Goal: Task Accomplishment & Management: Use online tool/utility

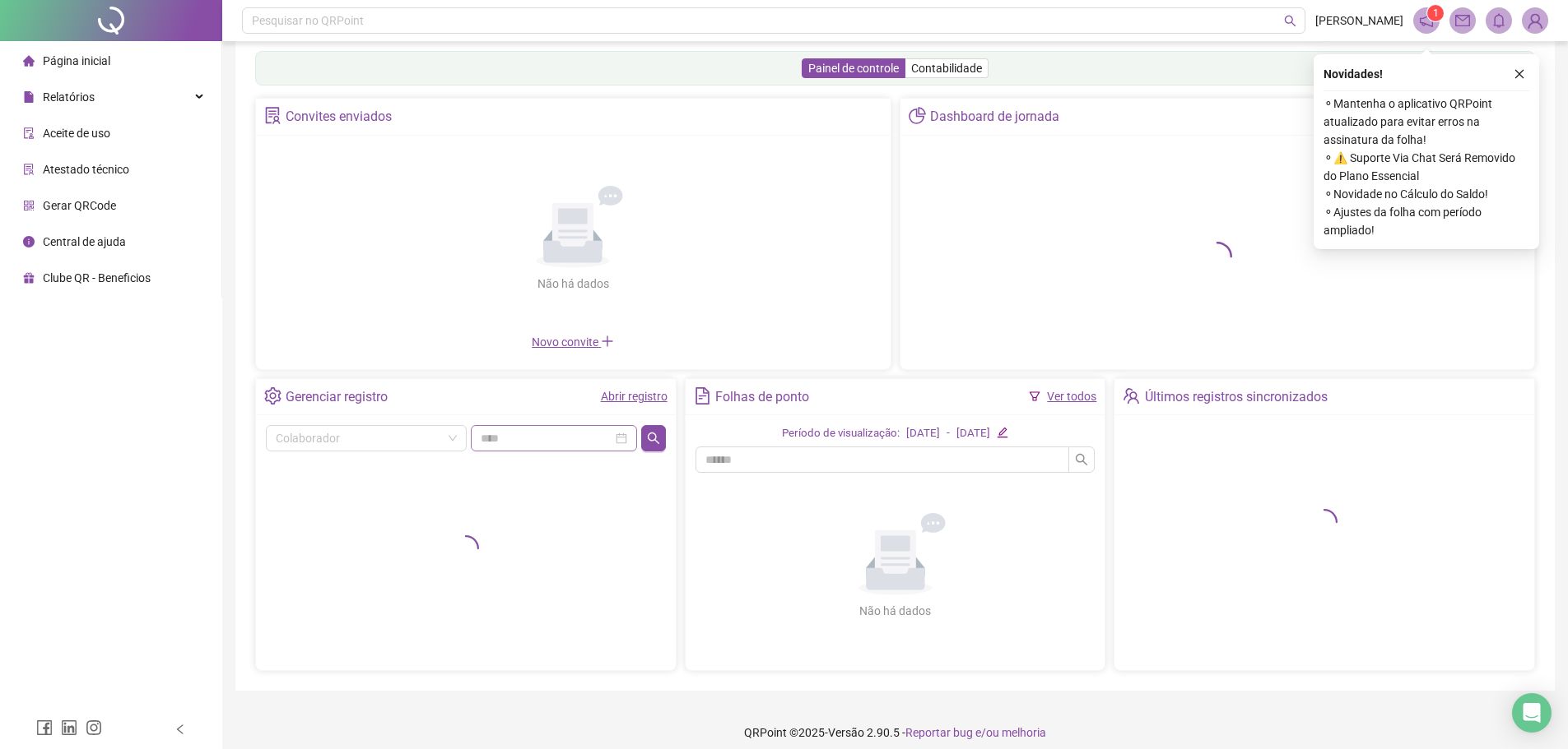
scroll to position [35, 0]
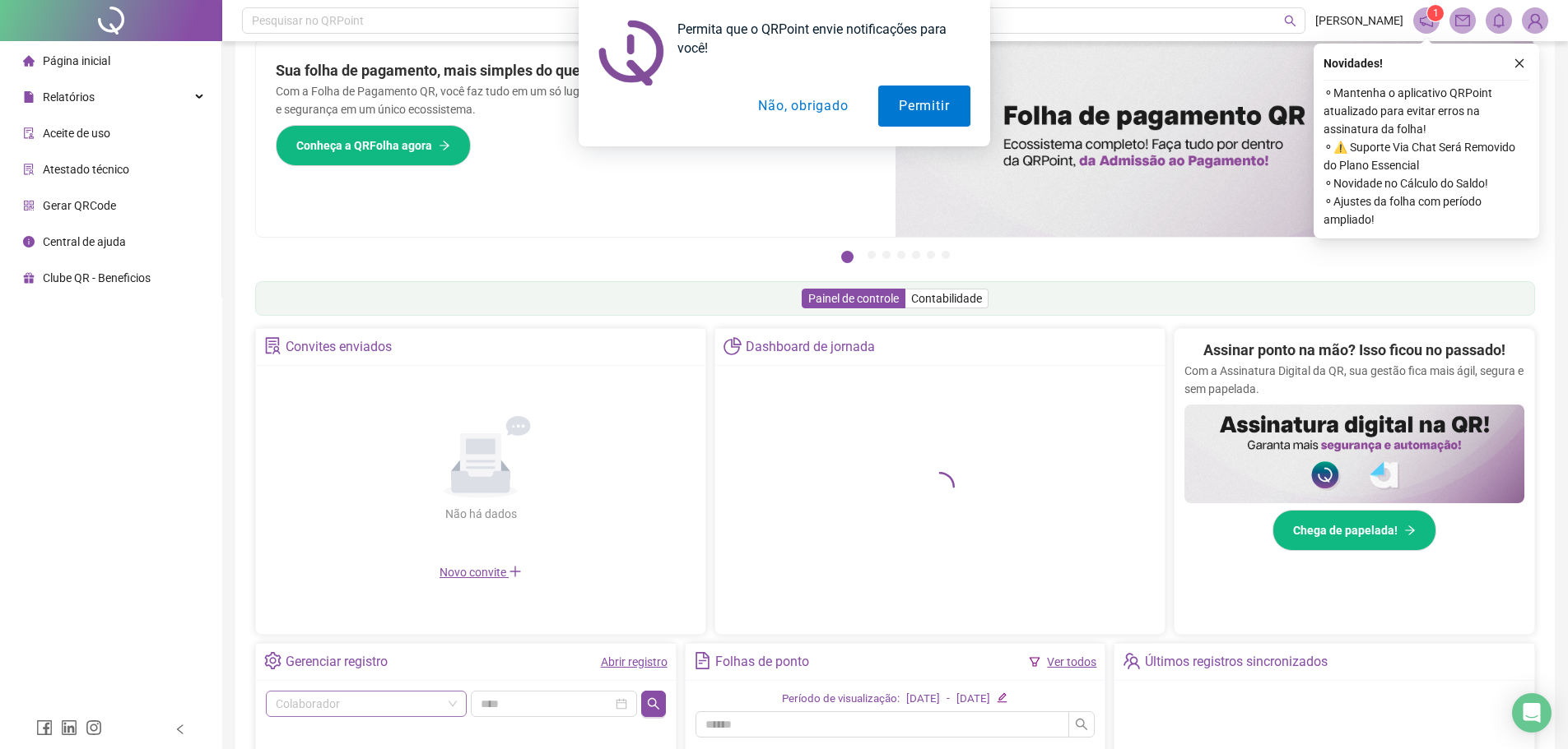
click at [369, 433] on div "Não há dados Não há dados" at bounding box center [481, 469] width 430 height 187
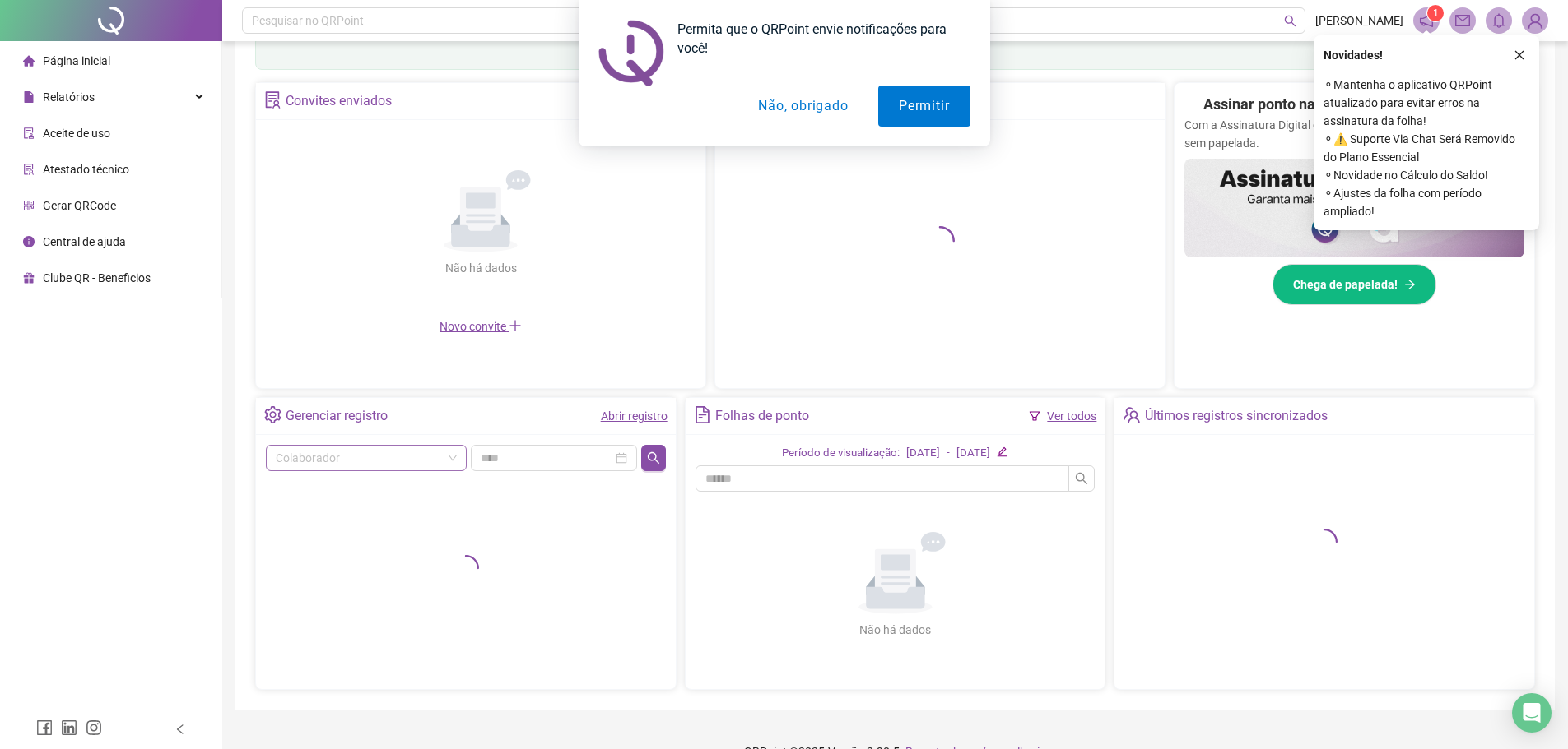
scroll to position [282, 0]
click at [358, 452] on input "search" at bounding box center [359, 458] width 167 height 25
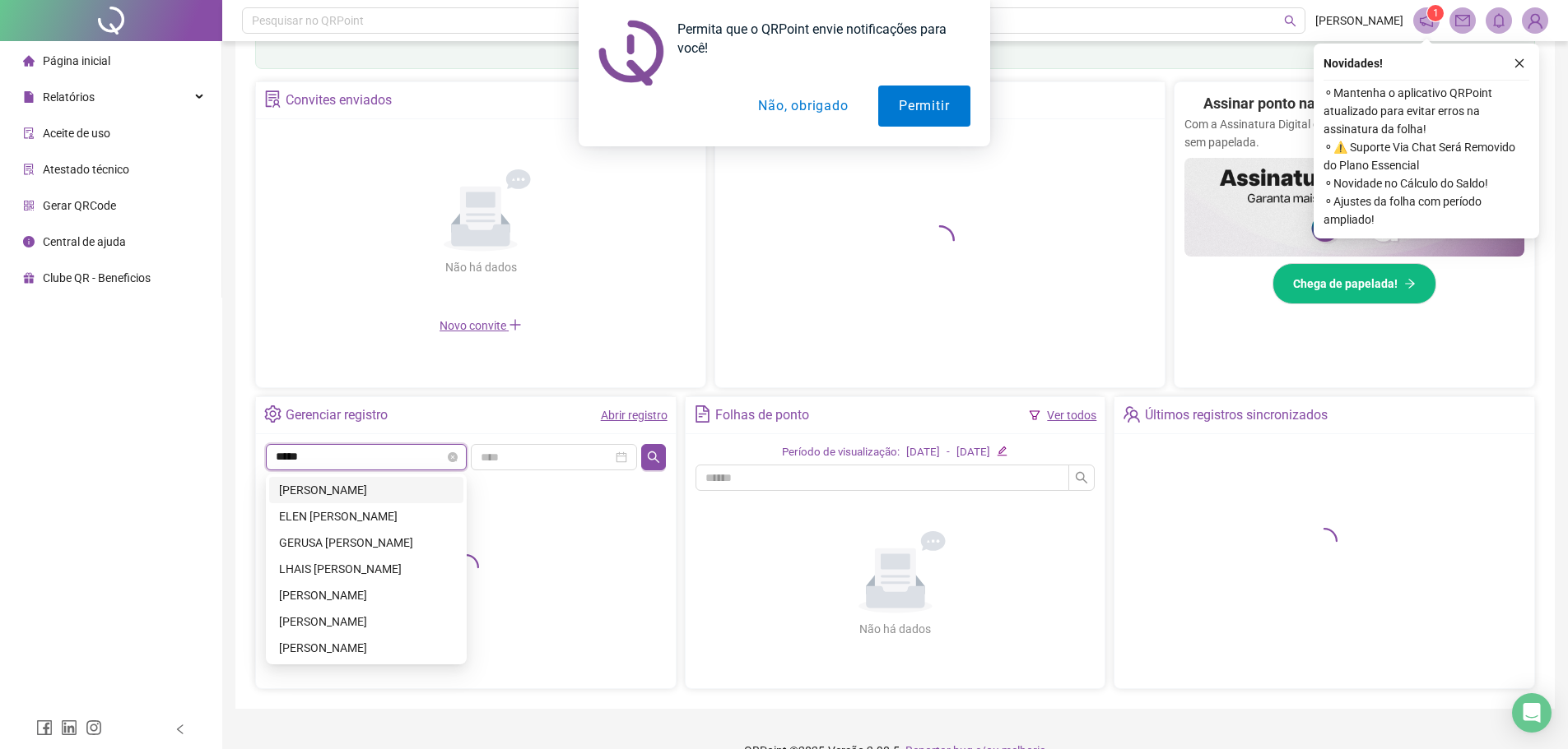
type input "******"
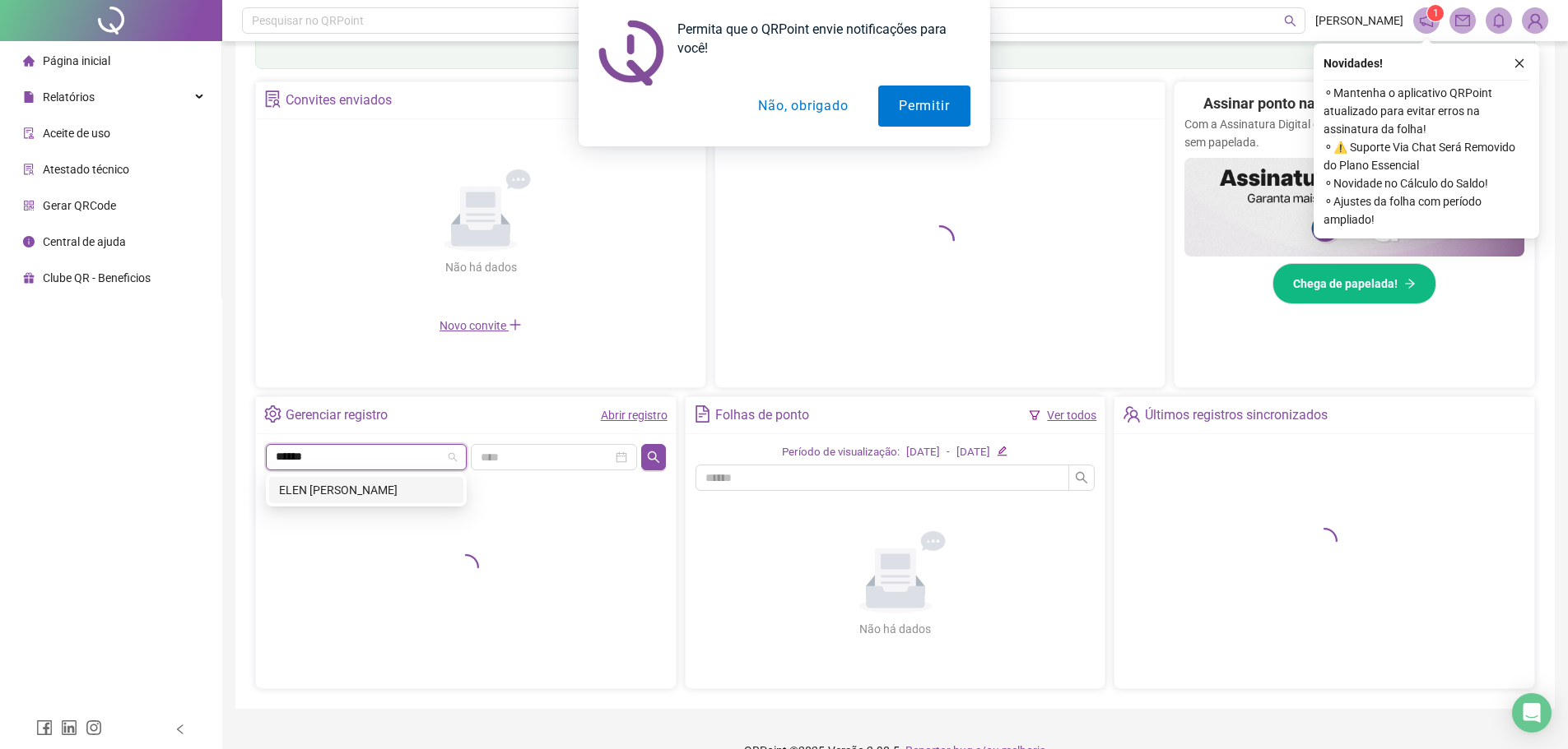
click at [362, 479] on div "ELEN [PERSON_NAME]" at bounding box center [365, 490] width 194 height 26
click at [661, 447] on button "button" at bounding box center [653, 458] width 24 height 26
click at [786, 113] on button "Não, obrigado" at bounding box center [802, 105] width 131 height 41
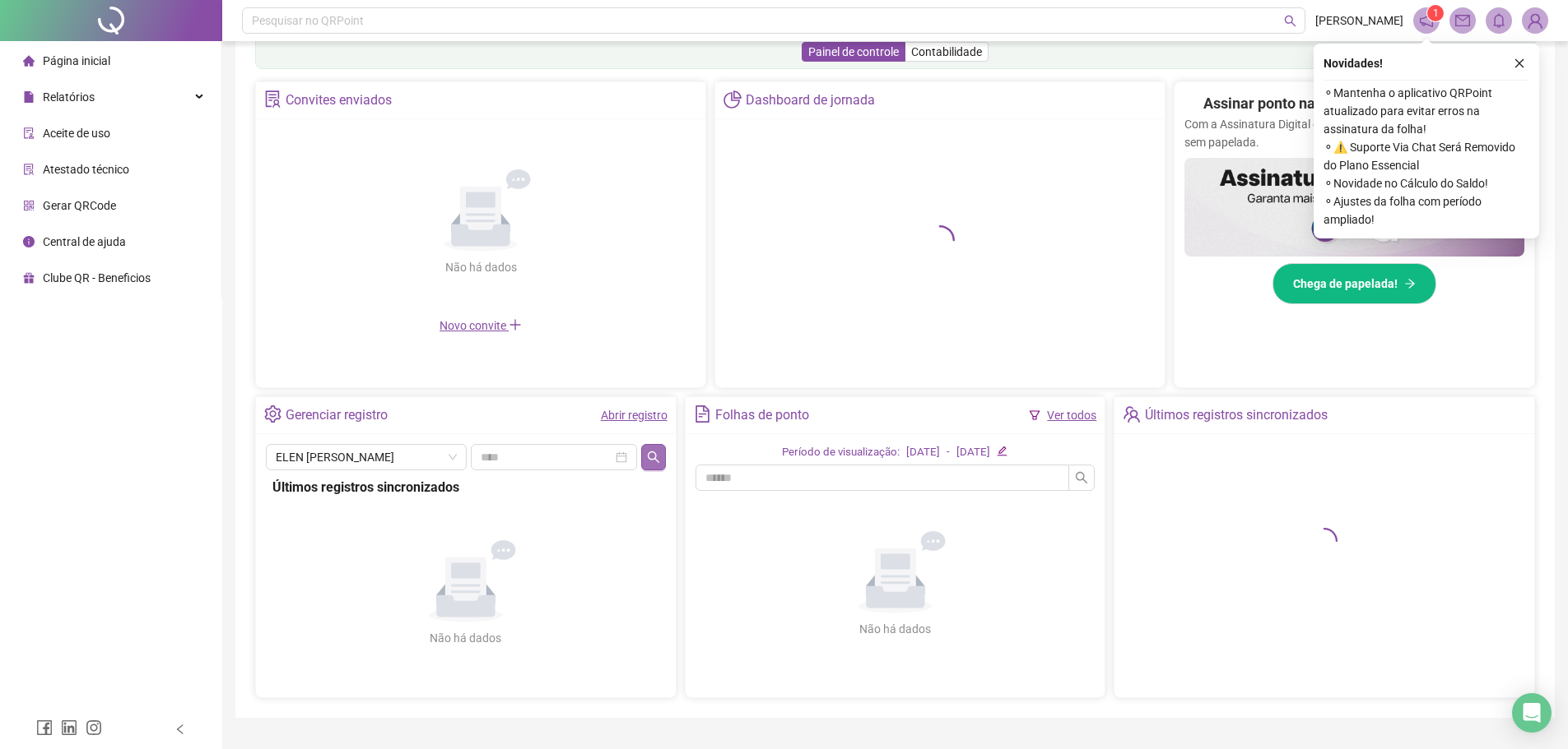
click at [647, 455] on icon "search" at bounding box center [654, 458] width 13 height 13
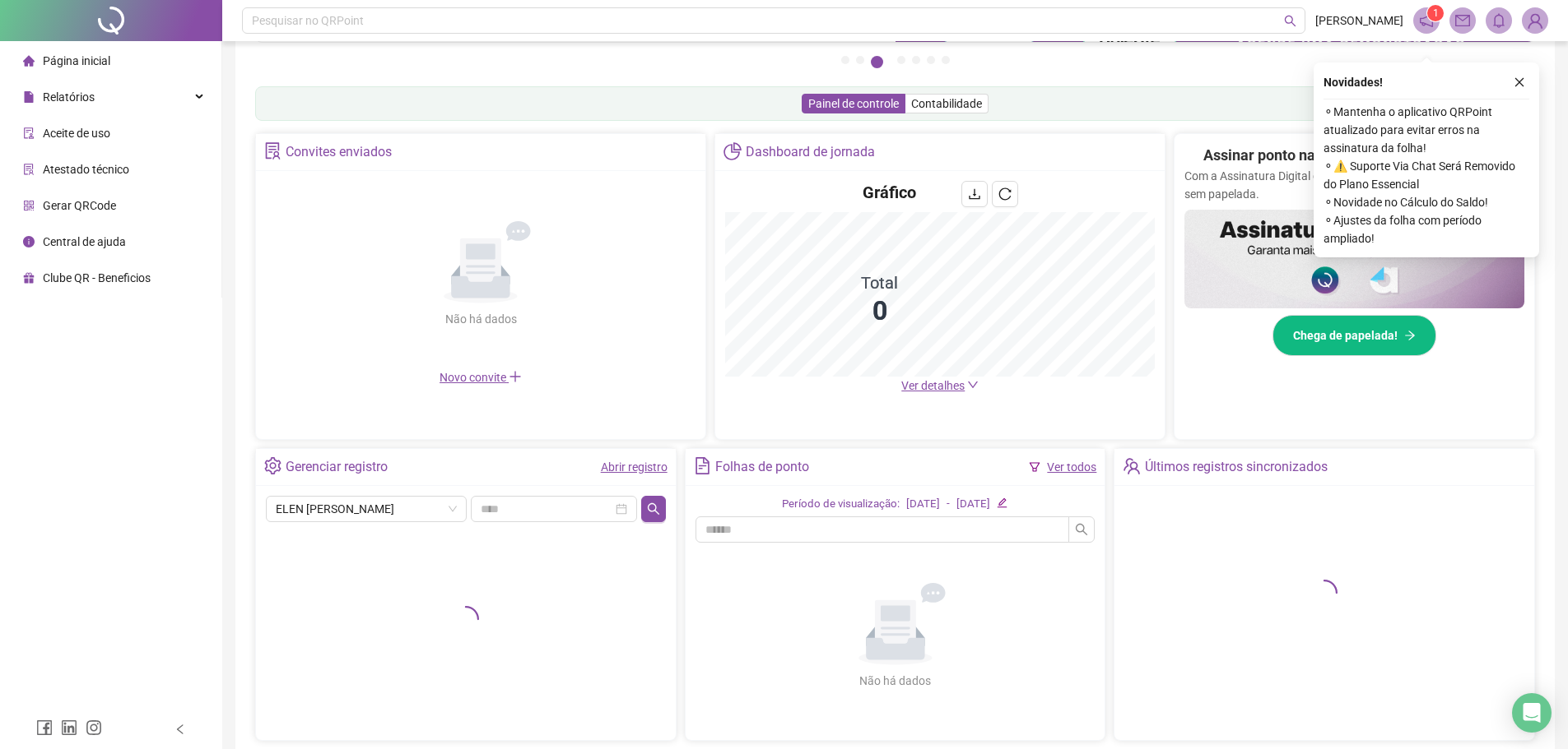
scroll to position [313, 0]
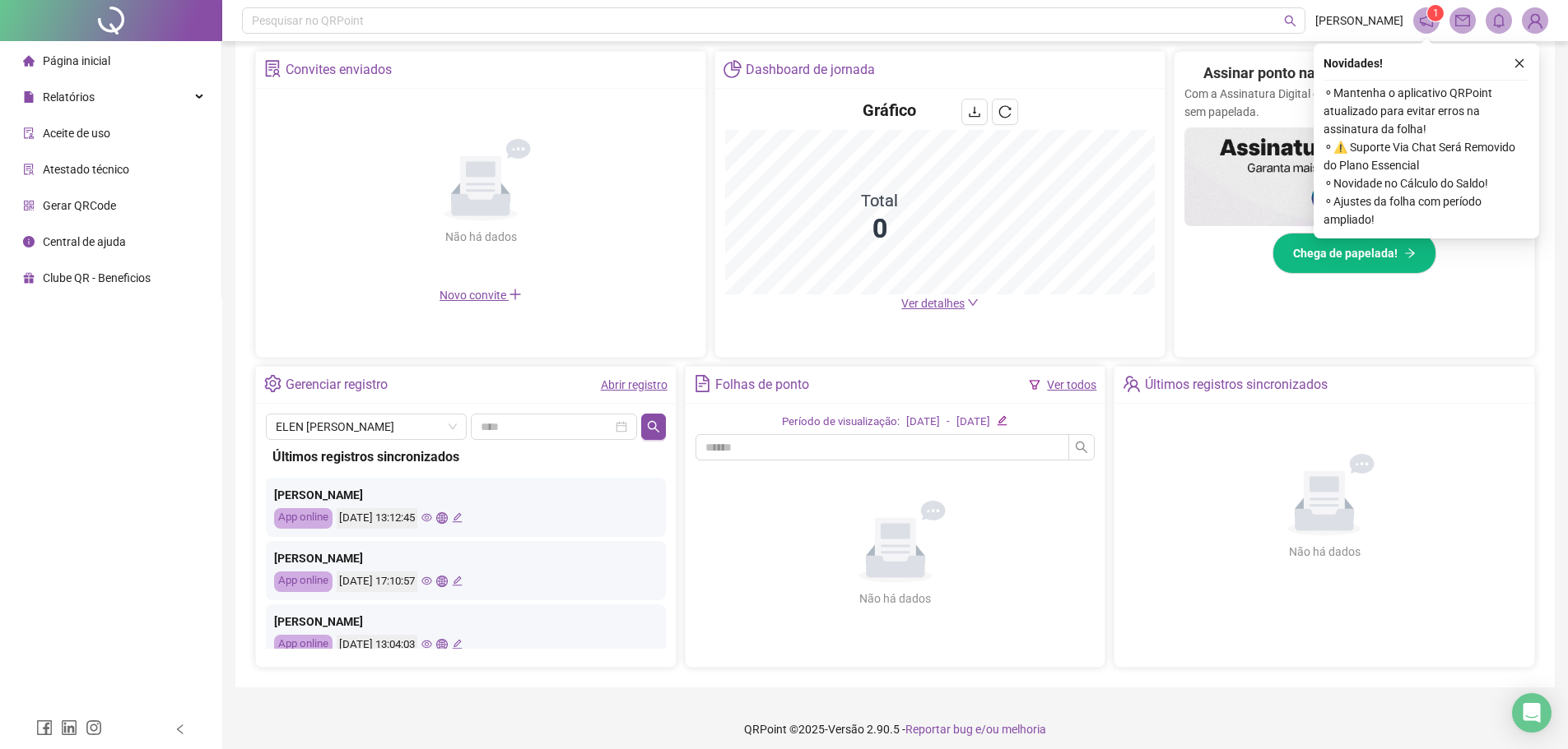
click at [432, 520] on icon "eye" at bounding box center [426, 517] width 10 height 10
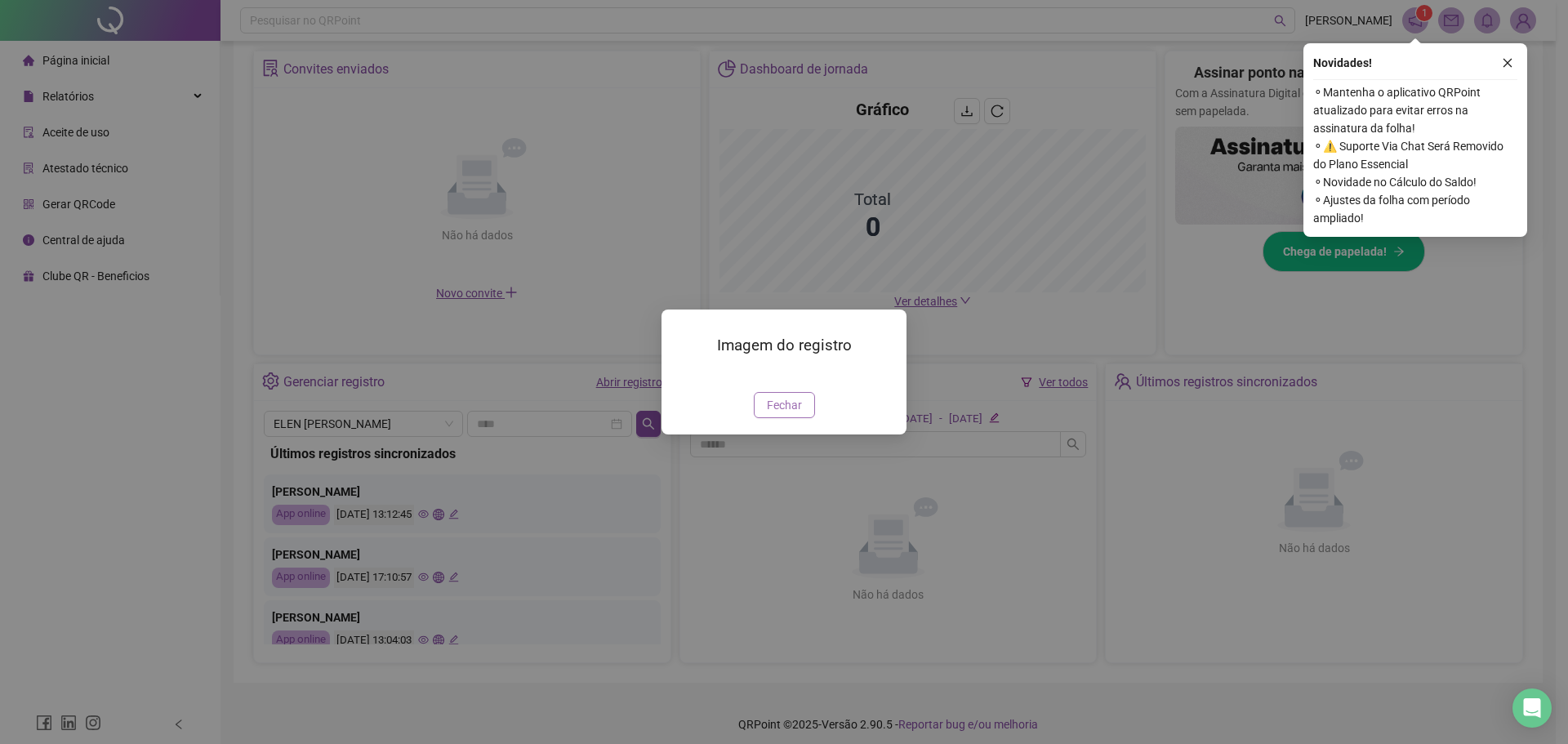
click at [774, 414] on span "Fechar" at bounding box center [784, 405] width 35 height 18
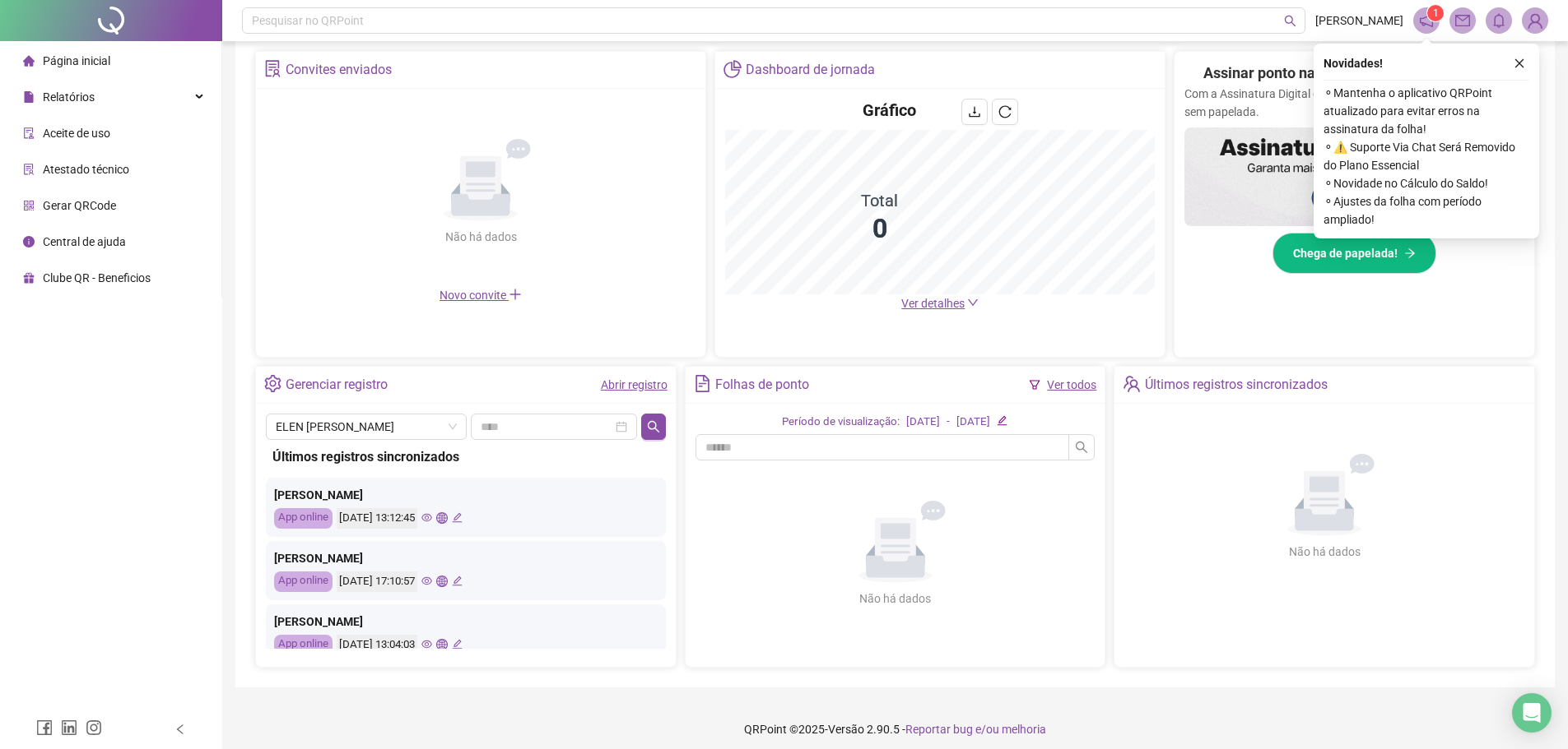
click at [432, 584] on icon "eye" at bounding box center [426, 582] width 10 height 9
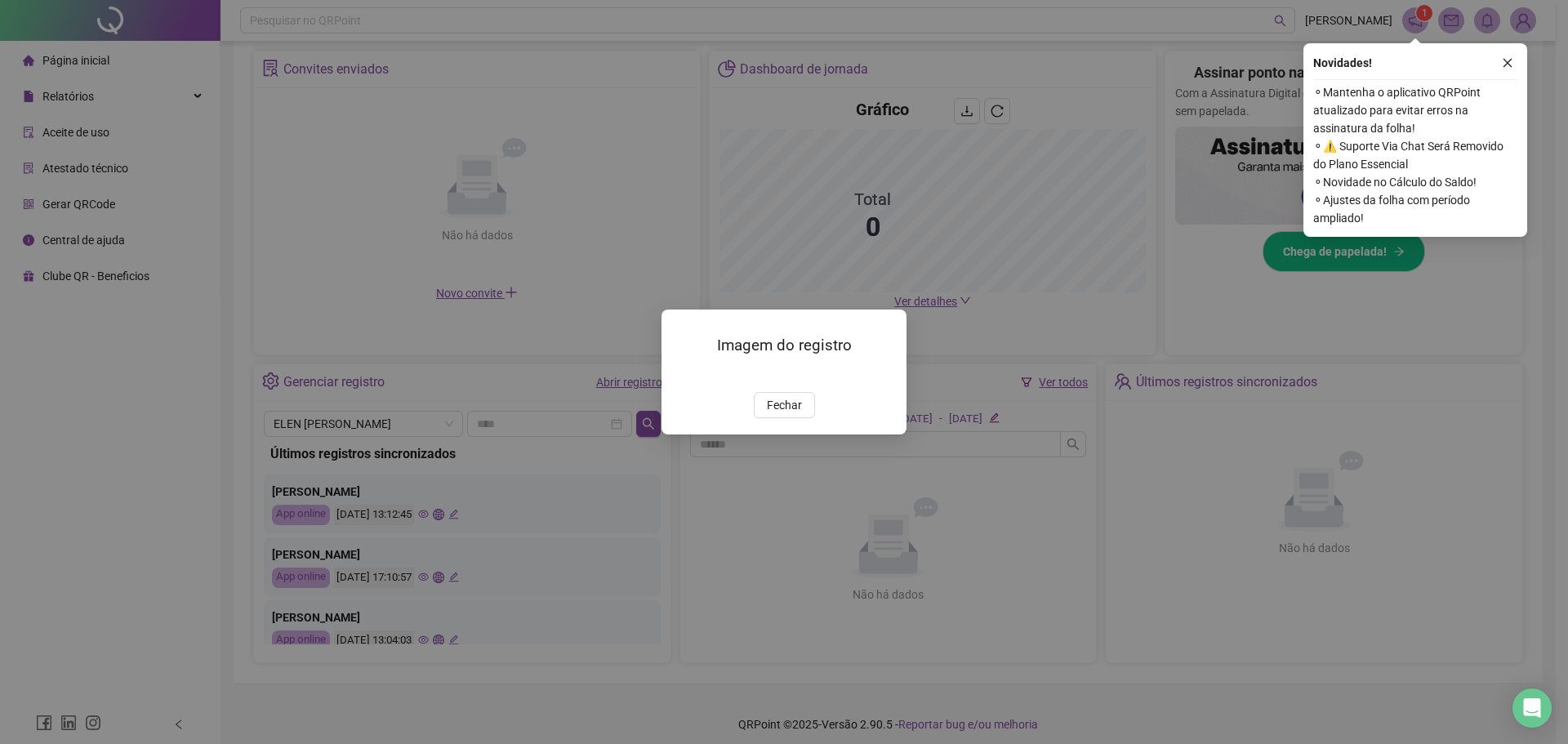
click at [681, 375] on img at bounding box center [681, 375] width 0 height 0
click at [798, 414] on span "Fechar" at bounding box center [784, 405] width 35 height 18
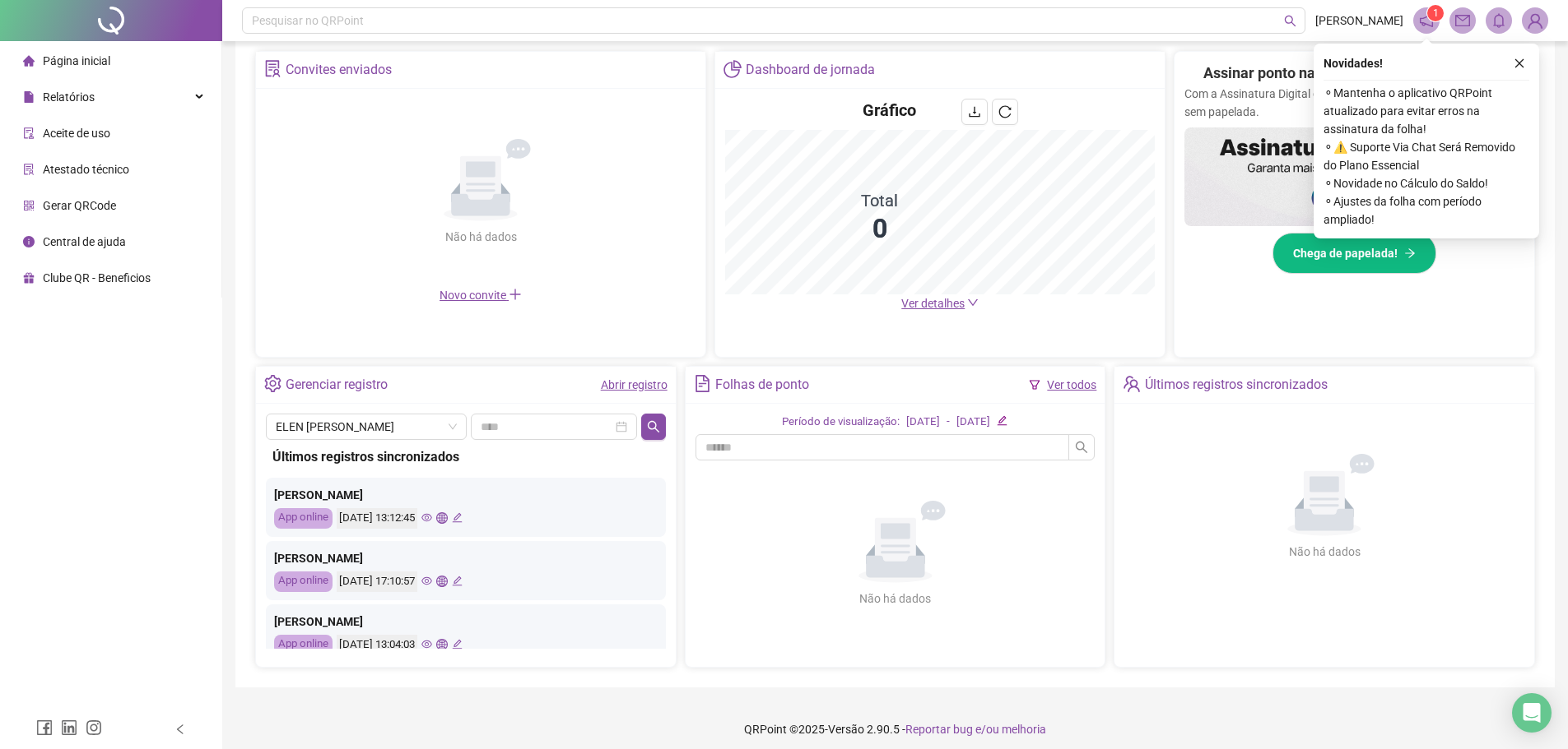
click at [432, 585] on icon "eye" at bounding box center [426, 581] width 10 height 10
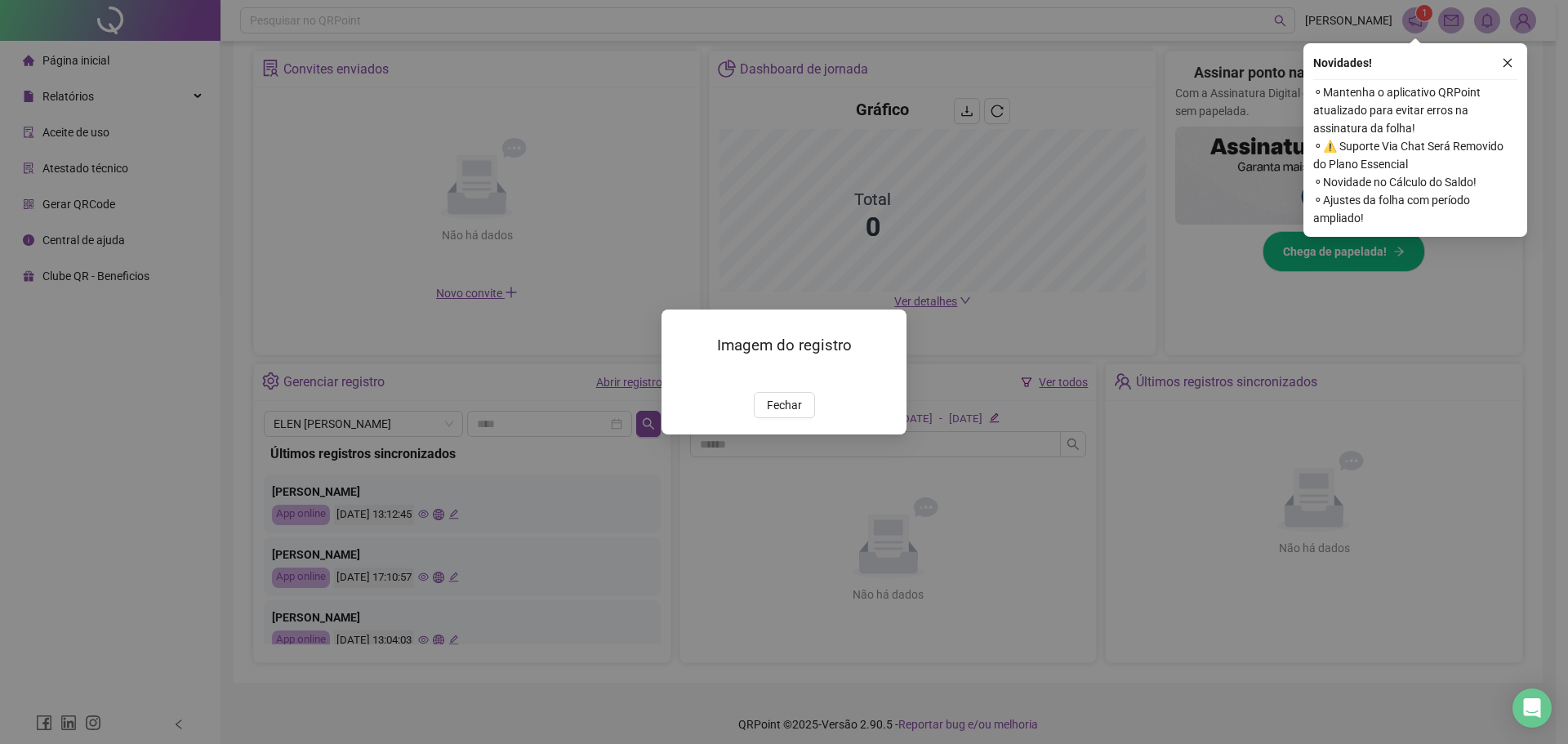
click at [801, 418] on button "Fechar" at bounding box center [784, 405] width 61 height 26
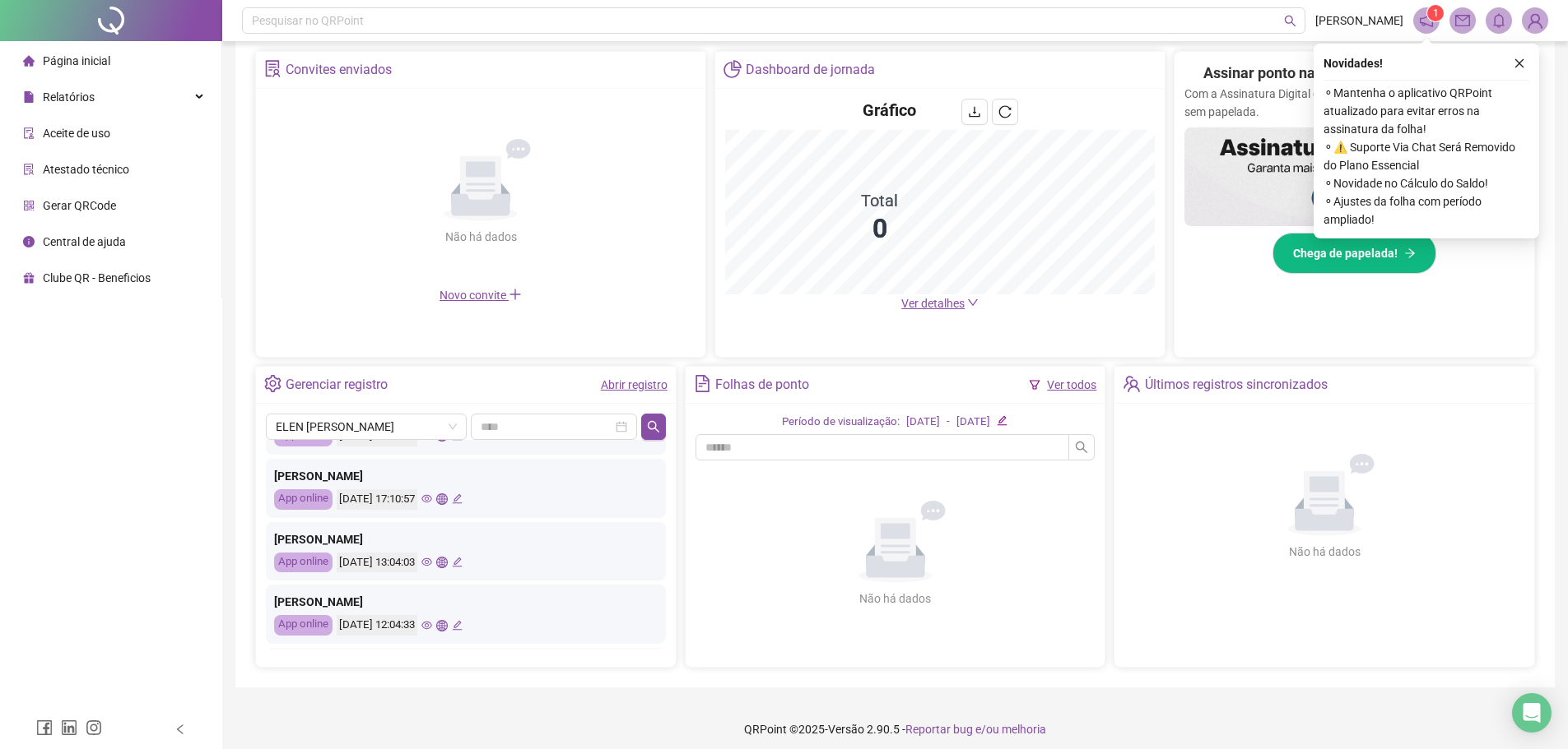
scroll to position [165, 0]
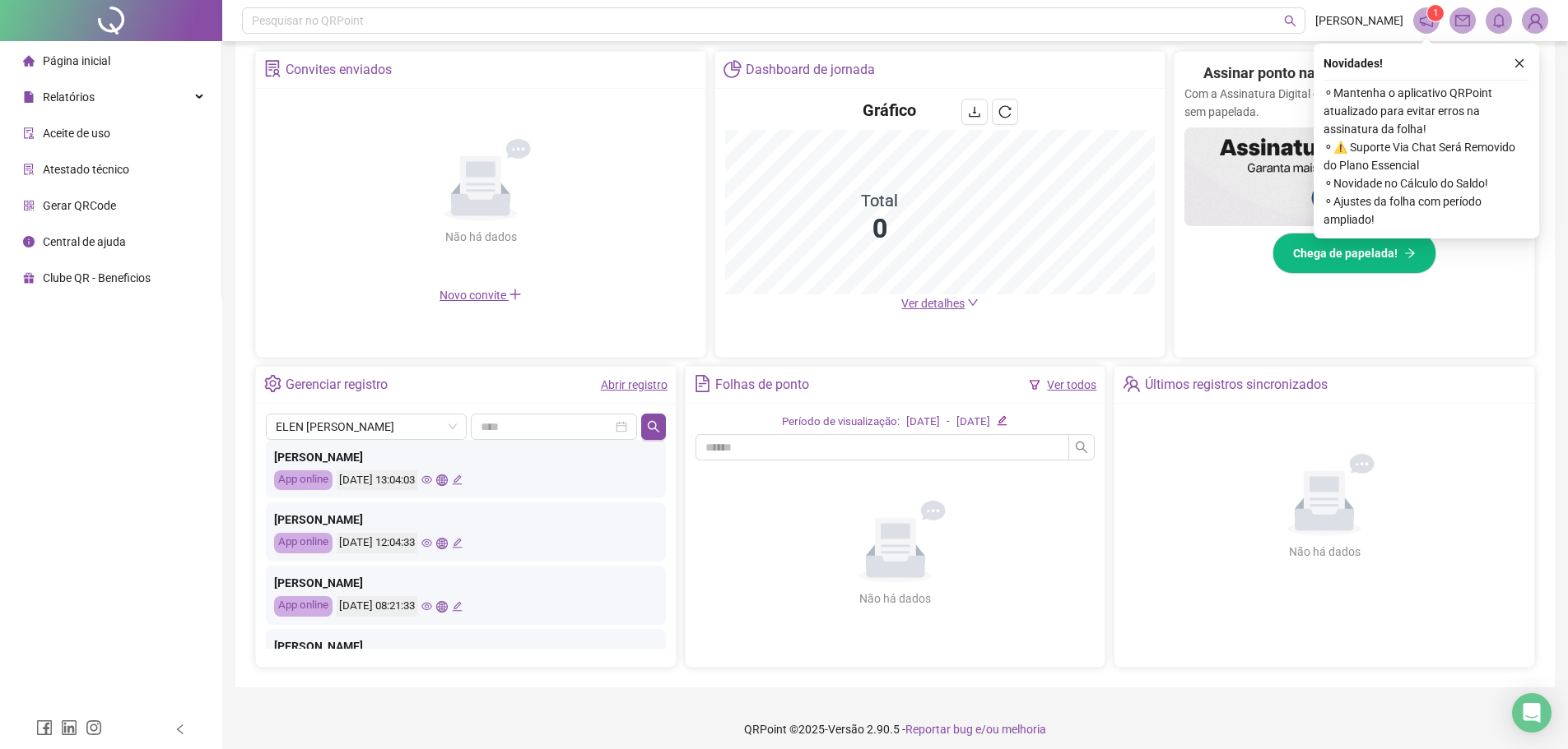
click at [432, 603] on icon "eye" at bounding box center [426, 606] width 10 height 10
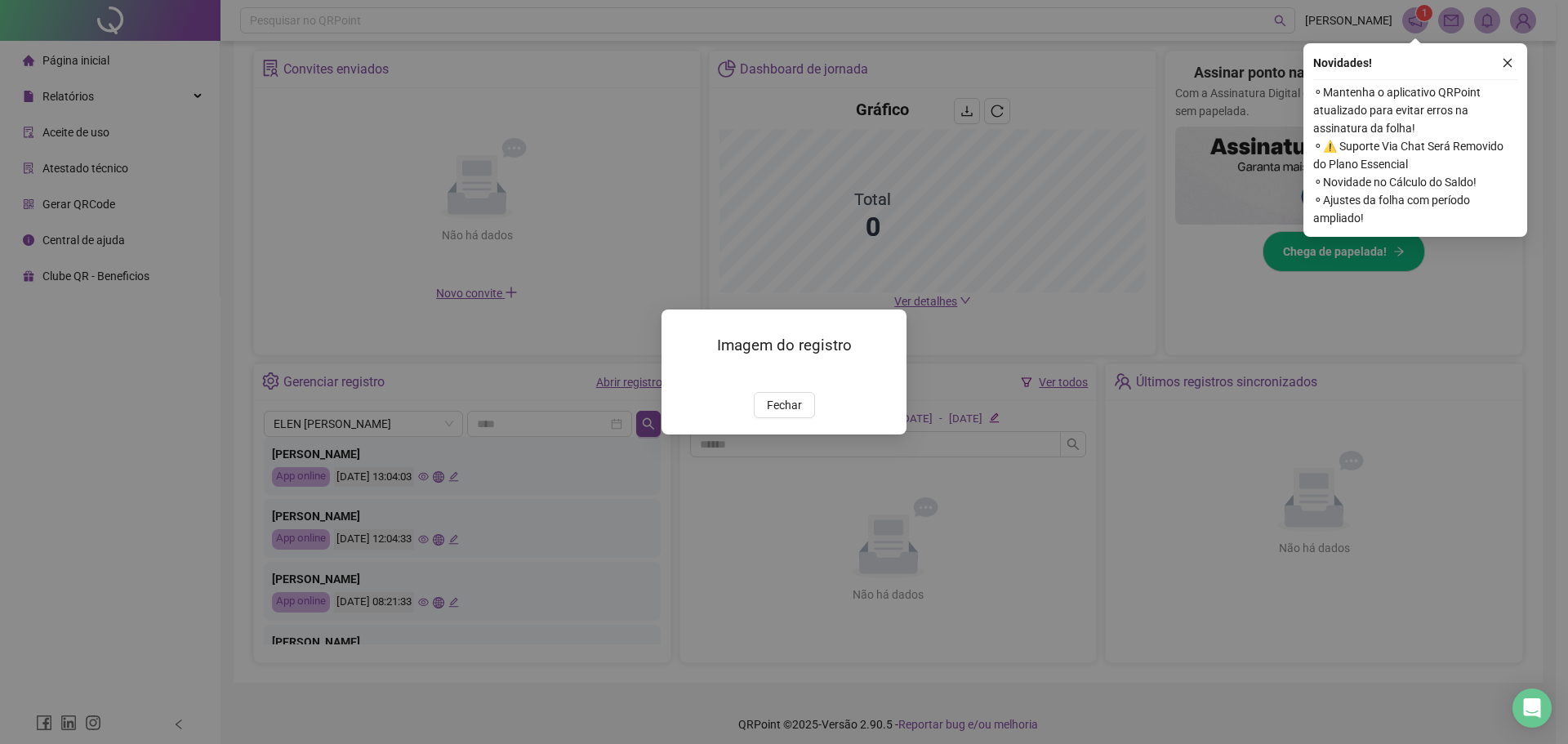
click at [681, 375] on img at bounding box center [681, 375] width 0 height 0
click at [785, 414] on span "Fechar" at bounding box center [784, 405] width 35 height 18
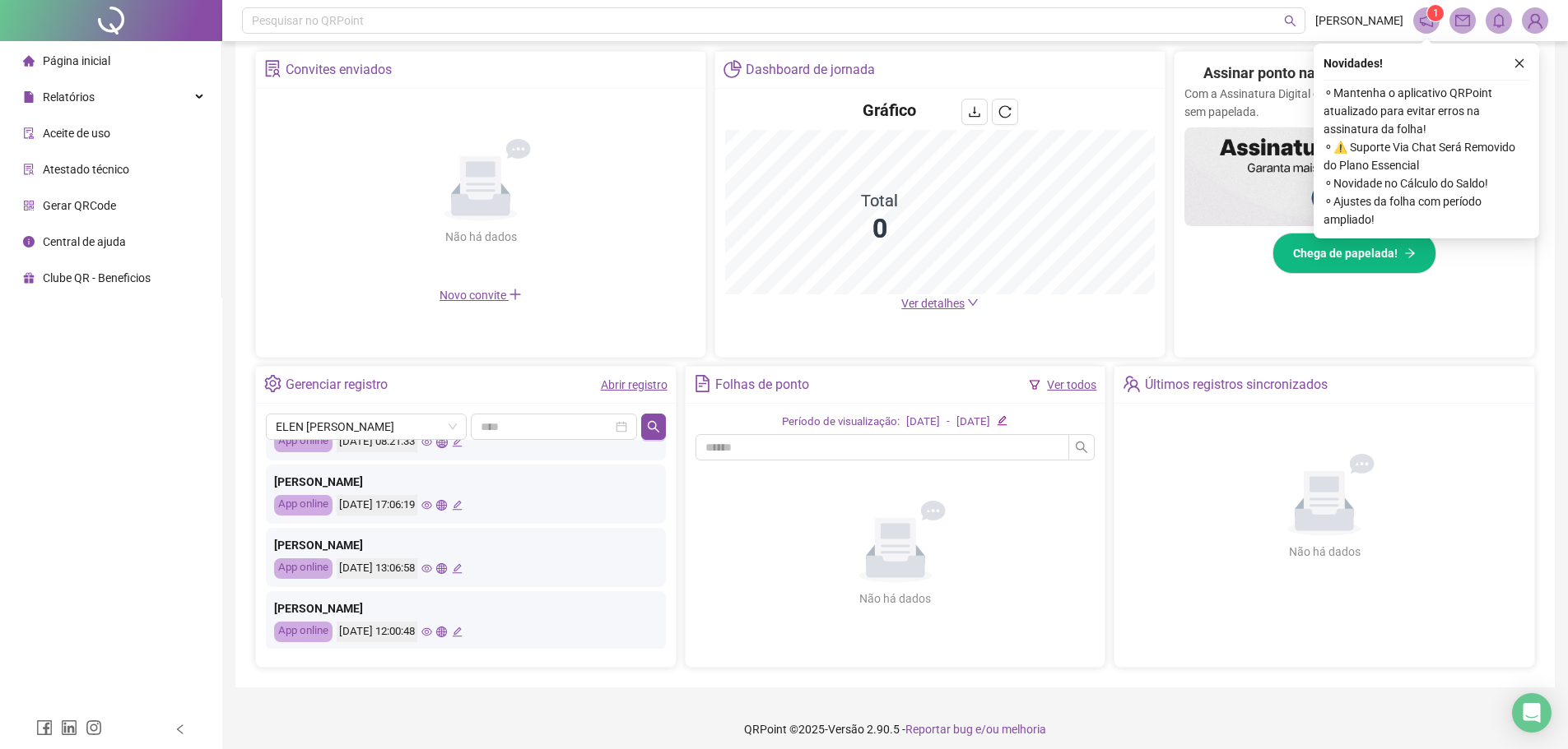
scroll to position [411, 0]
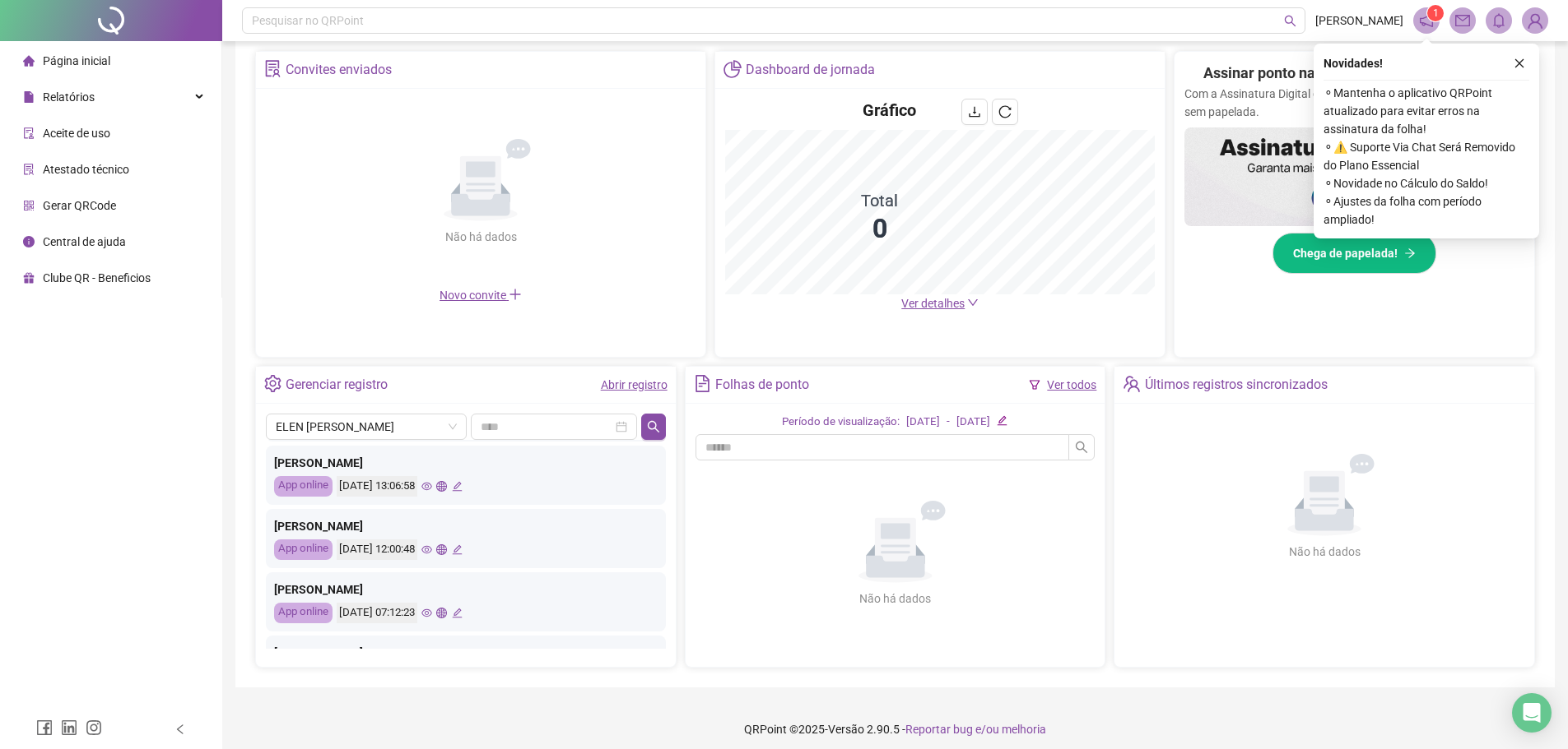
click at [461, 618] on div "[DATE] 07:12:23" at bounding box center [399, 614] width 126 height 21
click at [432, 618] on icon "eye" at bounding box center [426, 613] width 10 height 10
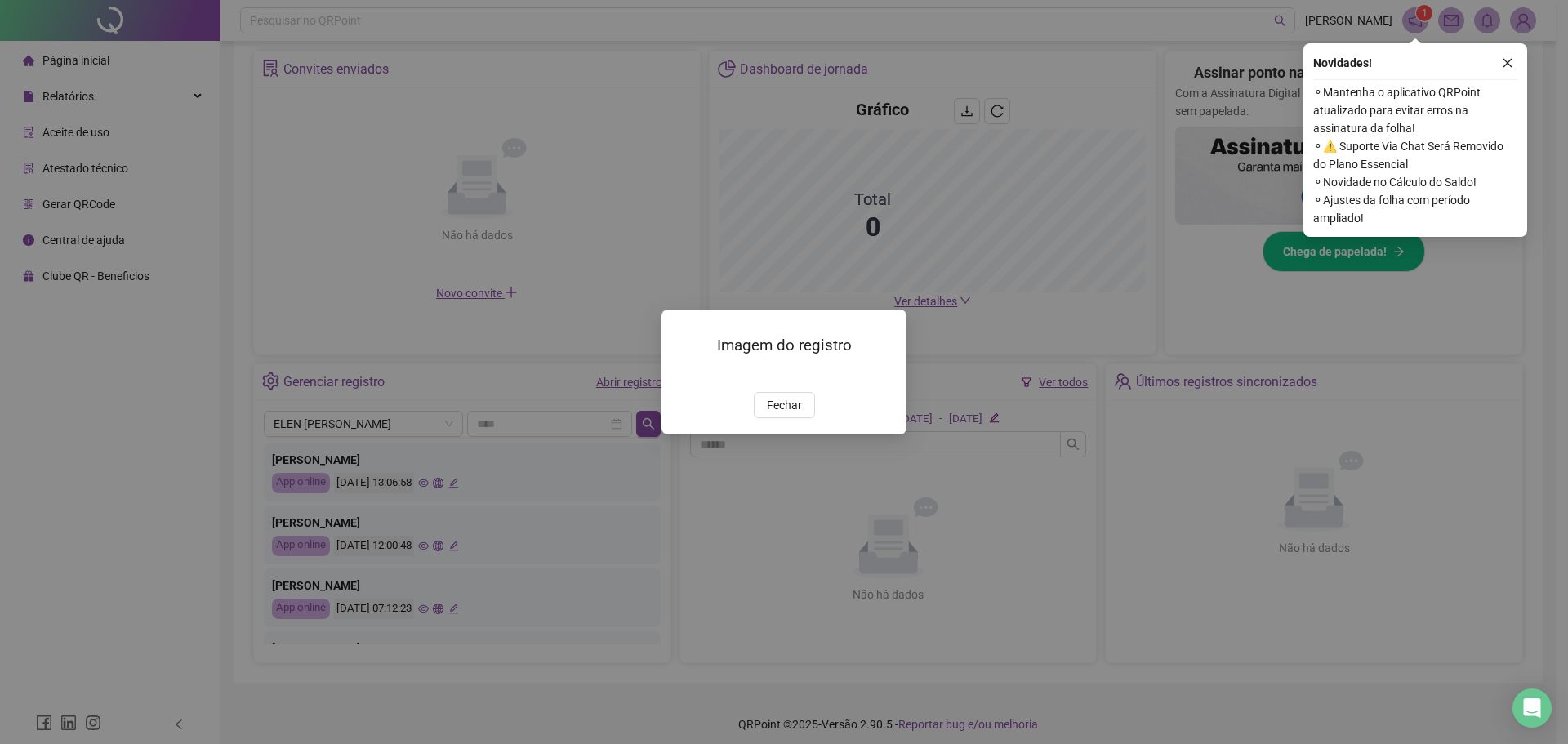
click at [681, 375] on img at bounding box center [681, 375] width 0 height 0
click at [795, 418] on button "Fechar" at bounding box center [784, 405] width 61 height 26
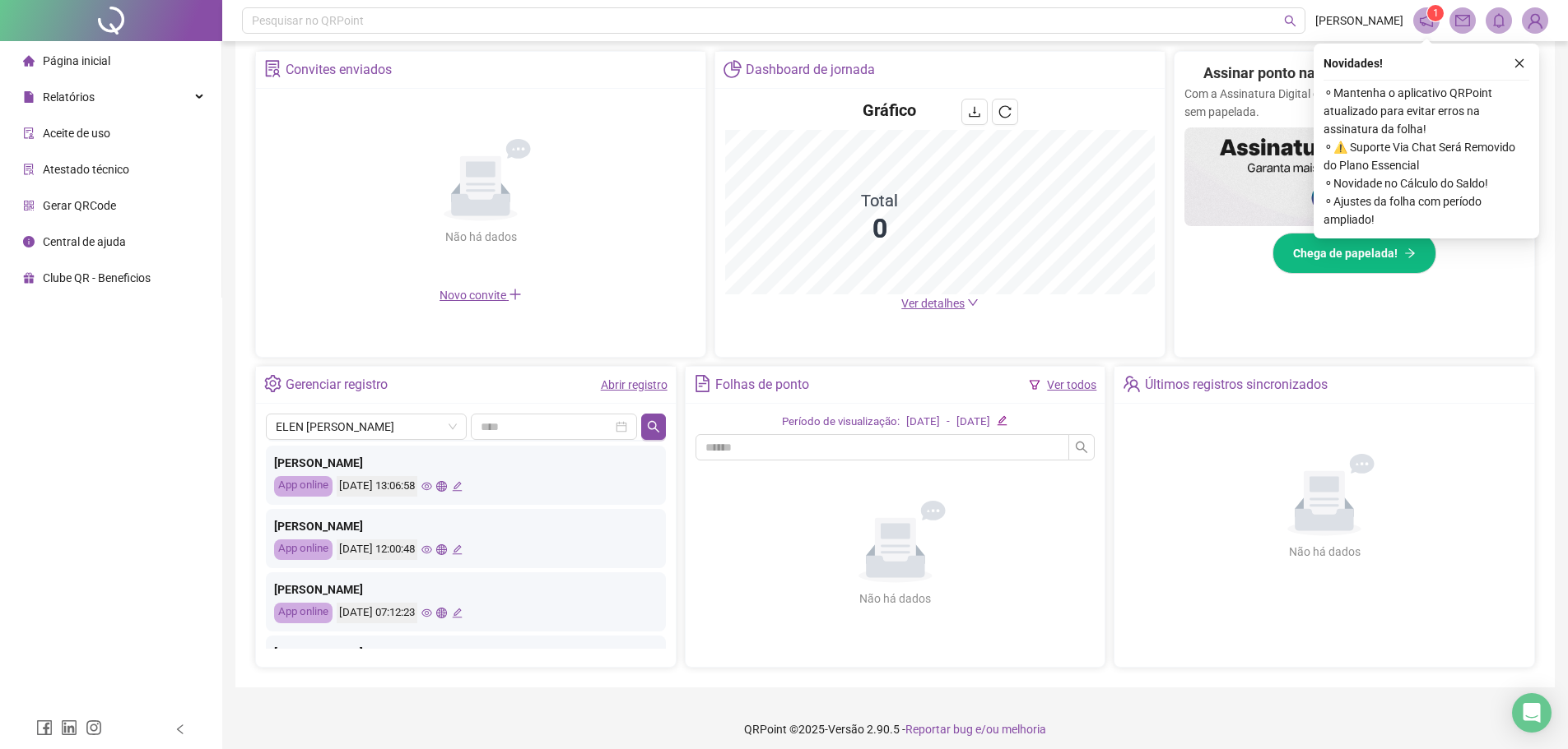
click at [462, 616] on div "[DATE] 07:12:23" at bounding box center [399, 614] width 126 height 21
click at [447, 614] on icon "global" at bounding box center [441, 613] width 10 height 10
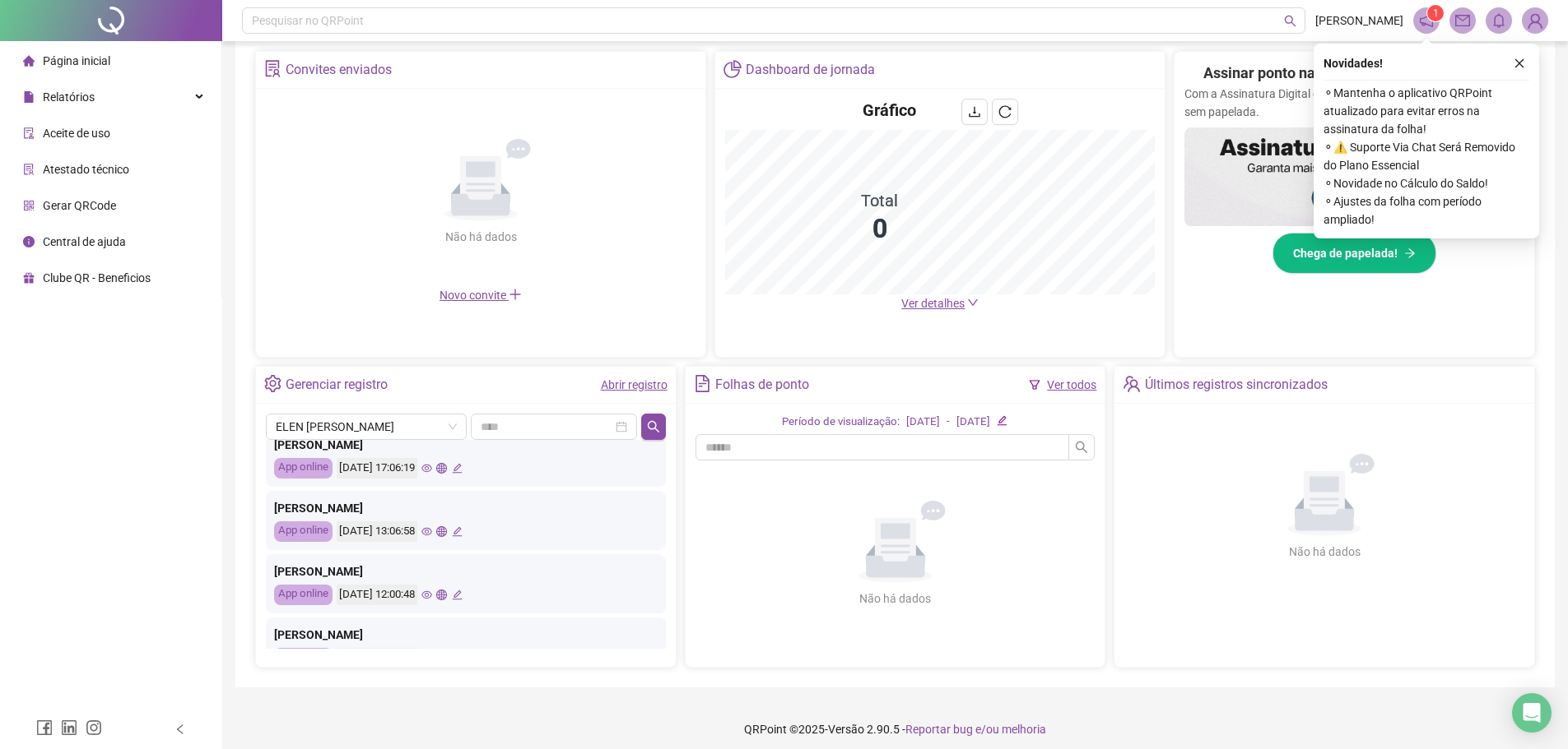
scroll to position [329, 0]
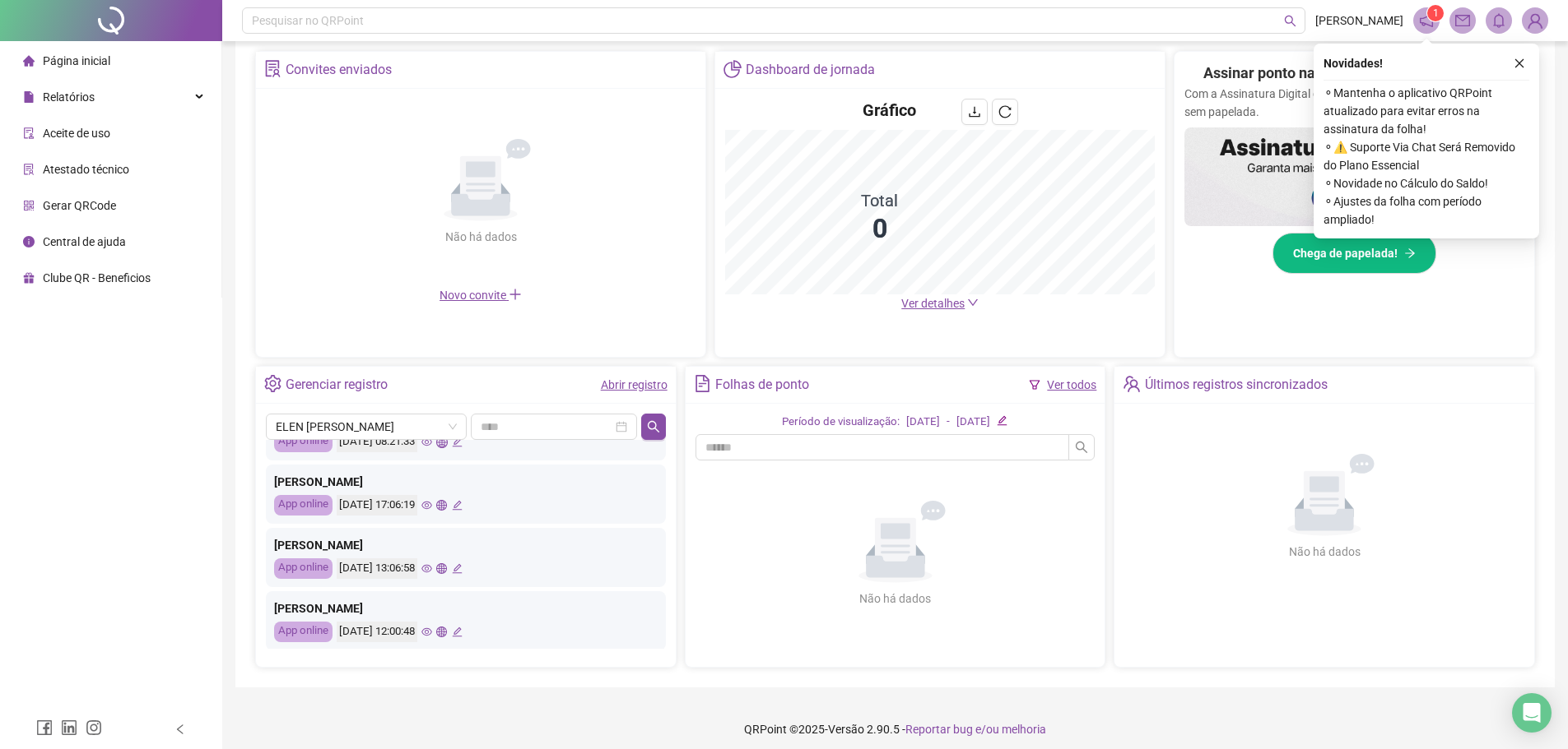
click at [432, 509] on icon "eye" at bounding box center [426, 506] width 10 height 9
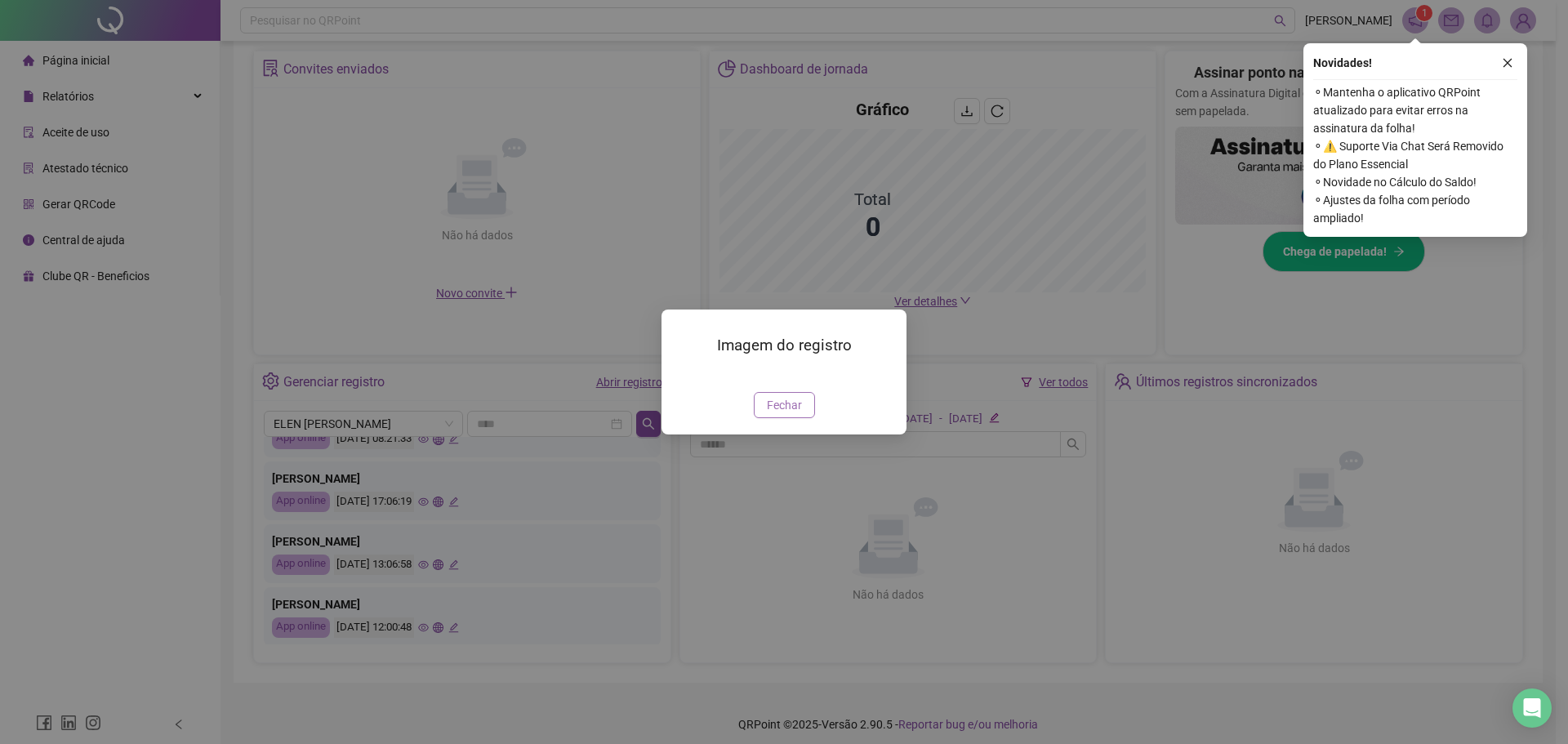
click at [779, 414] on span "Fechar" at bounding box center [784, 405] width 35 height 18
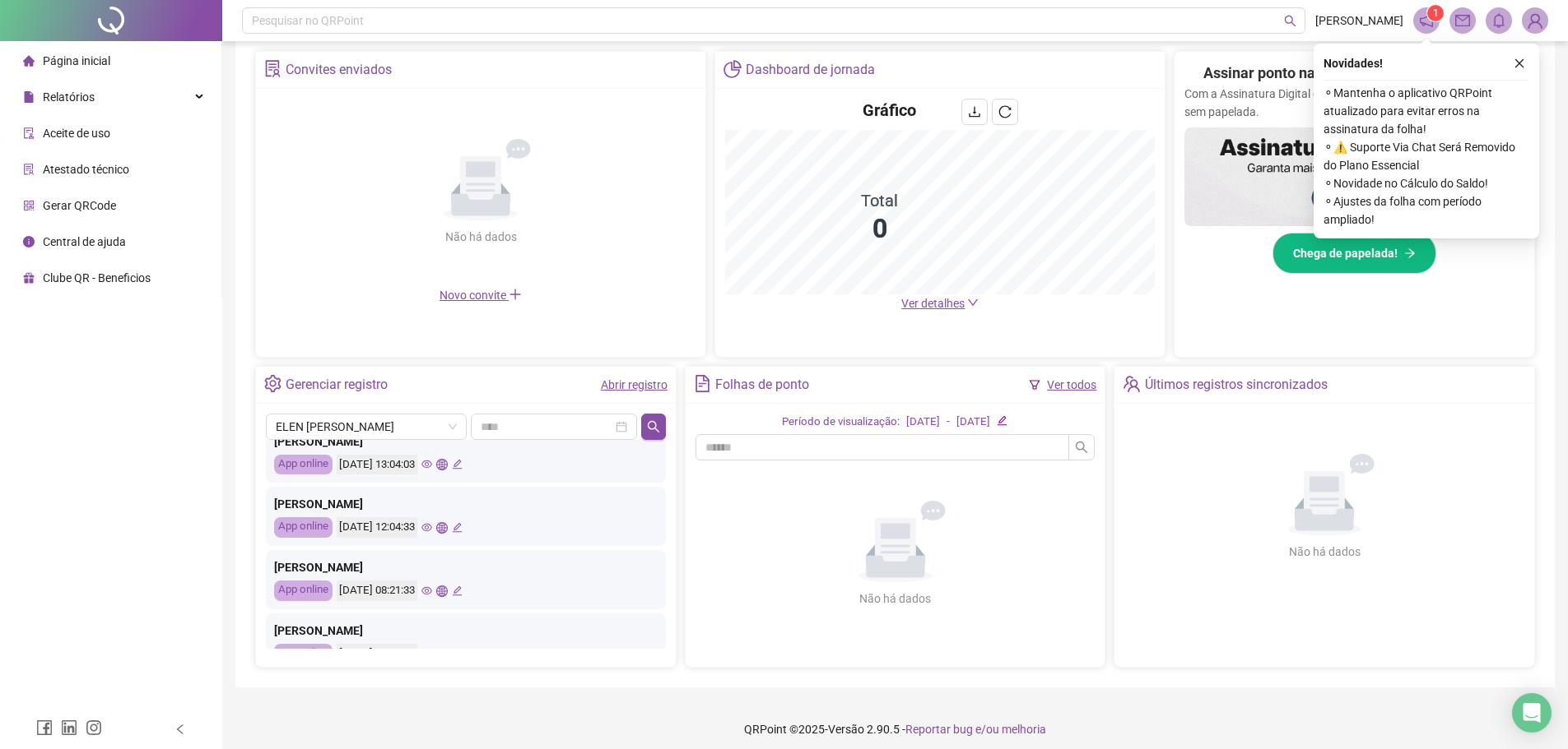
scroll to position [0, 0]
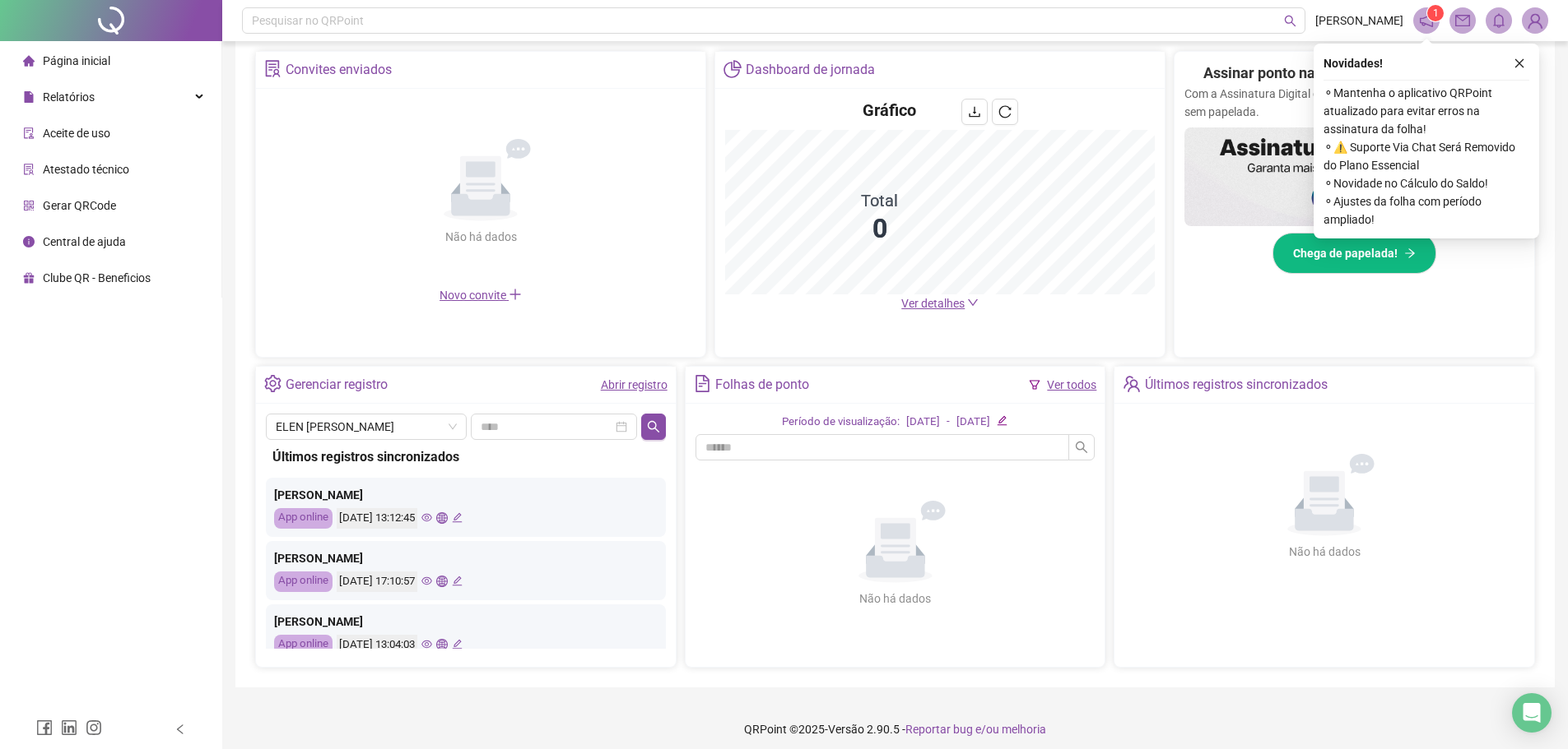
click at [432, 514] on icon "eye" at bounding box center [426, 518] width 10 height 9
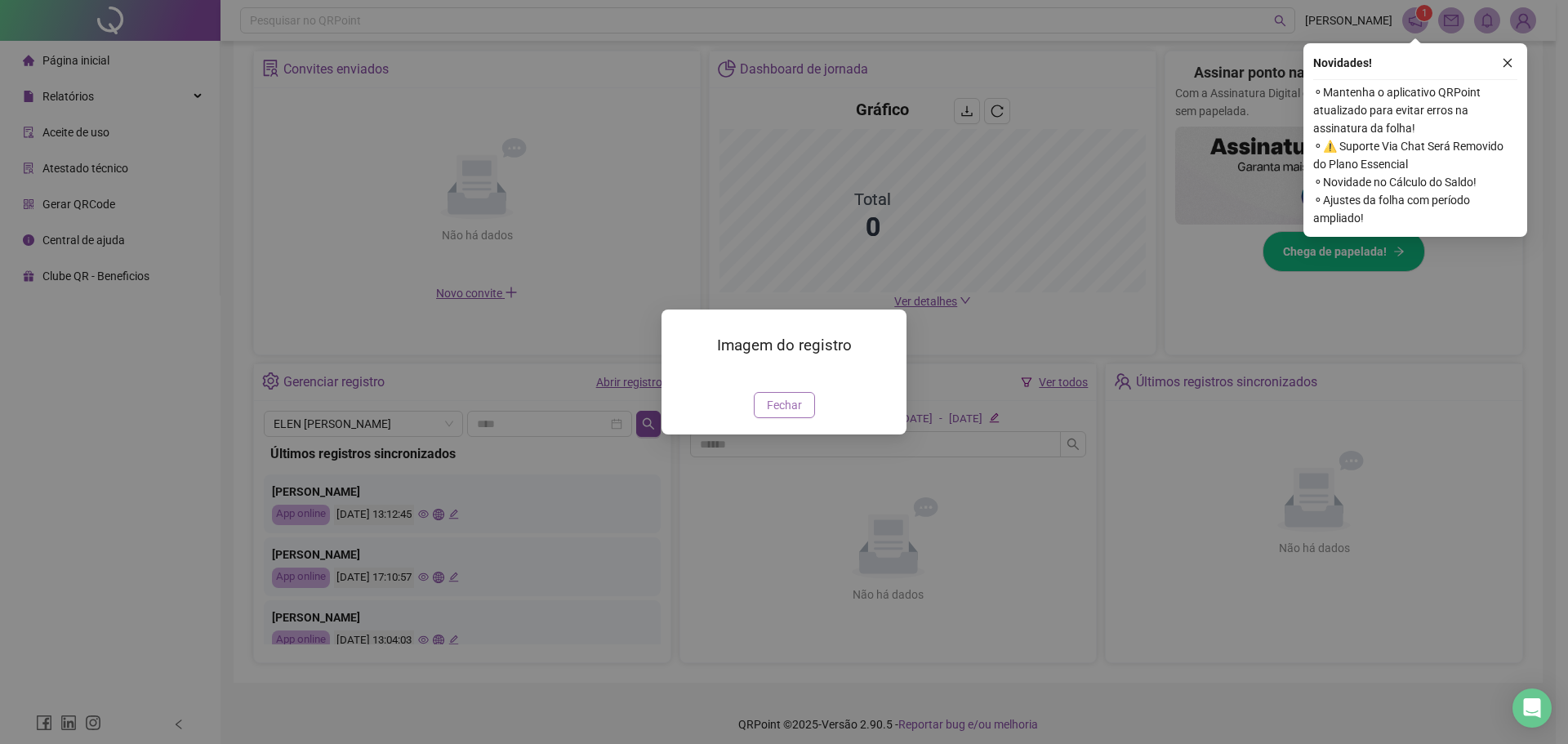
click at [781, 418] on button "Fechar" at bounding box center [784, 405] width 61 height 26
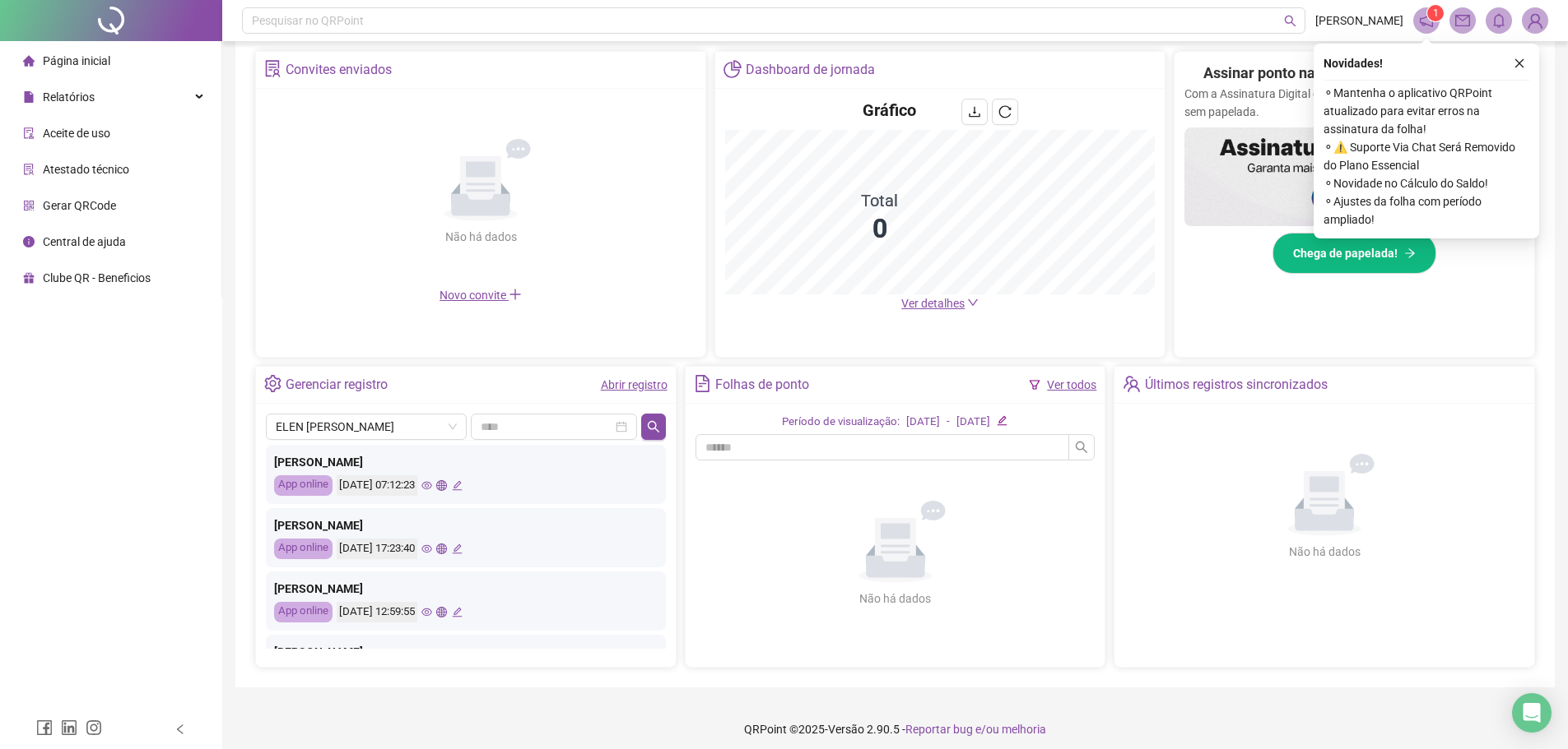
scroll to position [576, 0]
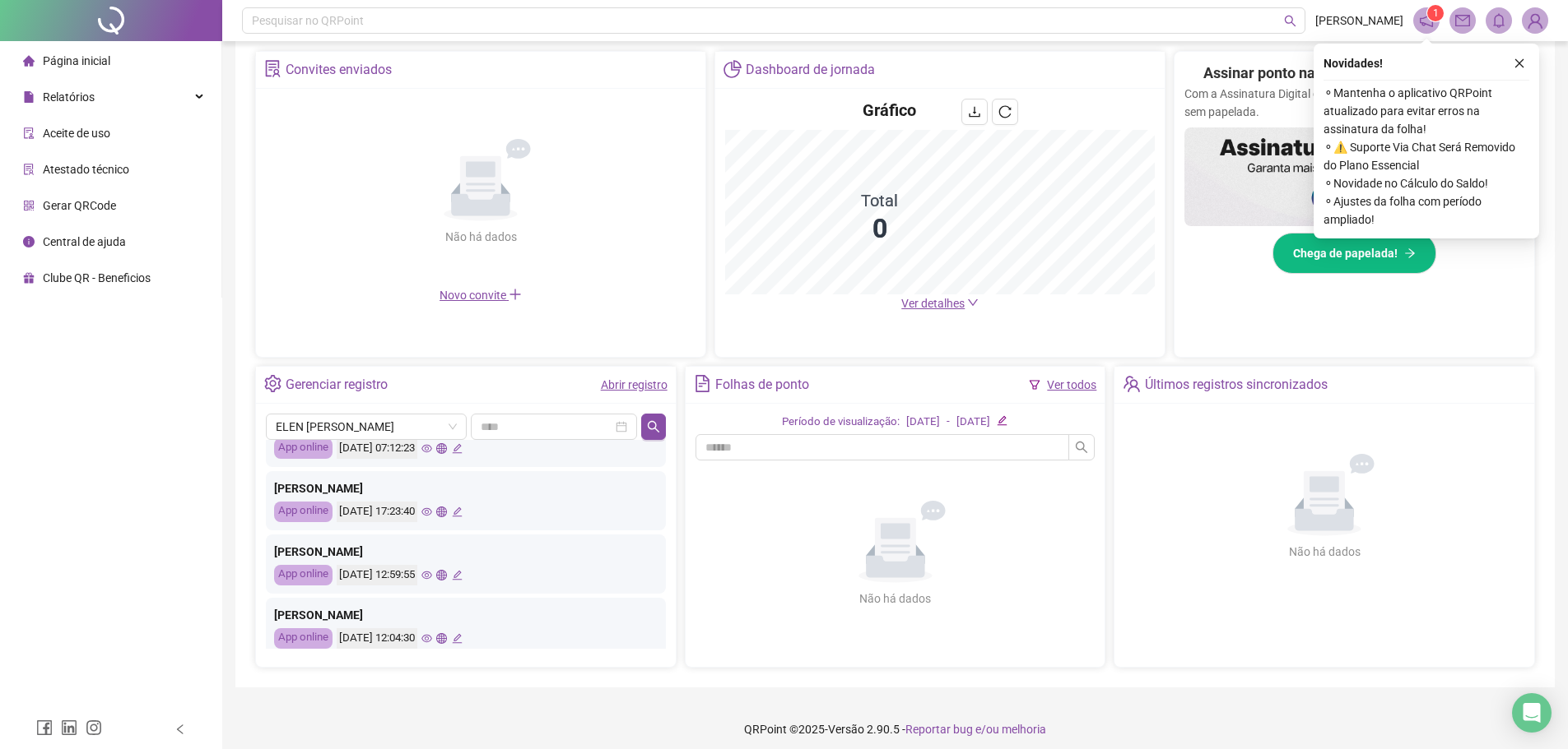
click at [404, 440] on div "[DATE] 07:12:23" at bounding box center [377, 449] width 80 height 21
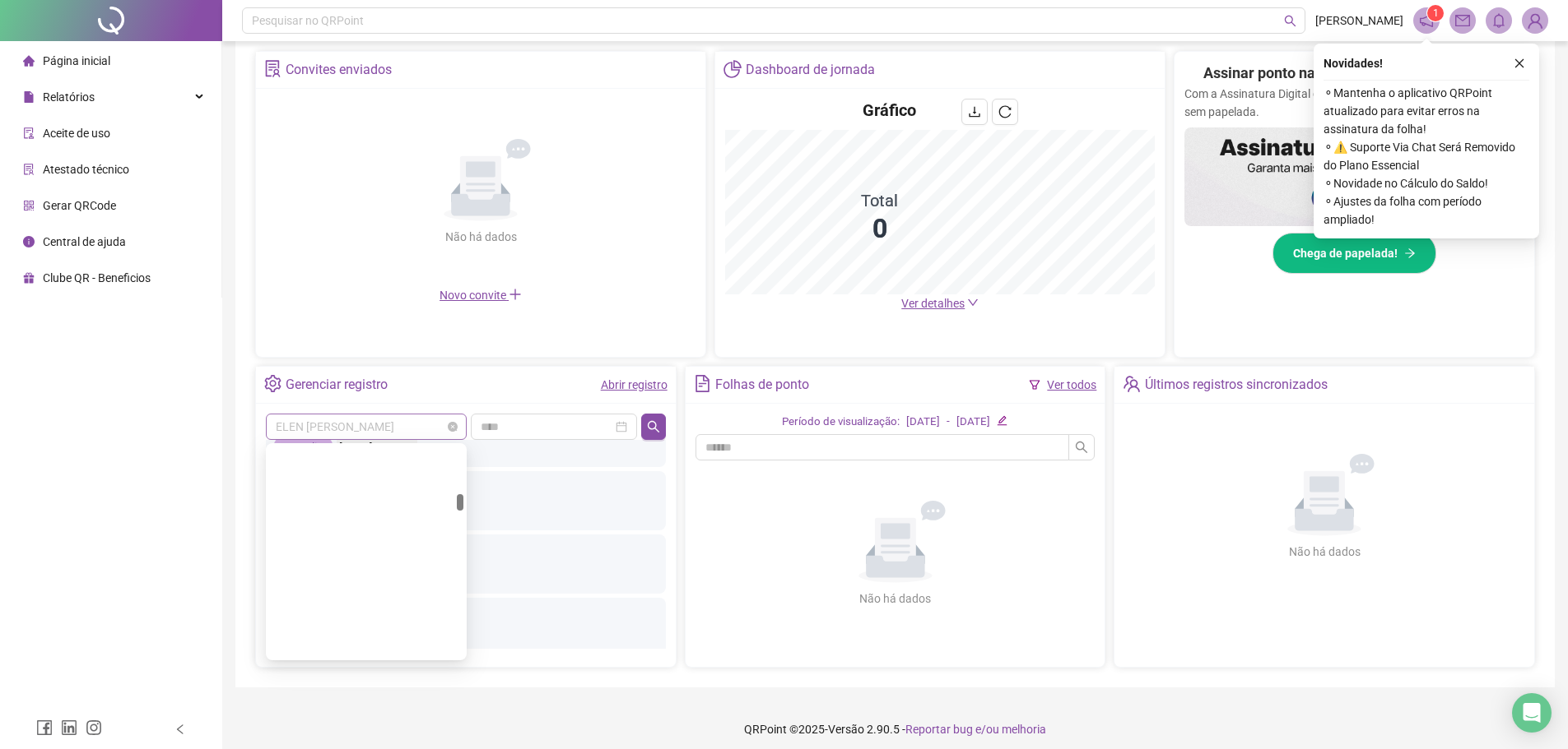
click at [404, 430] on span "ELEN [PERSON_NAME]" at bounding box center [365, 427] width 181 height 25
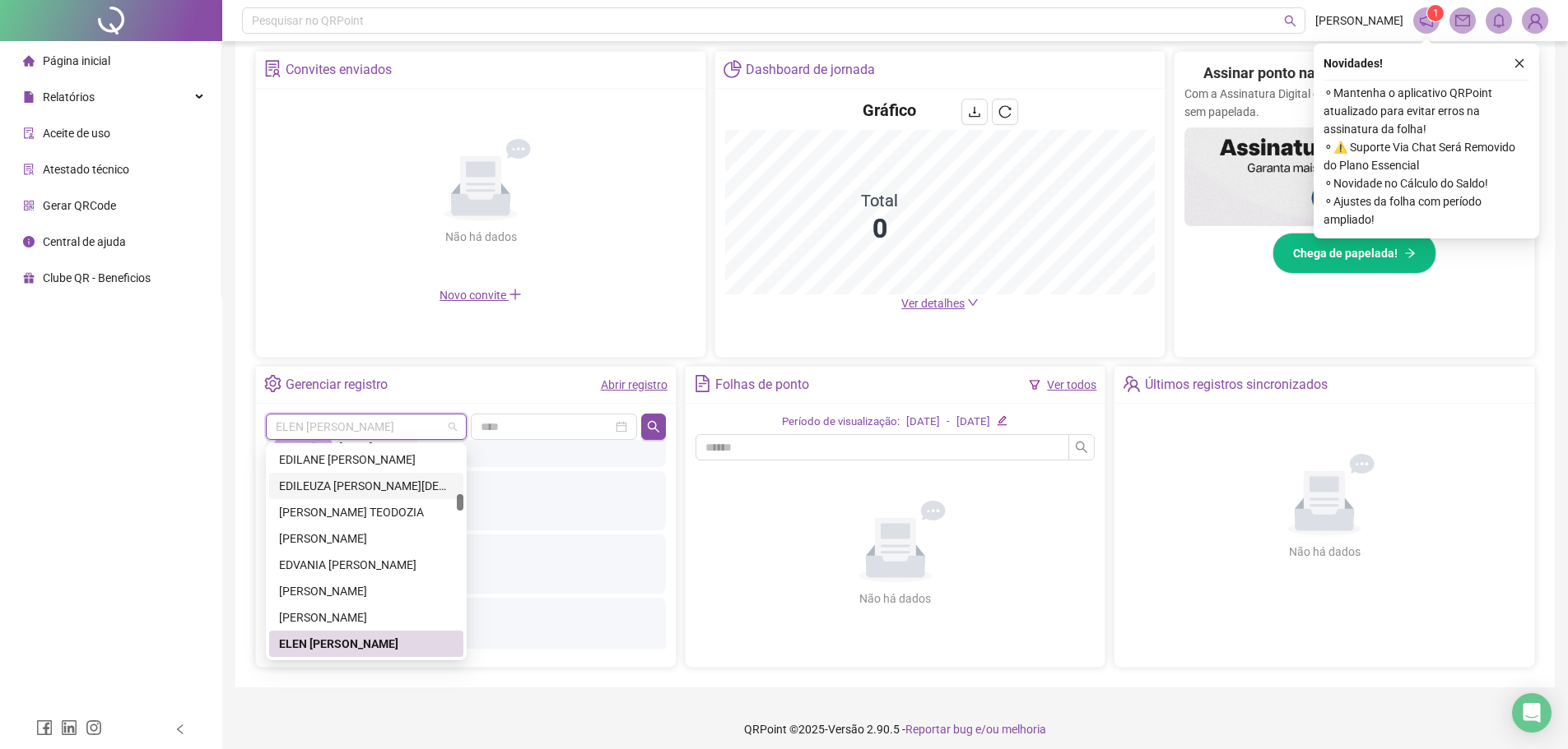
click at [356, 484] on div "EDILEUZA [PERSON_NAME][DEMOGRAPHIC_DATA]" at bounding box center [366, 485] width 174 height 18
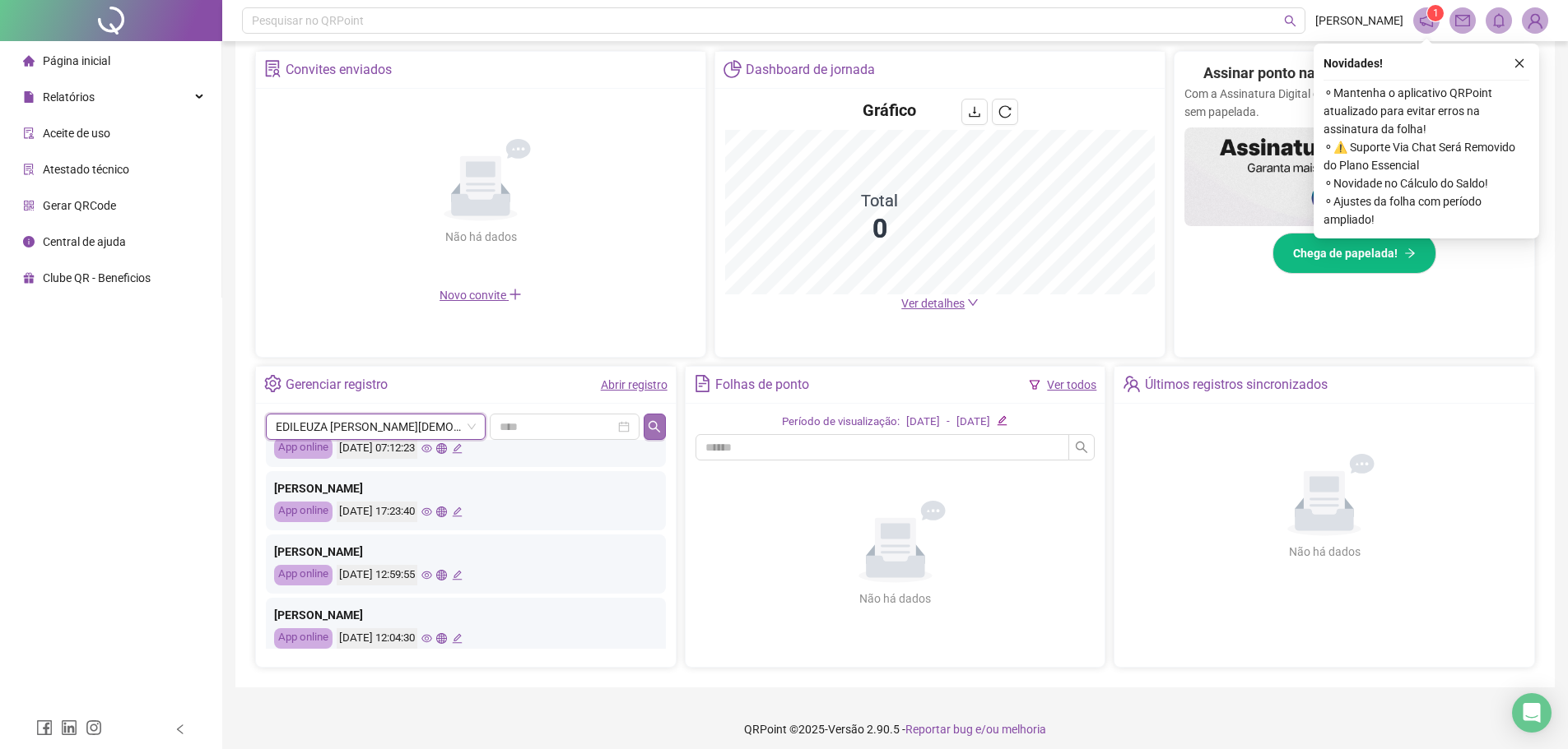
click at [660, 429] on icon "search" at bounding box center [655, 427] width 13 height 13
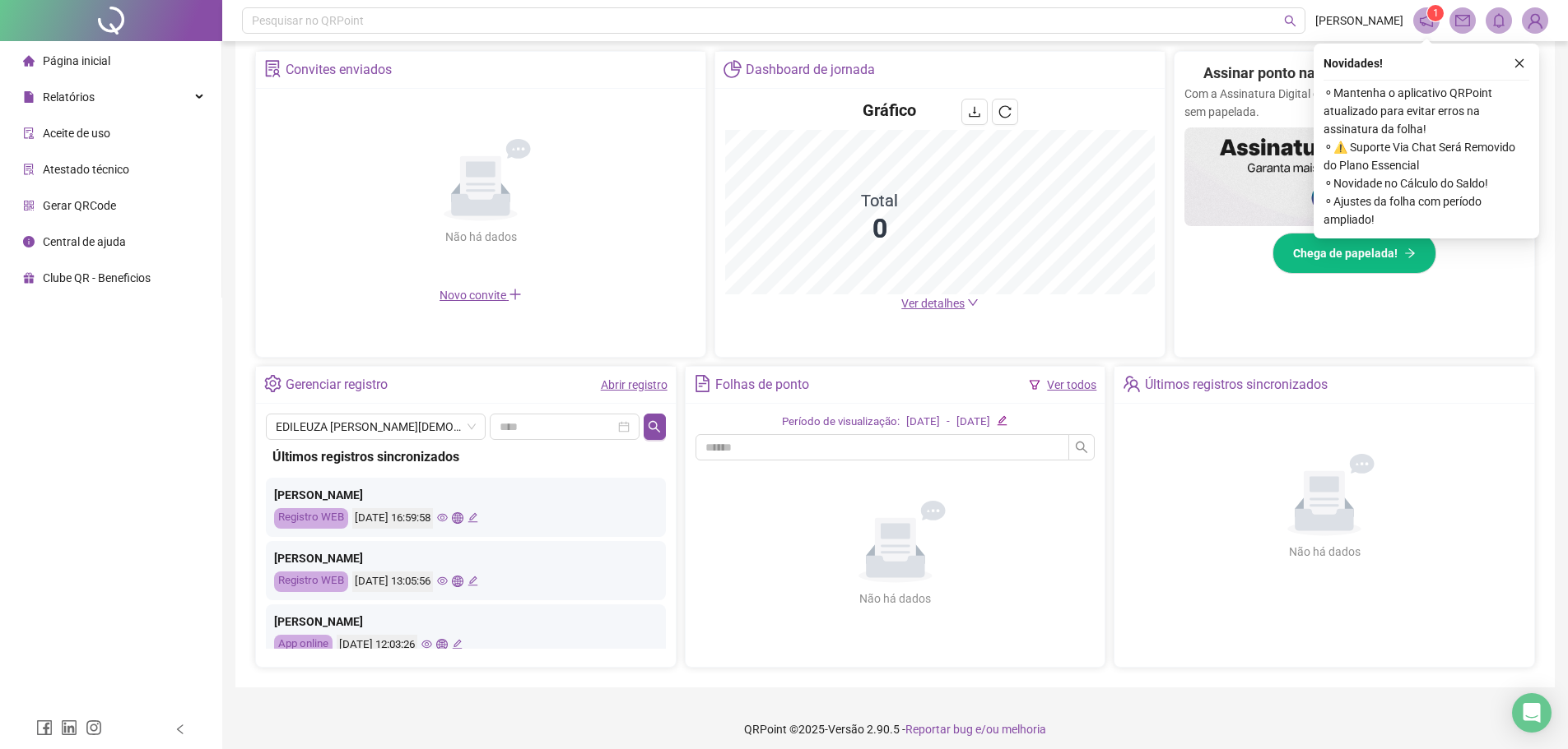
click at [448, 520] on icon "eye" at bounding box center [442, 517] width 10 height 10
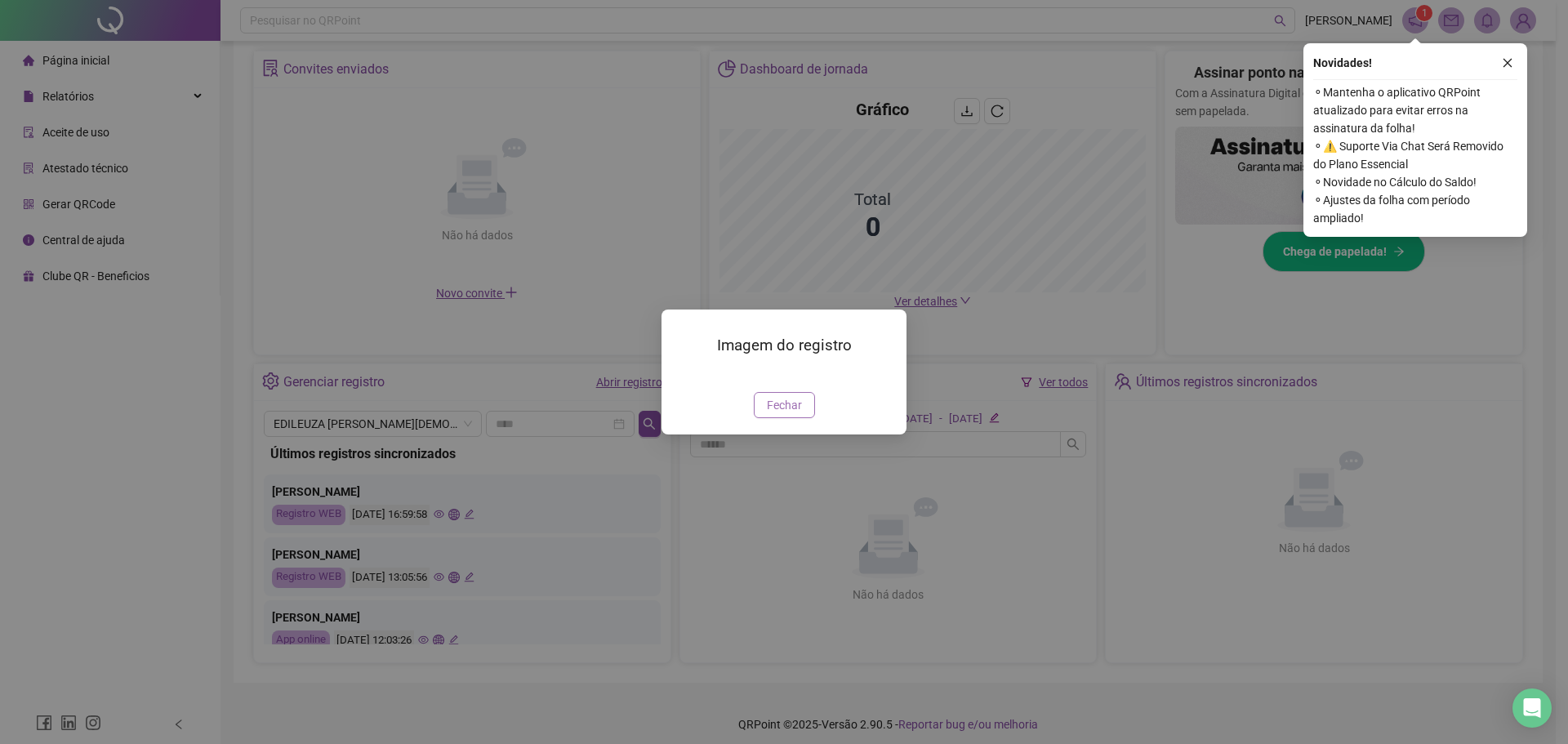
click at [782, 414] on span "Fechar" at bounding box center [784, 405] width 35 height 18
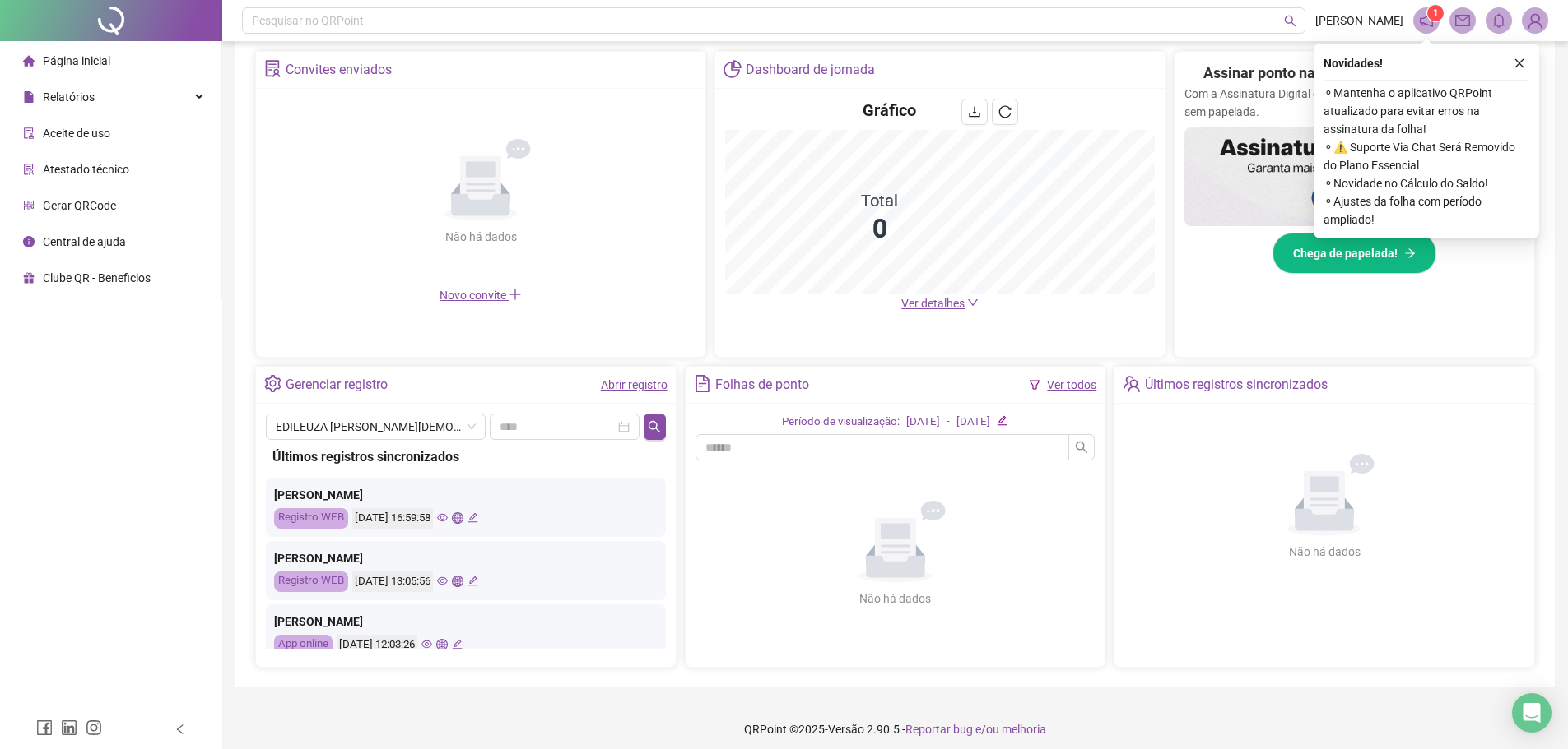
click at [448, 577] on icon "eye" at bounding box center [442, 581] width 10 height 10
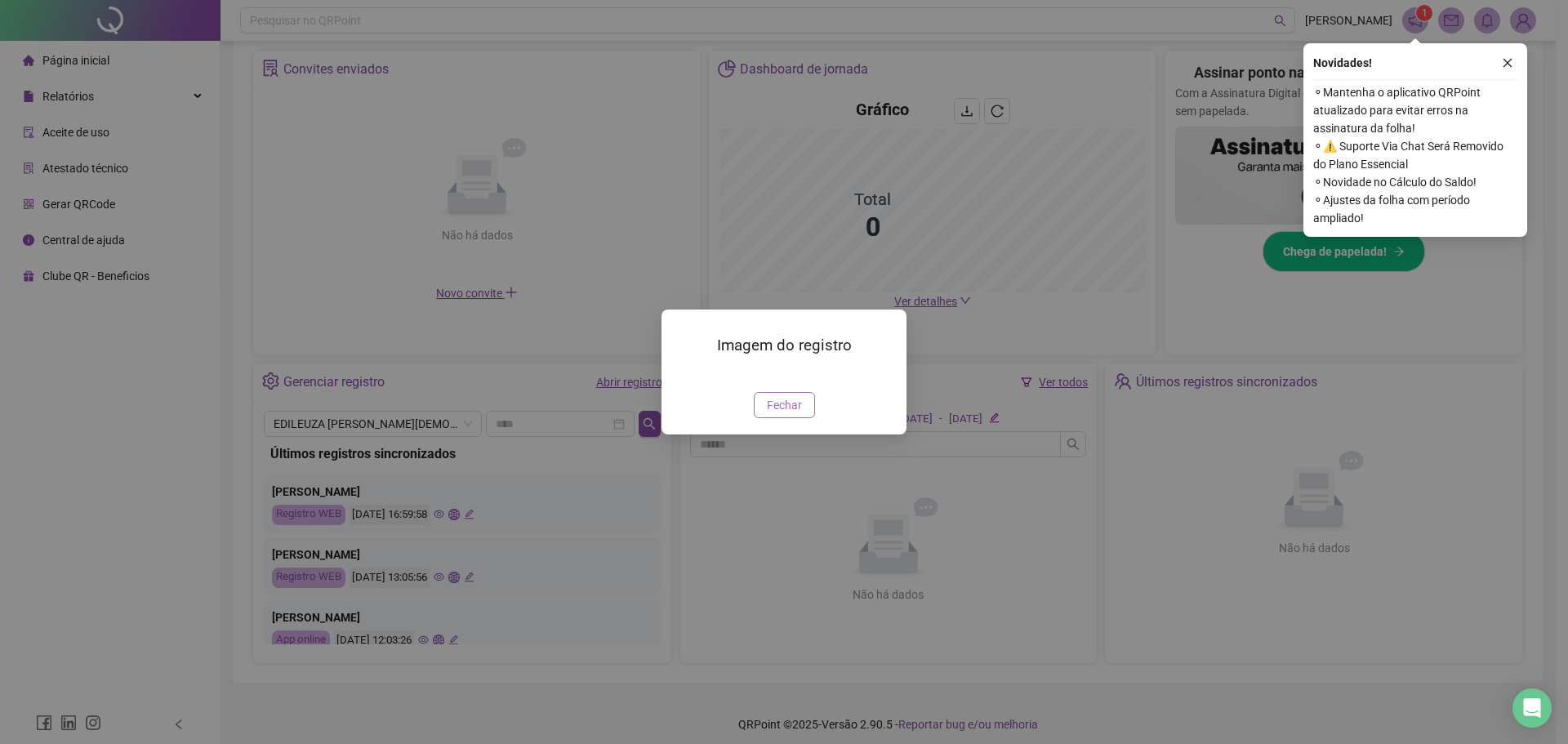
click at [788, 414] on span "Fechar" at bounding box center [784, 405] width 35 height 18
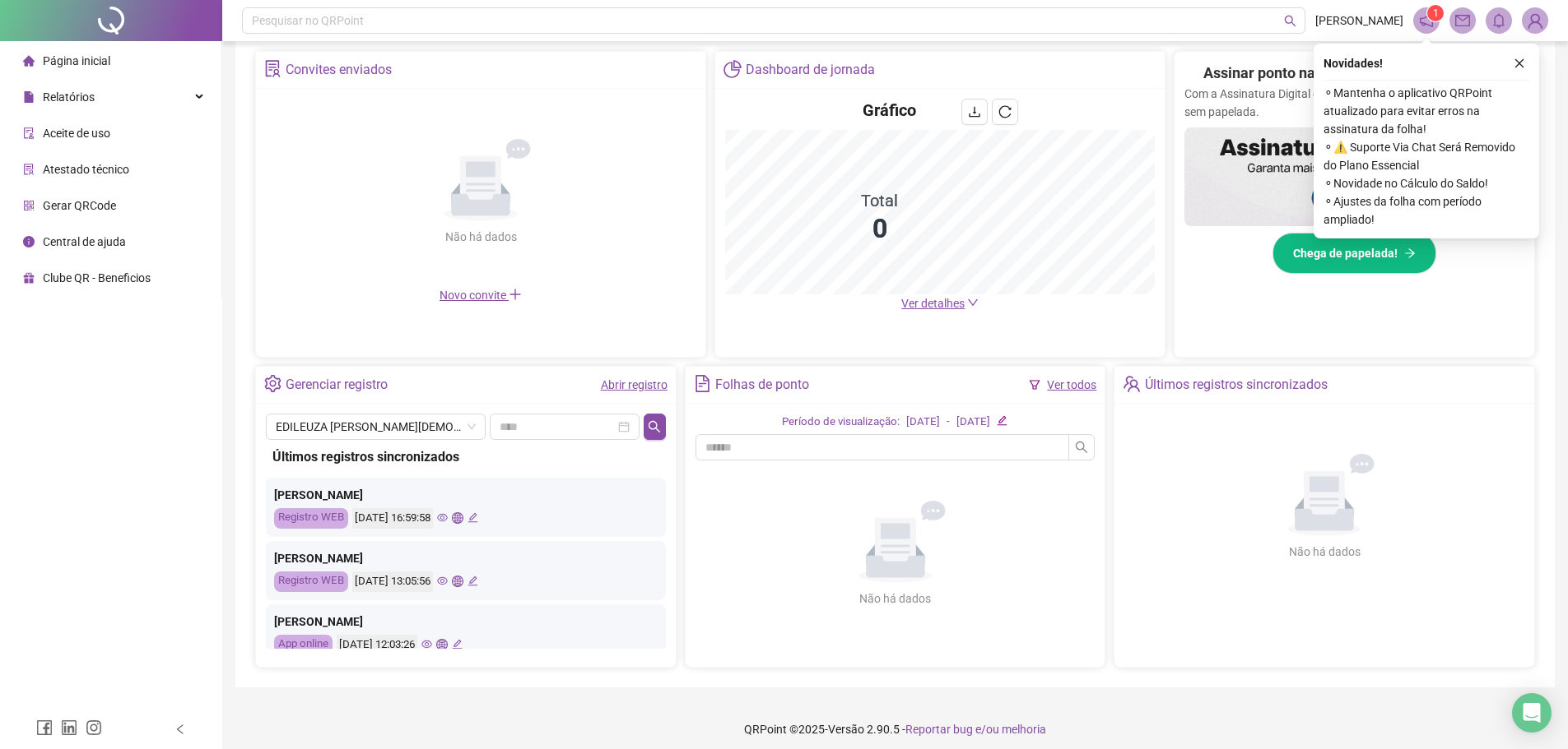
click at [432, 642] on icon "eye" at bounding box center [426, 644] width 10 height 10
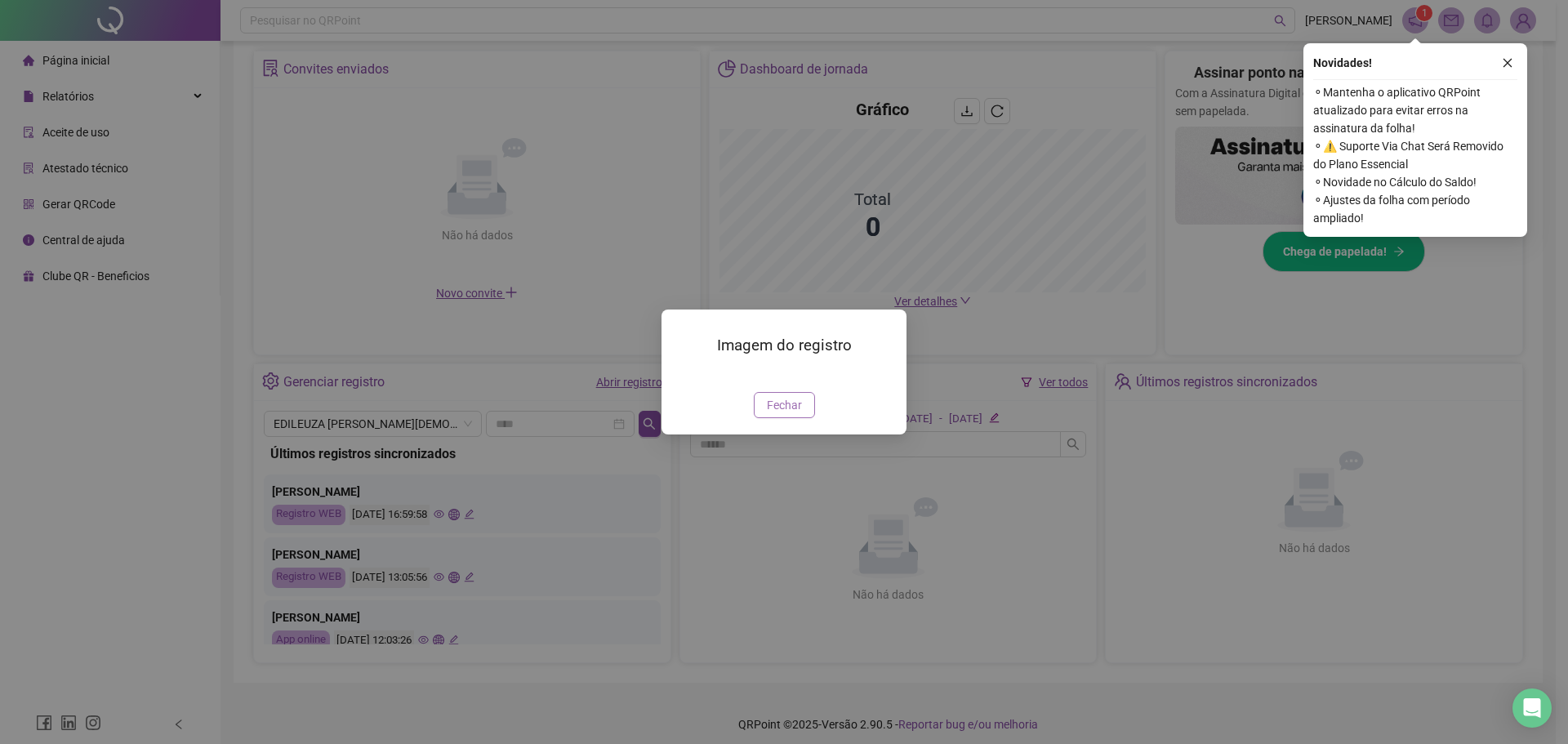
click at [787, 414] on span "Fechar" at bounding box center [784, 405] width 35 height 18
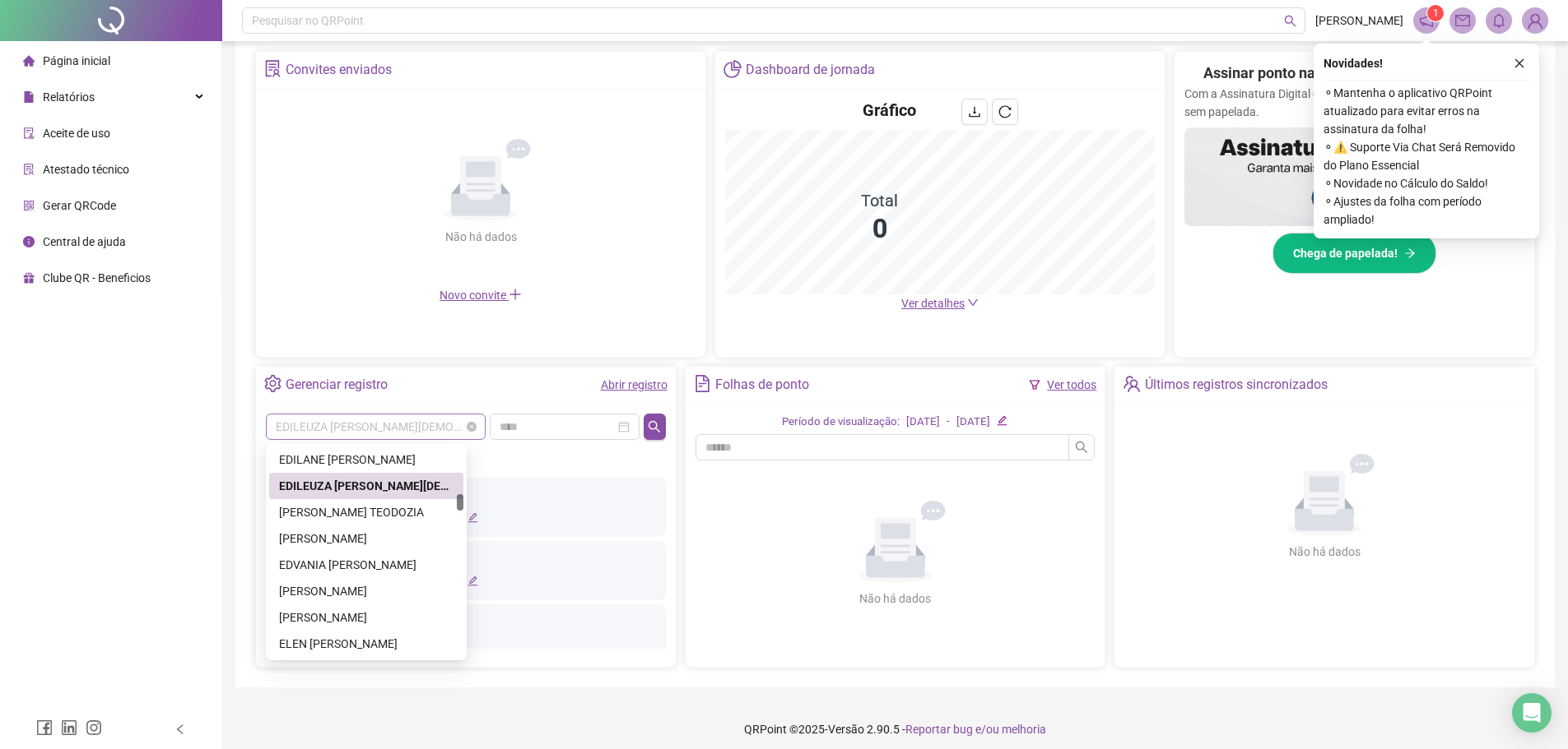
click at [370, 433] on span "EDILEUZA [PERSON_NAME][DEMOGRAPHIC_DATA]" at bounding box center [375, 427] width 200 height 25
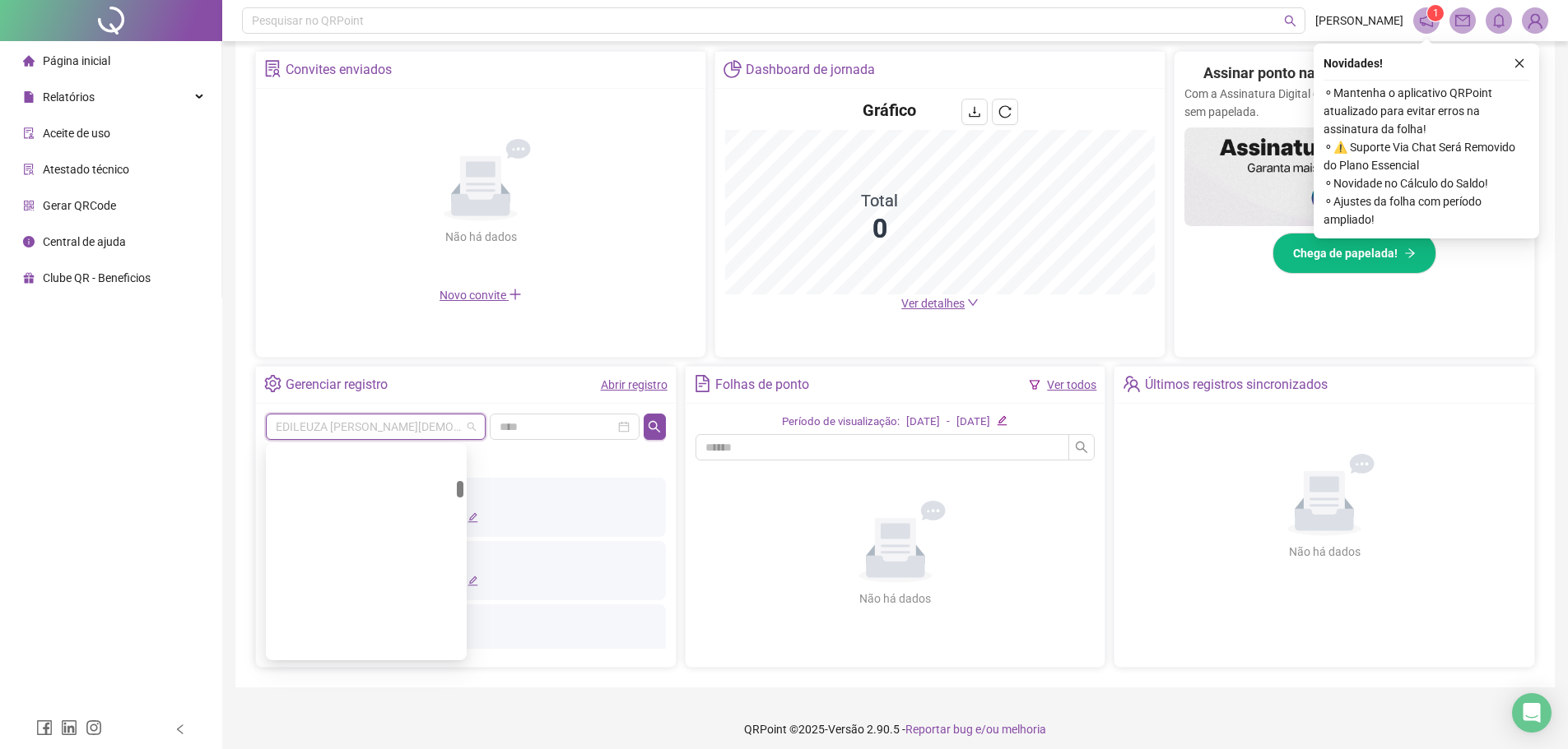
scroll to position [2487, 0]
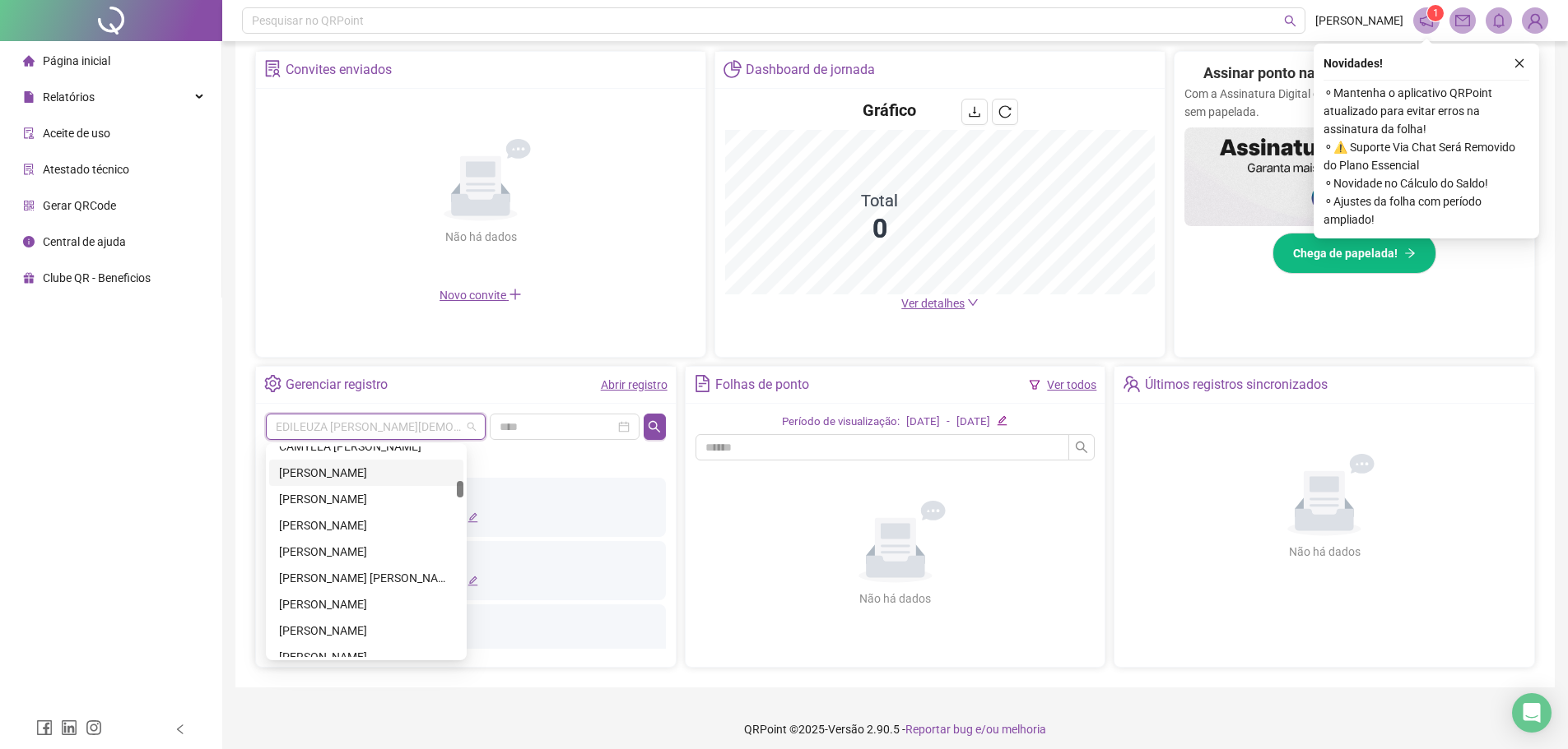
click at [362, 480] on div "[PERSON_NAME]" at bounding box center [366, 473] width 174 height 18
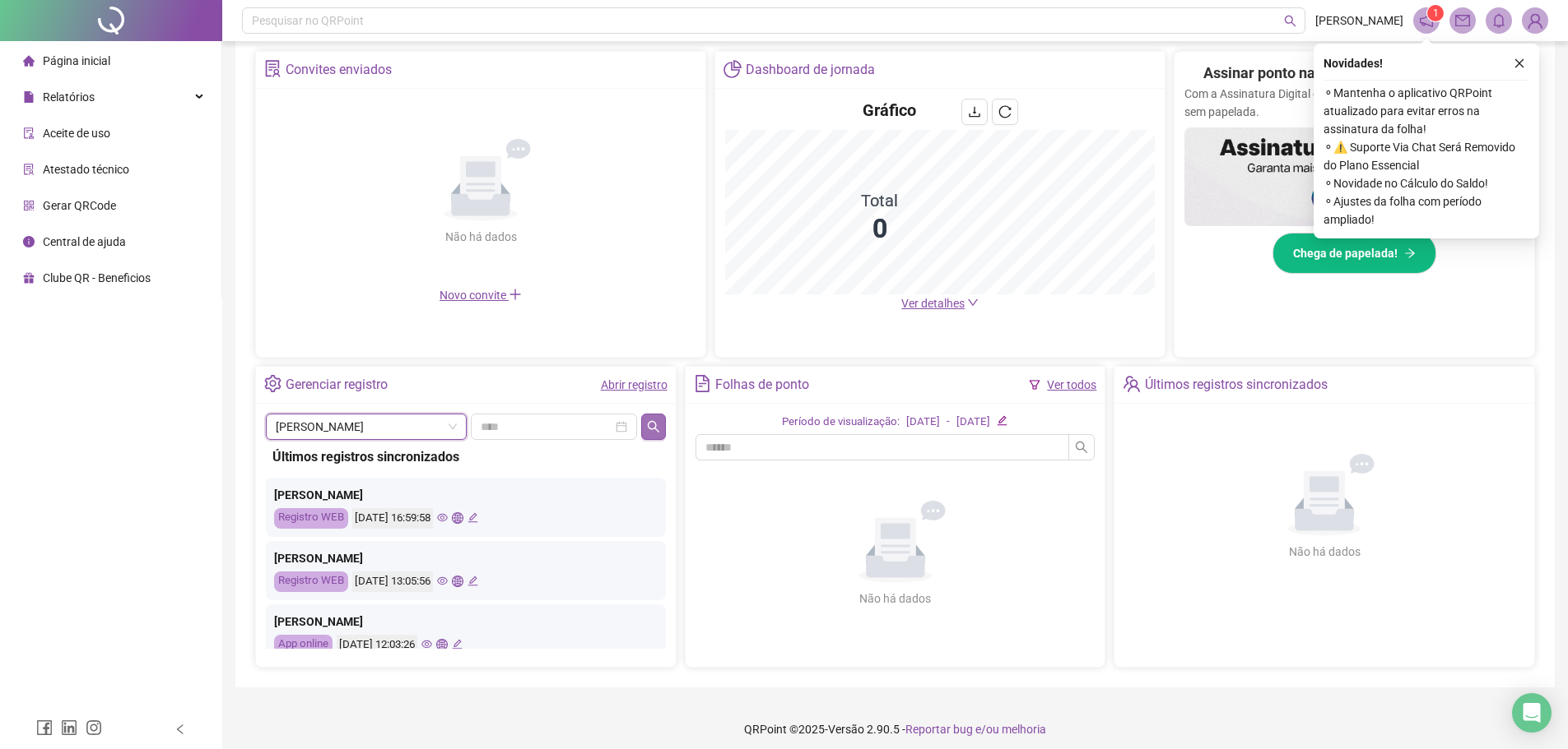
click at [651, 425] on icon "search" at bounding box center [654, 427] width 13 height 13
click at [343, 429] on span "[PERSON_NAME]" at bounding box center [365, 427] width 181 height 25
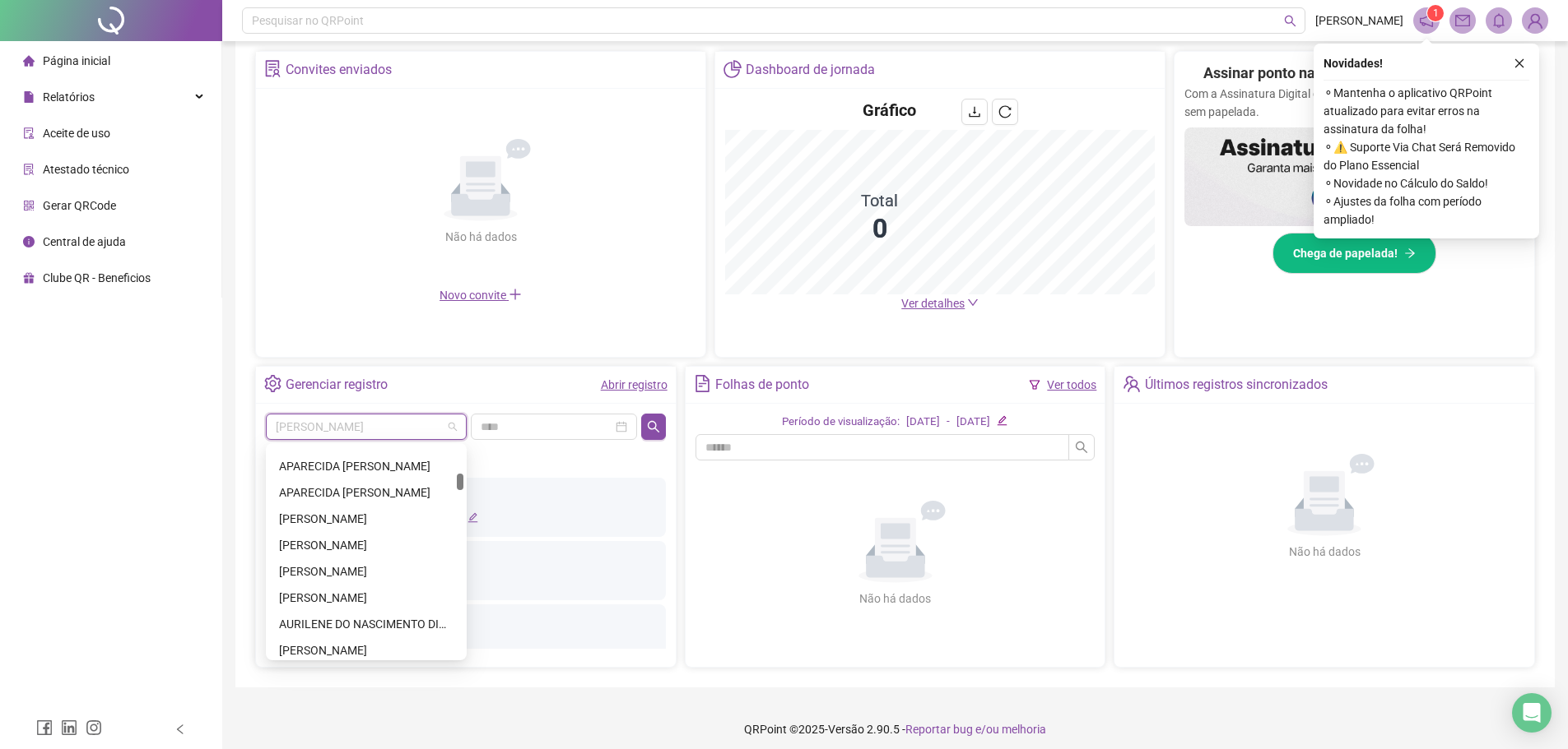
scroll to position [2158, 0]
click at [326, 480] on div "[PERSON_NAME]" at bounding box center [366, 485] width 174 height 18
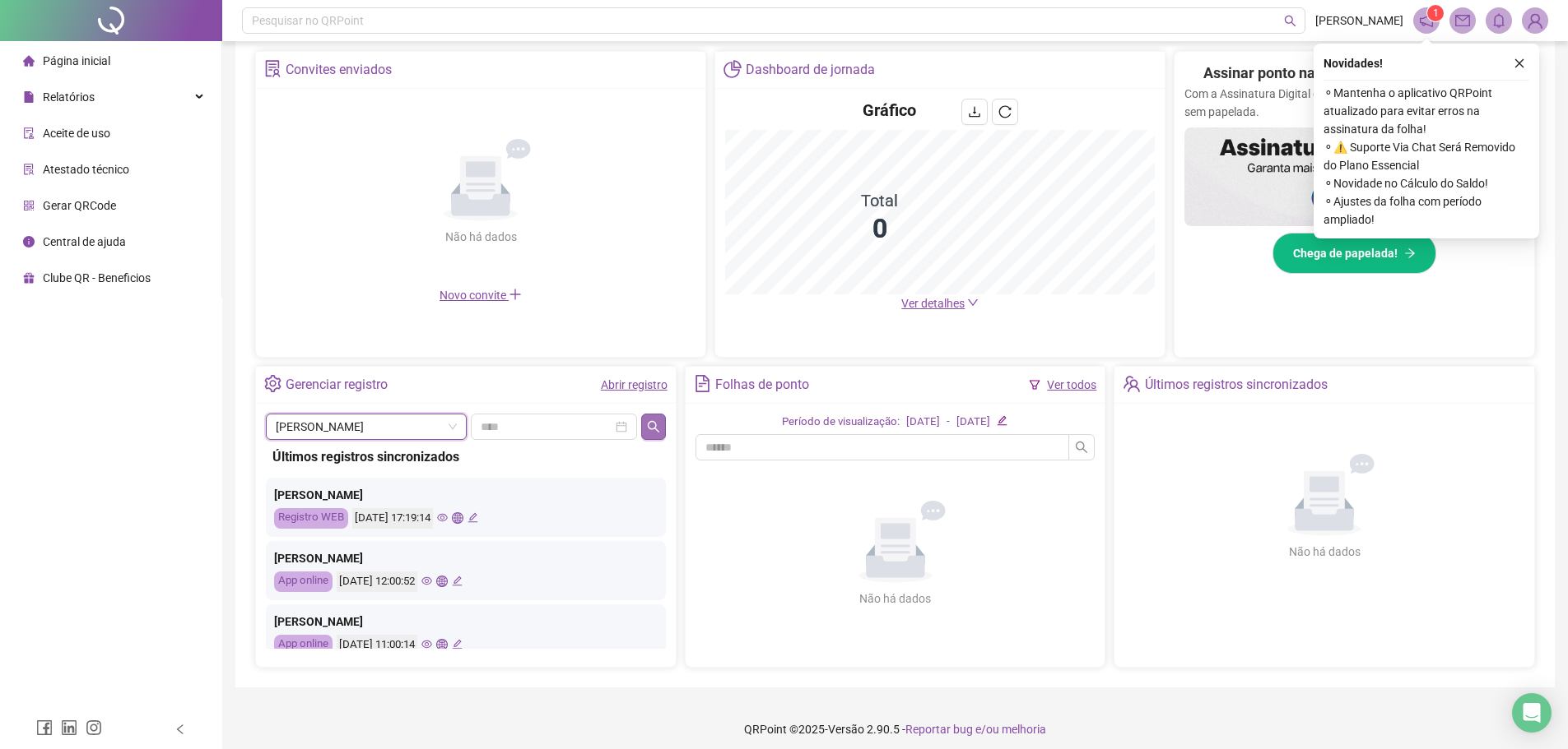
drag, startPoint x: 326, startPoint y: 480, endPoint x: 664, endPoint y: 426, distance: 342.3
click at [664, 426] on button "button" at bounding box center [653, 427] width 24 height 26
click at [381, 425] on span "[PERSON_NAME]" at bounding box center [365, 427] width 181 height 25
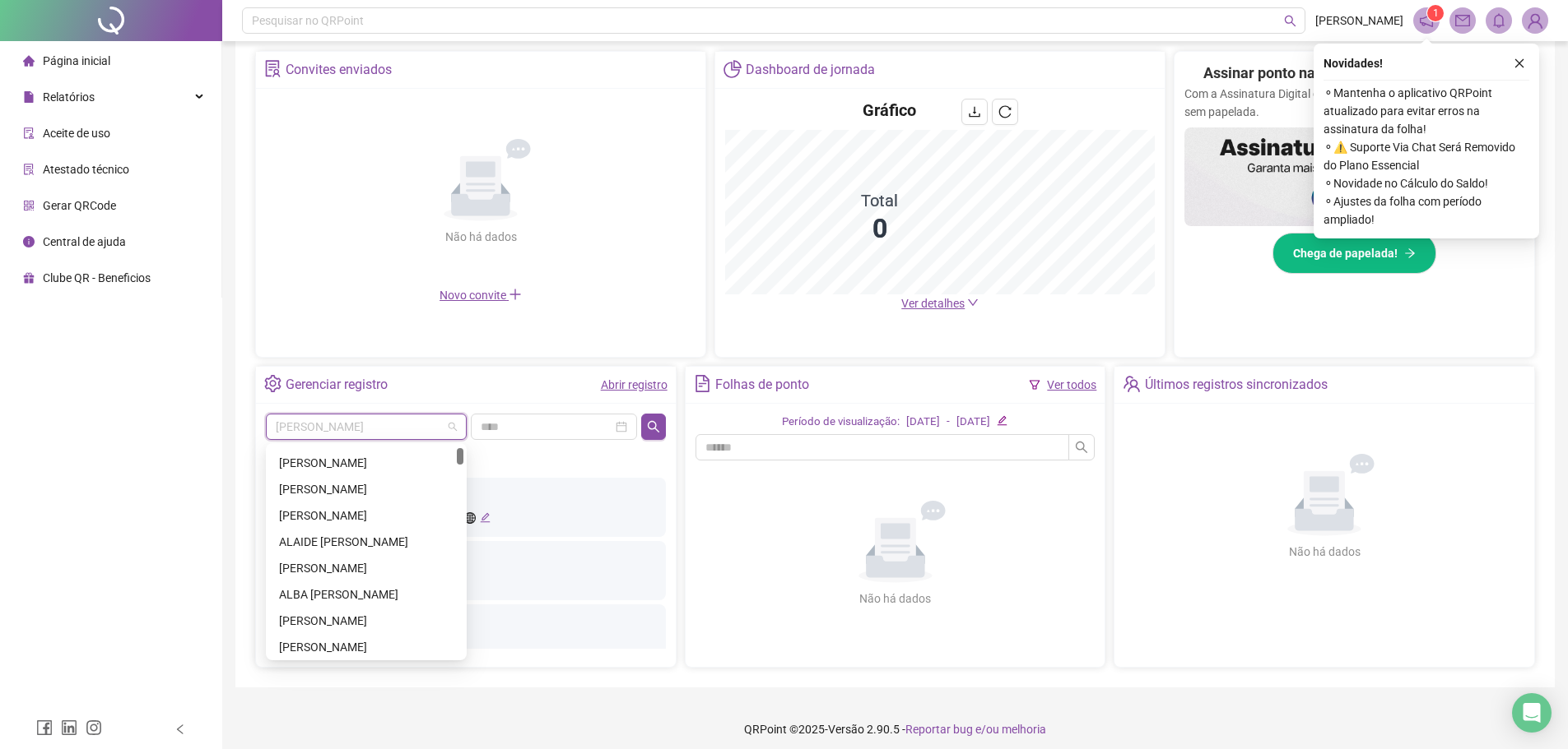
scroll to position [0, 0]
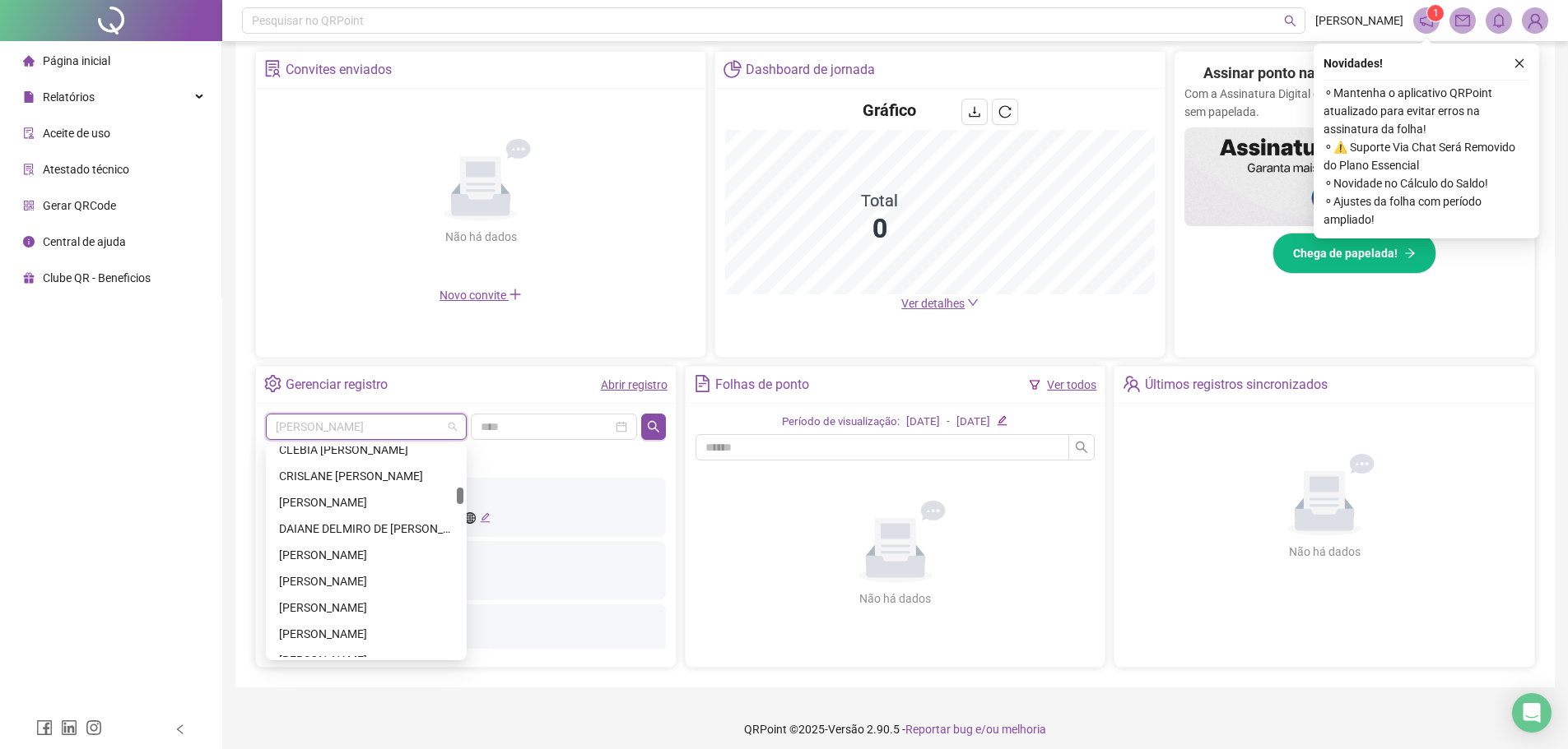
drag, startPoint x: 459, startPoint y: 459, endPoint x: 465, endPoint y: 500, distance: 41.4
click at [465, 500] on div "[PERSON_NAME] [PERSON_NAME] [PERSON_NAME] BEZERRA [PERSON_NAME]" at bounding box center [366, 552] width 201 height 218
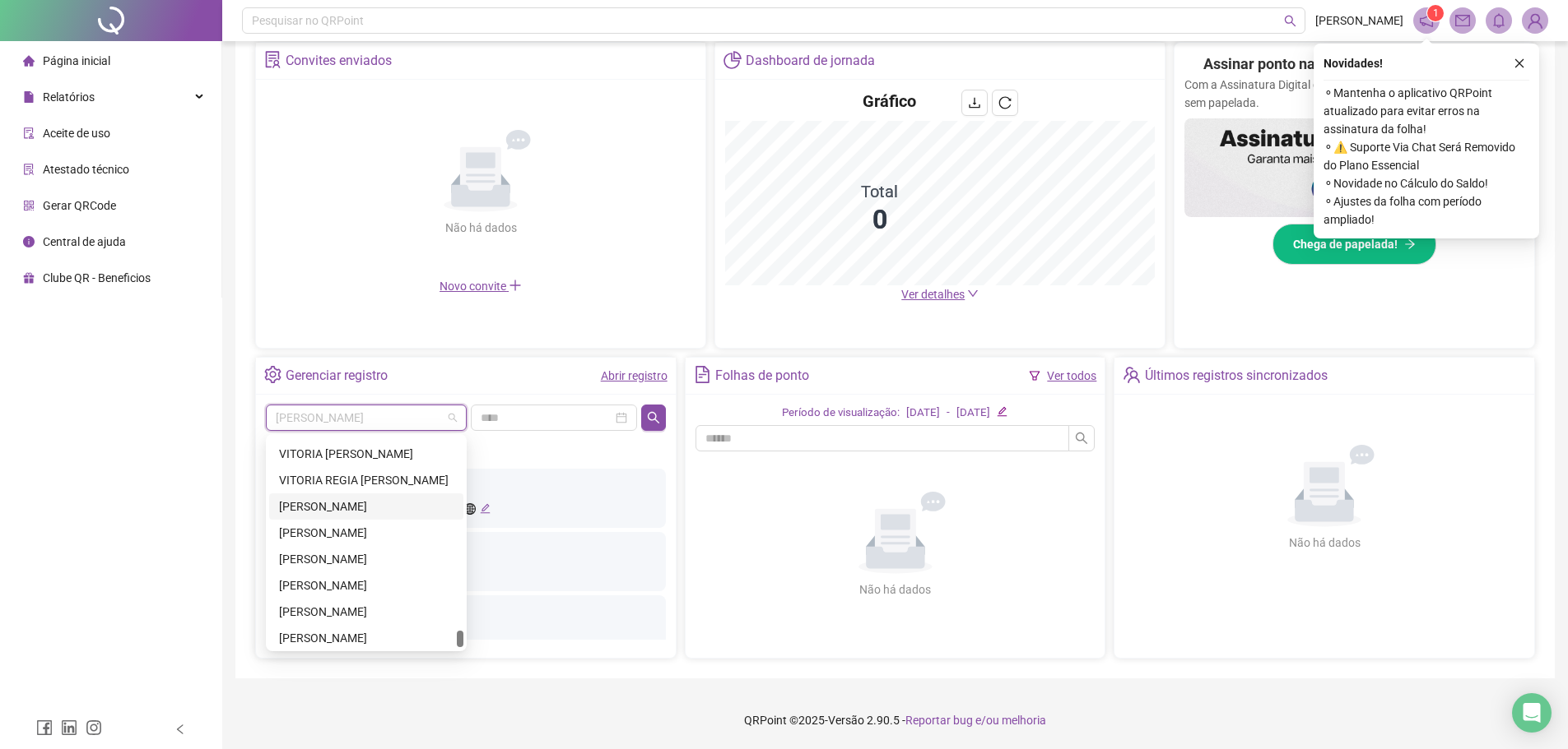
scroll to position [13917, 0]
click at [349, 458] on div "[PERSON_NAME]" at bounding box center [366, 457] width 174 height 18
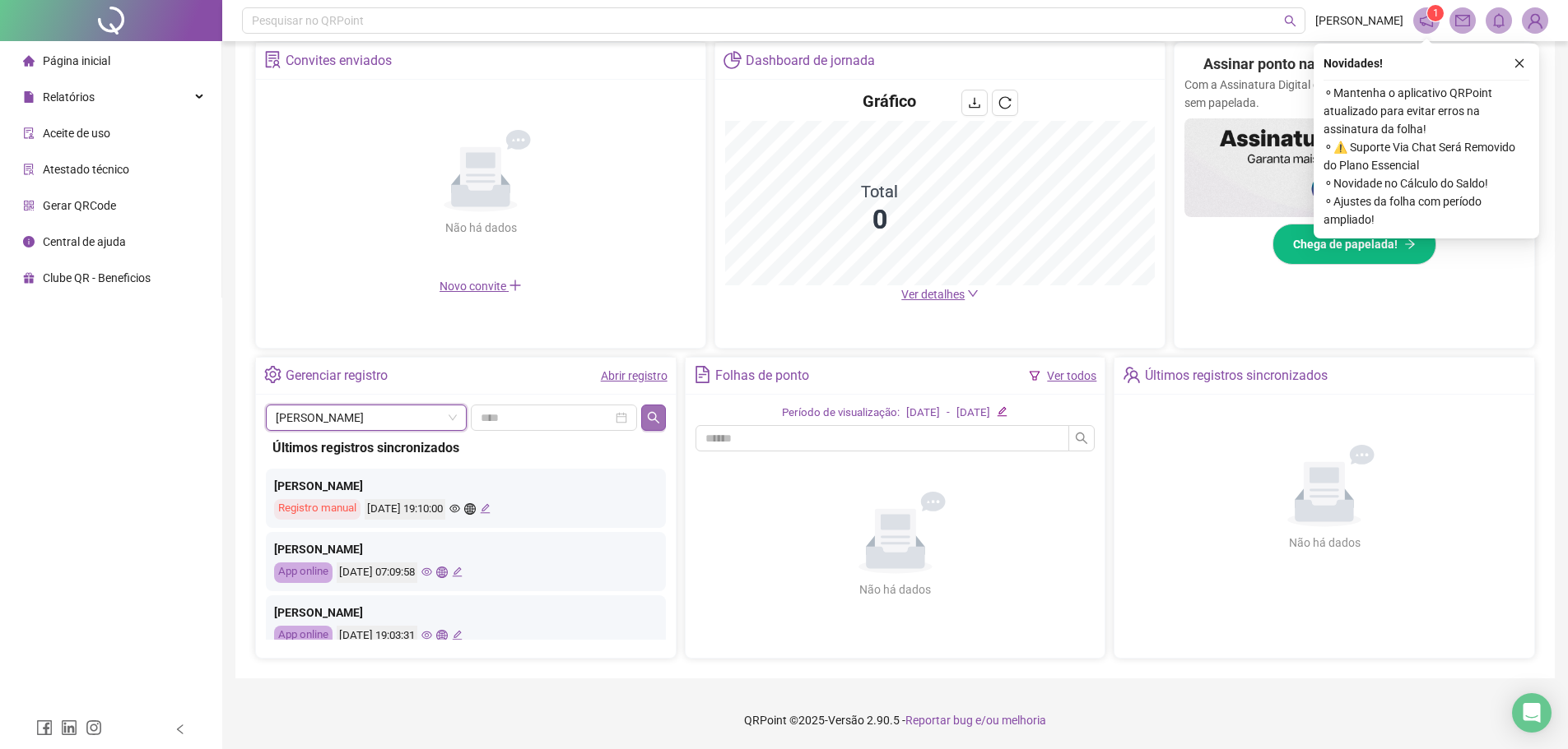
click at [655, 423] on icon "search" at bounding box center [654, 418] width 13 height 13
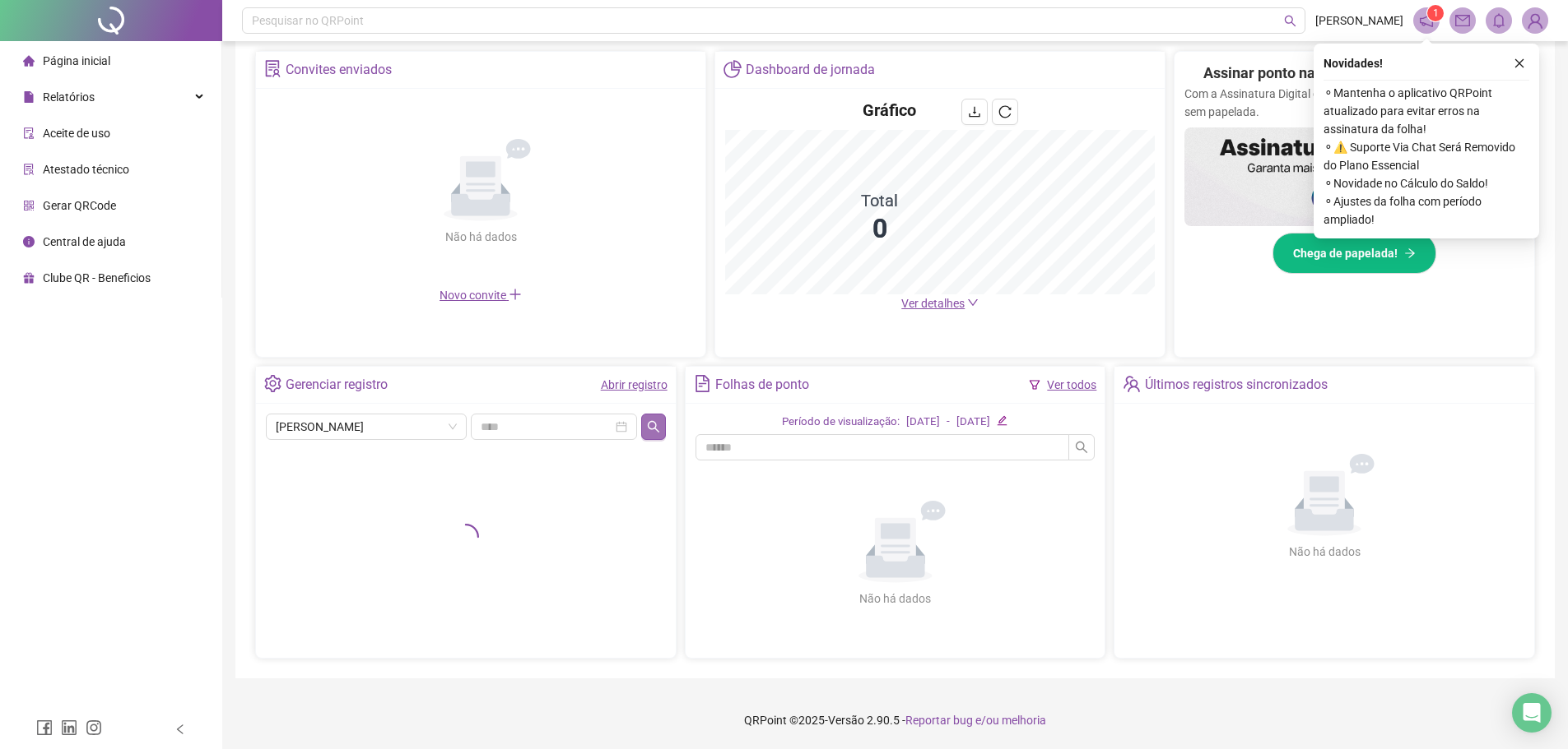
scroll to position [313, 0]
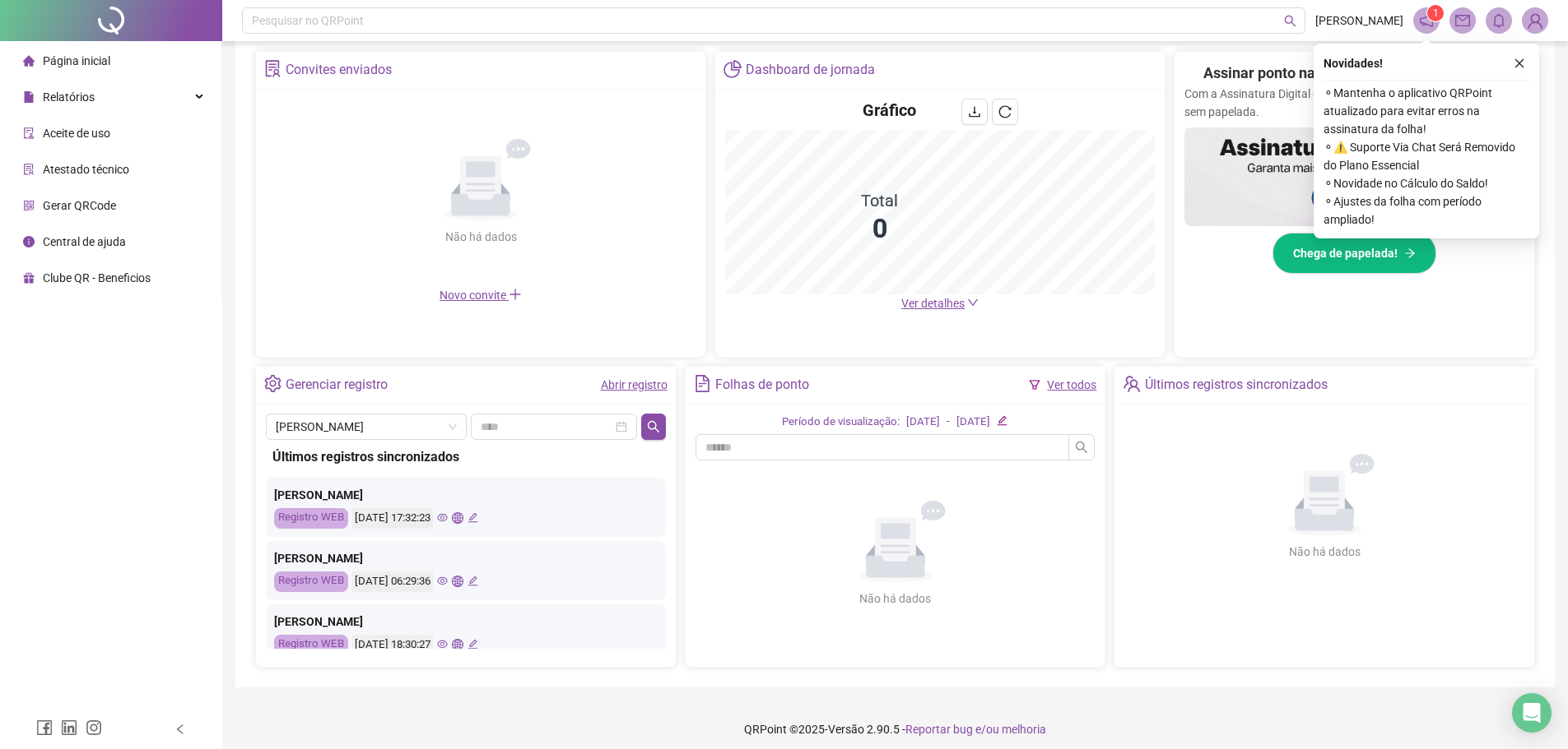
click at [471, 517] on div "[DATE] 17:32:23" at bounding box center [414, 519] width 126 height 21
click at [448, 515] on icon "eye" at bounding box center [442, 517] width 10 height 10
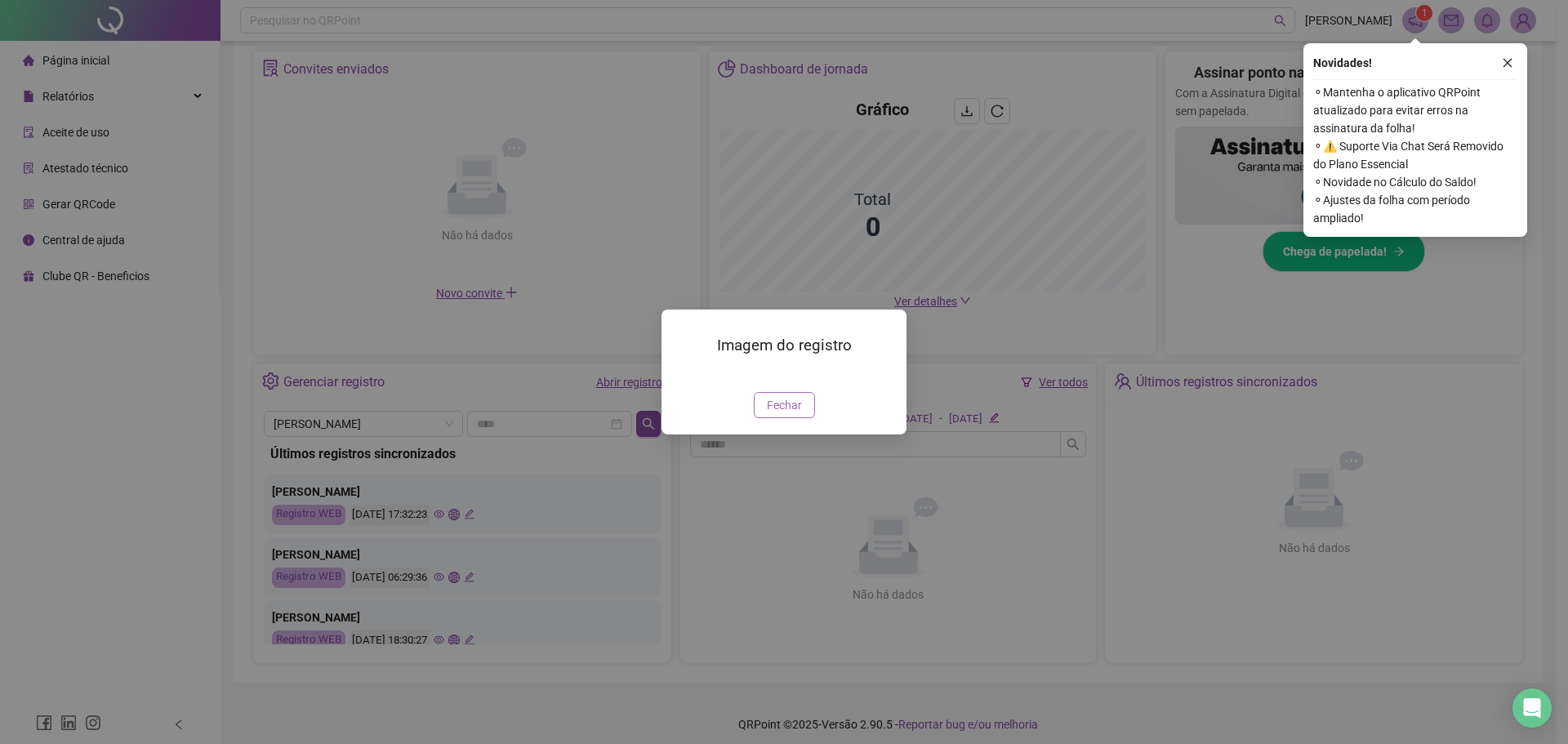
click at [795, 414] on span "Fechar" at bounding box center [784, 405] width 35 height 18
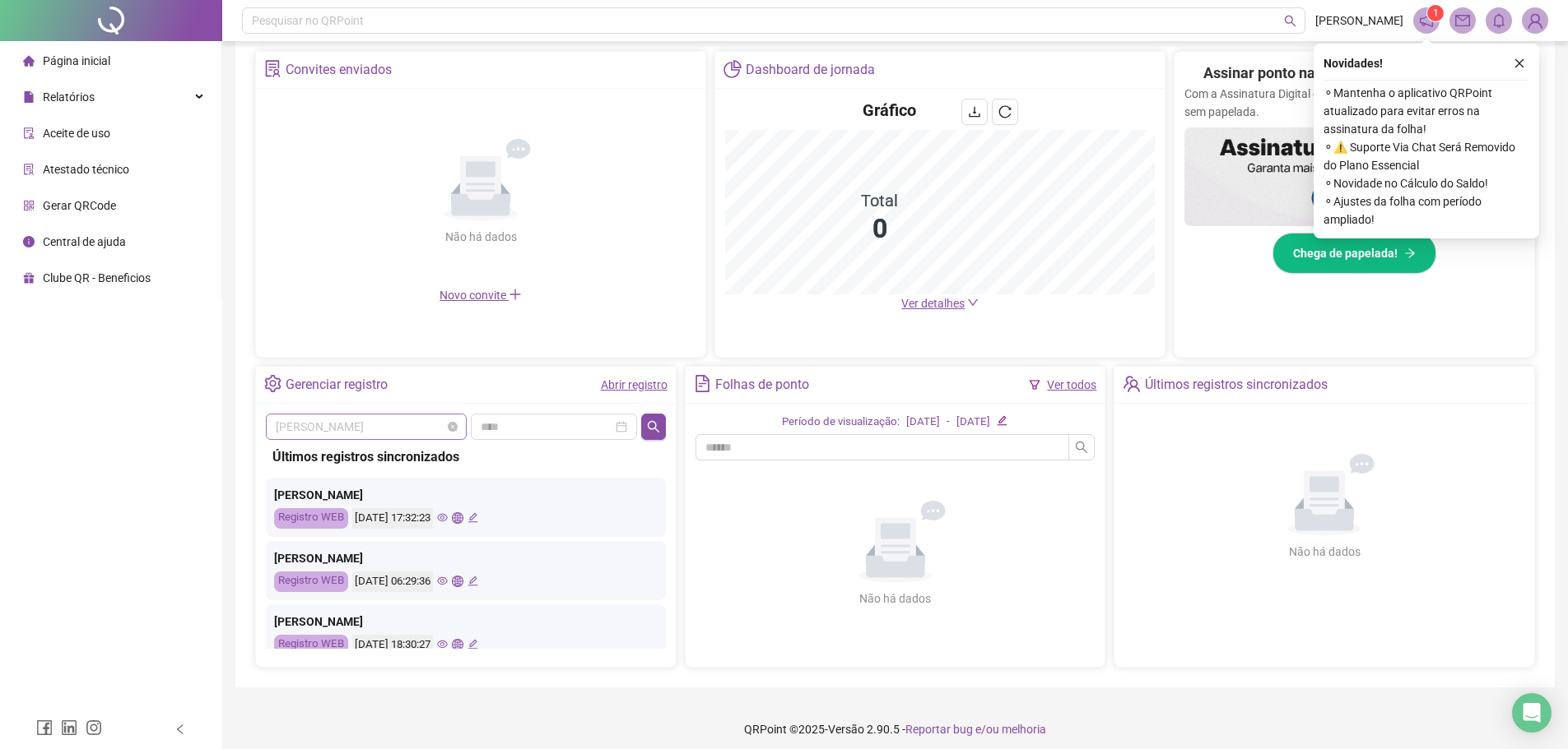
click at [352, 425] on span "[PERSON_NAME]" at bounding box center [365, 427] width 181 height 25
click at [529, 455] on div "Últimos registros sincronizados" at bounding box center [466, 457] width 387 height 21
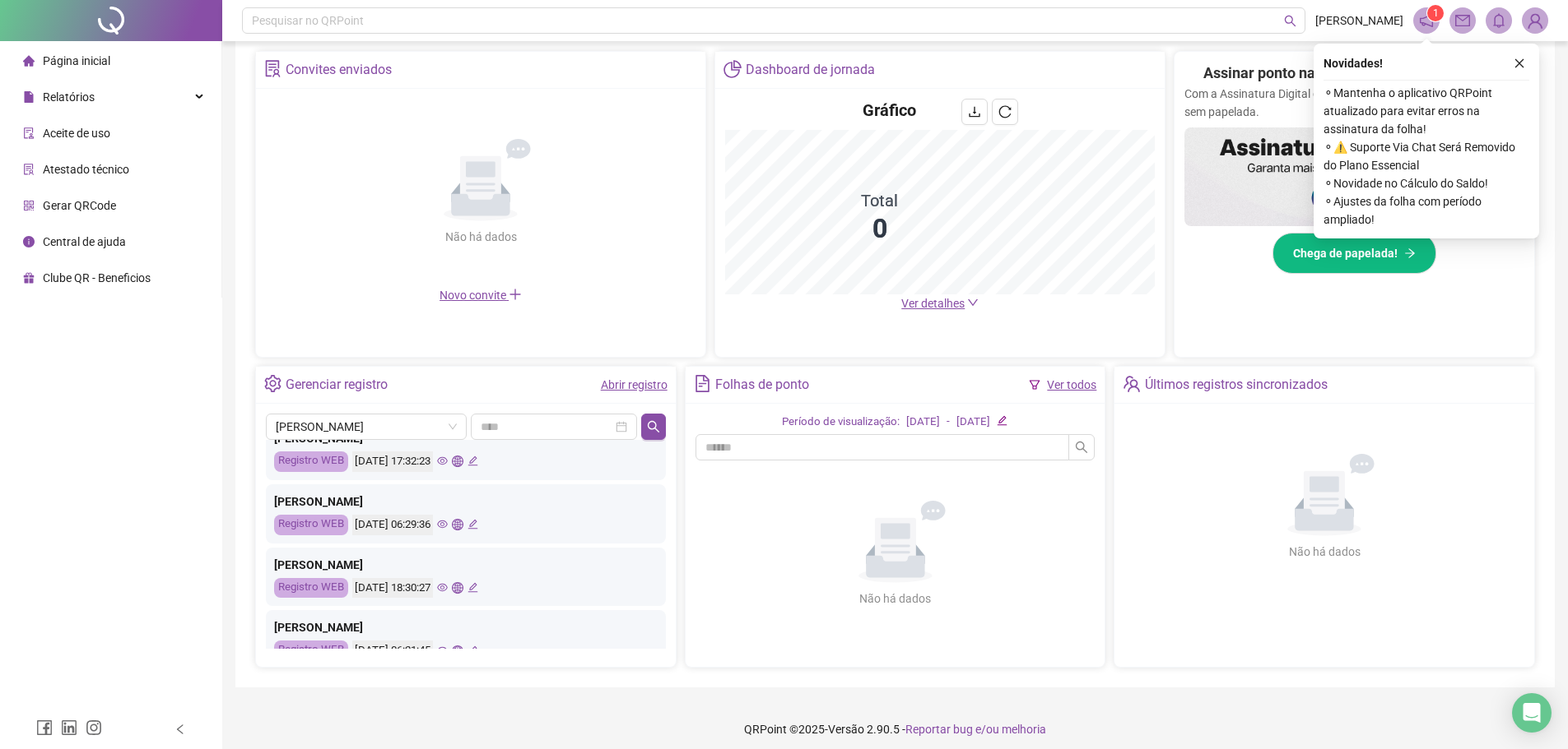
scroll to position [165, 0]
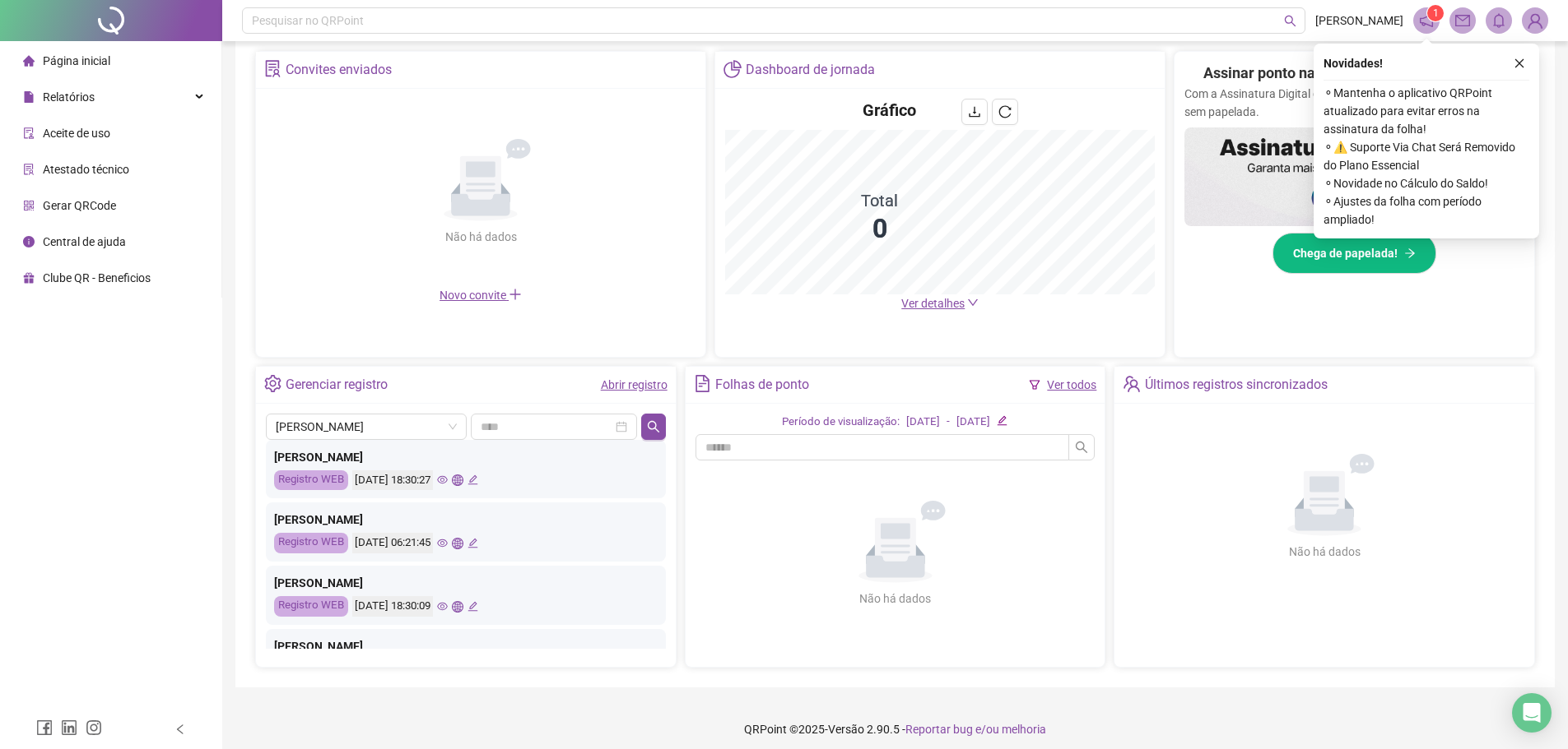
click at [465, 537] on div "[DATE] 06:21:45" at bounding box center [414, 544] width 126 height 21
click at [467, 537] on div "[DATE] 06:21:45" at bounding box center [414, 544] width 126 height 21
click at [448, 541] on icon "eye" at bounding box center [442, 544] width 10 height 9
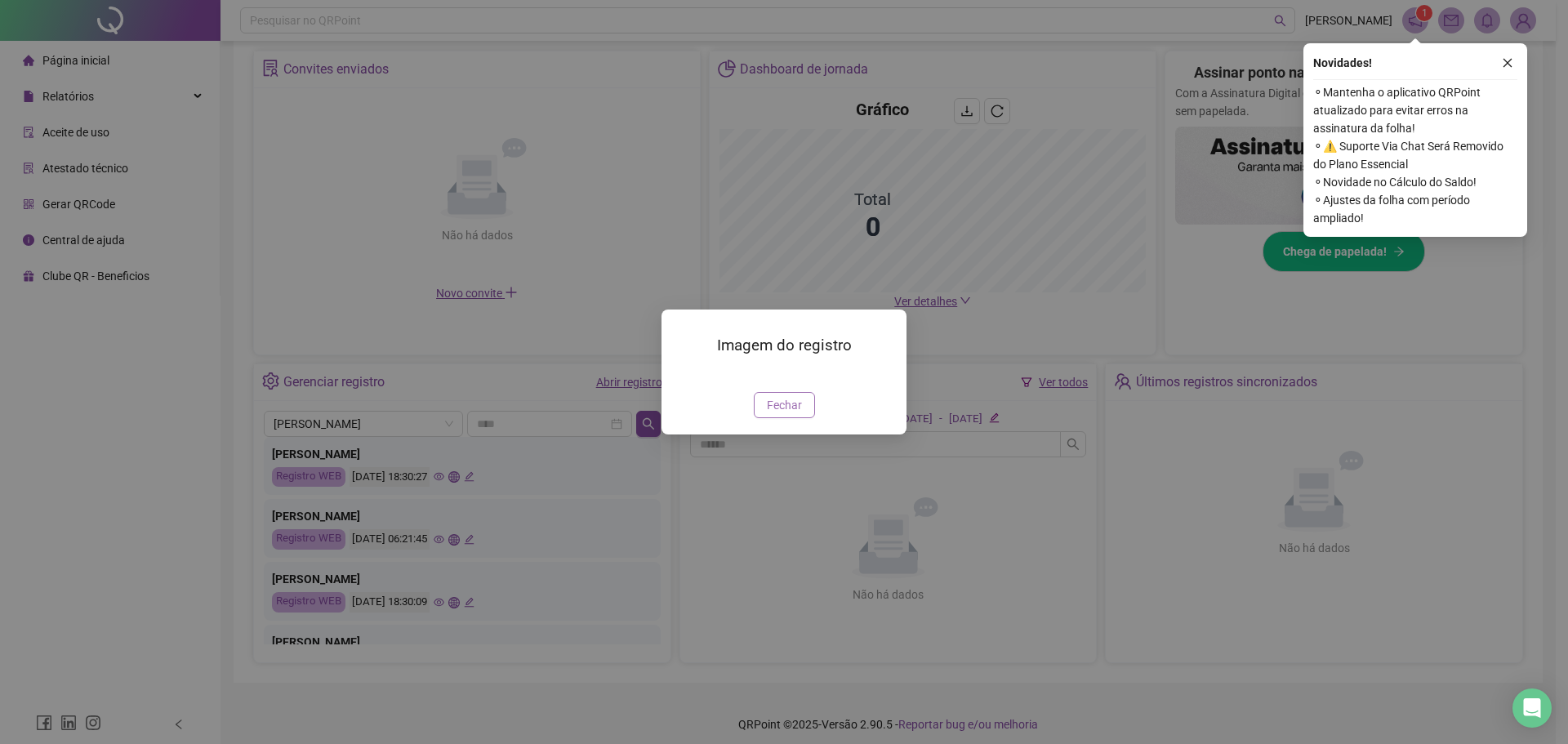
click at [790, 414] on span "Fechar" at bounding box center [784, 405] width 35 height 18
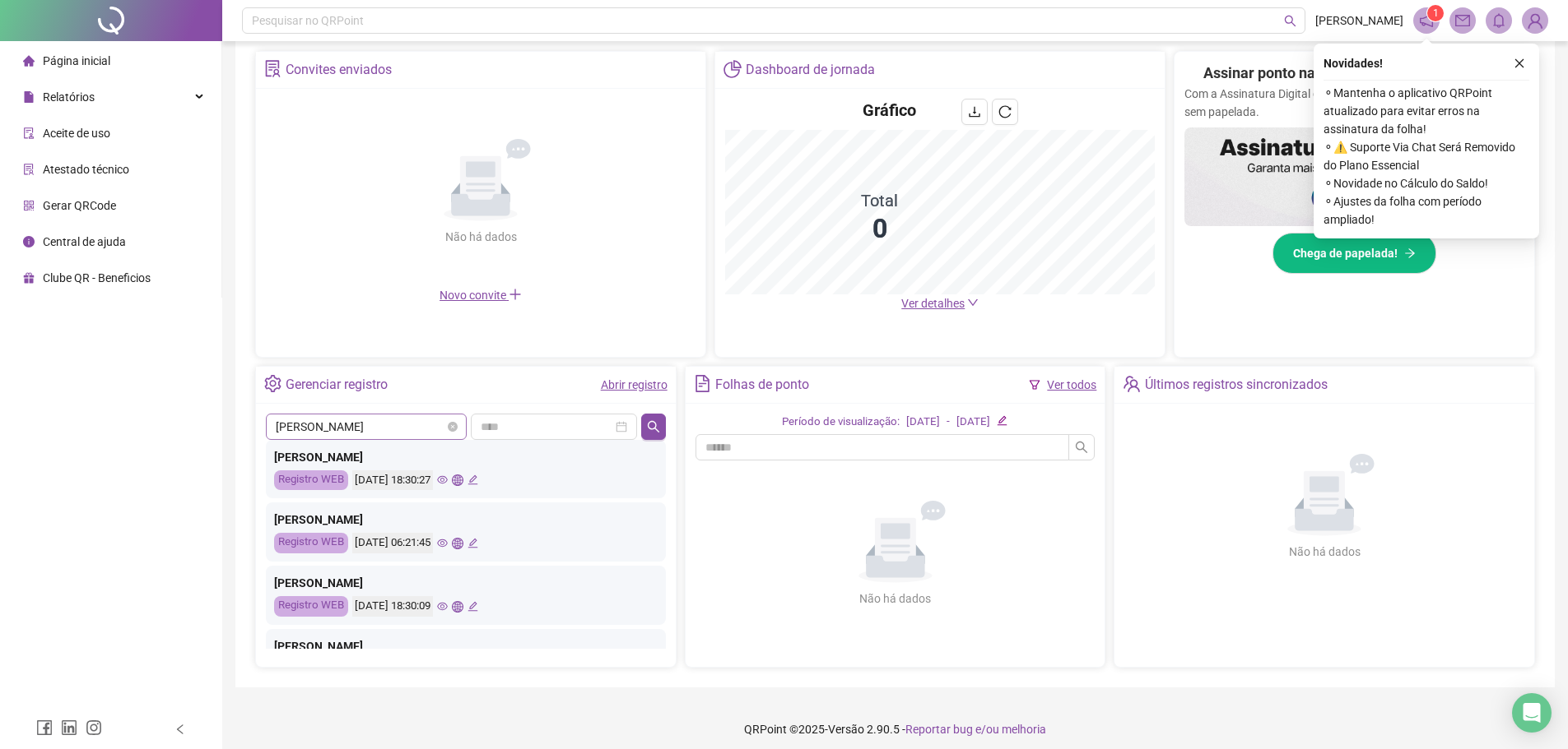
click at [395, 421] on span "[PERSON_NAME]" at bounding box center [365, 427] width 181 height 25
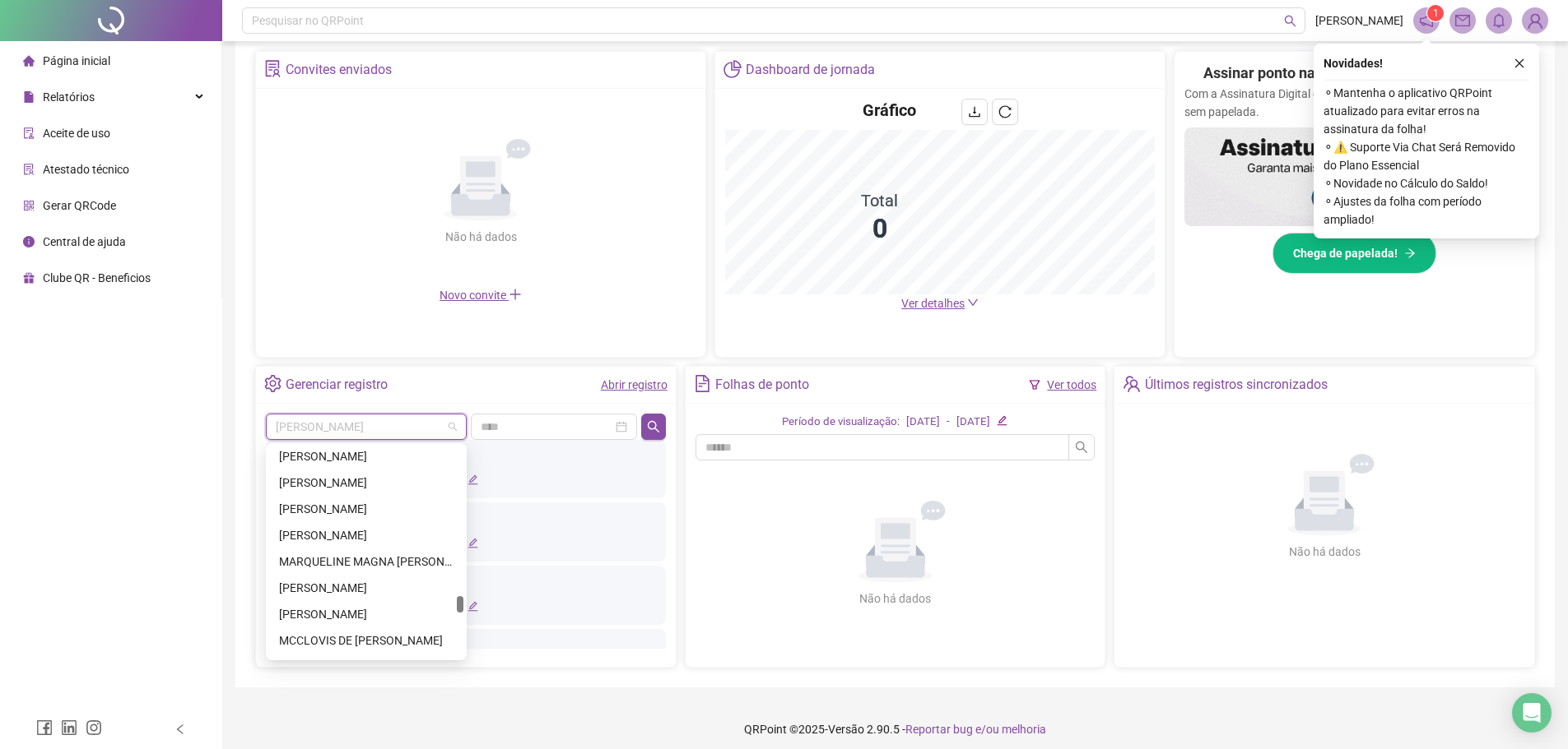
scroll to position [11038, 0]
click at [336, 487] on div "MCCLOVIS DE [PERSON_NAME]" at bounding box center [365, 477] width 194 height 26
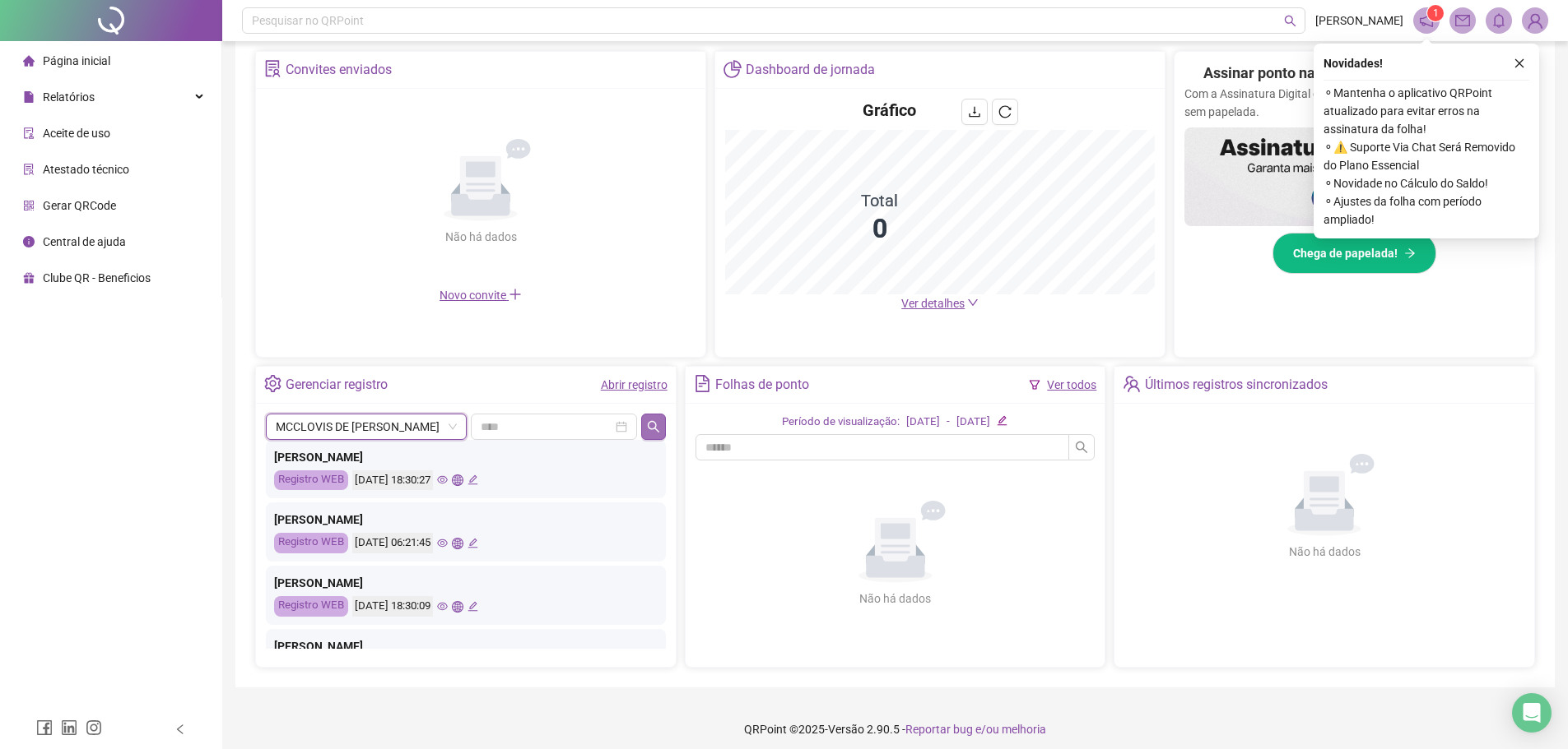
click at [647, 432] on icon "search" at bounding box center [654, 427] width 13 height 13
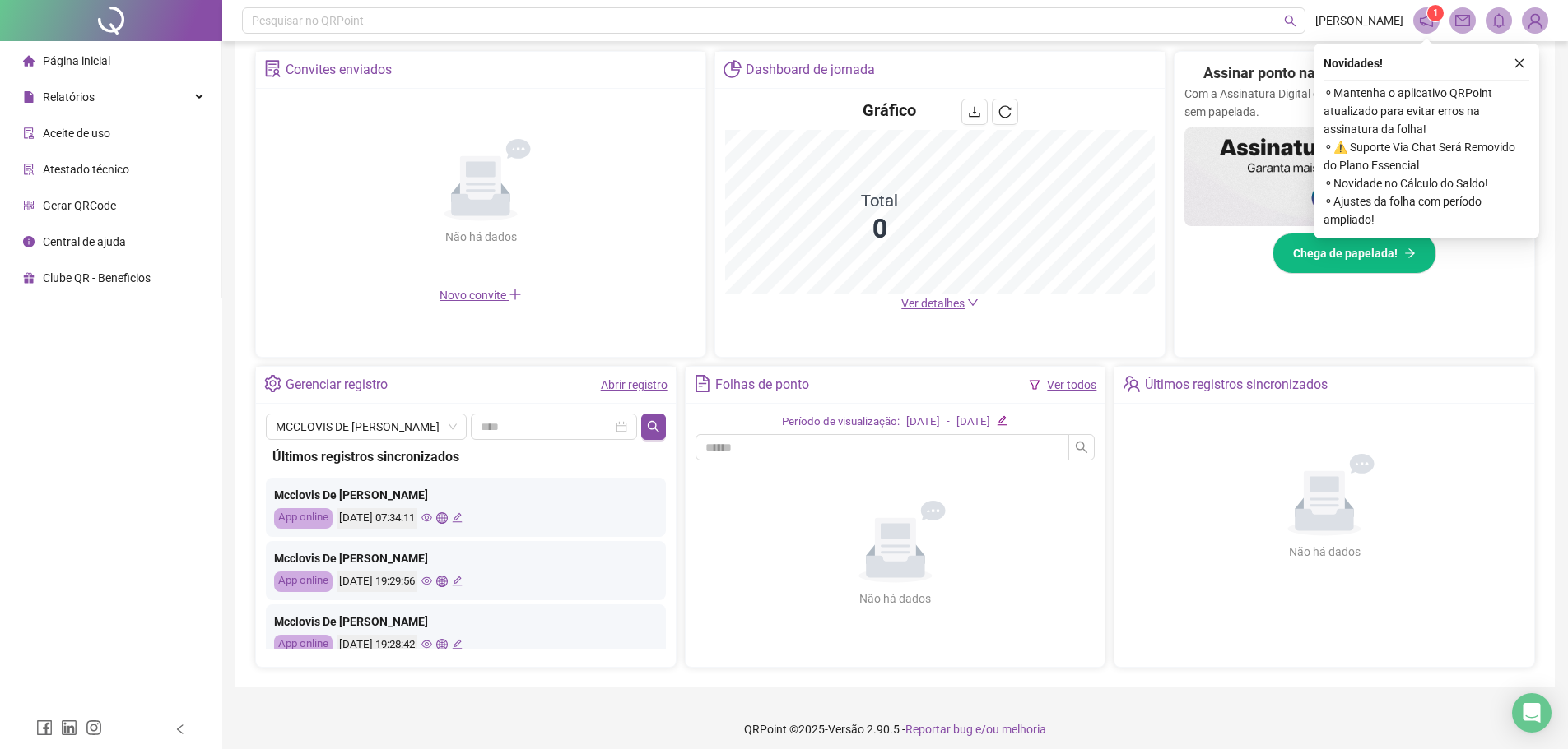
click at [432, 582] on icon "eye" at bounding box center [426, 581] width 10 height 10
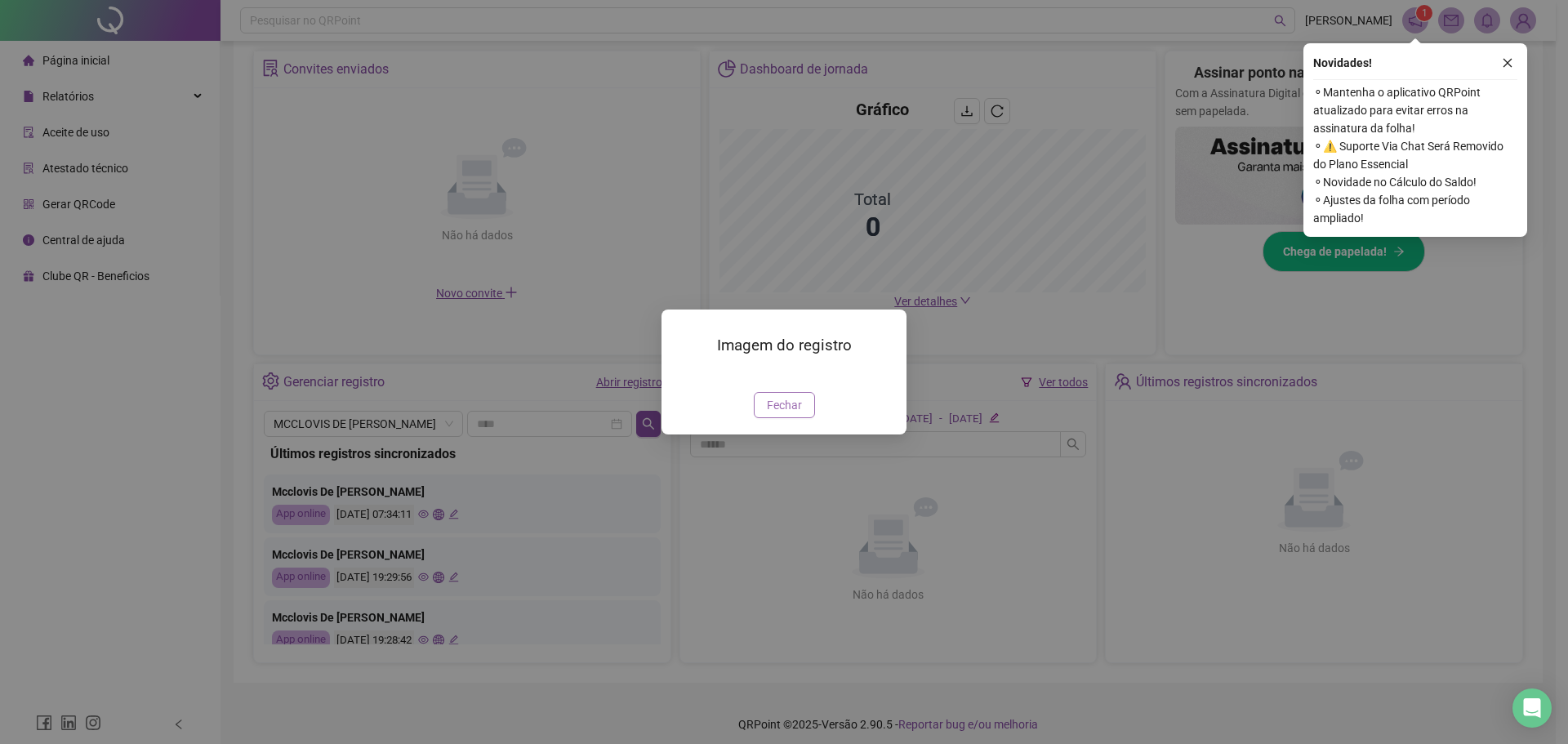
click at [798, 414] on span "Fechar" at bounding box center [784, 405] width 35 height 18
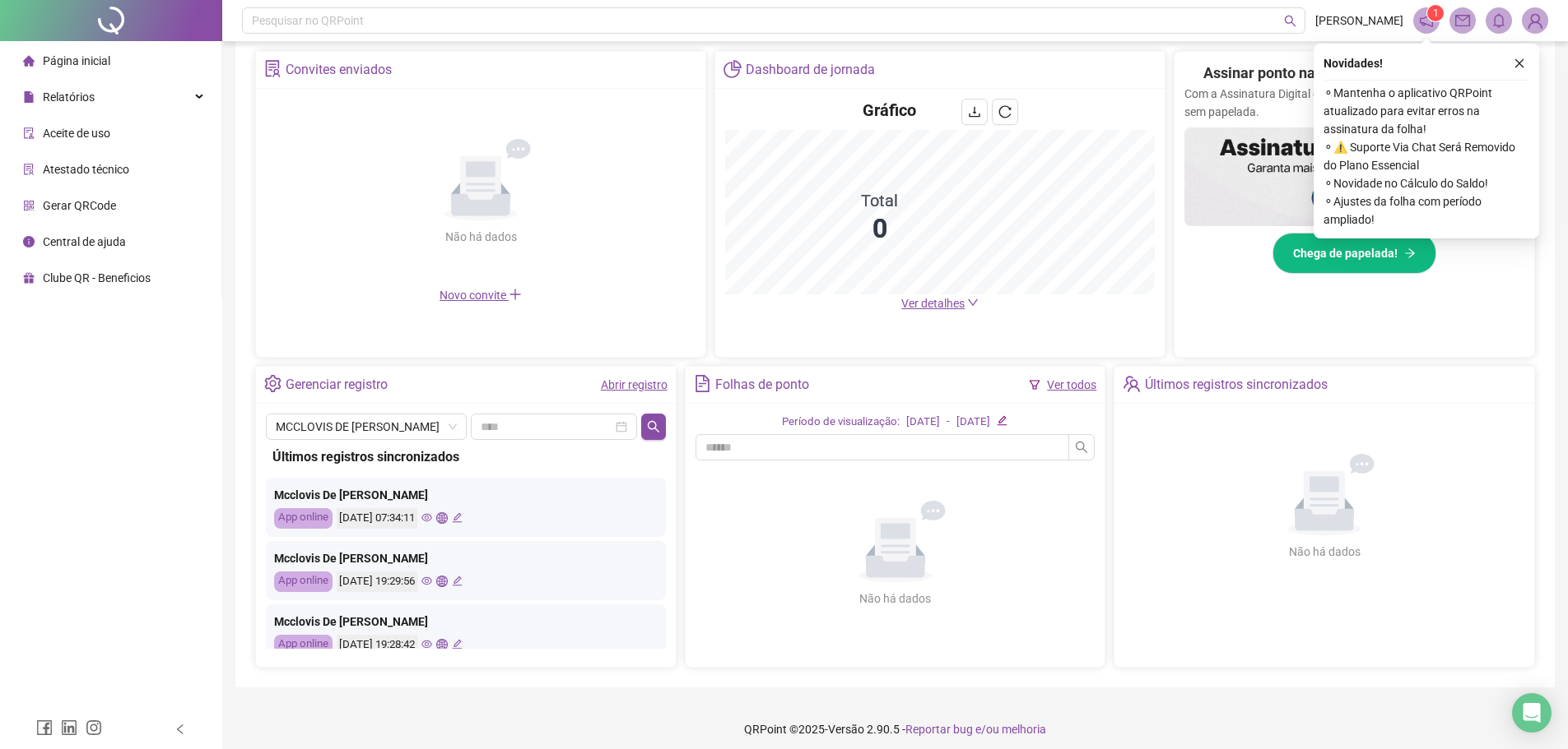
click at [463, 580] on icon "edit" at bounding box center [457, 581] width 10 height 10
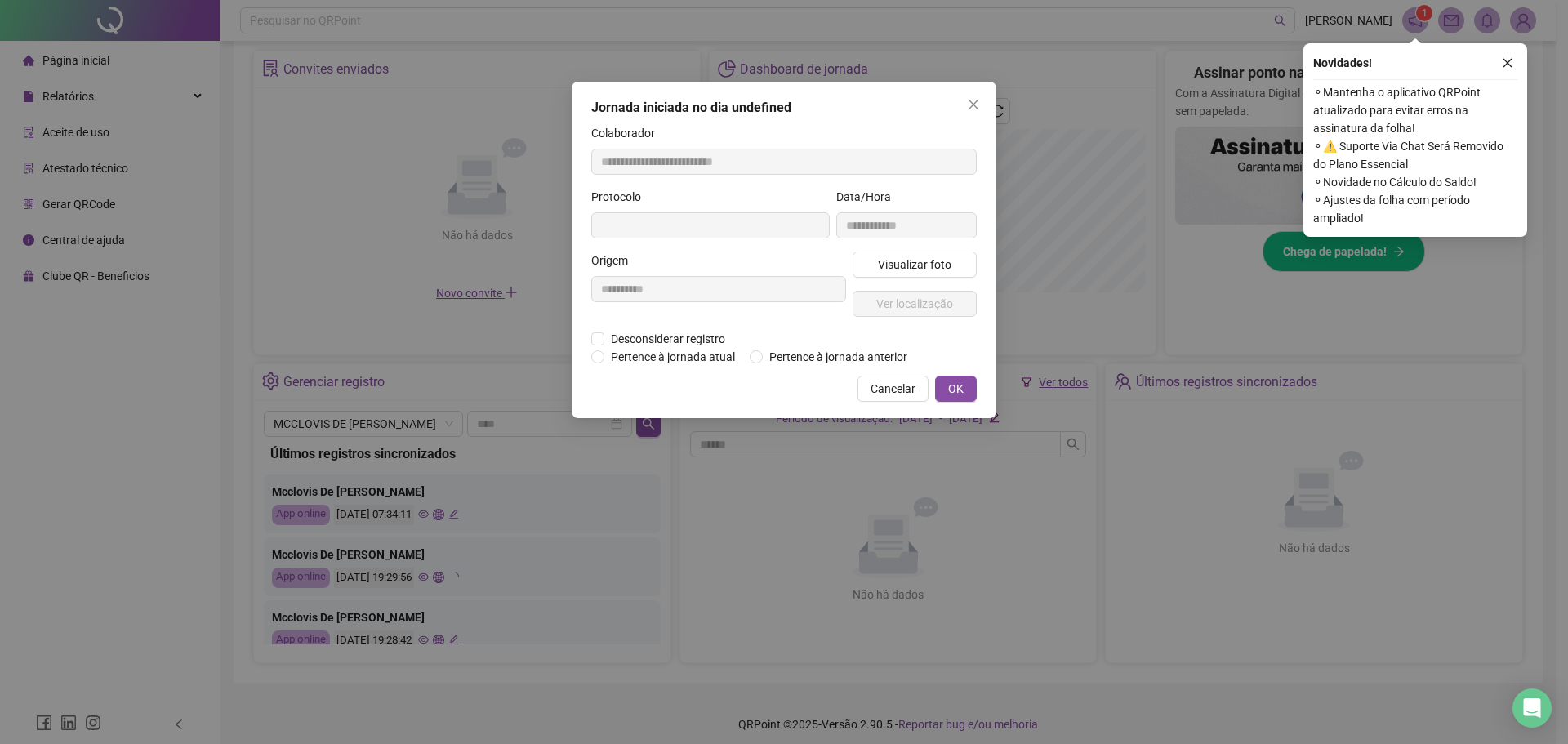
type input "**********"
click at [899, 392] on span "Cancelar" at bounding box center [893, 388] width 45 height 18
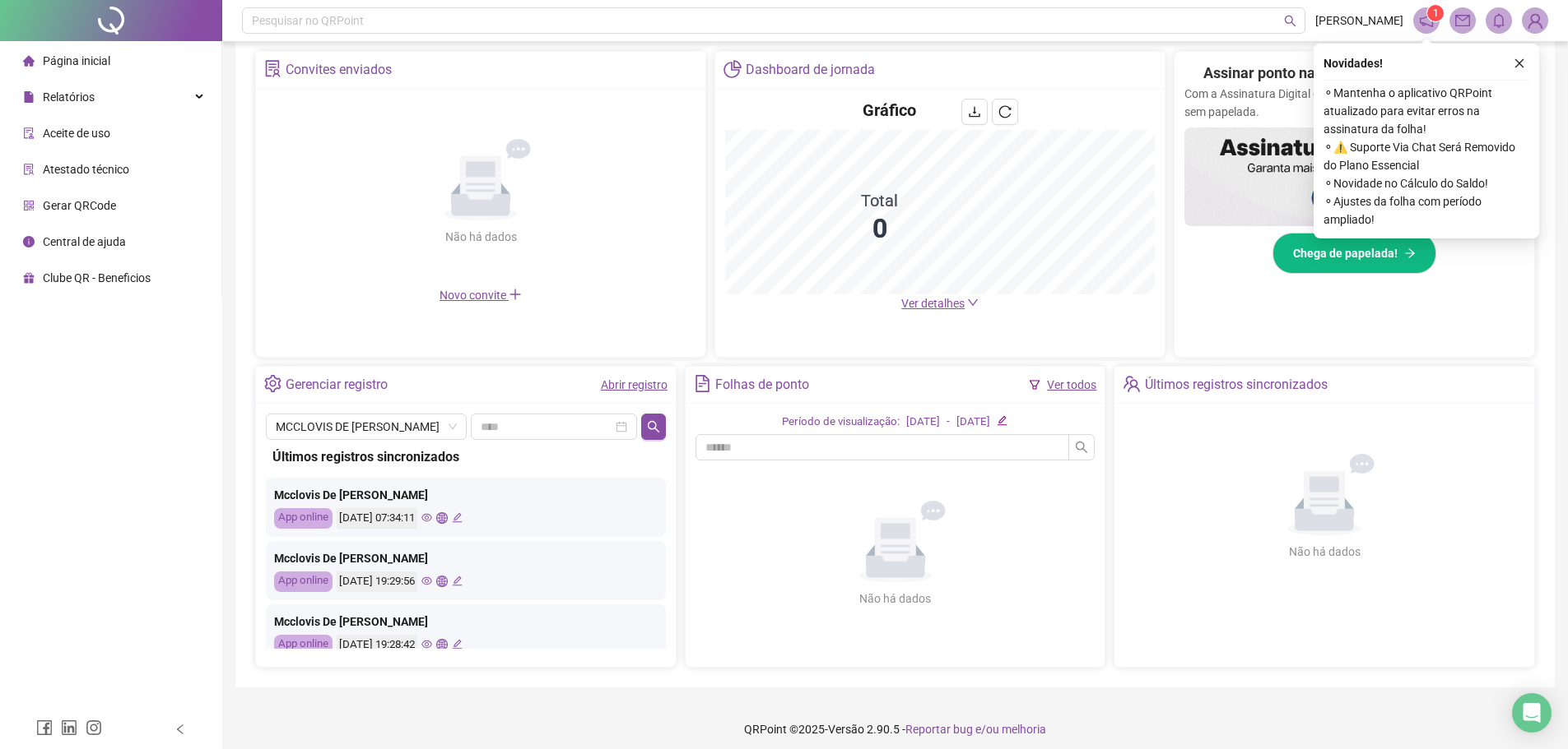
click at [447, 584] on icon "global" at bounding box center [441, 581] width 10 height 10
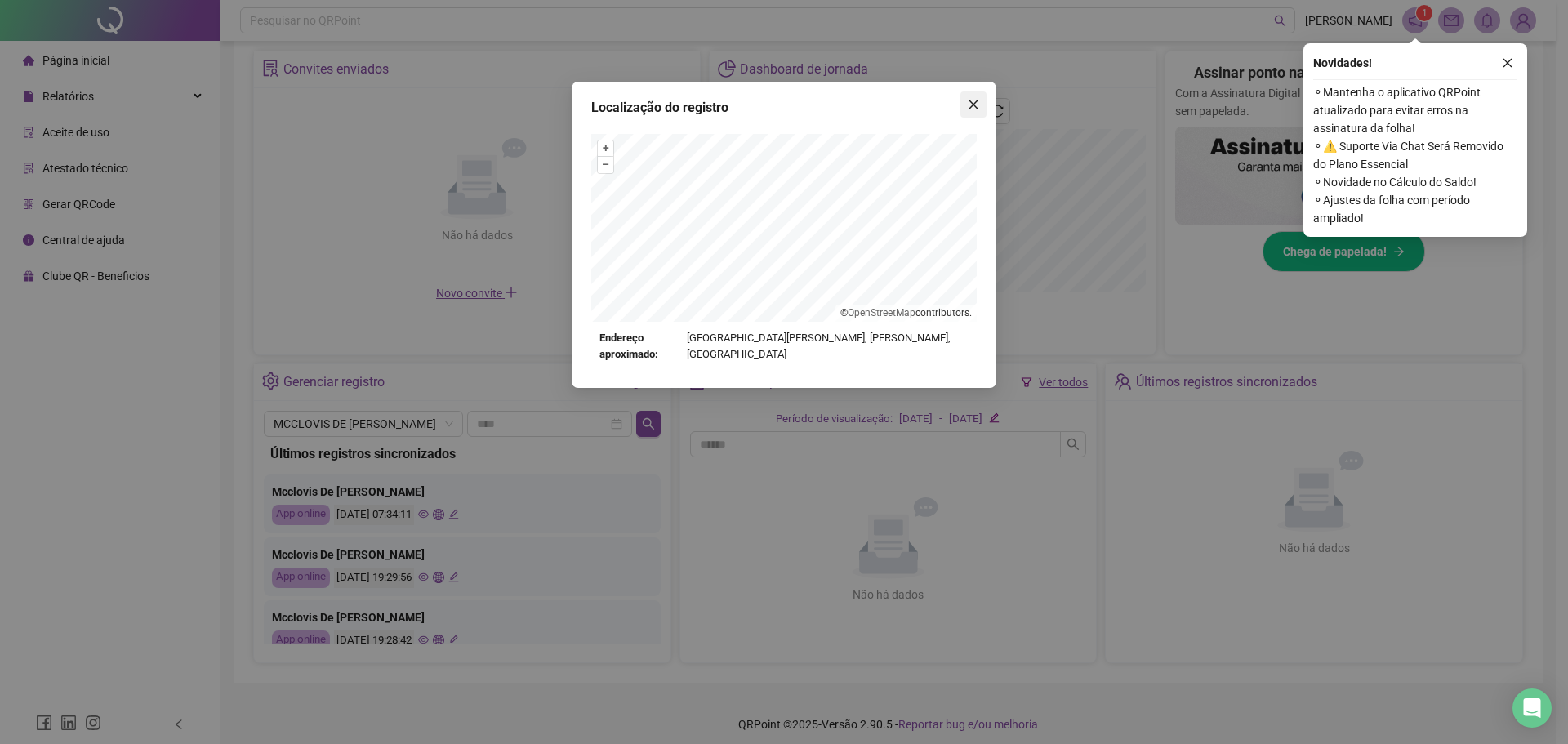
click at [982, 114] on button "Close" at bounding box center [974, 104] width 26 height 26
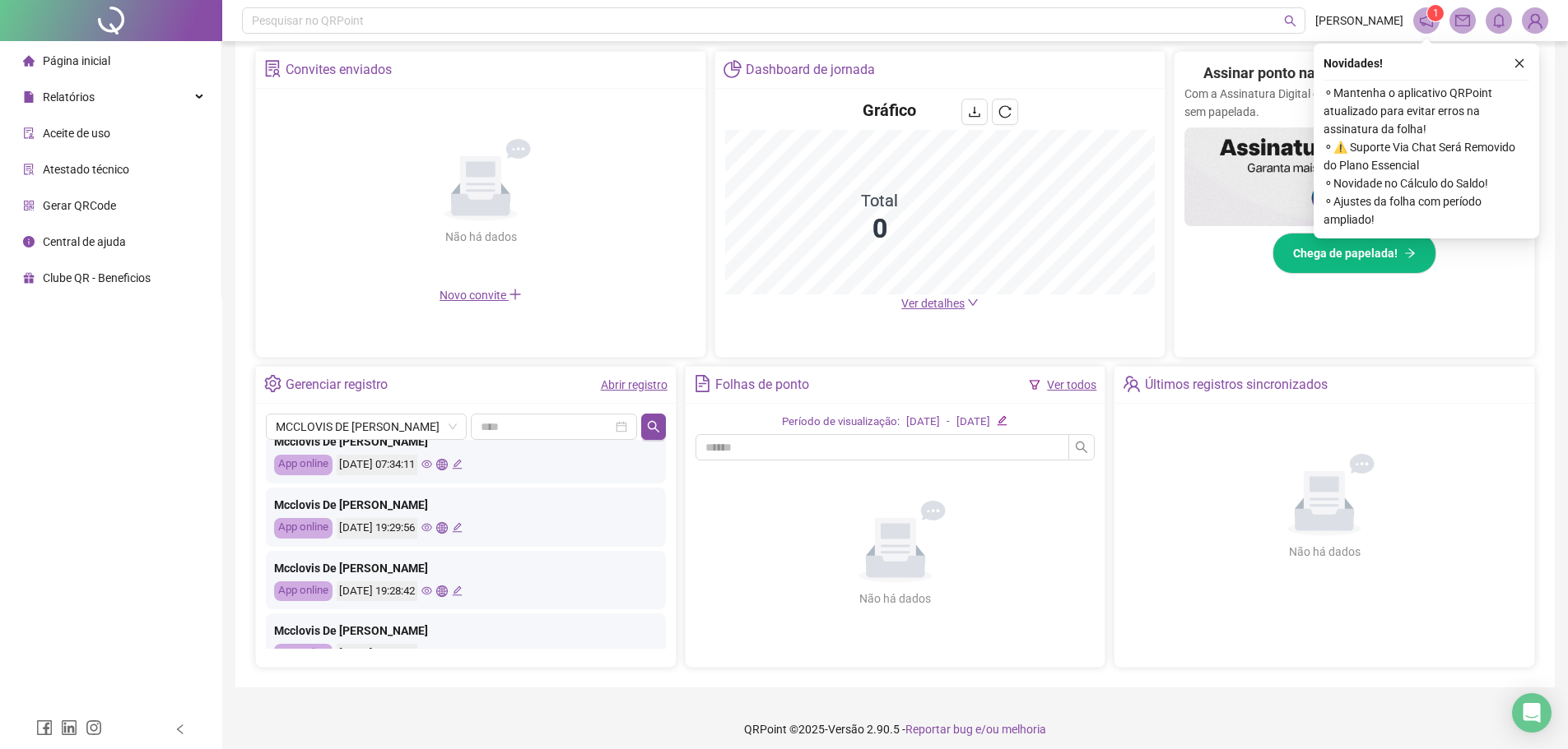
scroll to position [82, 0]
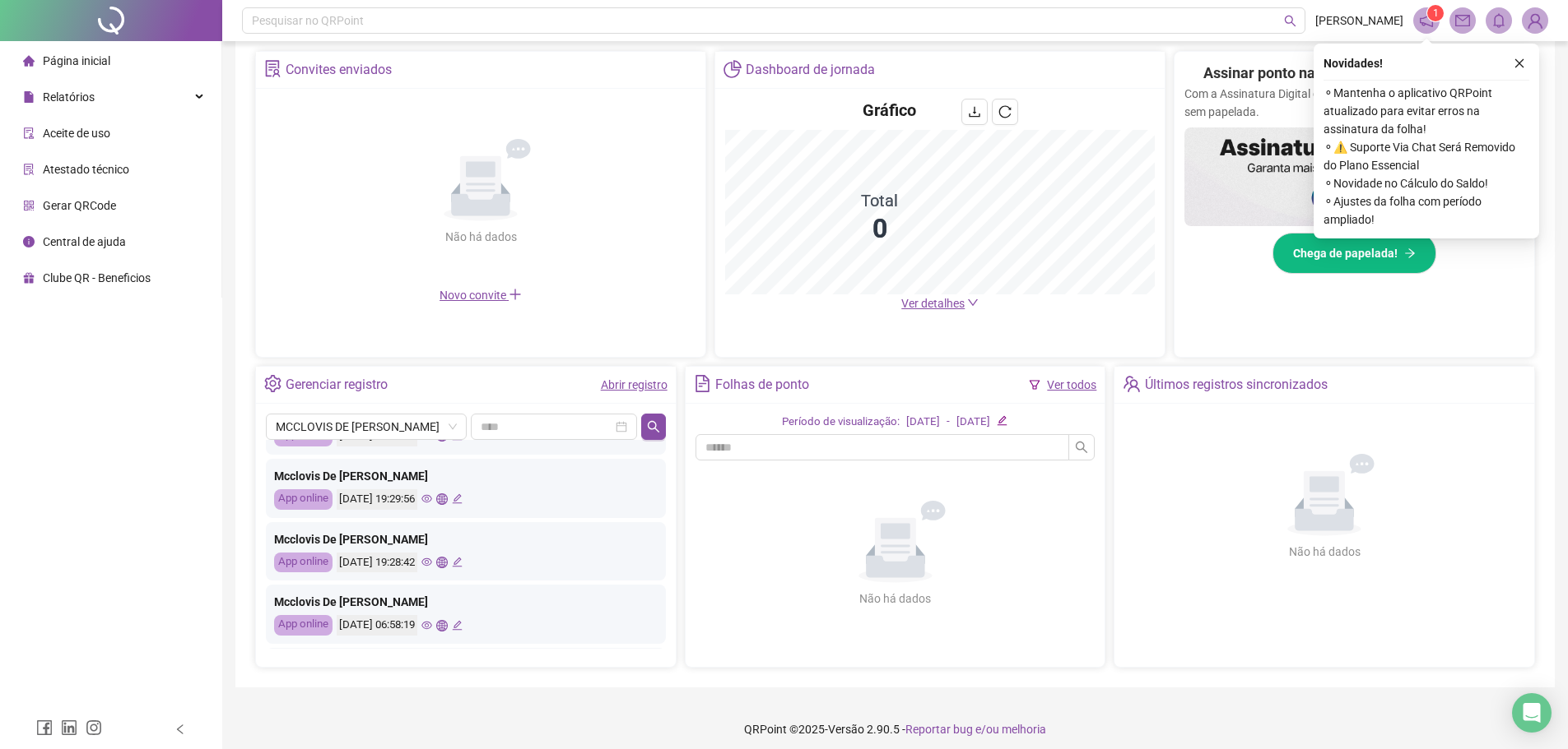
click at [432, 562] on icon "eye" at bounding box center [426, 562] width 10 height 10
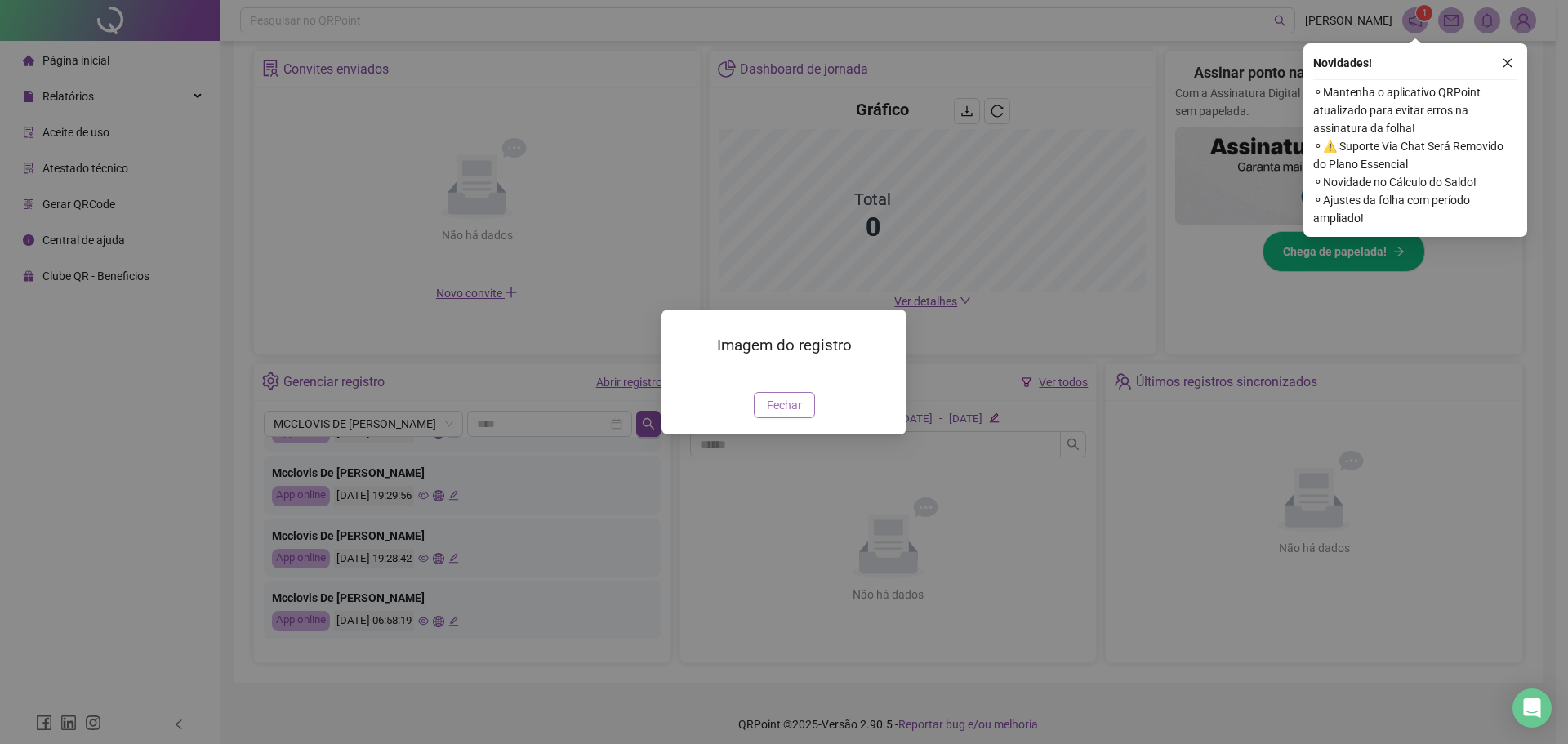
click at [782, 414] on span "Fechar" at bounding box center [784, 405] width 35 height 18
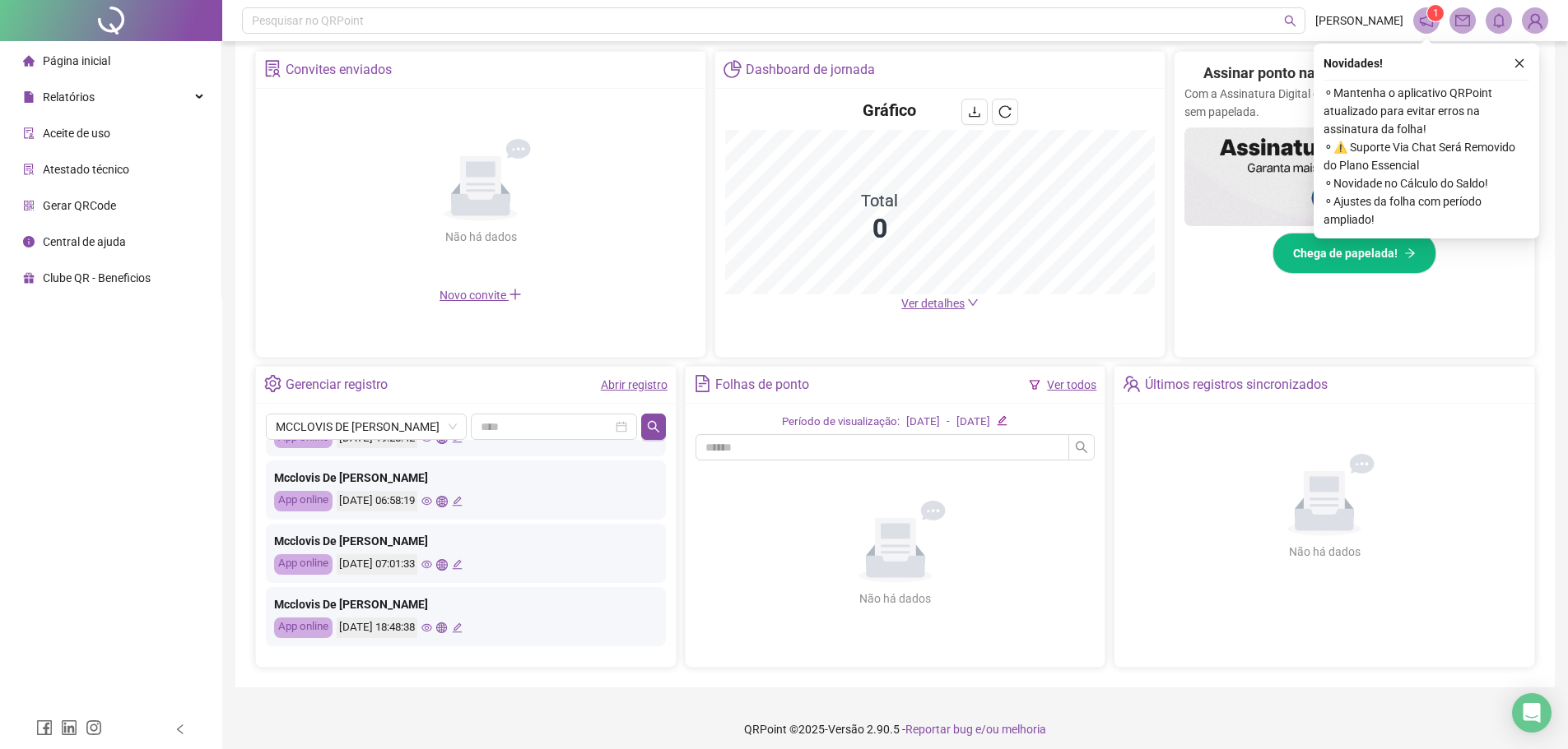
scroll to position [247, 0]
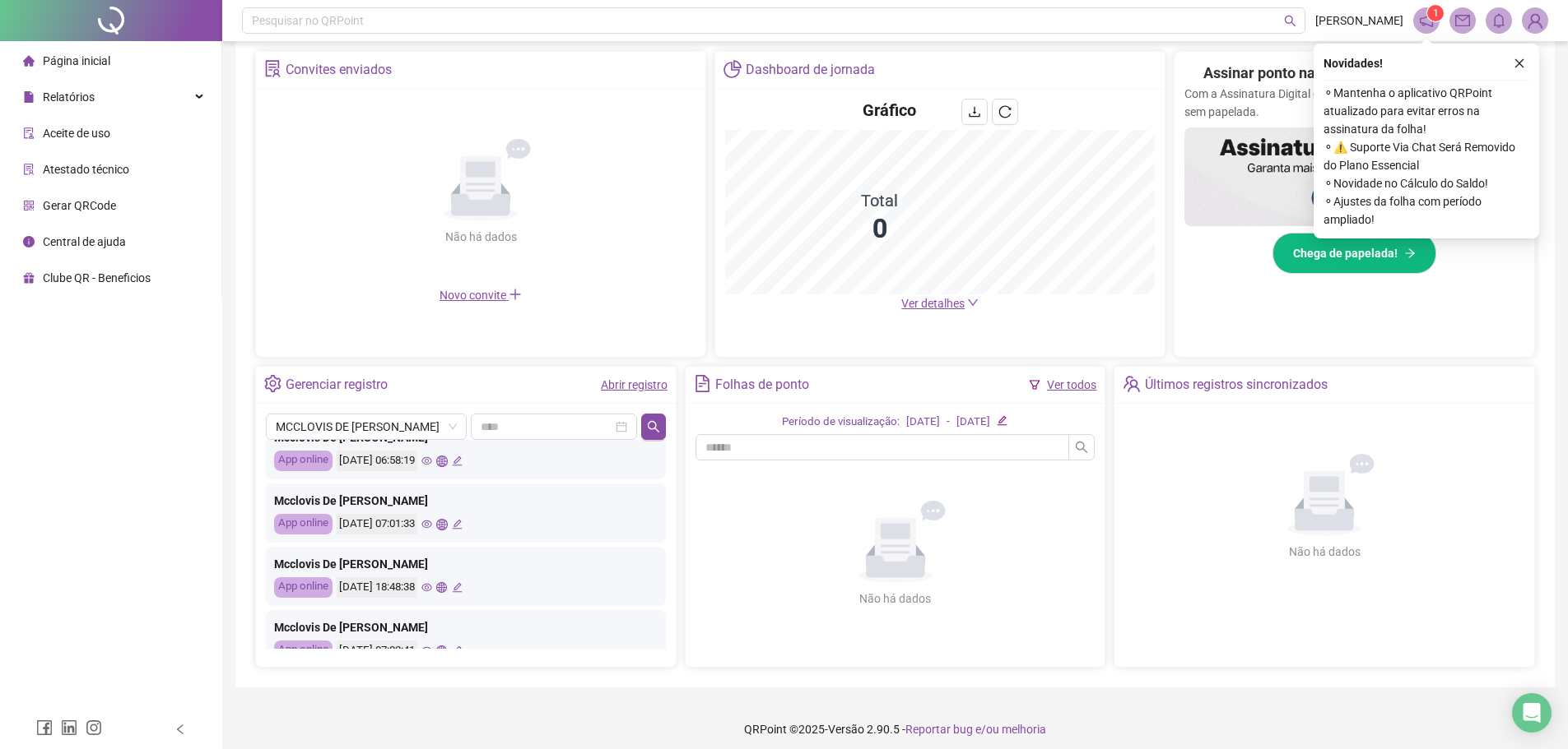
click at [432, 586] on icon "eye" at bounding box center [426, 587] width 10 height 10
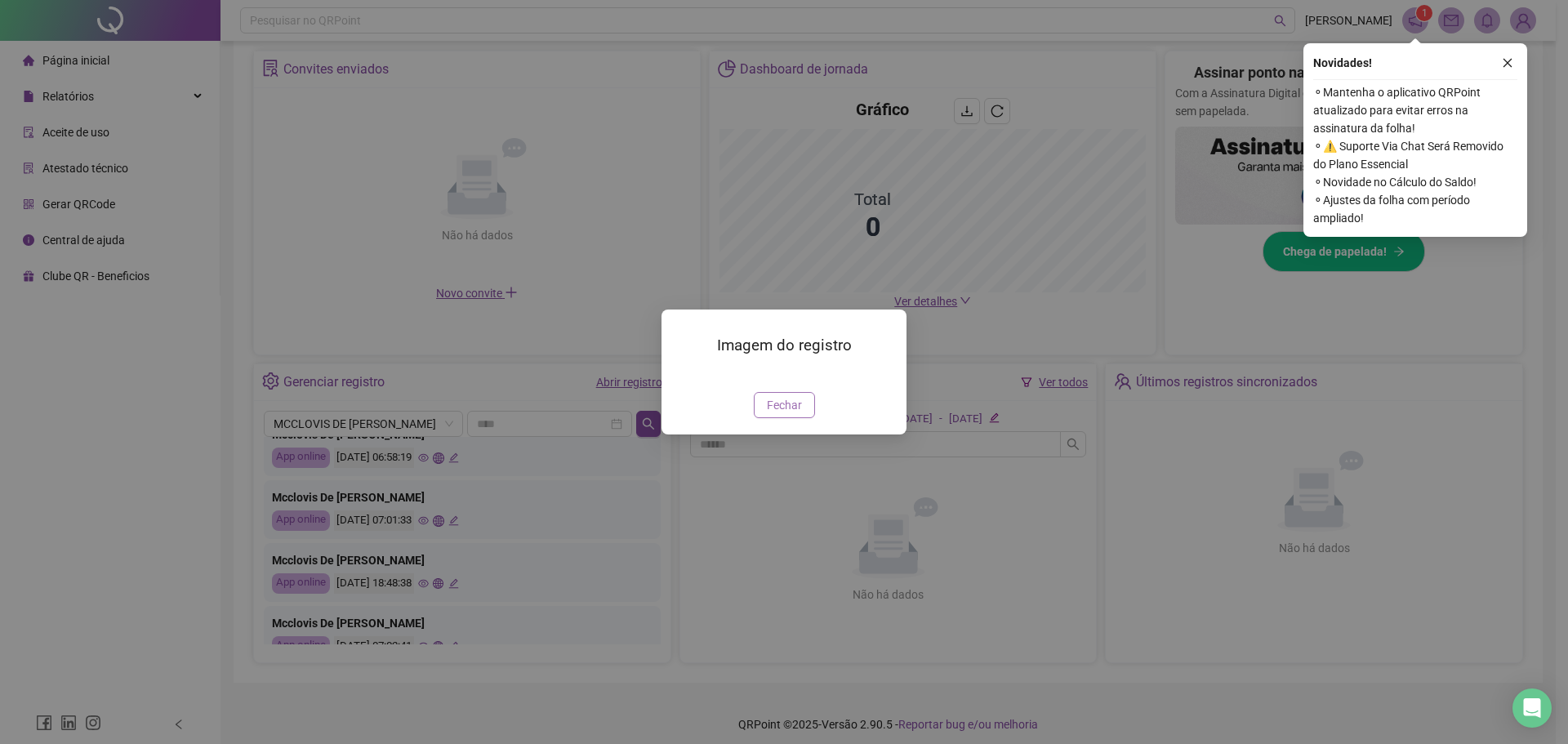
click at [774, 414] on span "Fechar" at bounding box center [784, 405] width 35 height 18
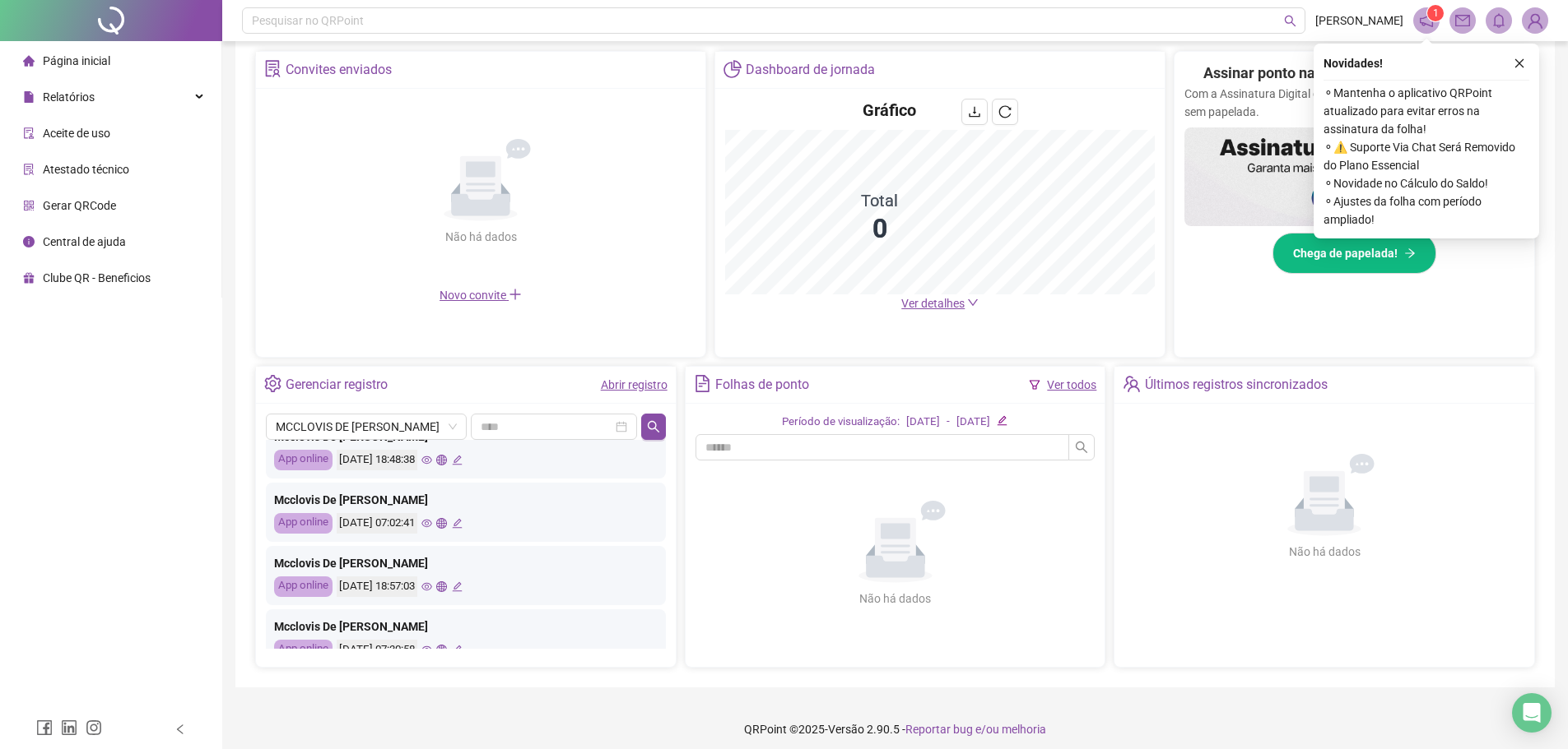
scroll to position [411, 0]
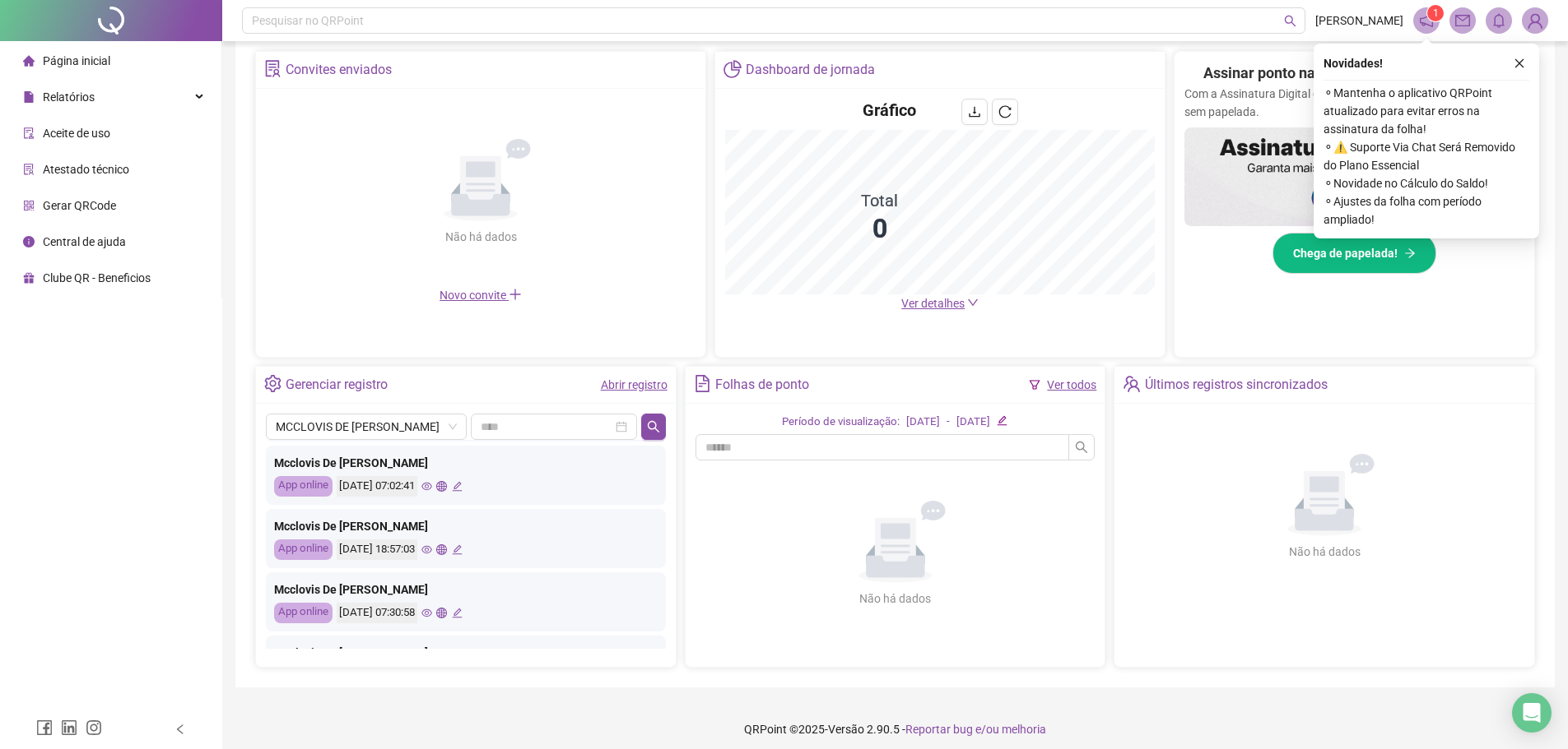
click at [432, 553] on icon "eye" at bounding box center [426, 550] width 10 height 9
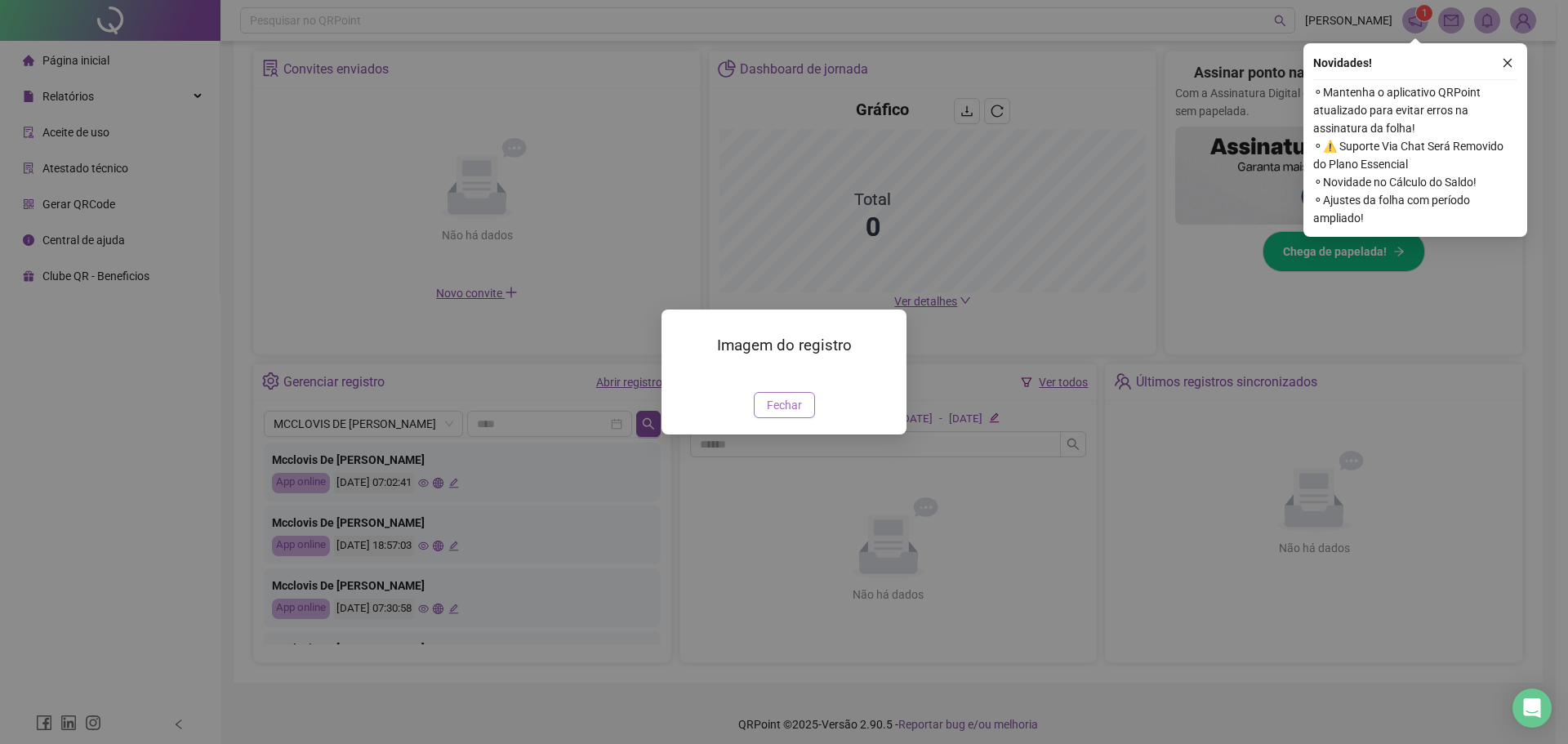
click at [786, 414] on span "Fechar" at bounding box center [784, 405] width 35 height 18
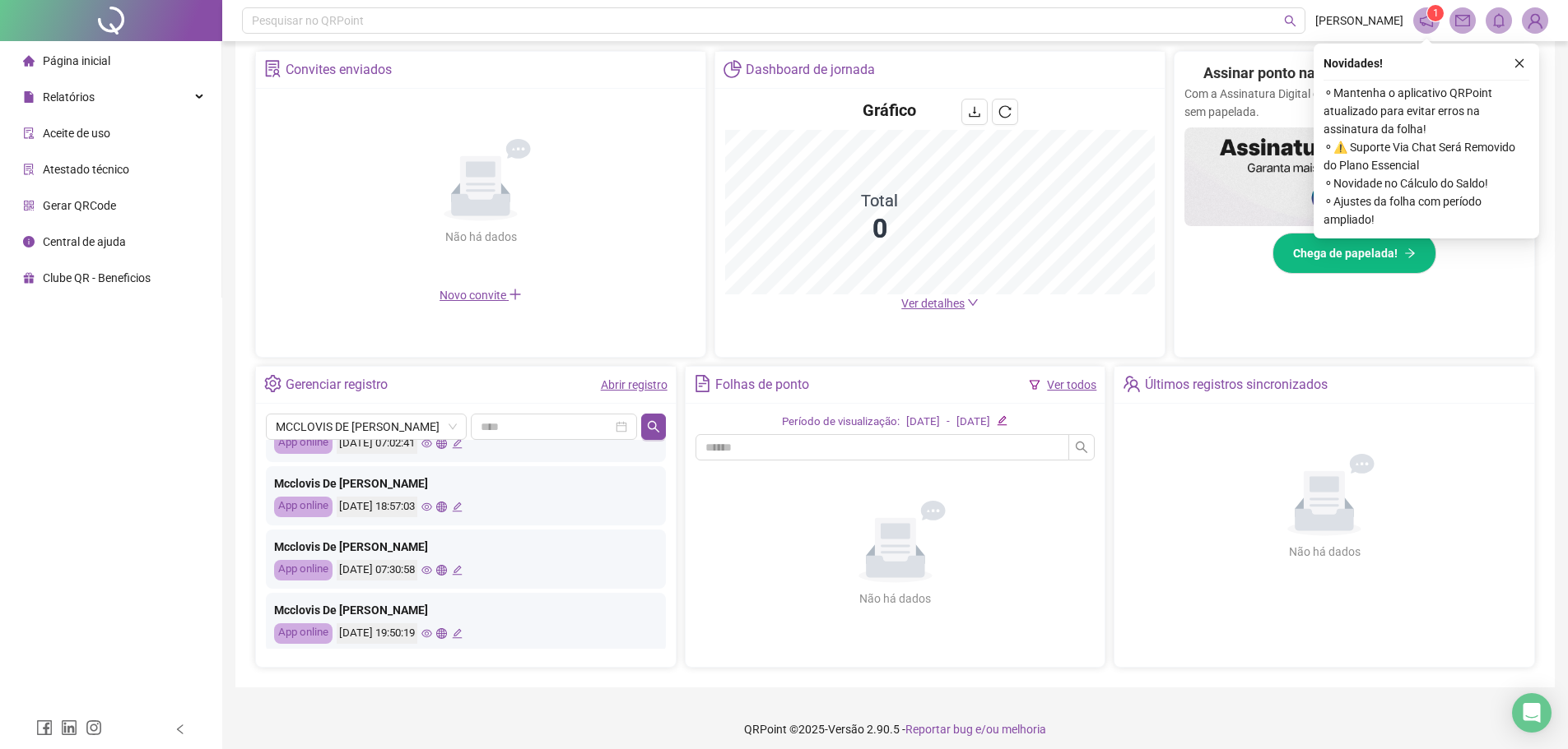
scroll to position [494, 0]
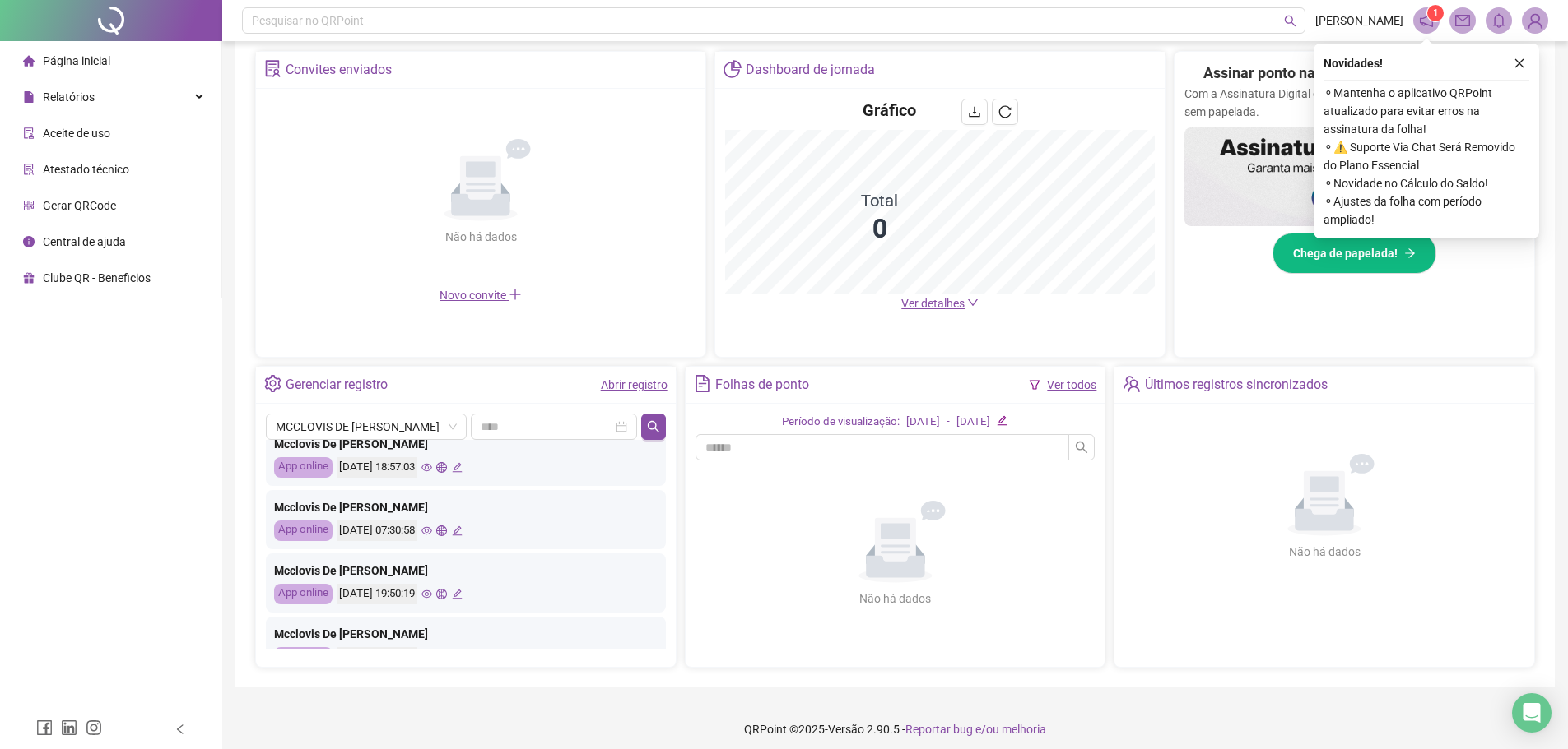
click at [432, 533] on icon "eye" at bounding box center [426, 531] width 10 height 10
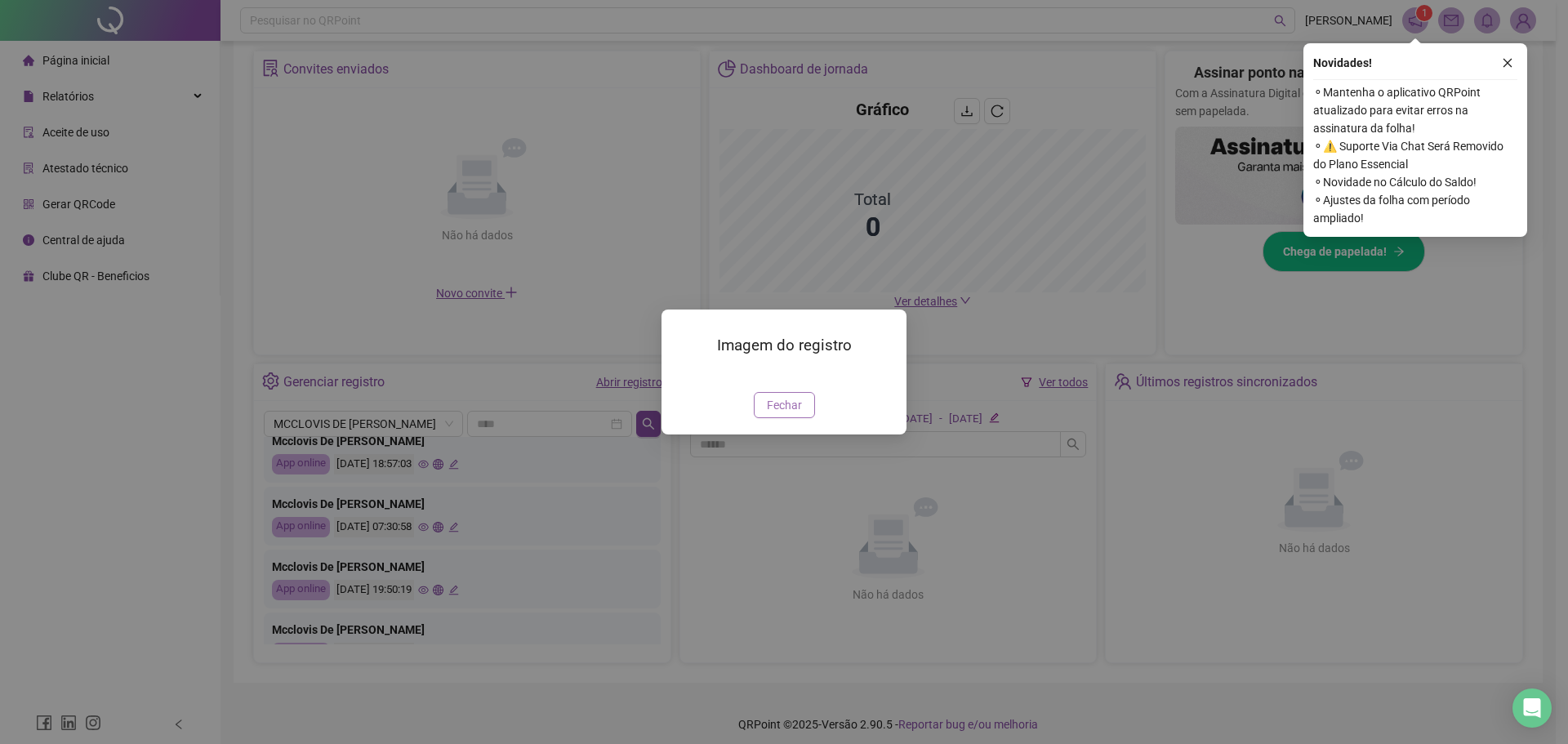
click at [777, 414] on span "Fechar" at bounding box center [784, 405] width 35 height 18
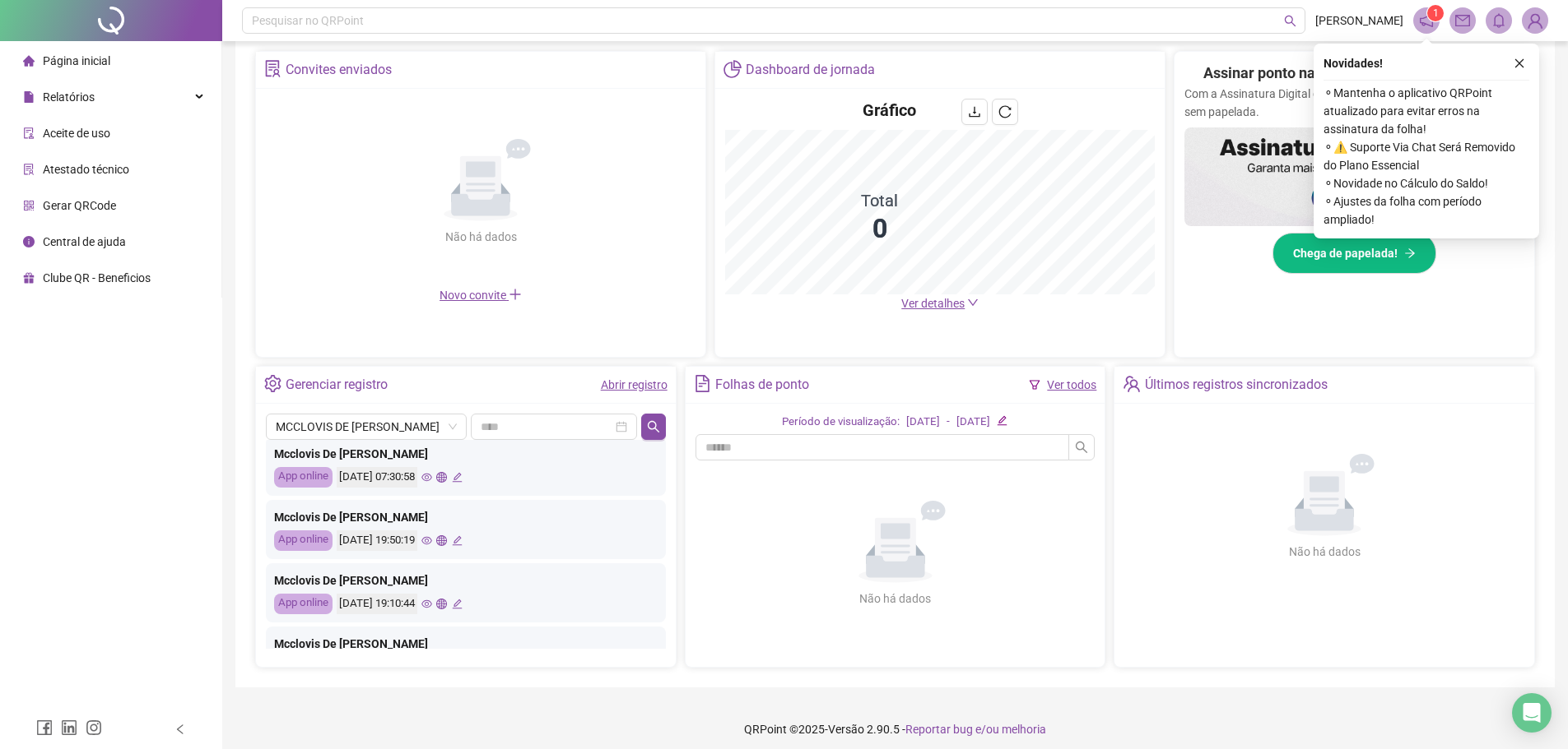
scroll to position [576, 0]
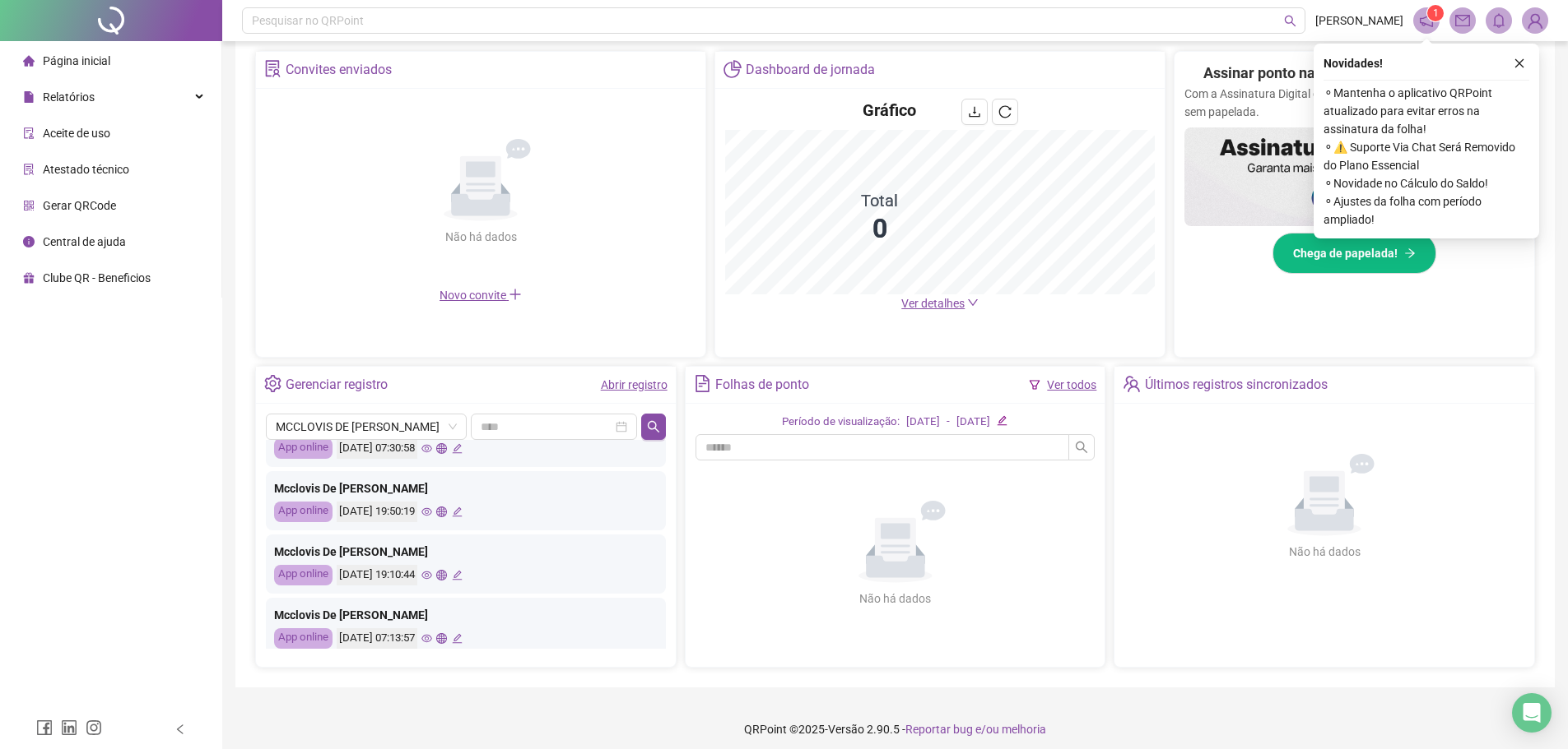
click at [432, 576] on icon "eye" at bounding box center [426, 575] width 10 height 10
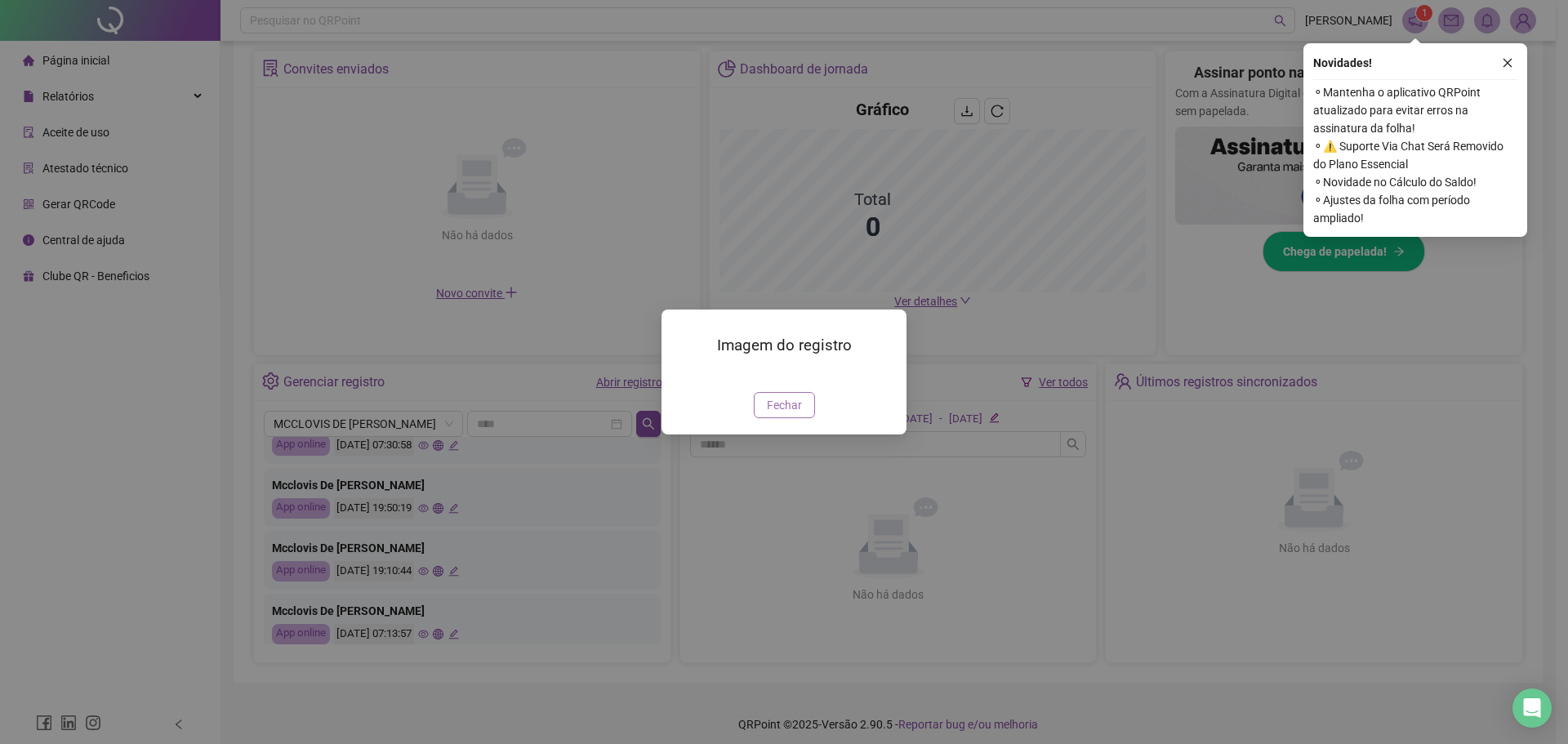
click at [774, 414] on span "Fechar" at bounding box center [784, 405] width 35 height 18
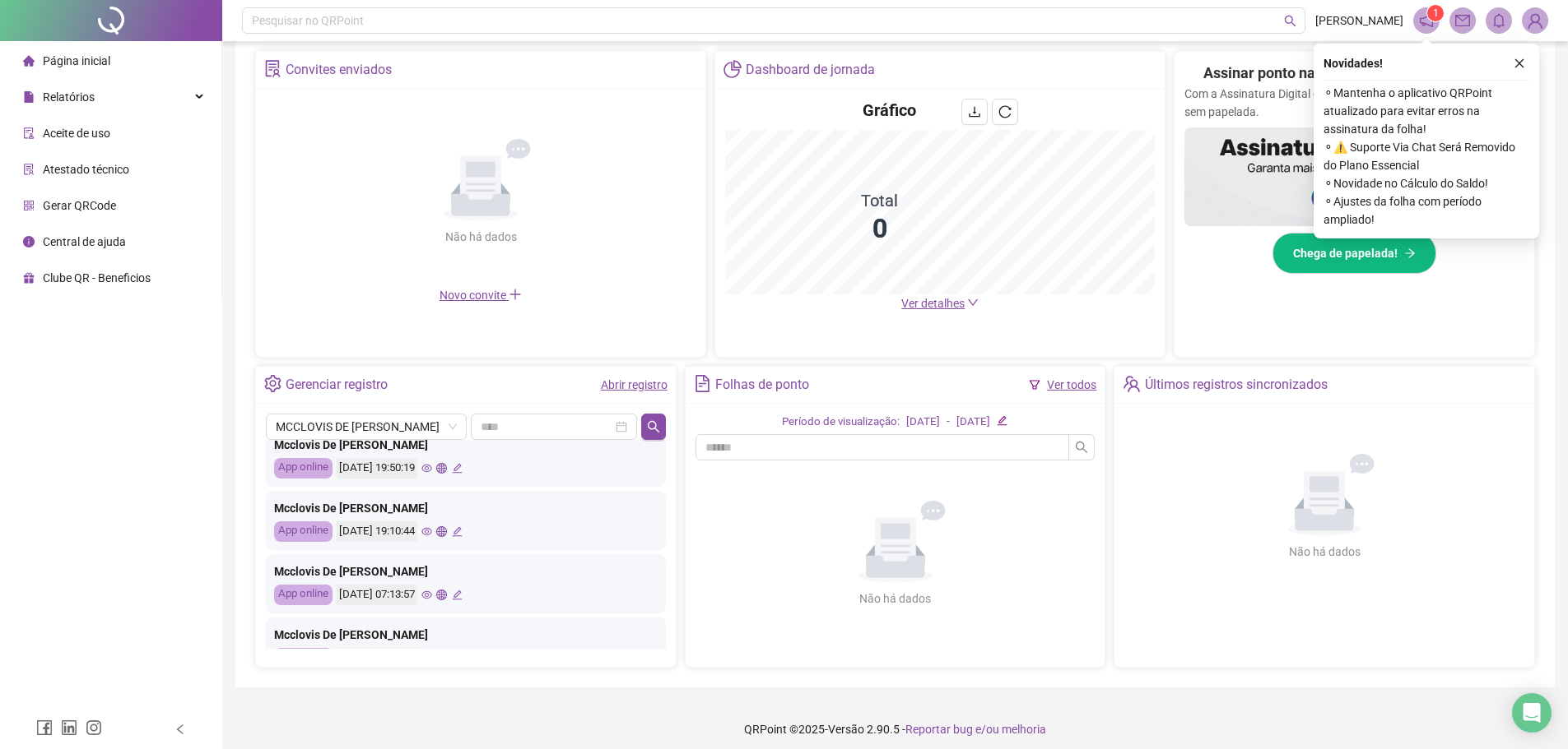
scroll to position [658, 0]
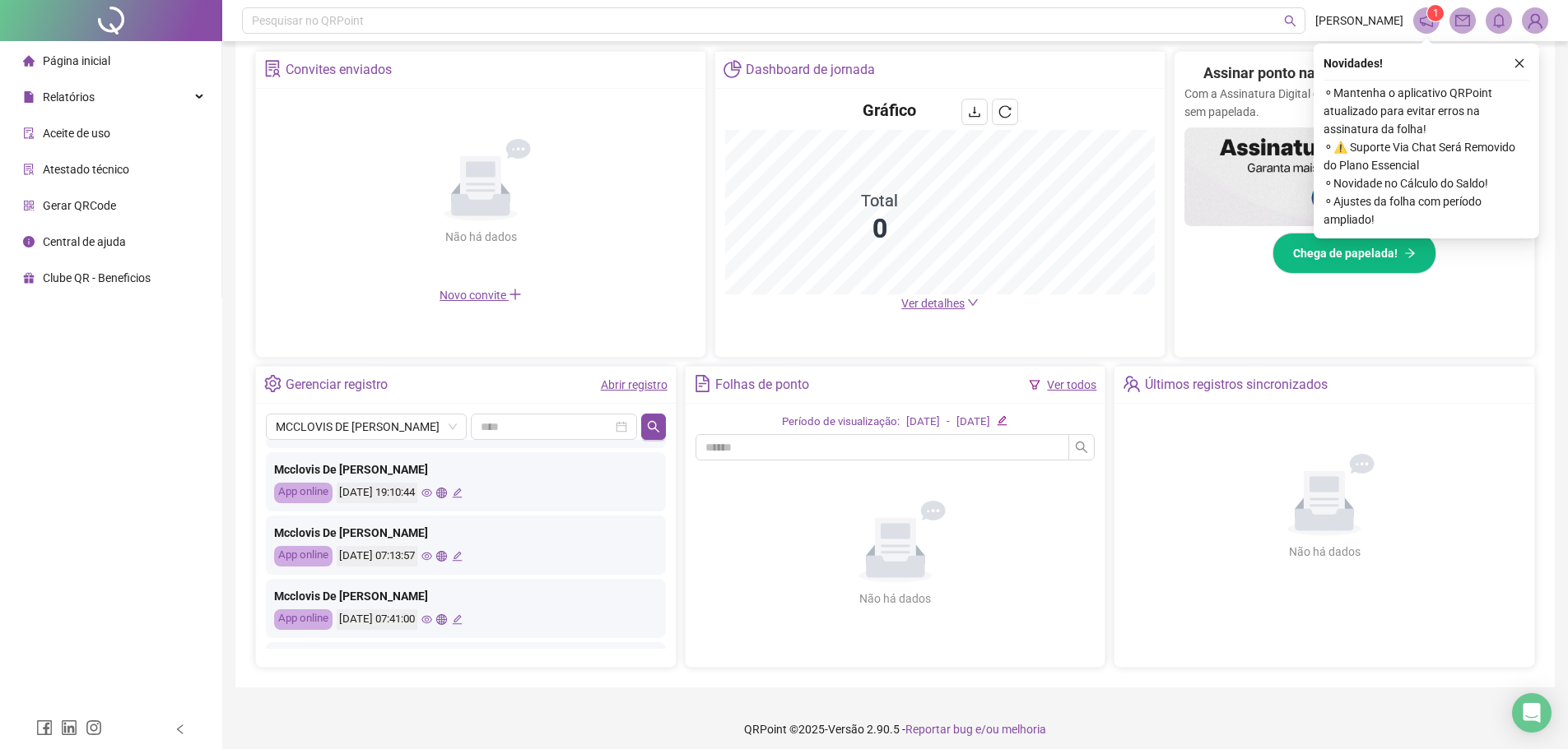
click at [432, 617] on icon "eye" at bounding box center [426, 619] width 10 height 10
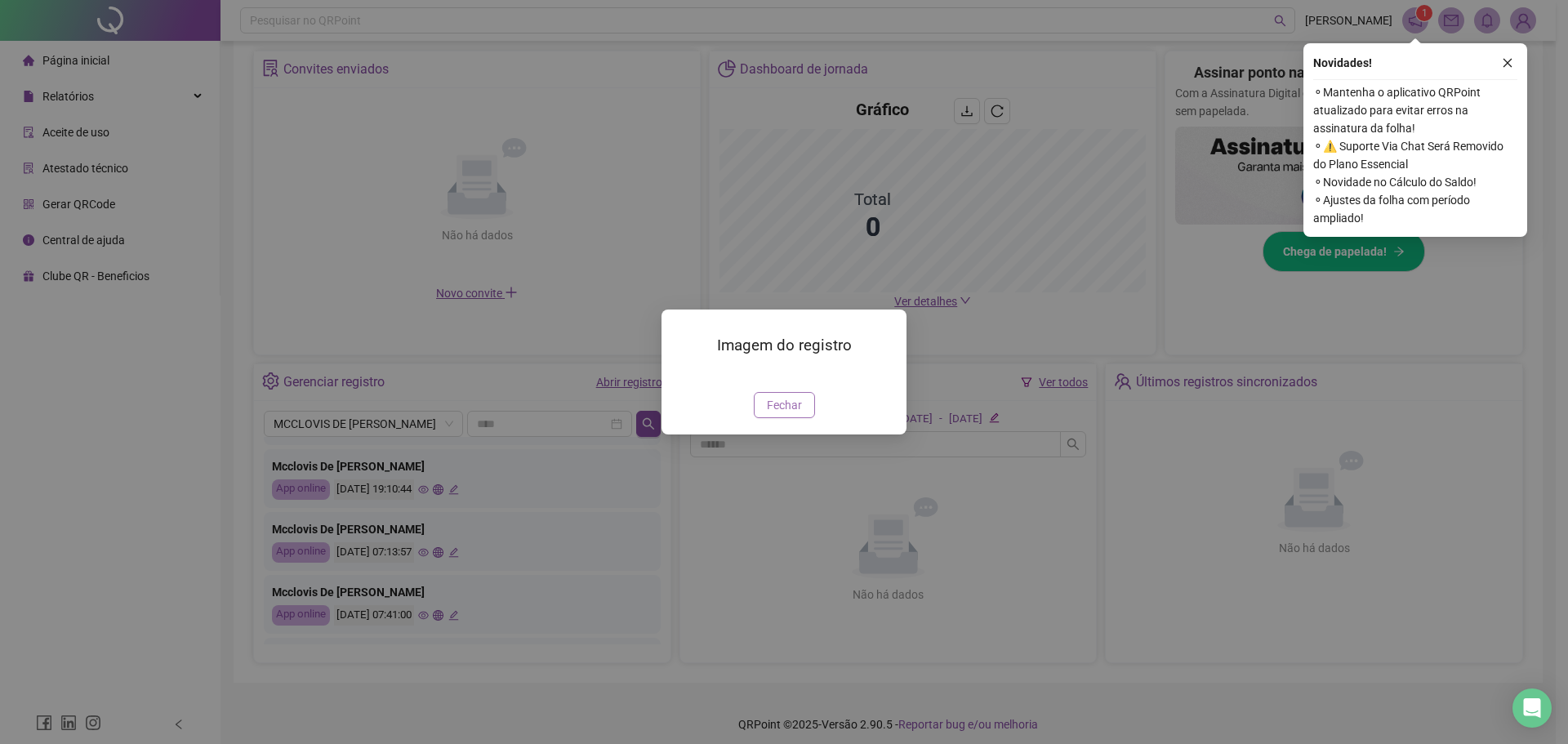
click at [792, 418] on button "Fechar" at bounding box center [784, 405] width 61 height 26
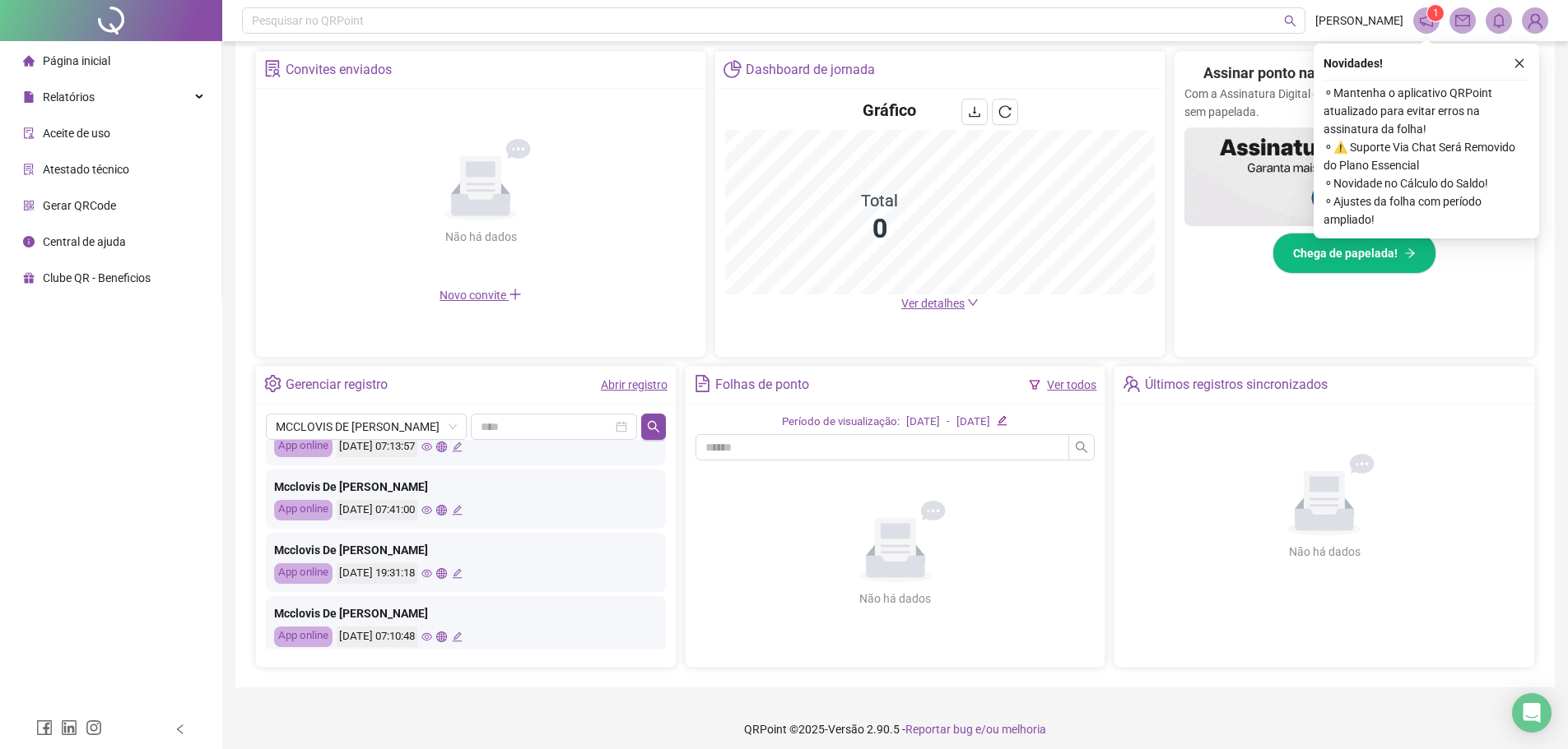
scroll to position [774, 0]
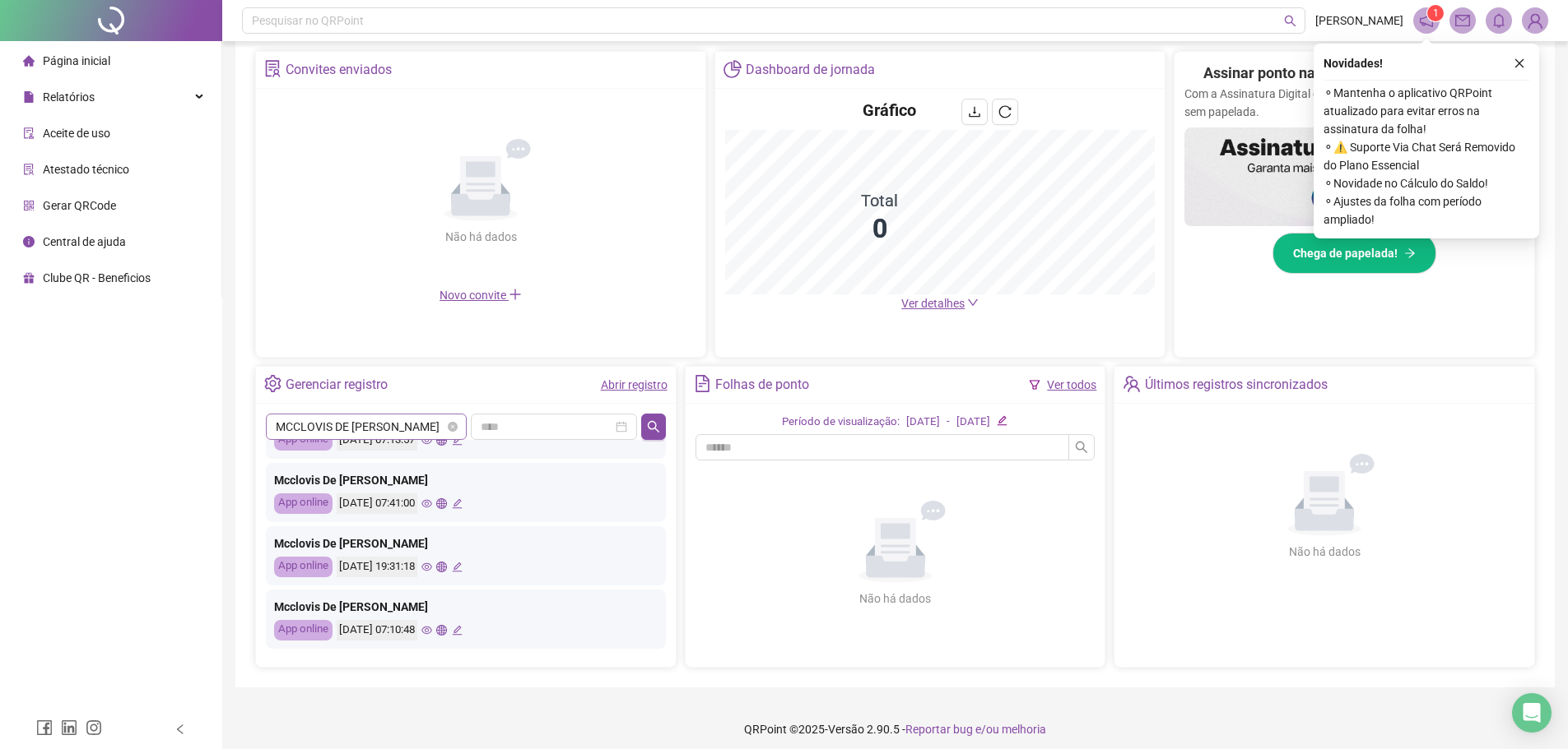
click at [398, 427] on span "MCCLOVIS DE [PERSON_NAME]" at bounding box center [365, 427] width 181 height 25
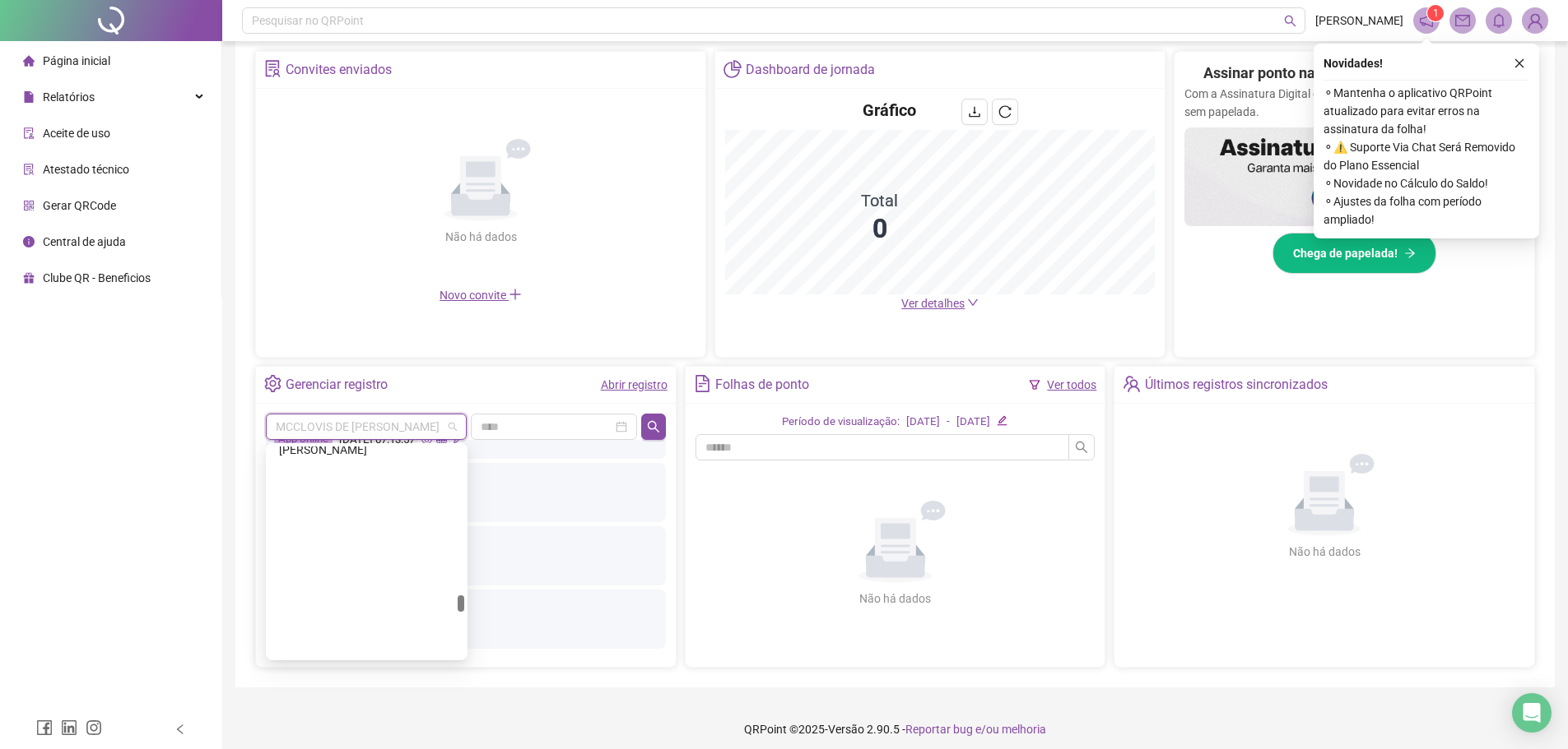
scroll to position [10791, 0]
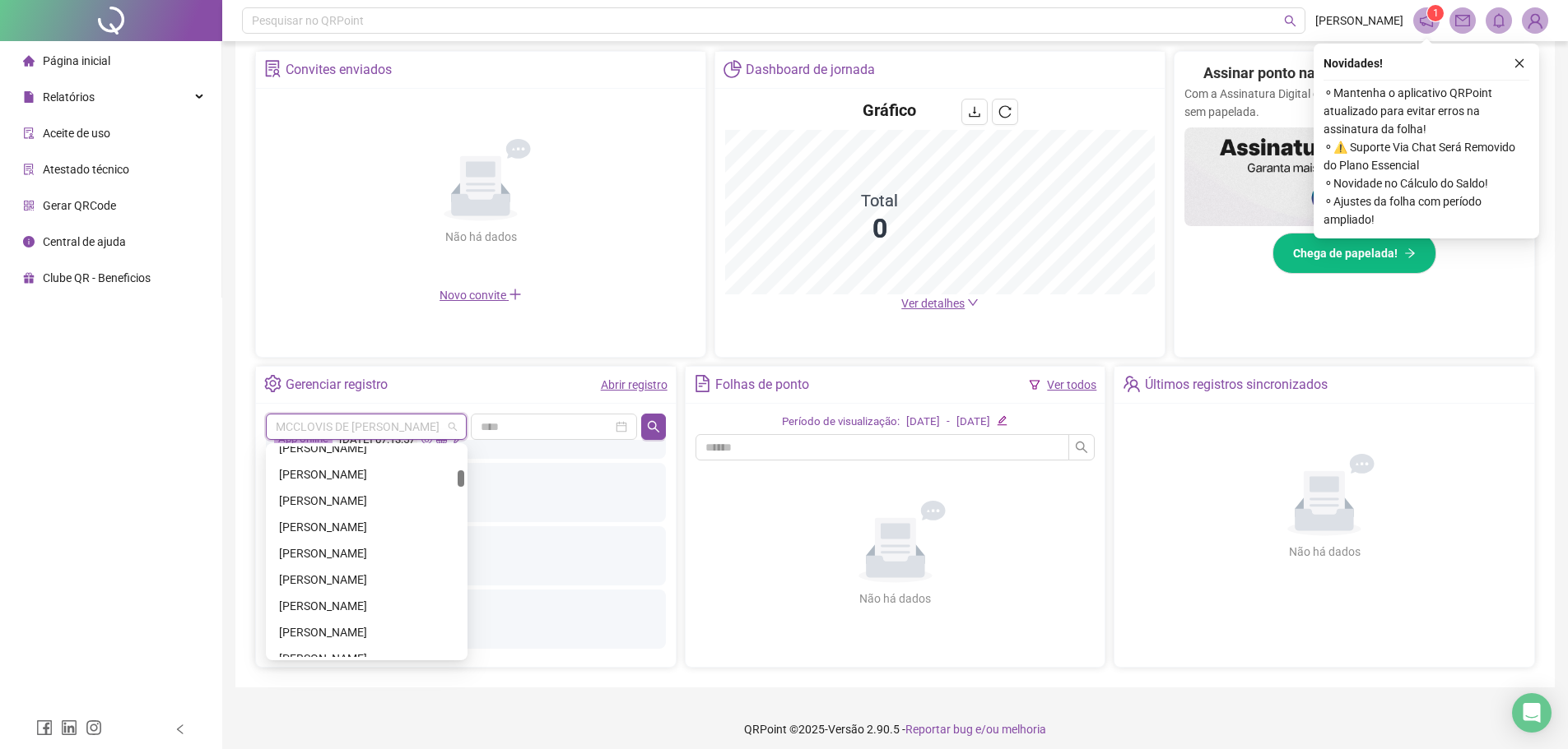
drag, startPoint x: 458, startPoint y: 601, endPoint x: 465, endPoint y: 477, distance: 124.2
click at [465, 477] on div "[PERSON_NAME] [PERSON_NAME]" at bounding box center [366, 552] width 202 height 218
click at [351, 613] on div "[PERSON_NAME]" at bounding box center [366, 611] width 175 height 18
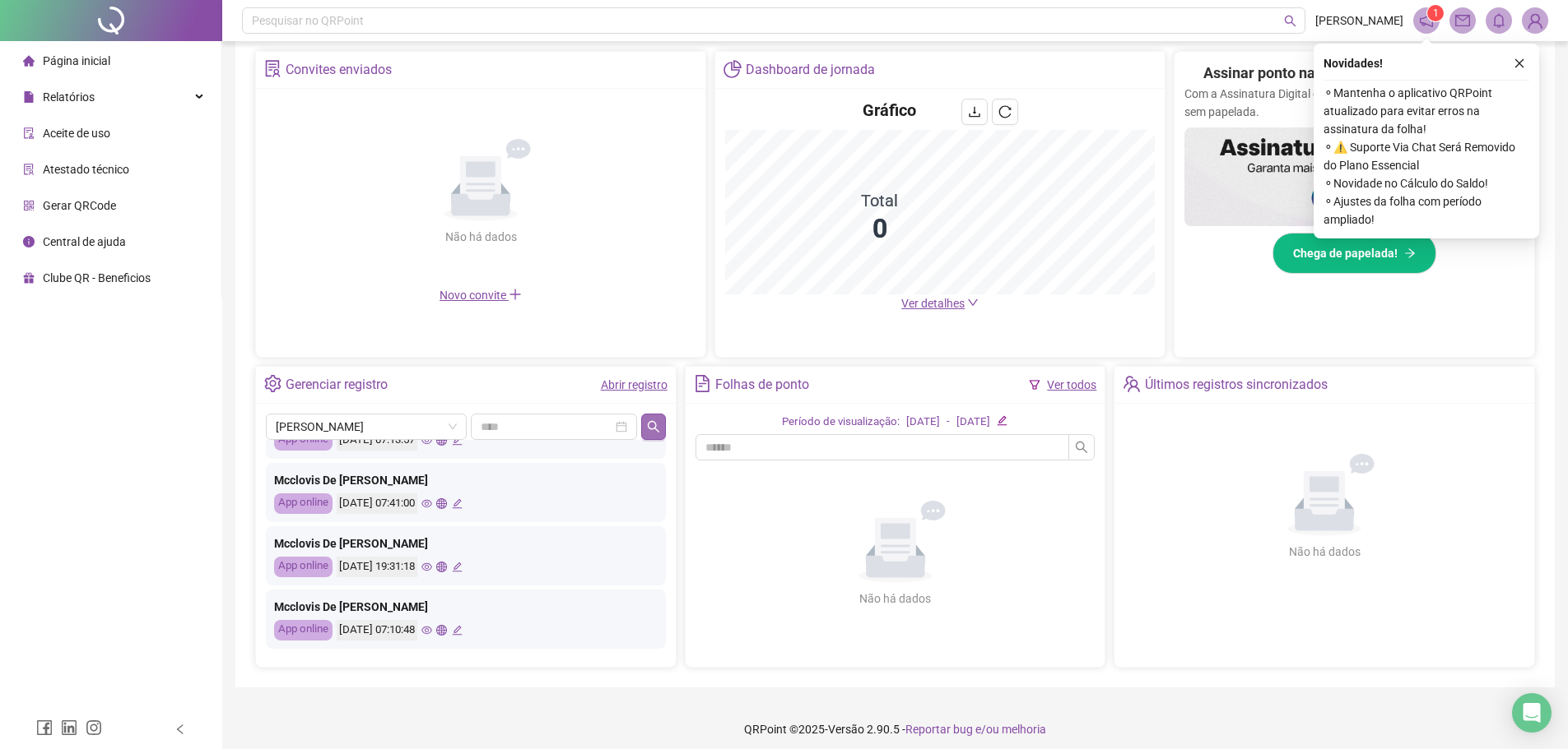
click at [657, 427] on icon "search" at bounding box center [654, 427] width 13 height 13
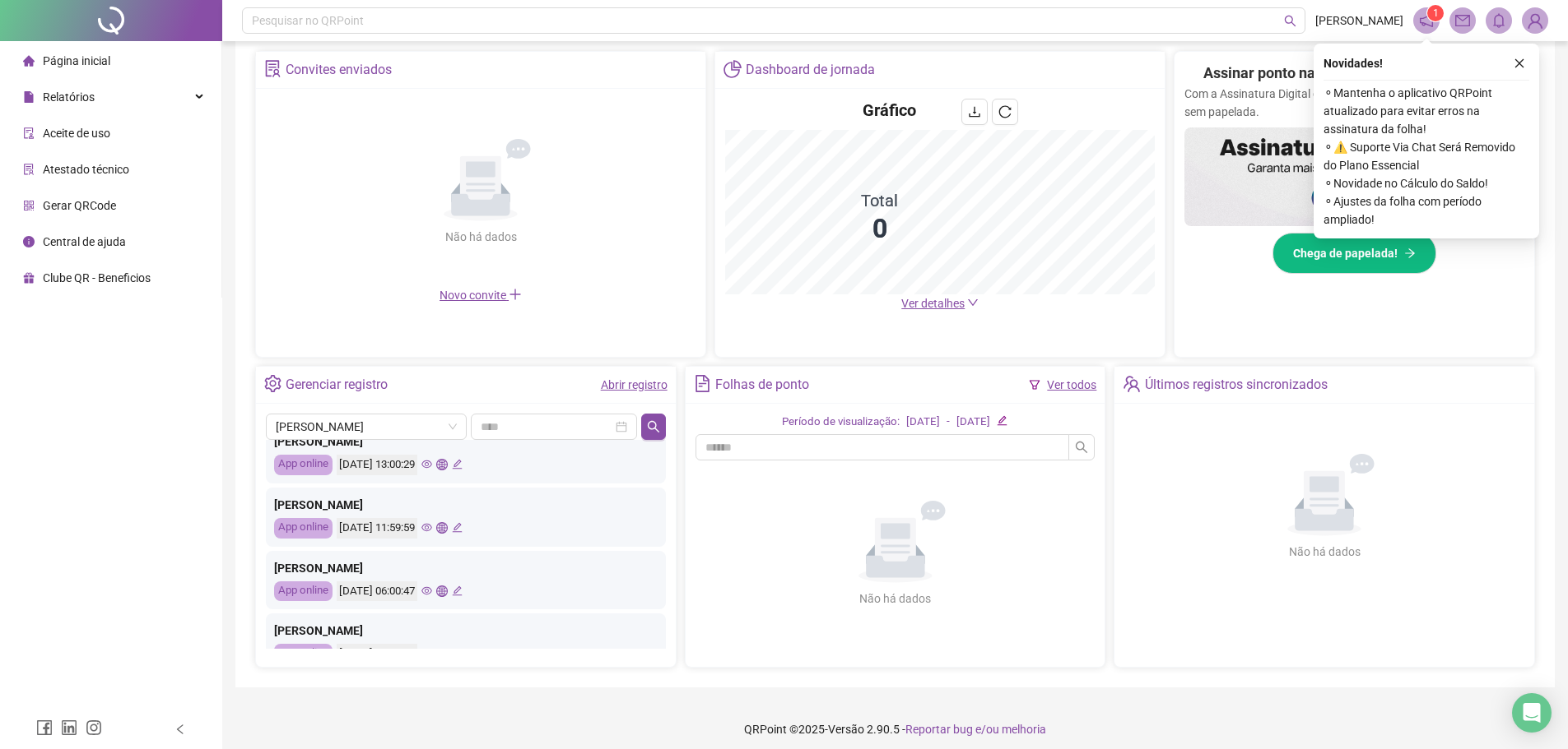
scroll to position [82, 0]
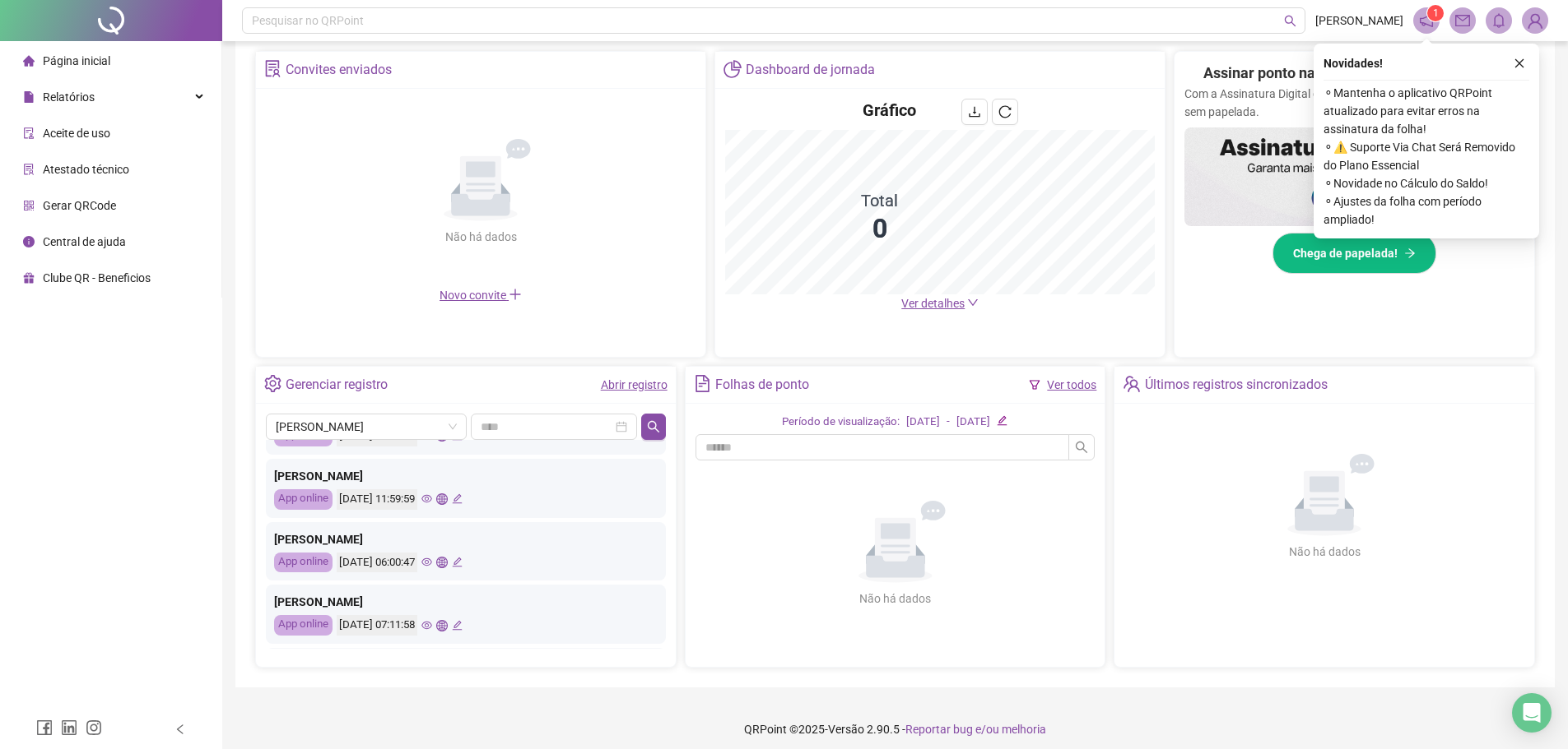
click at [432, 565] on icon "eye" at bounding box center [426, 562] width 10 height 10
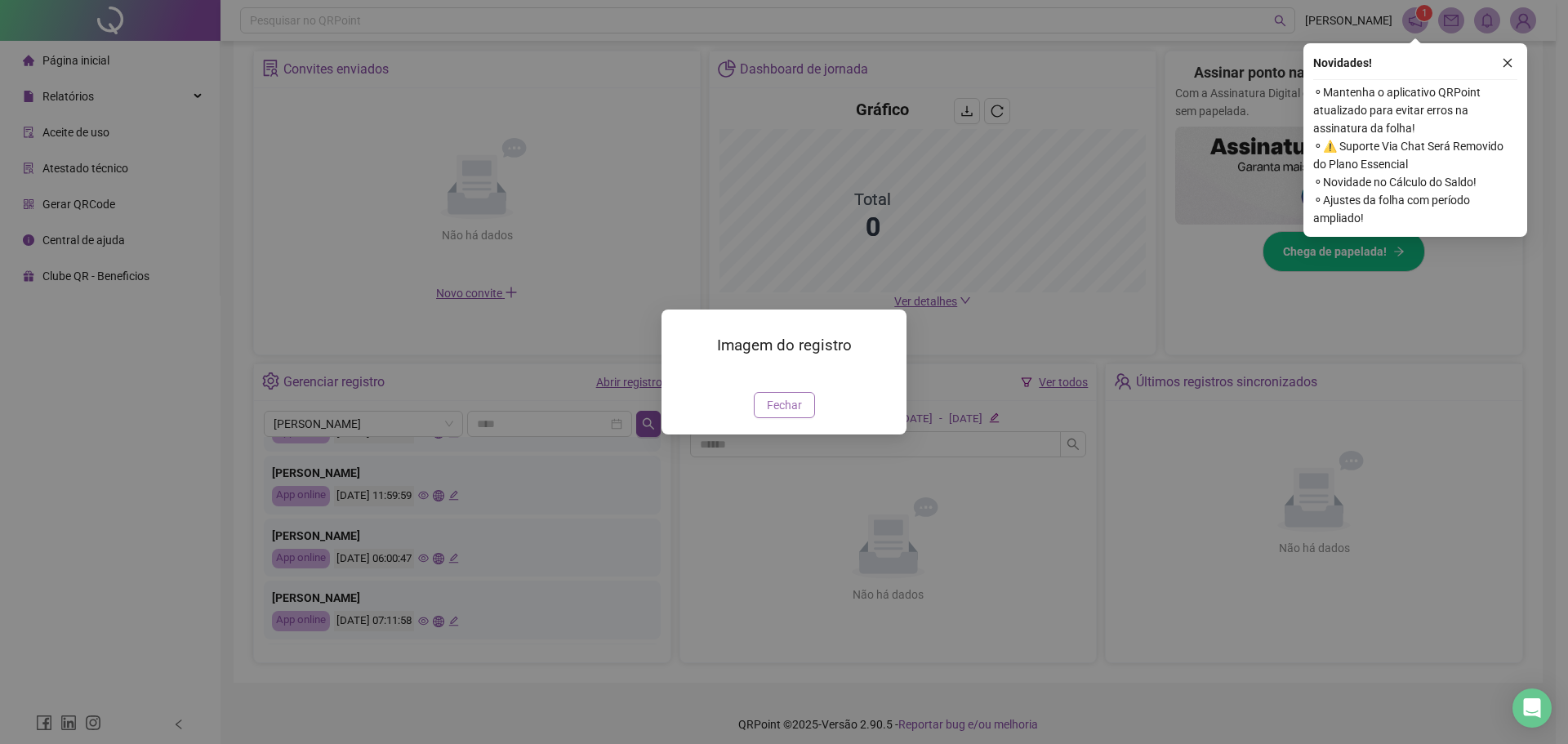
click at [775, 414] on span "Fechar" at bounding box center [784, 405] width 35 height 18
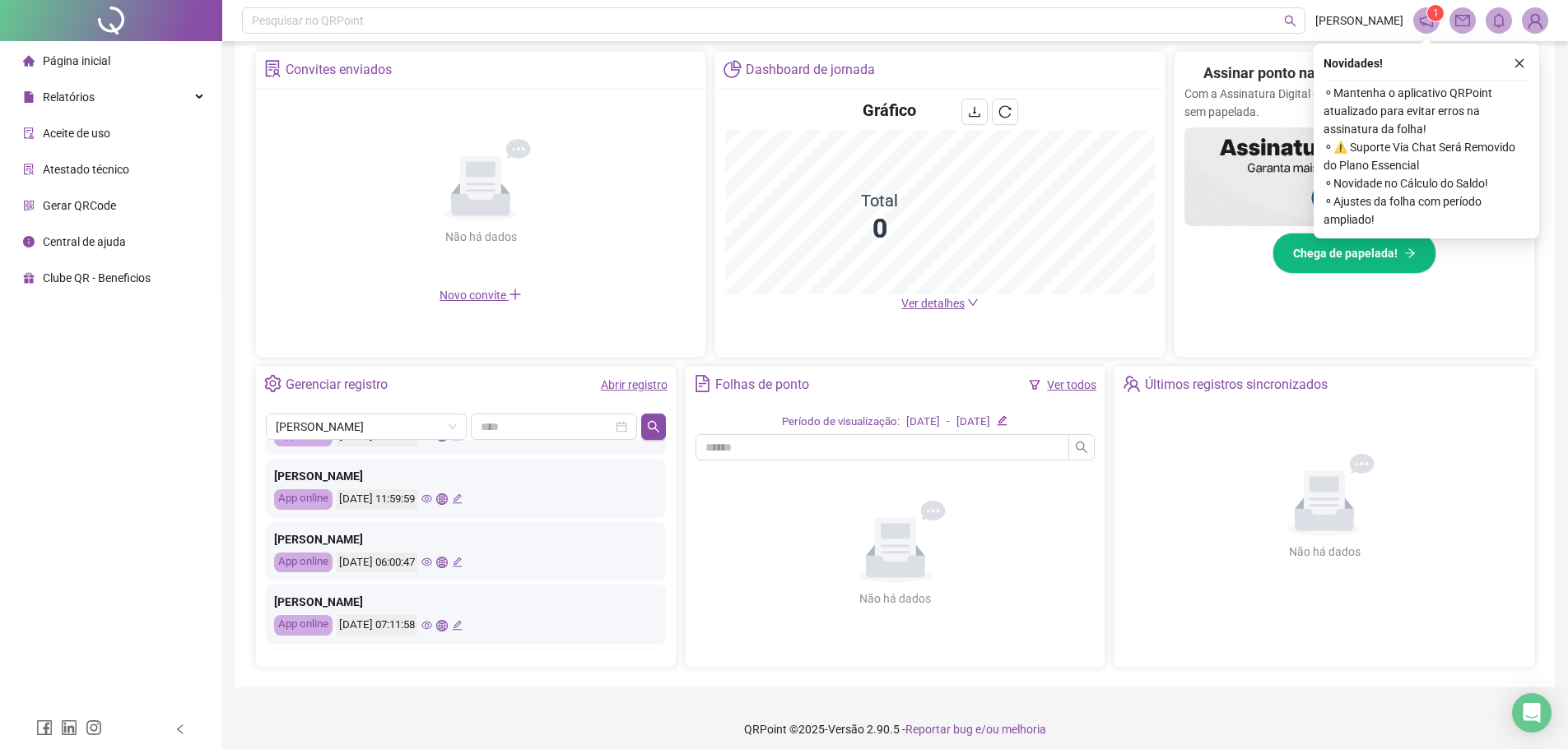
scroll to position [165, 0]
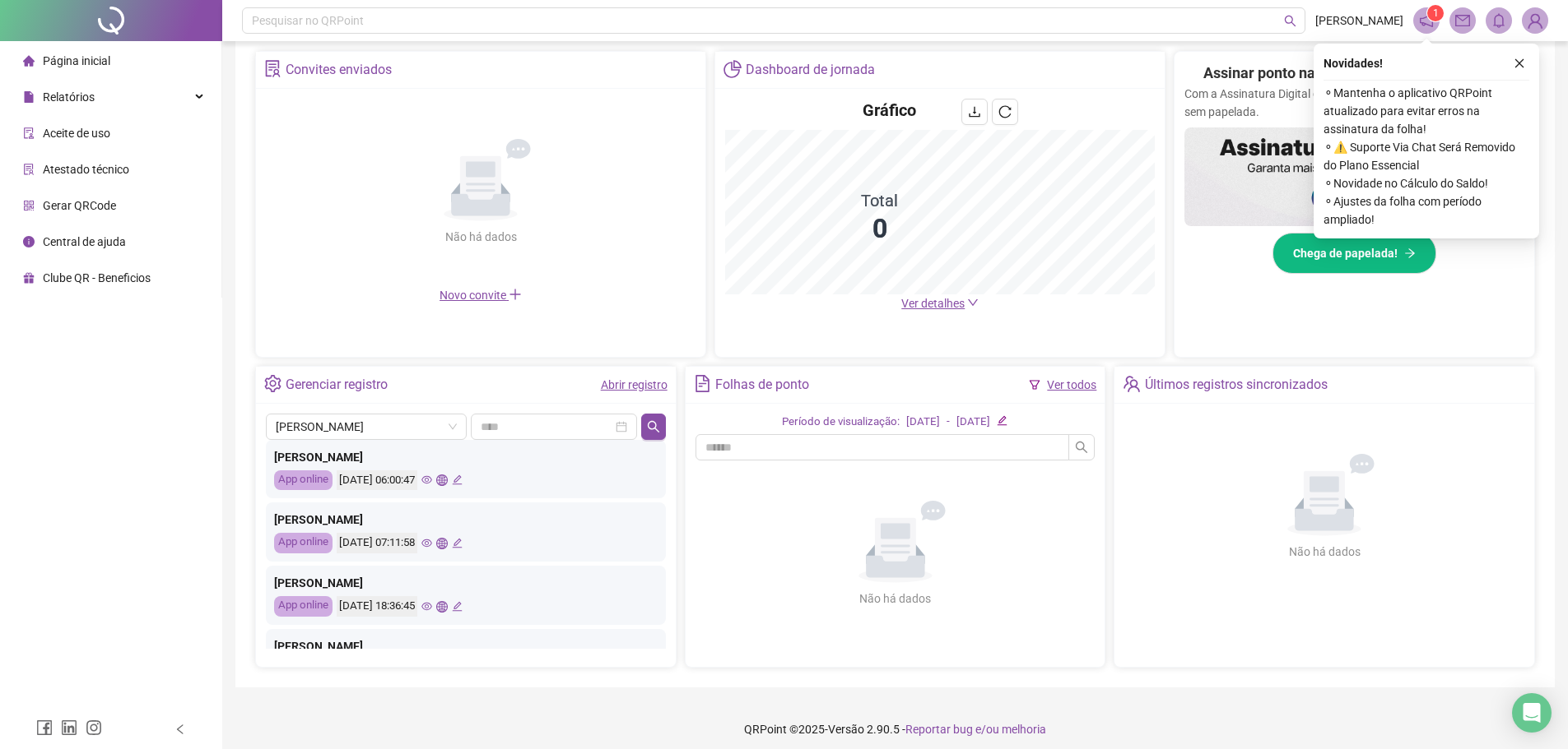
click at [447, 544] on icon "global" at bounding box center [441, 543] width 10 height 10
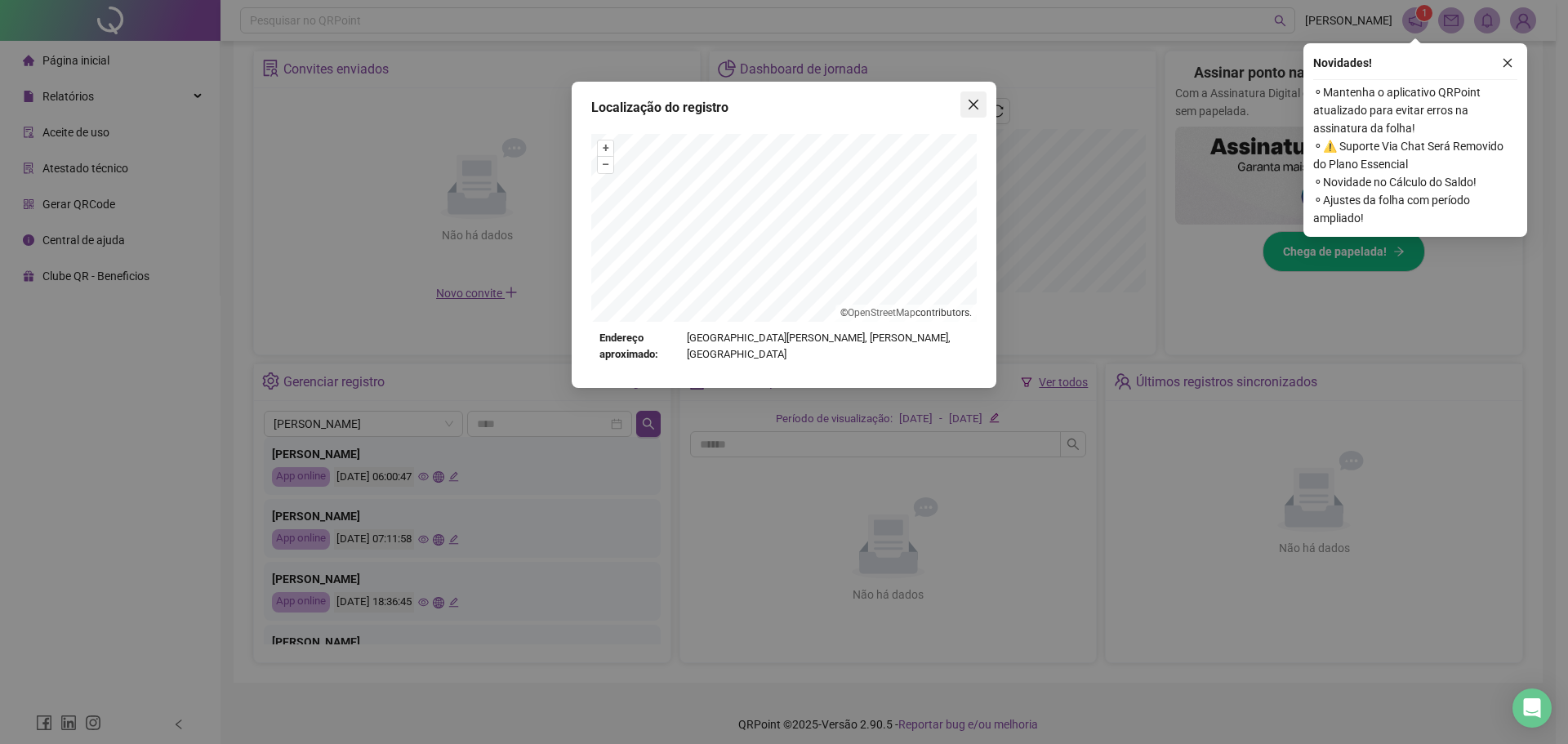
click at [975, 109] on icon "close" at bounding box center [974, 104] width 13 height 13
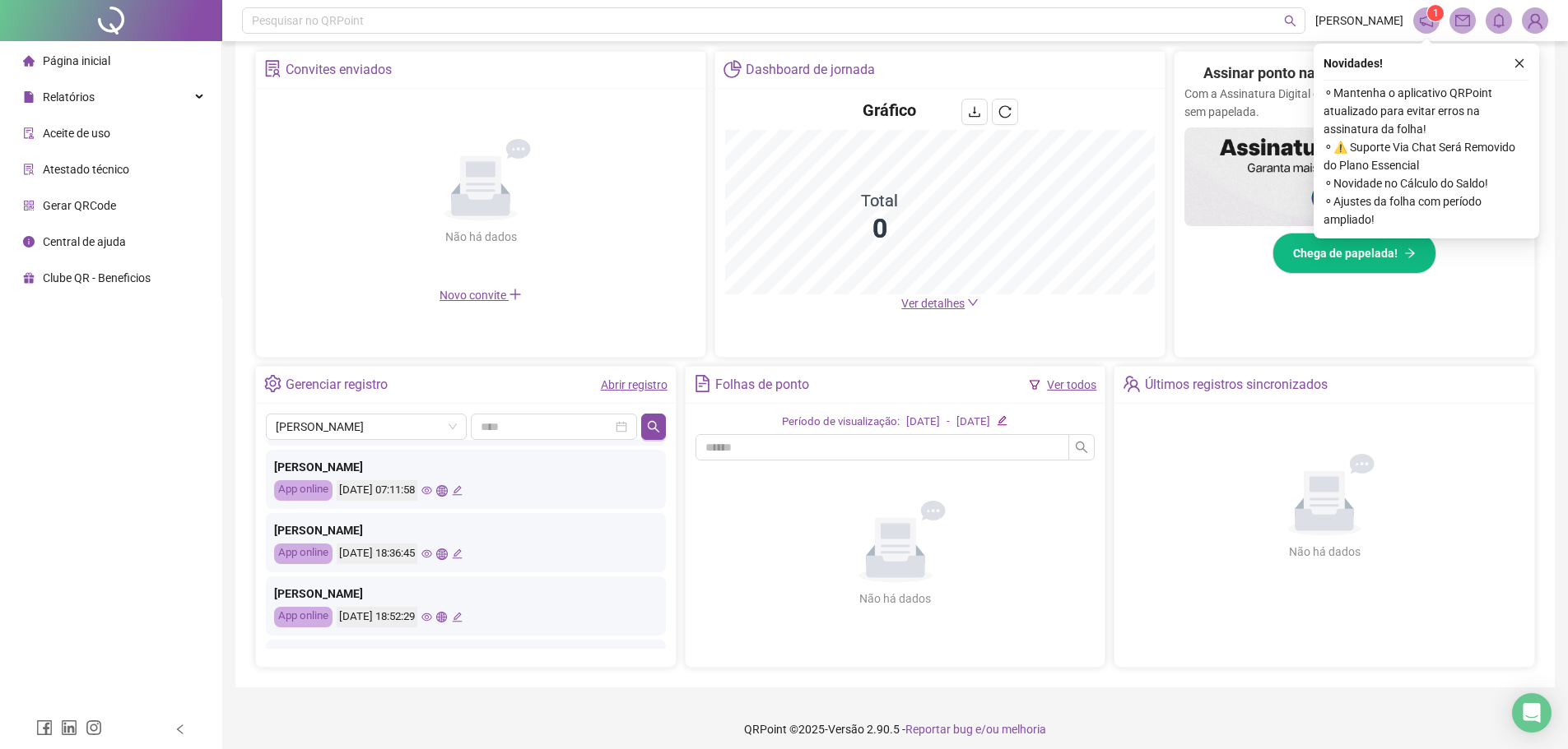
scroll to position [247, 0]
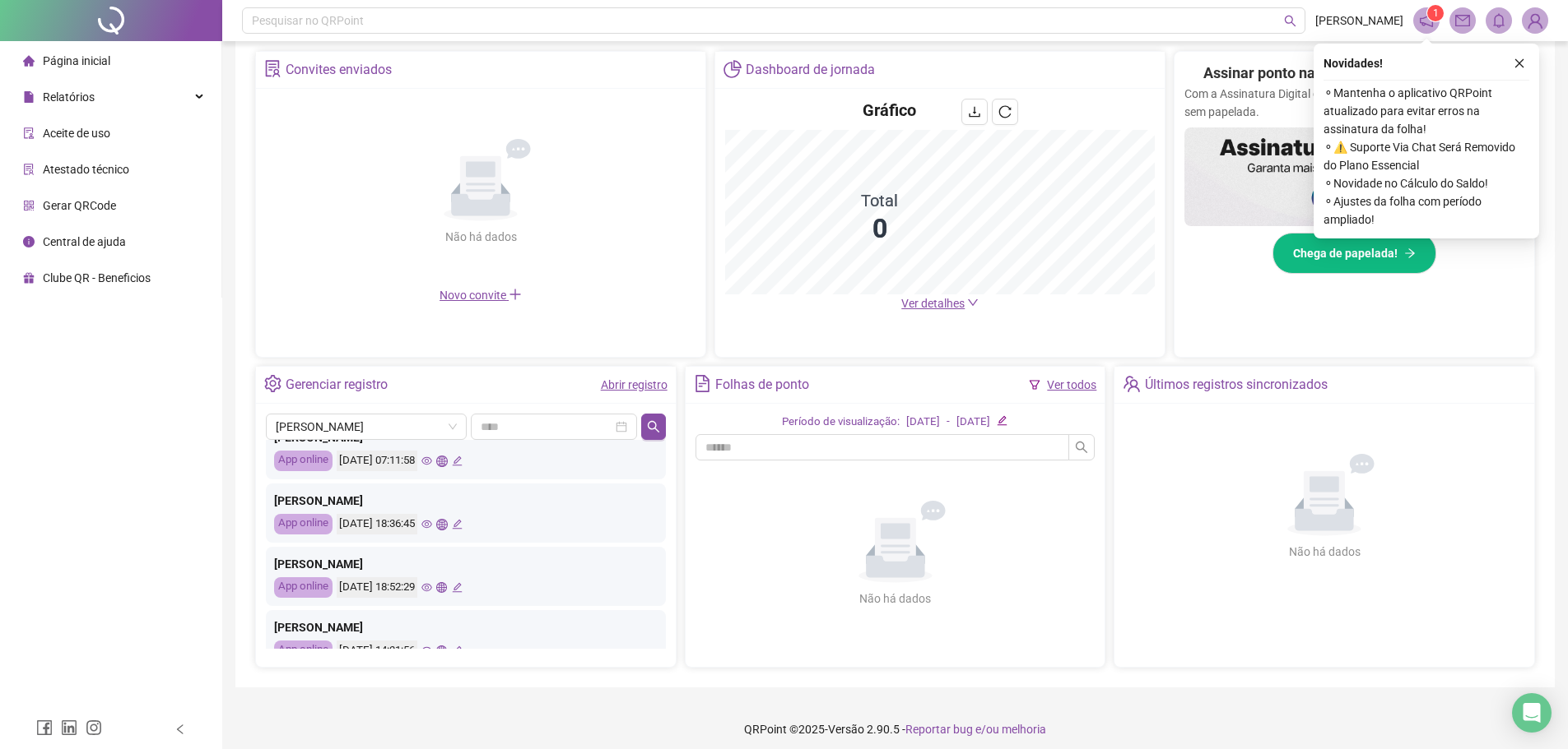
click at [447, 524] on icon "global" at bounding box center [441, 524] width 10 height 10
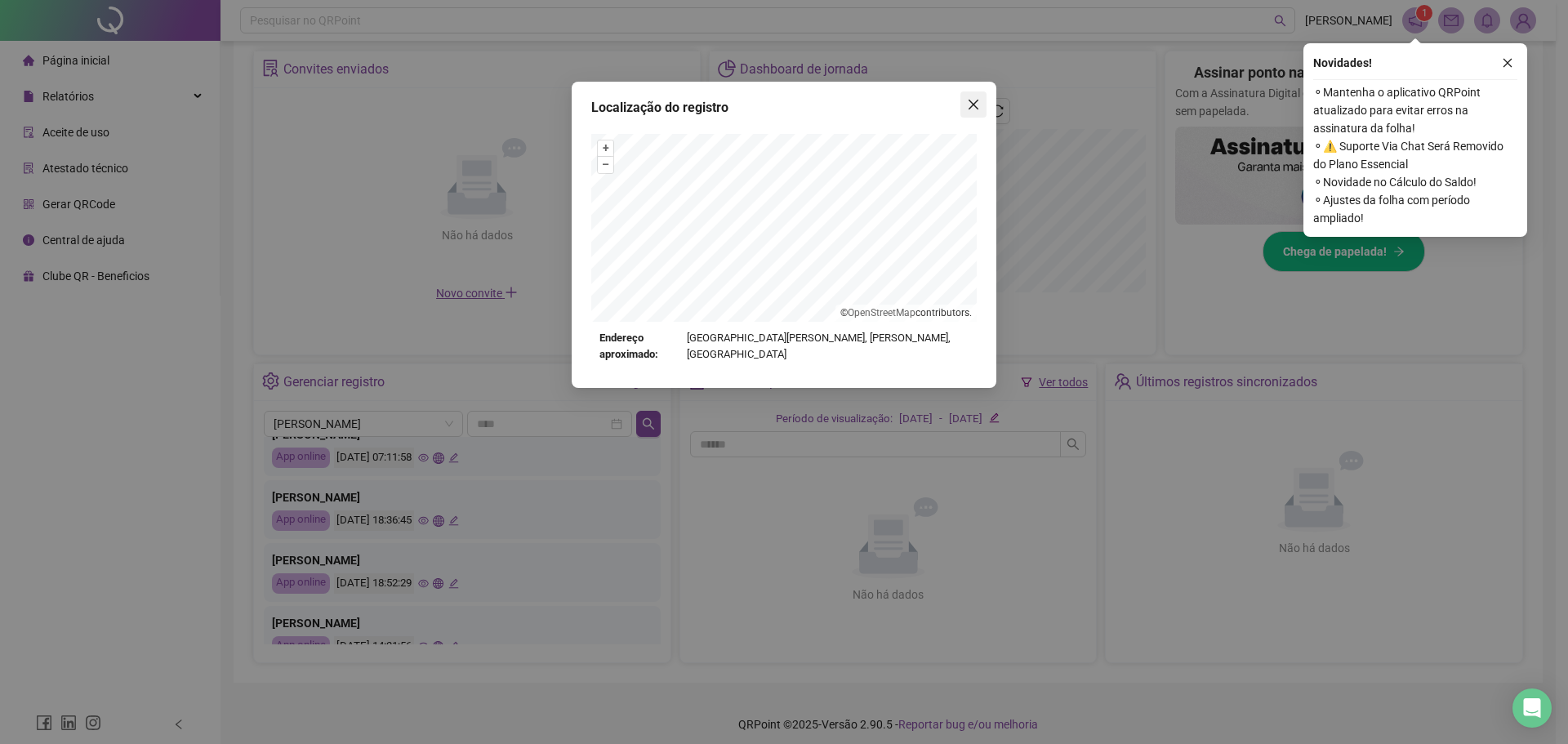
click at [980, 101] on span "Close" at bounding box center [974, 104] width 26 height 13
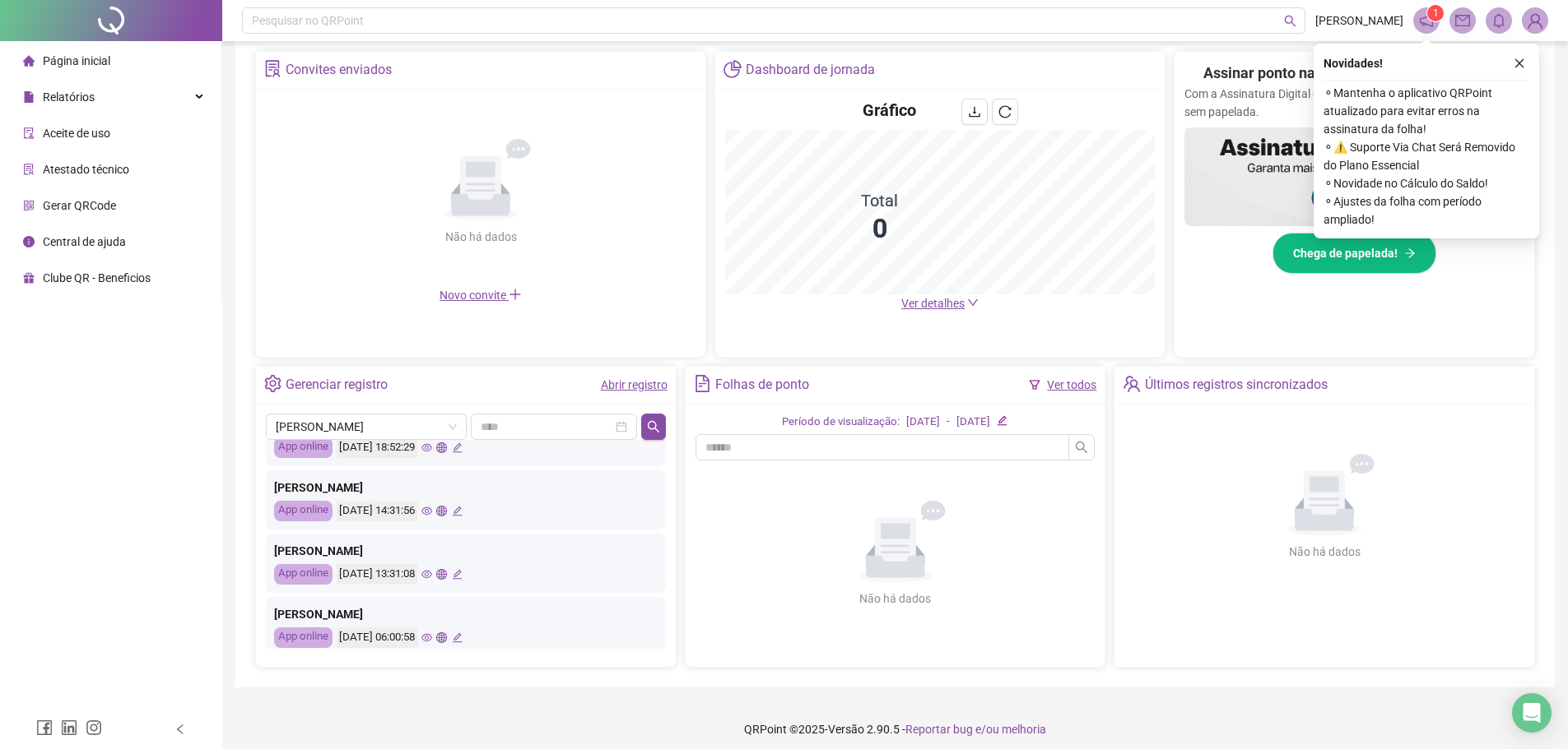
scroll to position [411, 0]
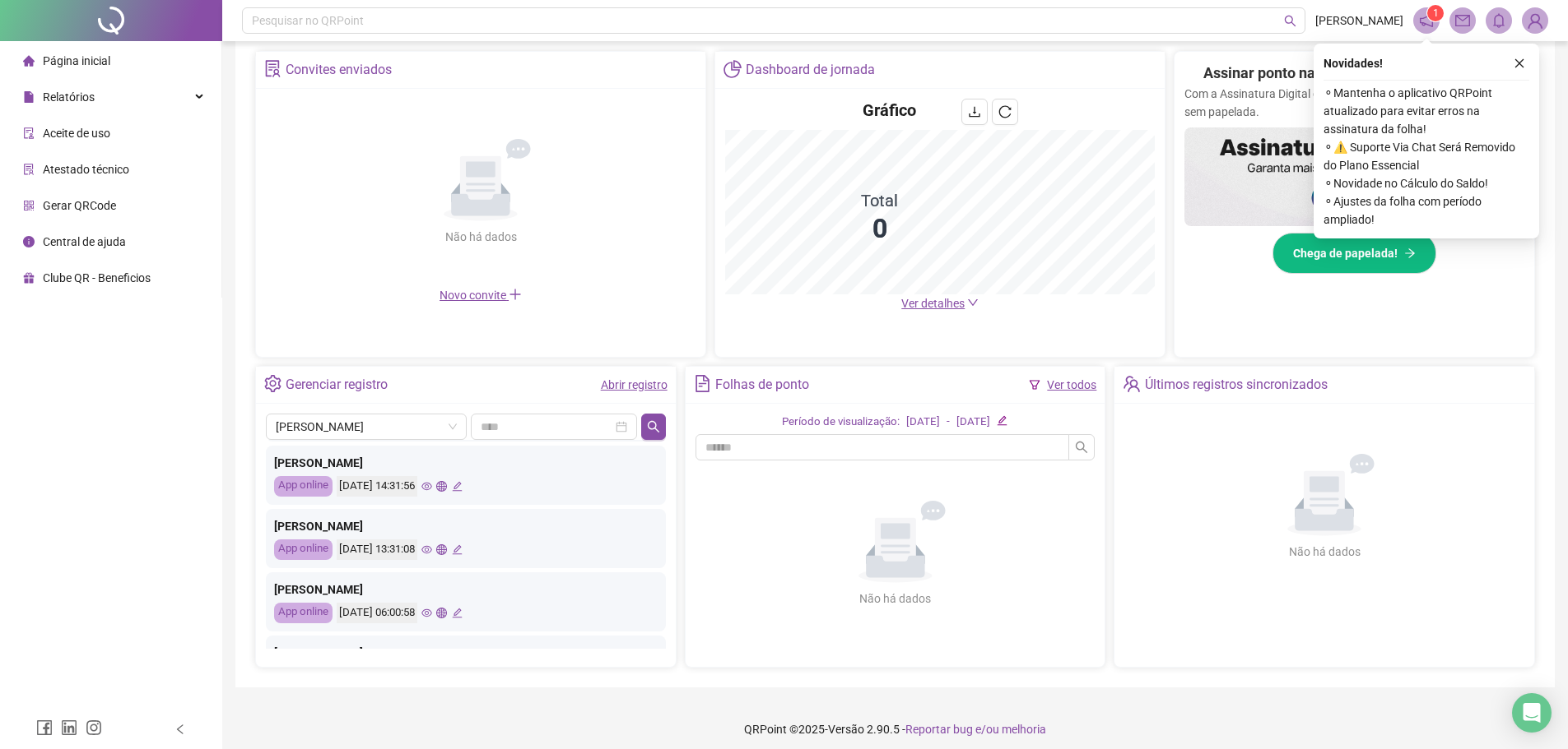
click at [447, 549] on icon "global" at bounding box center [441, 549] width 10 height 10
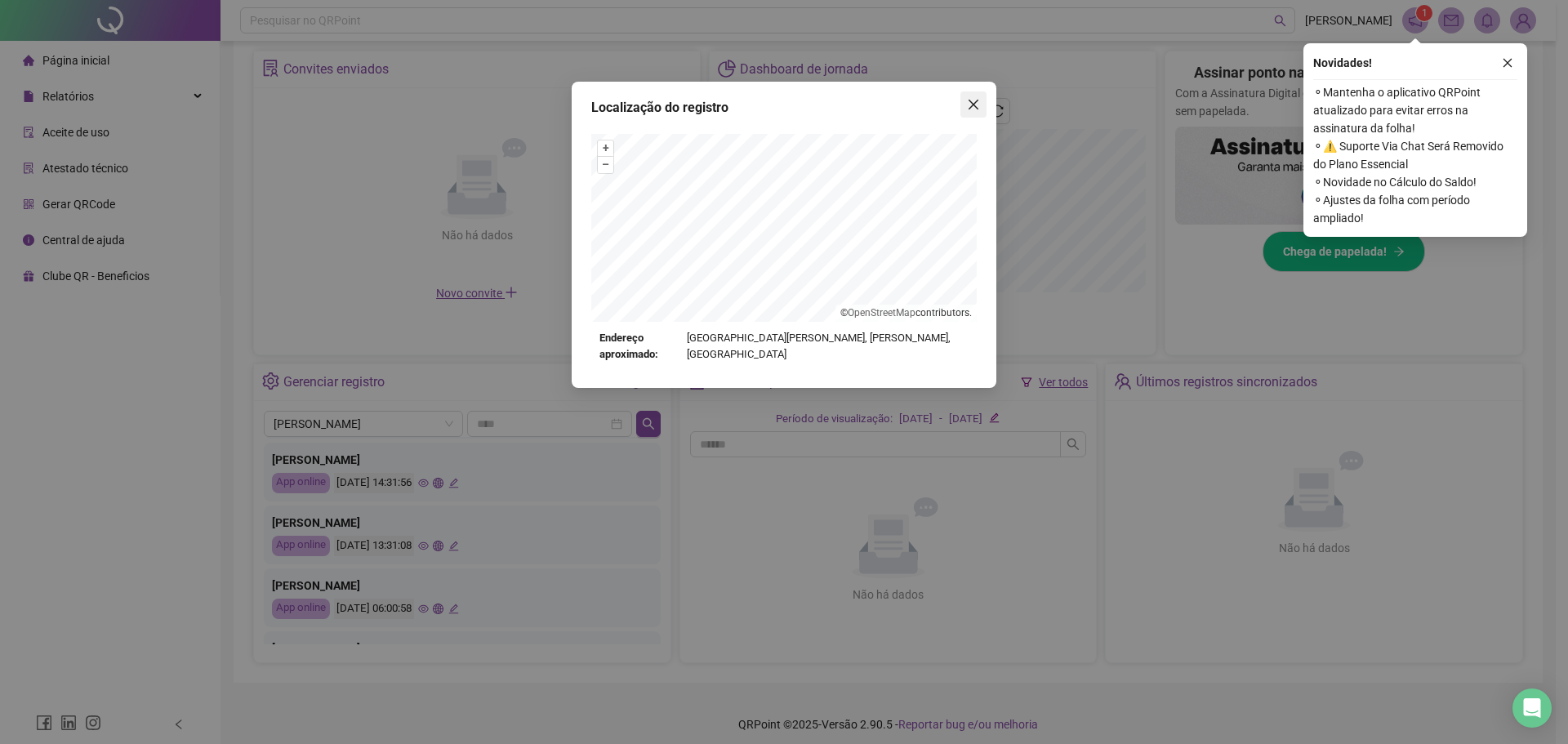
click at [982, 108] on span "Close" at bounding box center [974, 104] width 26 height 13
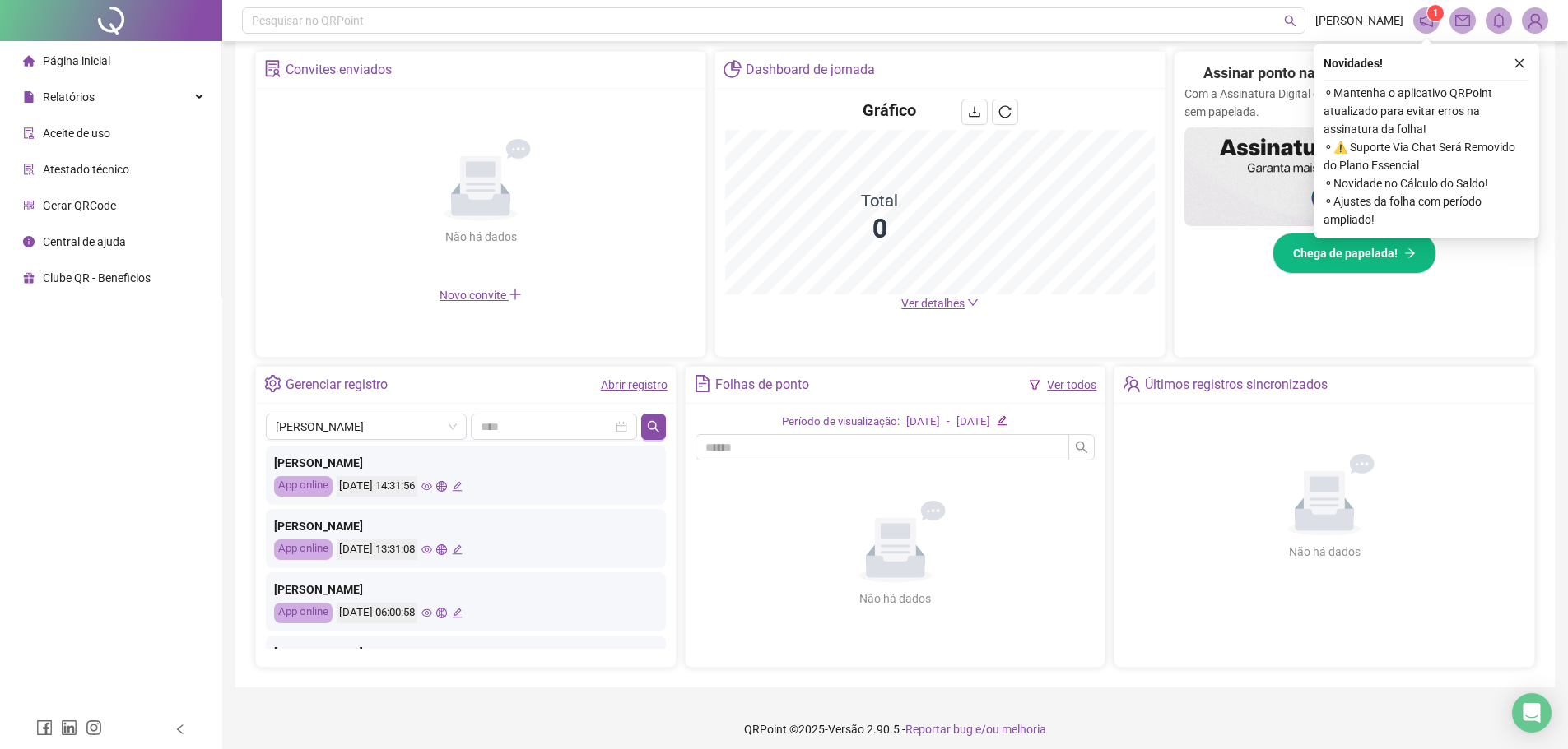
click at [447, 615] on icon "global" at bounding box center [441, 613] width 10 height 10
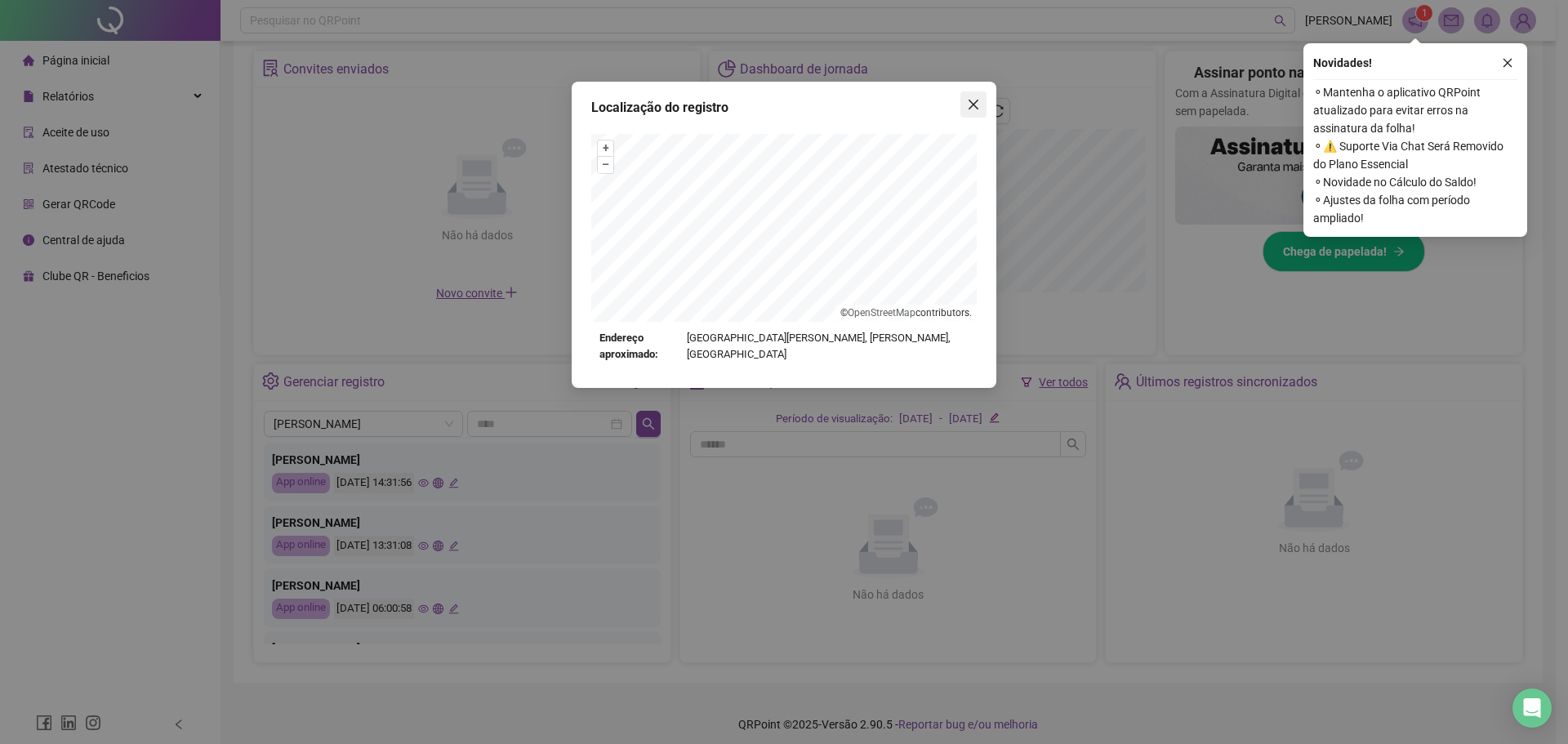
click at [970, 109] on icon "close" at bounding box center [974, 104] width 9 height 9
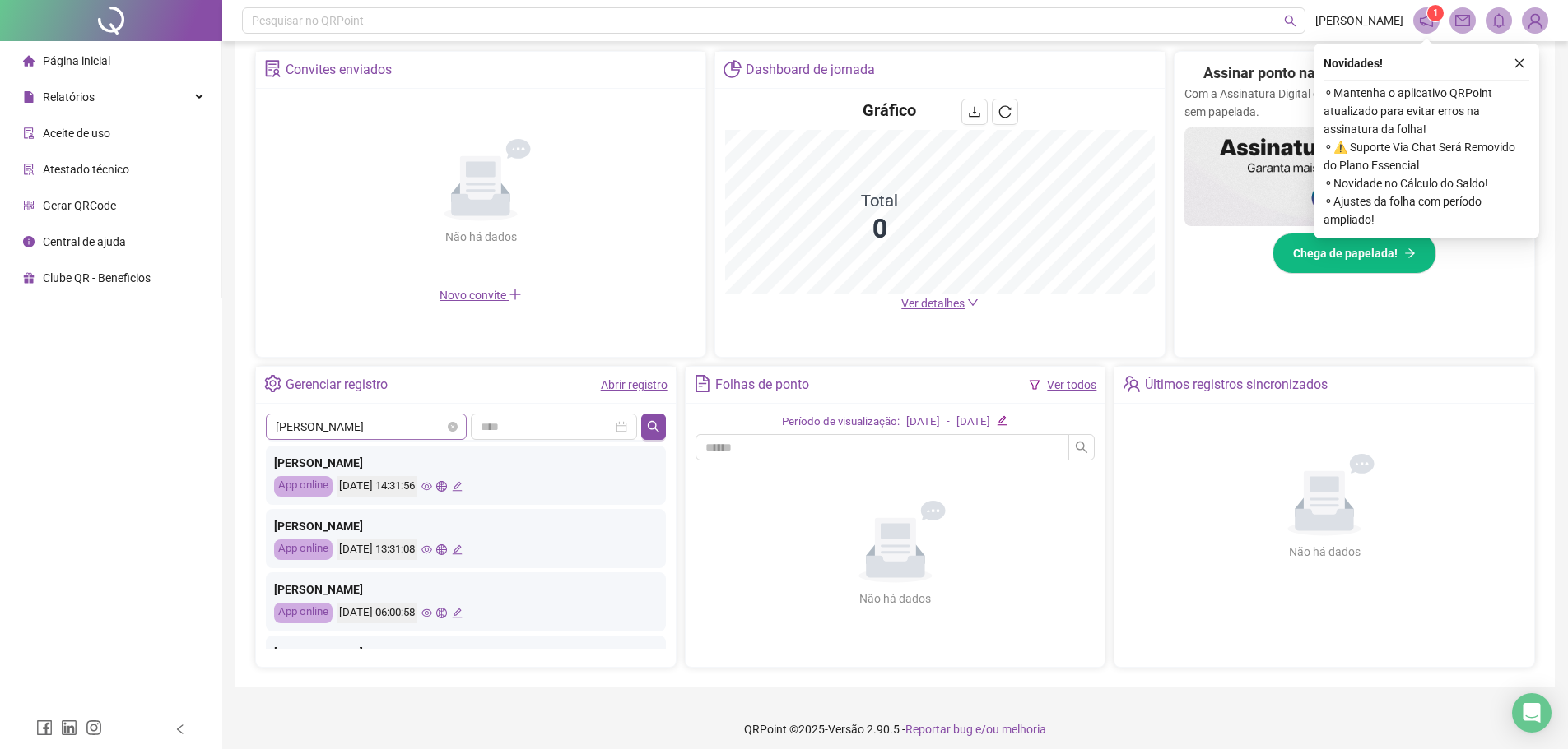
click at [364, 413] on div "[PERSON_NAME] Últimos registros sincronizados [PERSON_NAME] App online [DATE] 1…" at bounding box center [466, 535] width 420 height 263
click at [363, 430] on span "[PERSON_NAME]" at bounding box center [365, 427] width 181 height 25
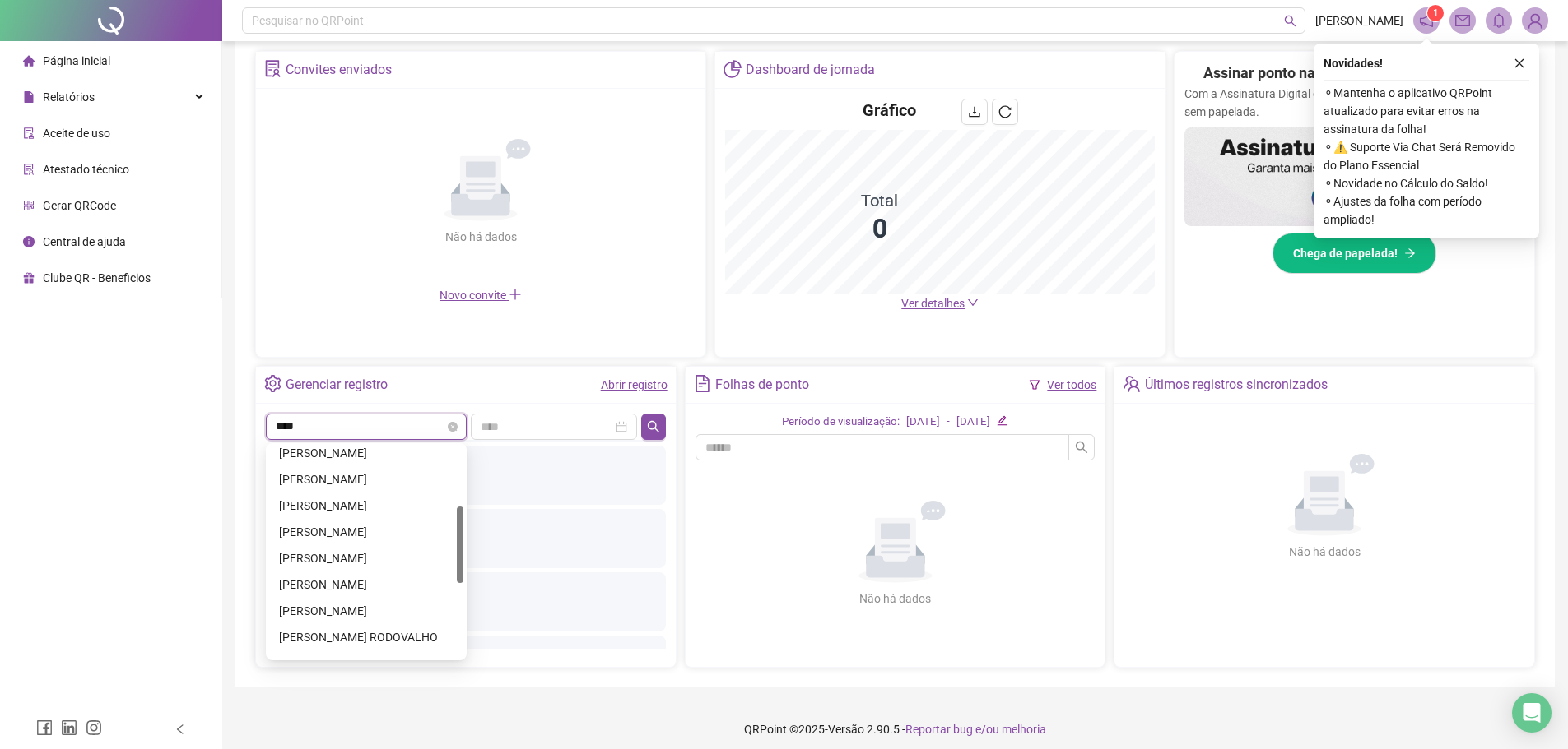
scroll to position [0, 0]
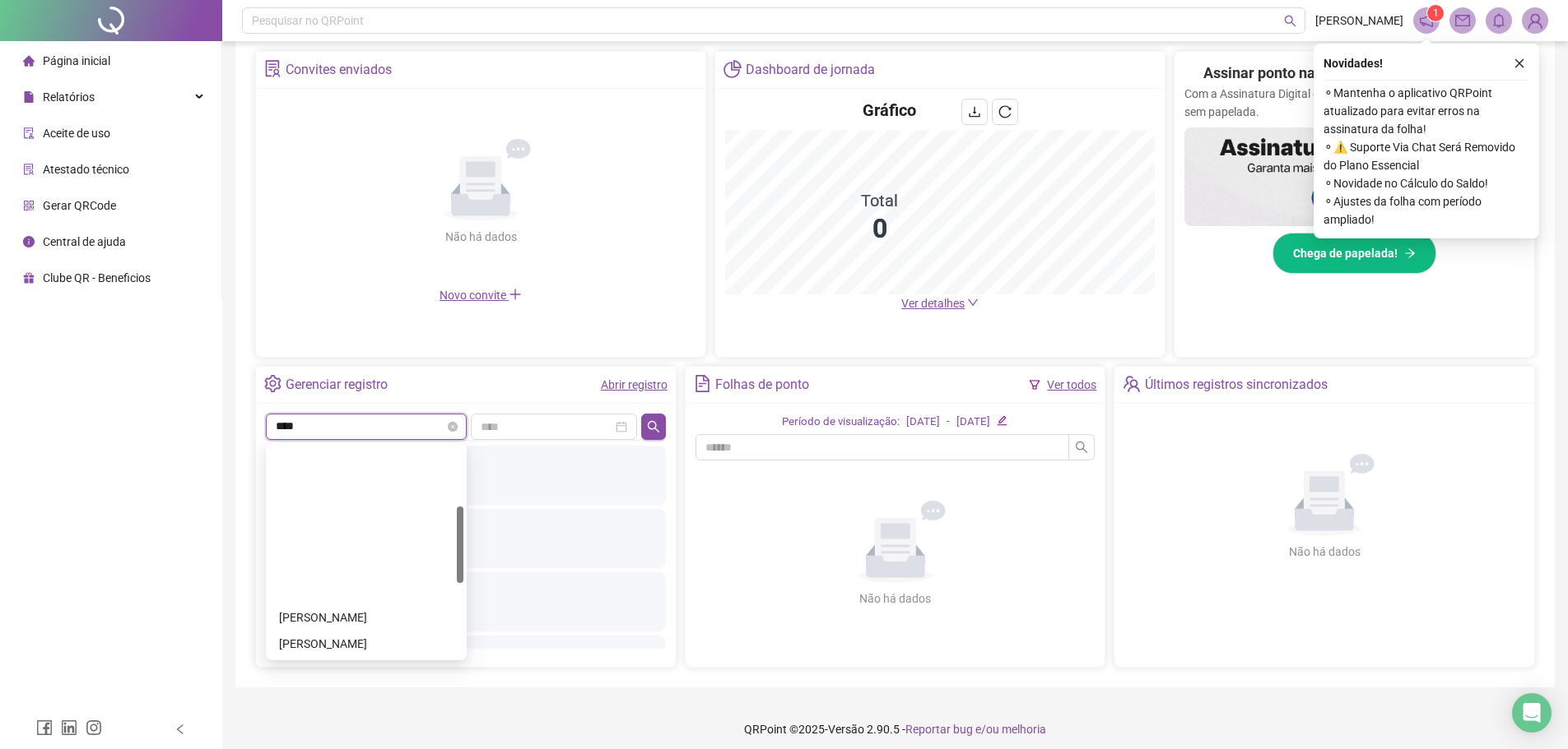
type input "*****"
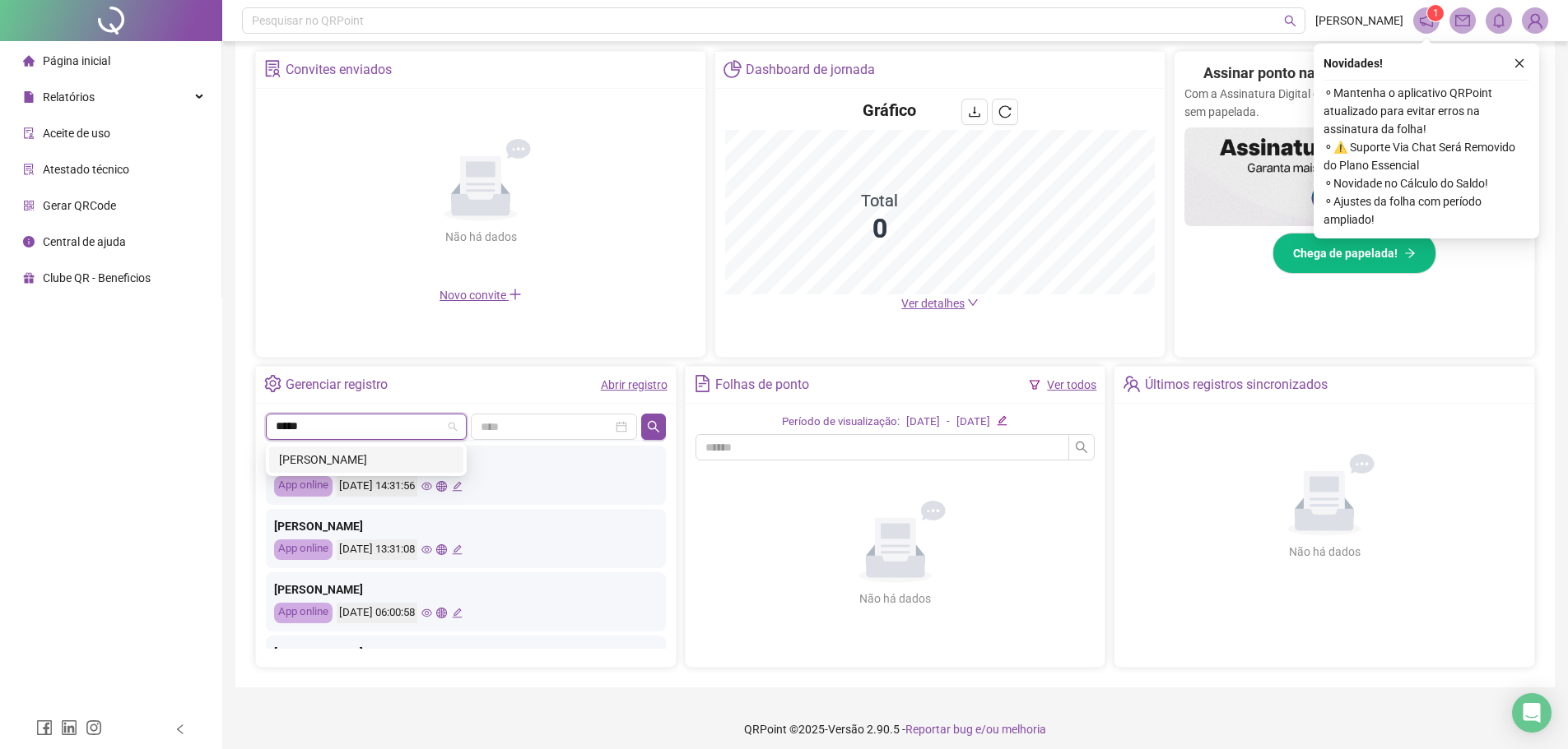
click at [361, 458] on div "[PERSON_NAME]" at bounding box center [366, 460] width 174 height 18
click at [636, 425] on div at bounding box center [555, 427] width 167 height 26
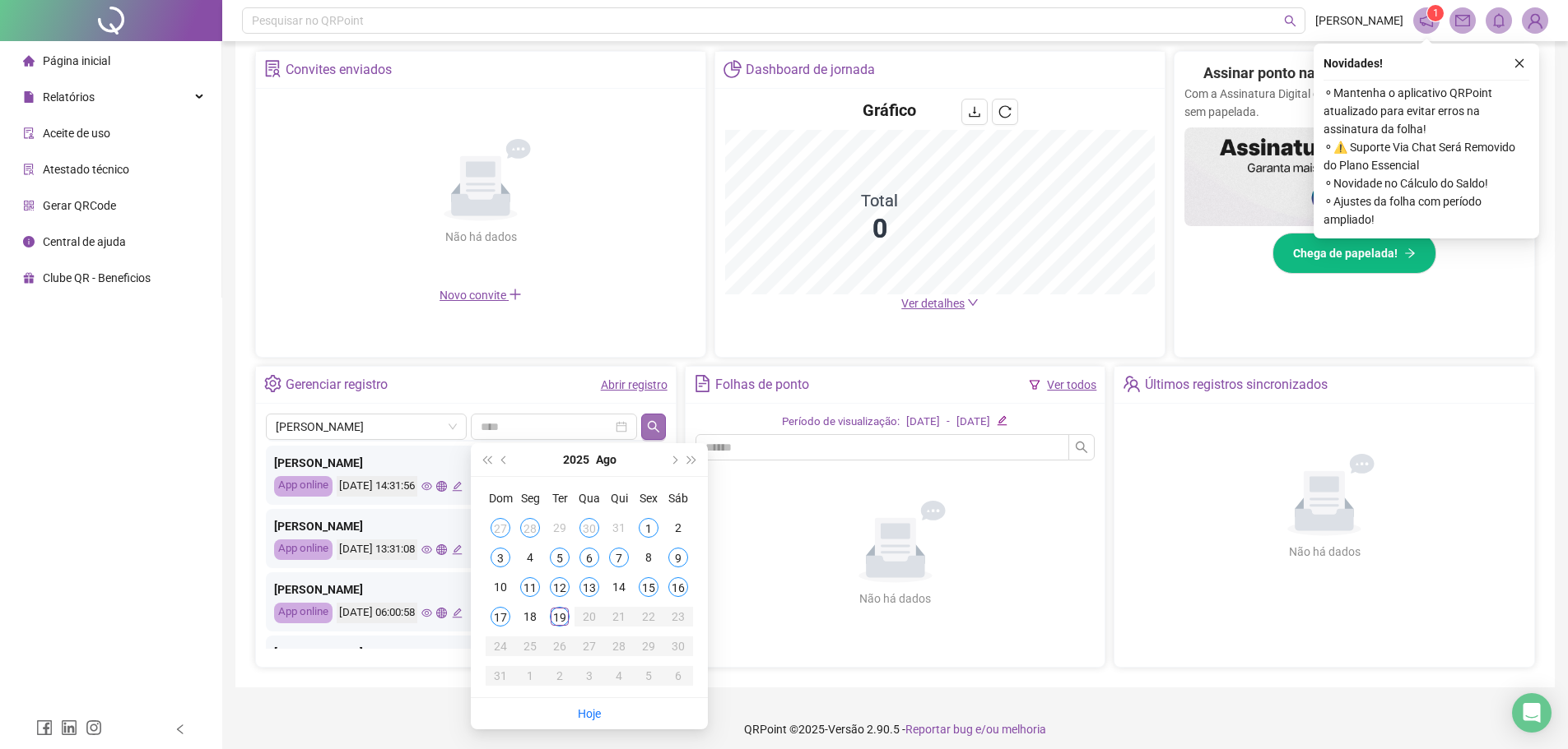
click at [644, 427] on button "button" at bounding box center [653, 427] width 24 height 26
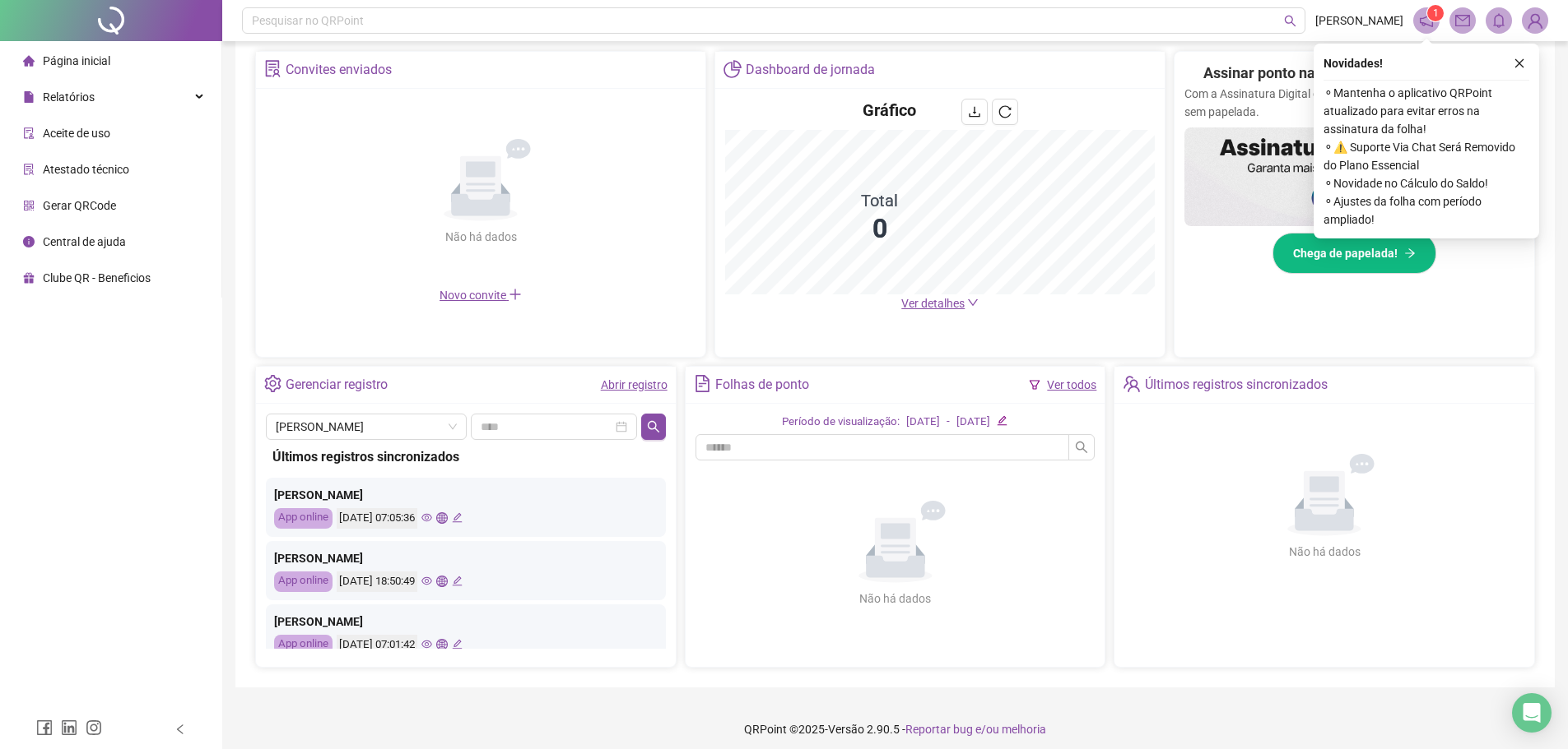
click at [447, 584] on icon "global" at bounding box center [441, 581] width 10 height 10
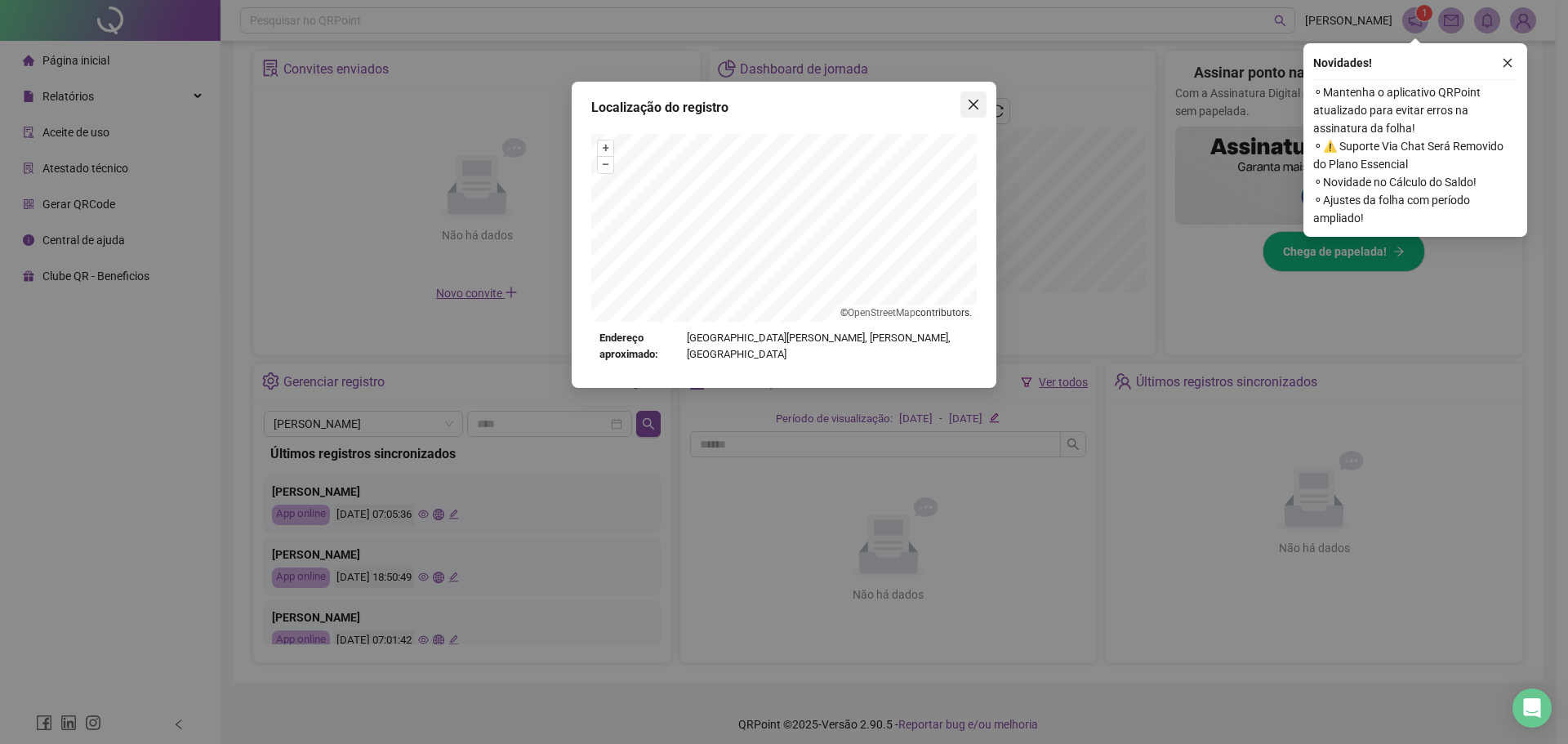
click at [979, 100] on icon "close" at bounding box center [974, 104] width 13 height 13
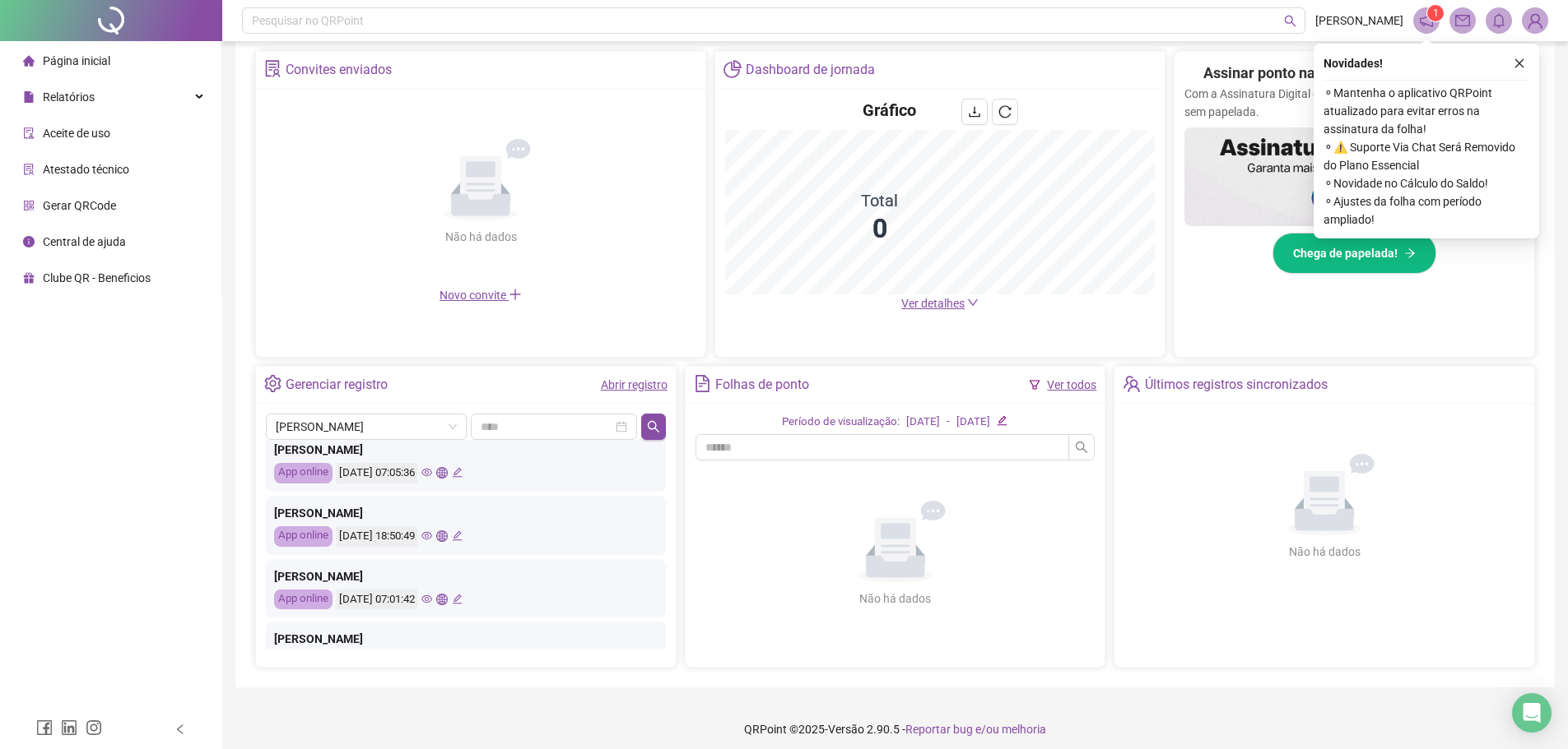
scroll to position [82, 0]
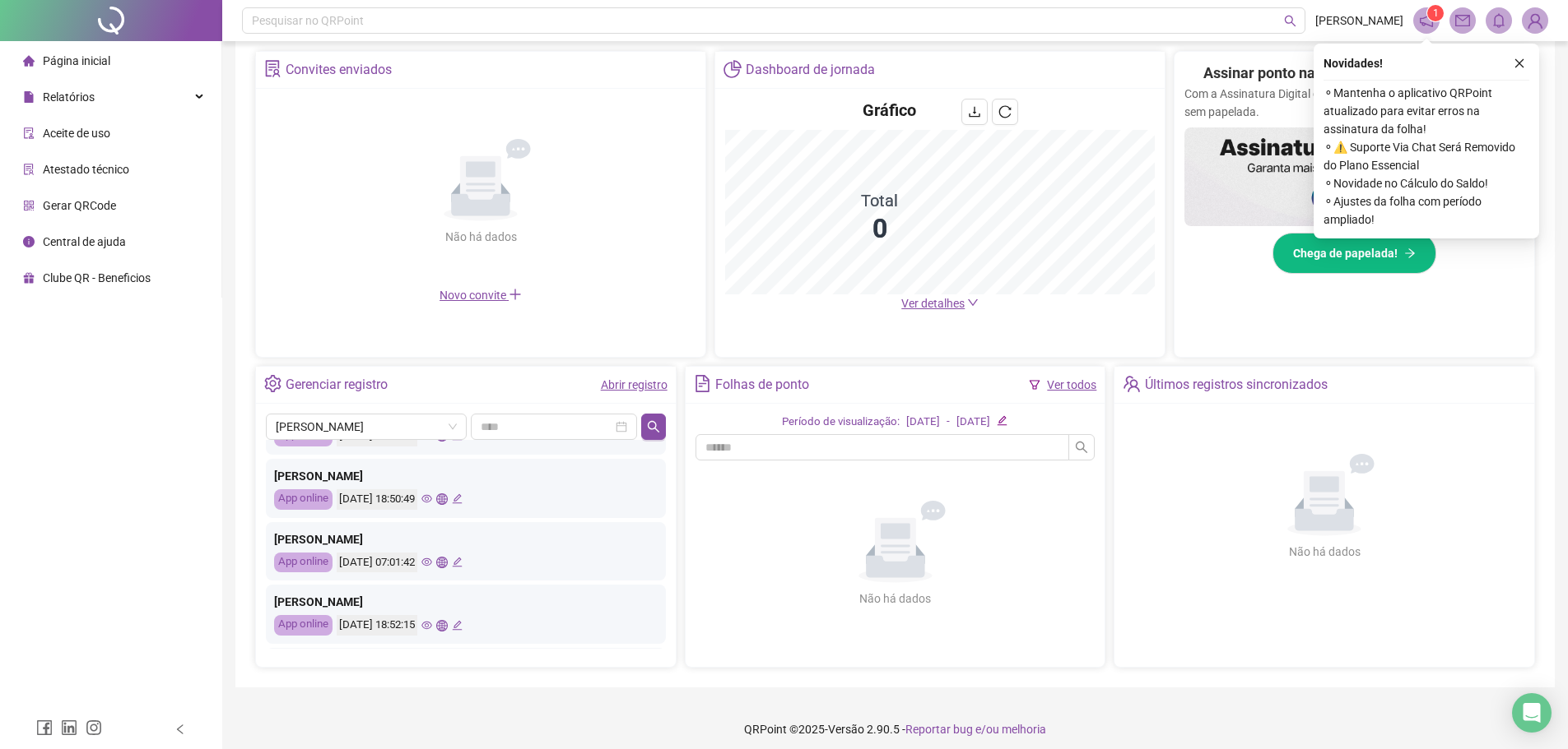
click at [447, 631] on icon "global" at bounding box center [441, 625] width 10 height 10
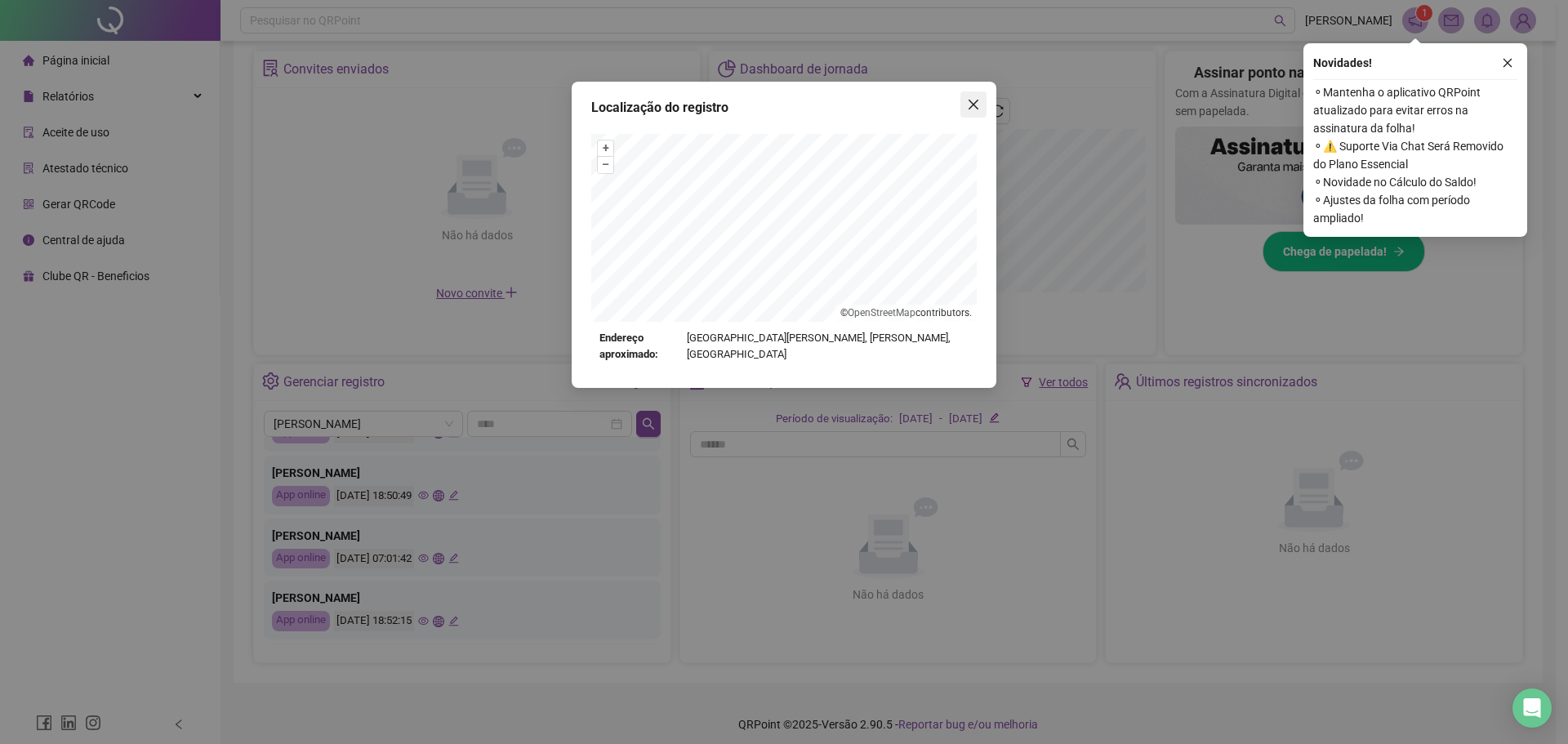
click at [963, 116] on button "Close" at bounding box center [974, 104] width 26 height 26
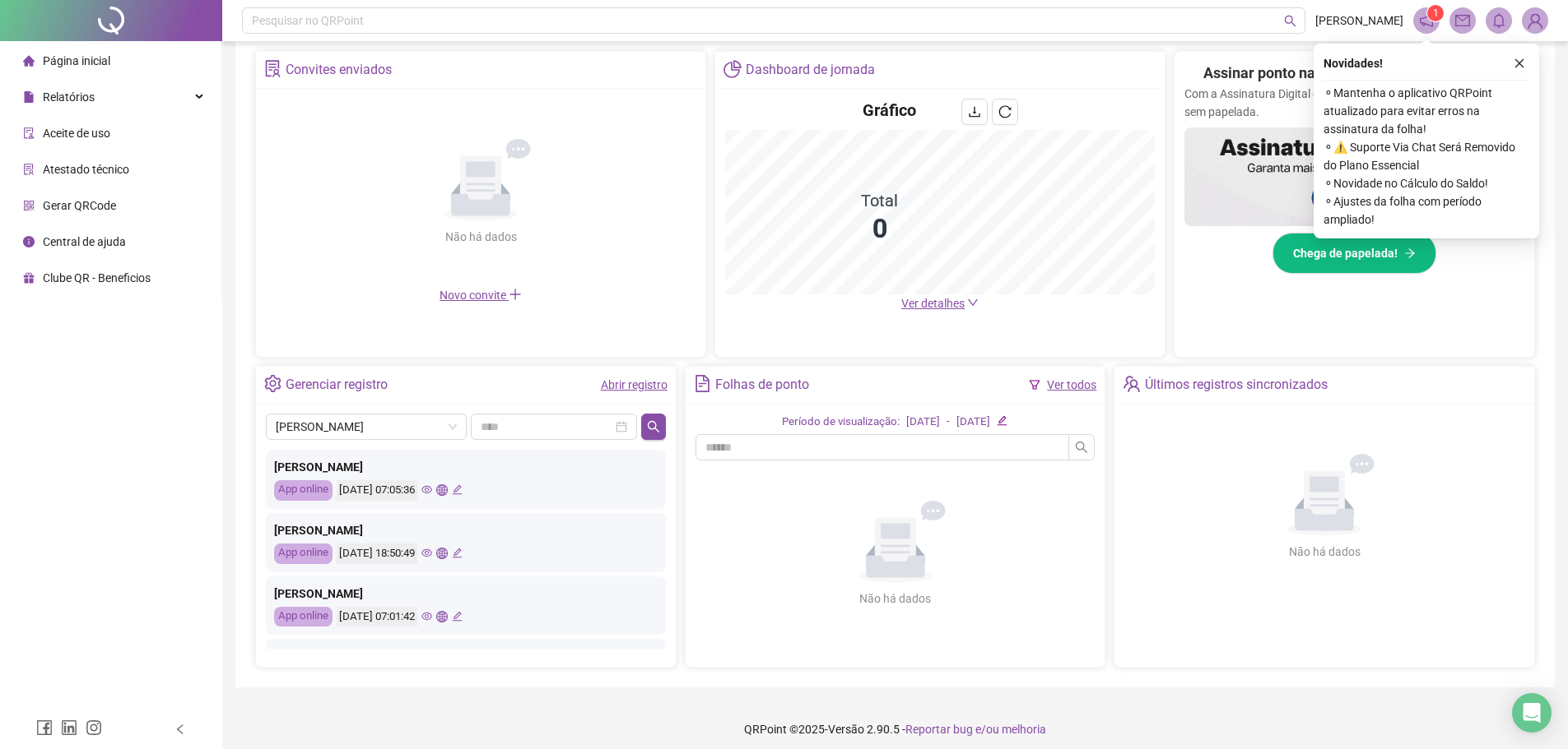
scroll to position [0, 0]
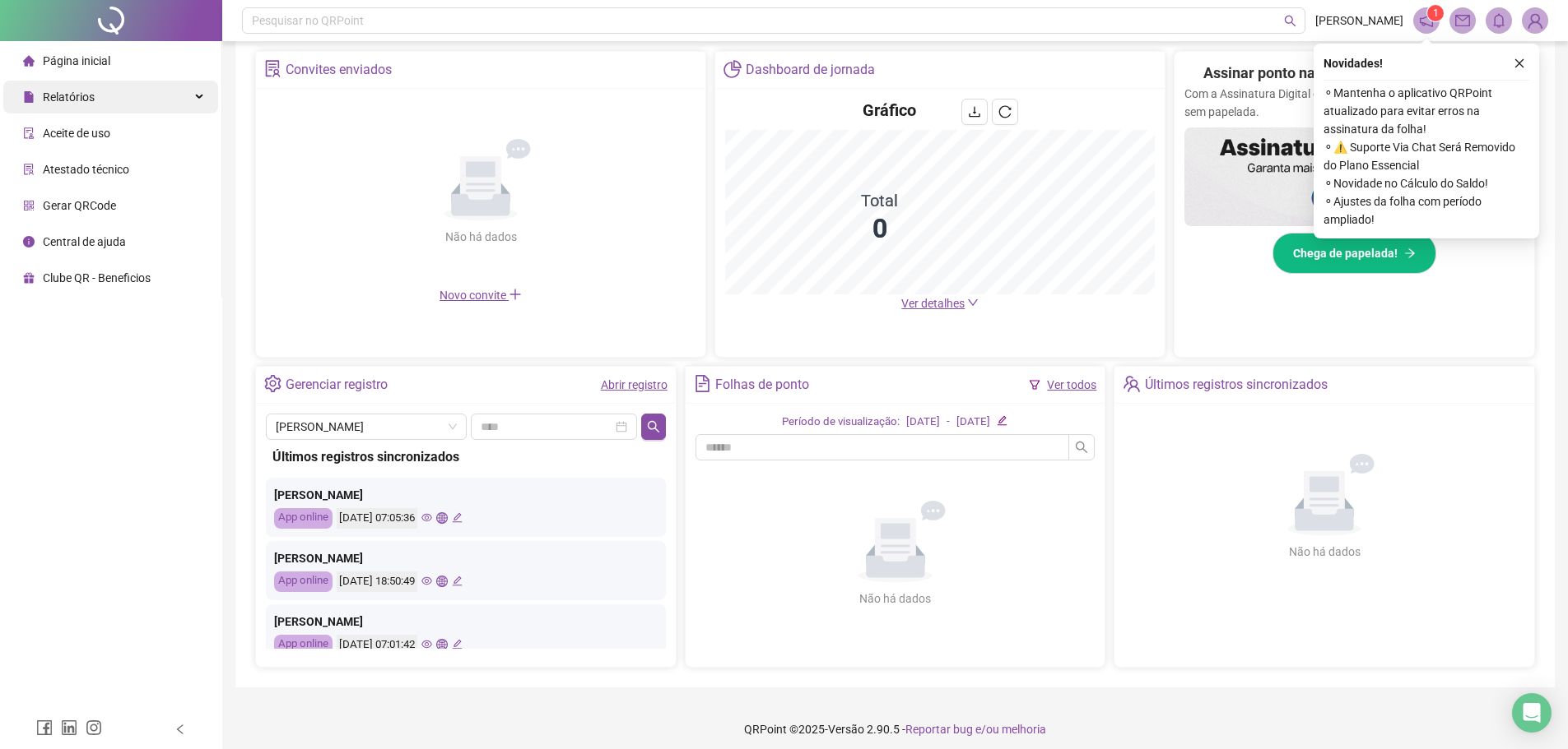
click at [109, 100] on div "Relatórios" at bounding box center [110, 96] width 215 height 33
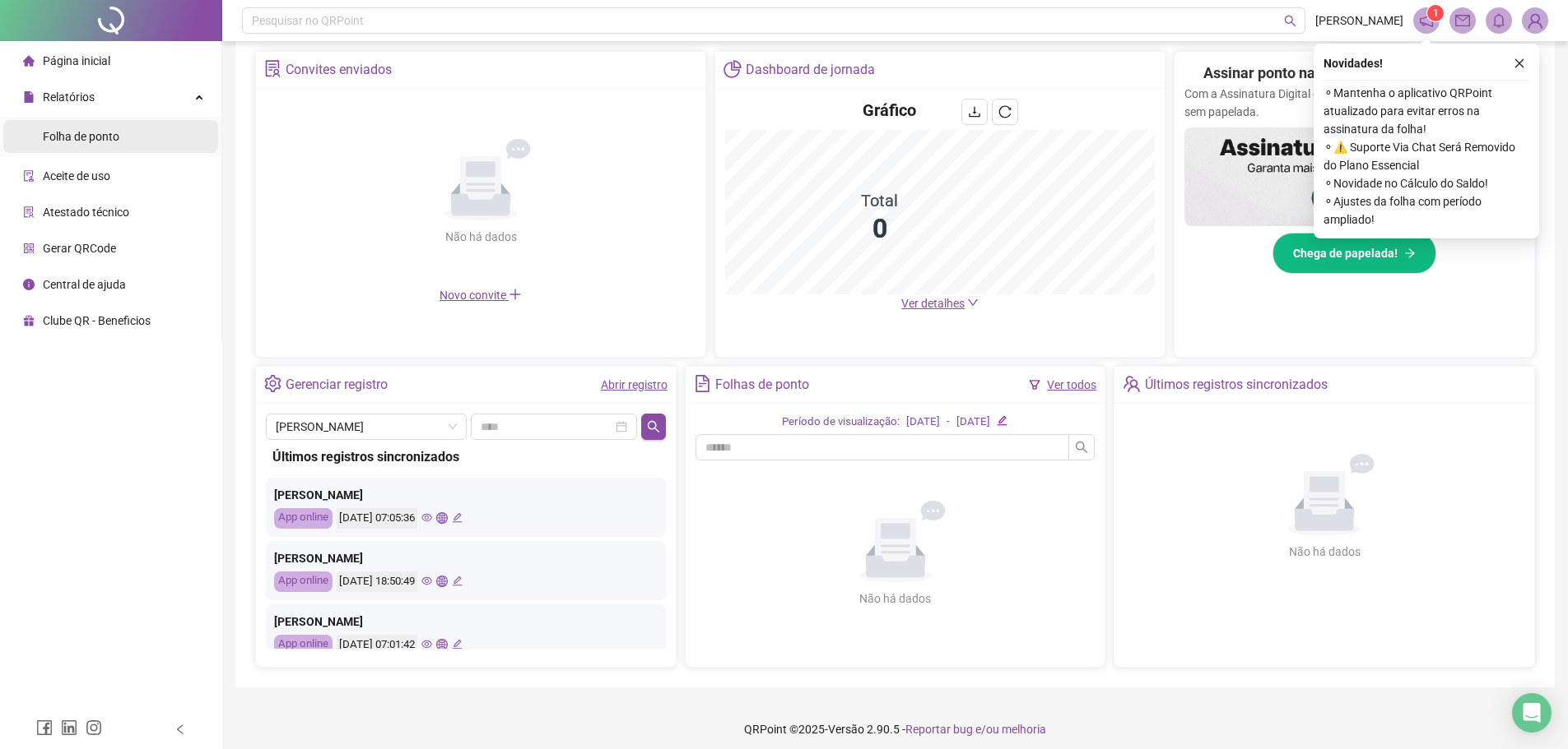
click at [119, 133] on span "Folha de ponto" at bounding box center [80, 136] width 77 height 13
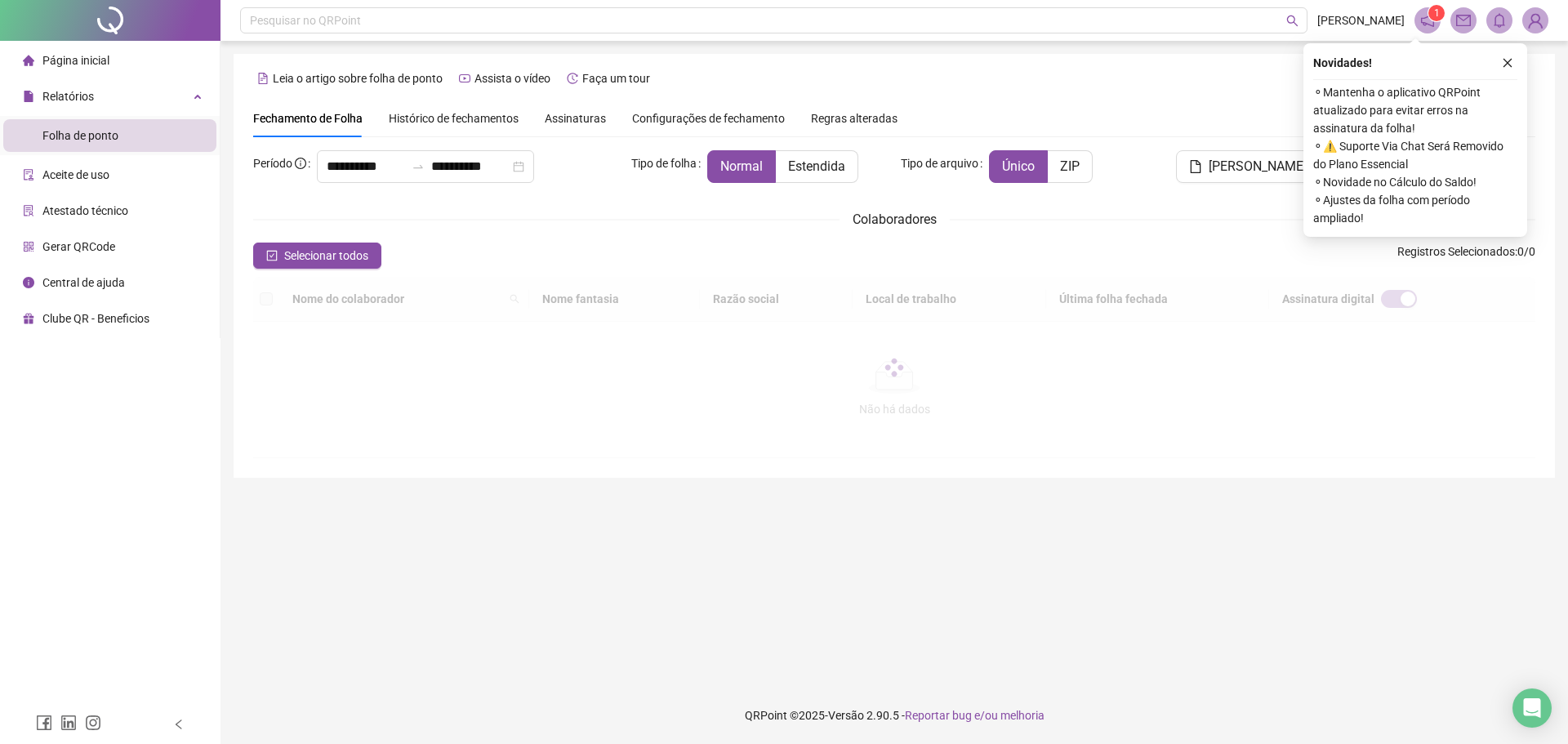
click at [520, 304] on div at bounding box center [895, 367] width 1283 height 181
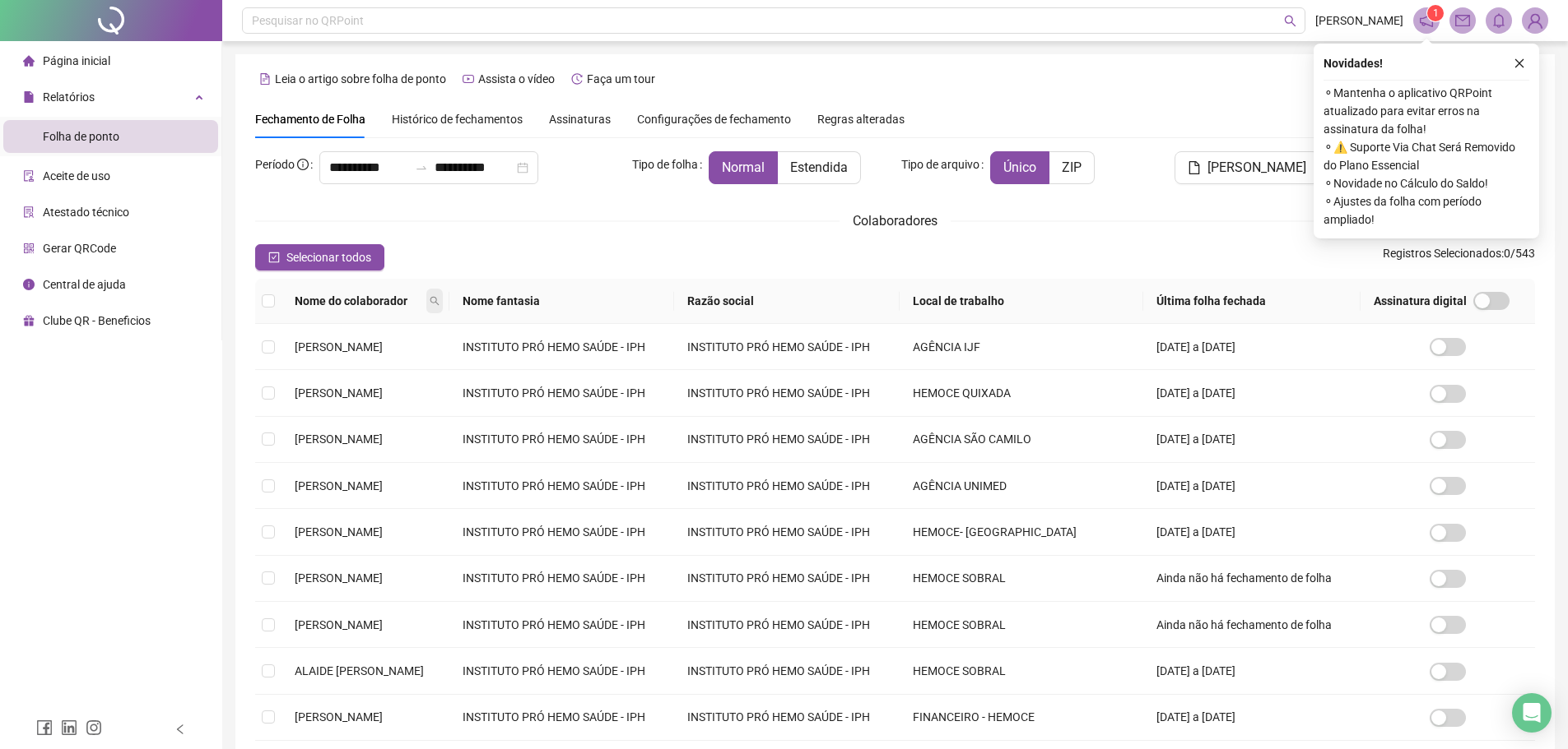
click at [443, 306] on span at bounding box center [434, 301] width 16 height 25
type input "*****"
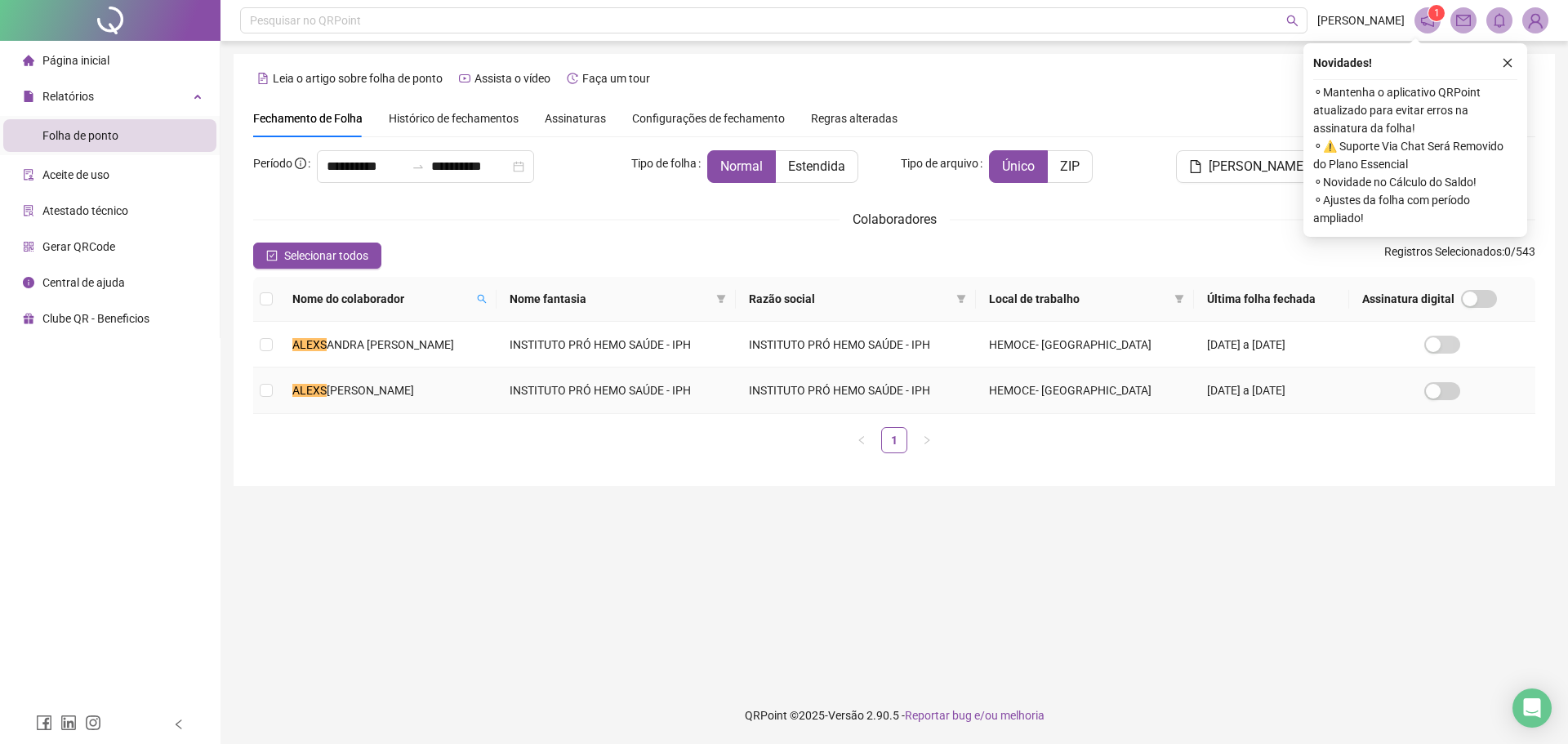
click at [476, 381] on td "[PERSON_NAME]" at bounding box center [387, 390] width 217 height 46
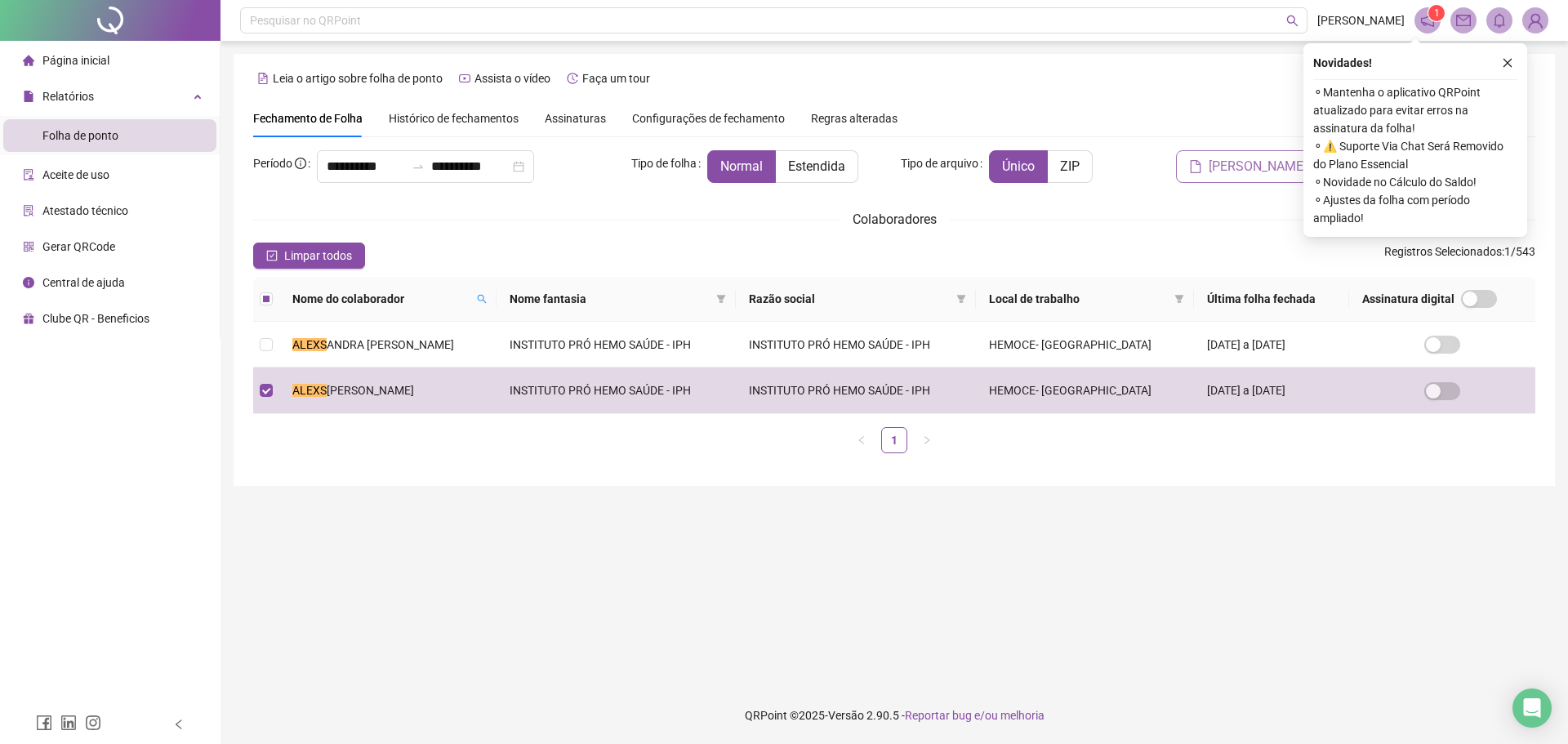
click at [1223, 182] on div "[PERSON_NAME]" at bounding box center [1218, 173] width 216 height 46
click at [1291, 163] on span "[PERSON_NAME]" at bounding box center [1257, 166] width 98 height 20
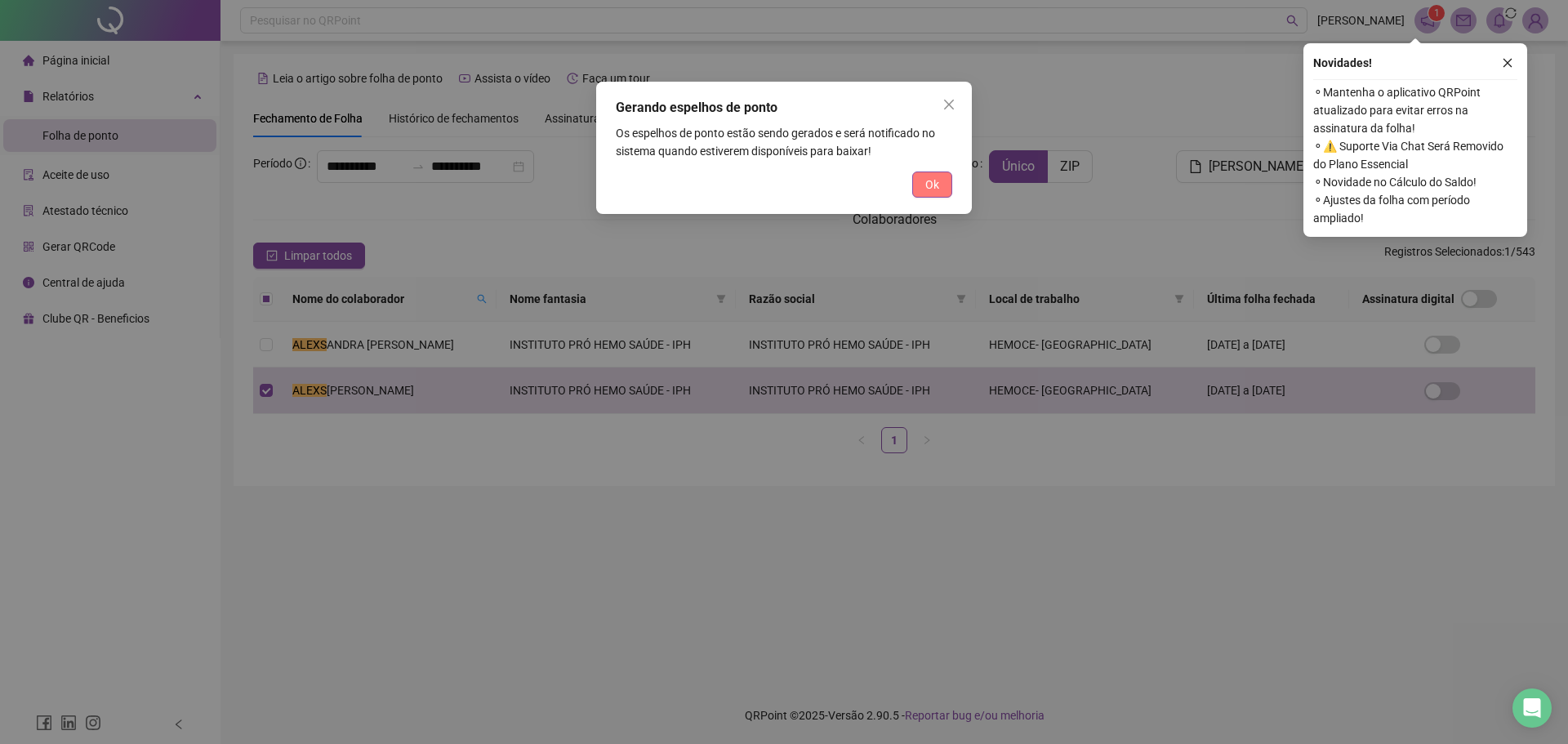
click at [945, 195] on button "Ok" at bounding box center [932, 185] width 40 height 26
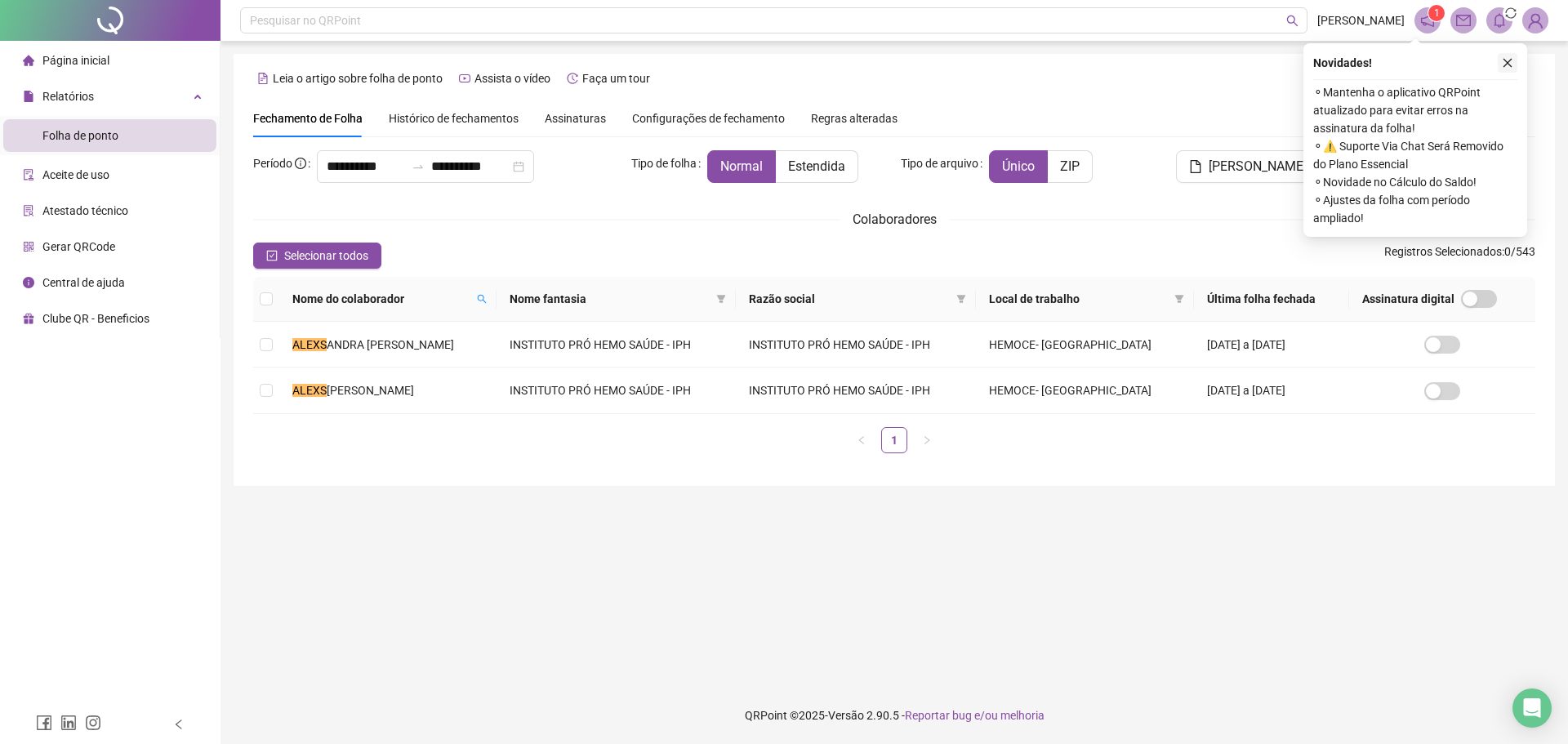
click at [1506, 63] on icon "close" at bounding box center [1508, 63] width 11 height 11
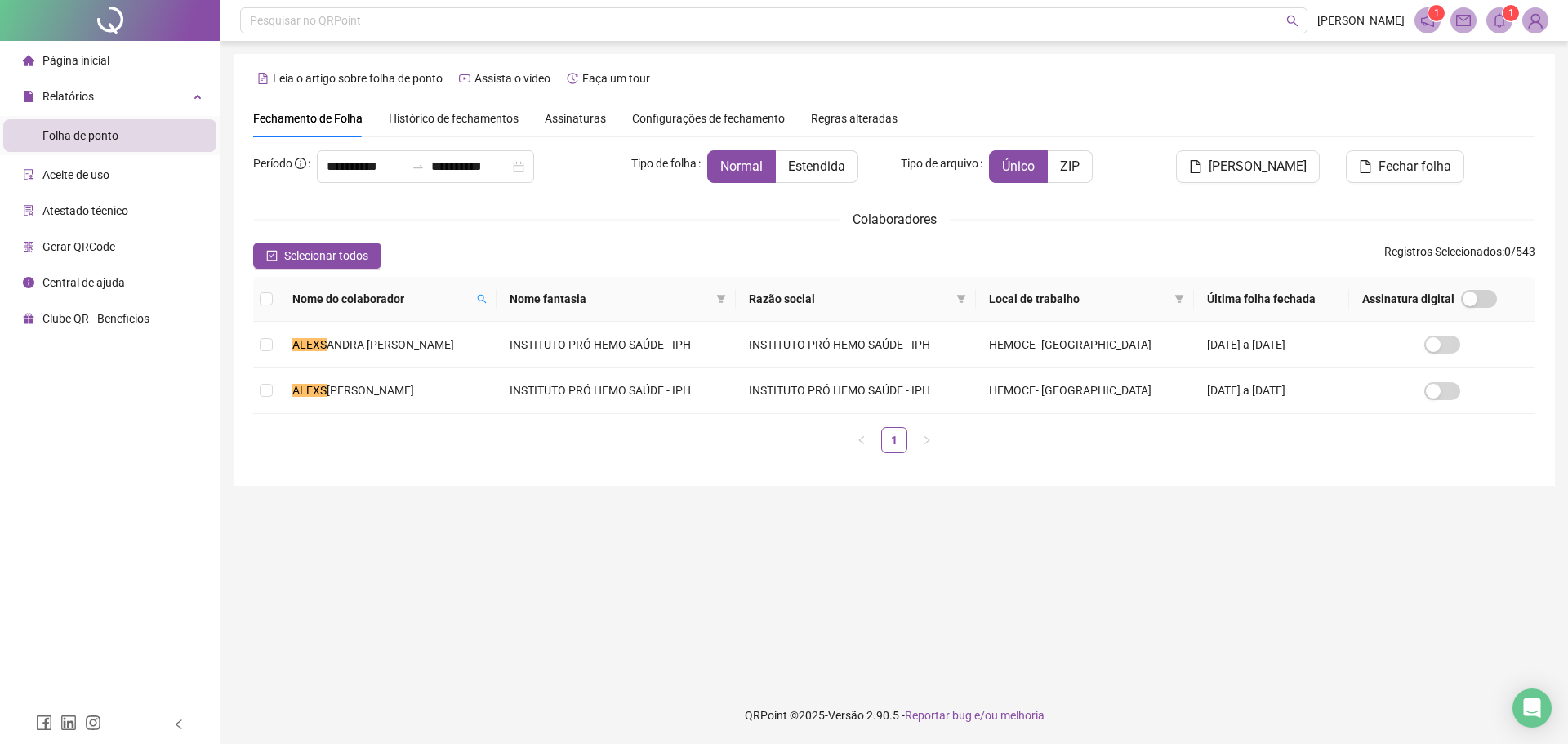
click at [1499, 23] on icon "bell" at bounding box center [1499, 21] width 15 height 15
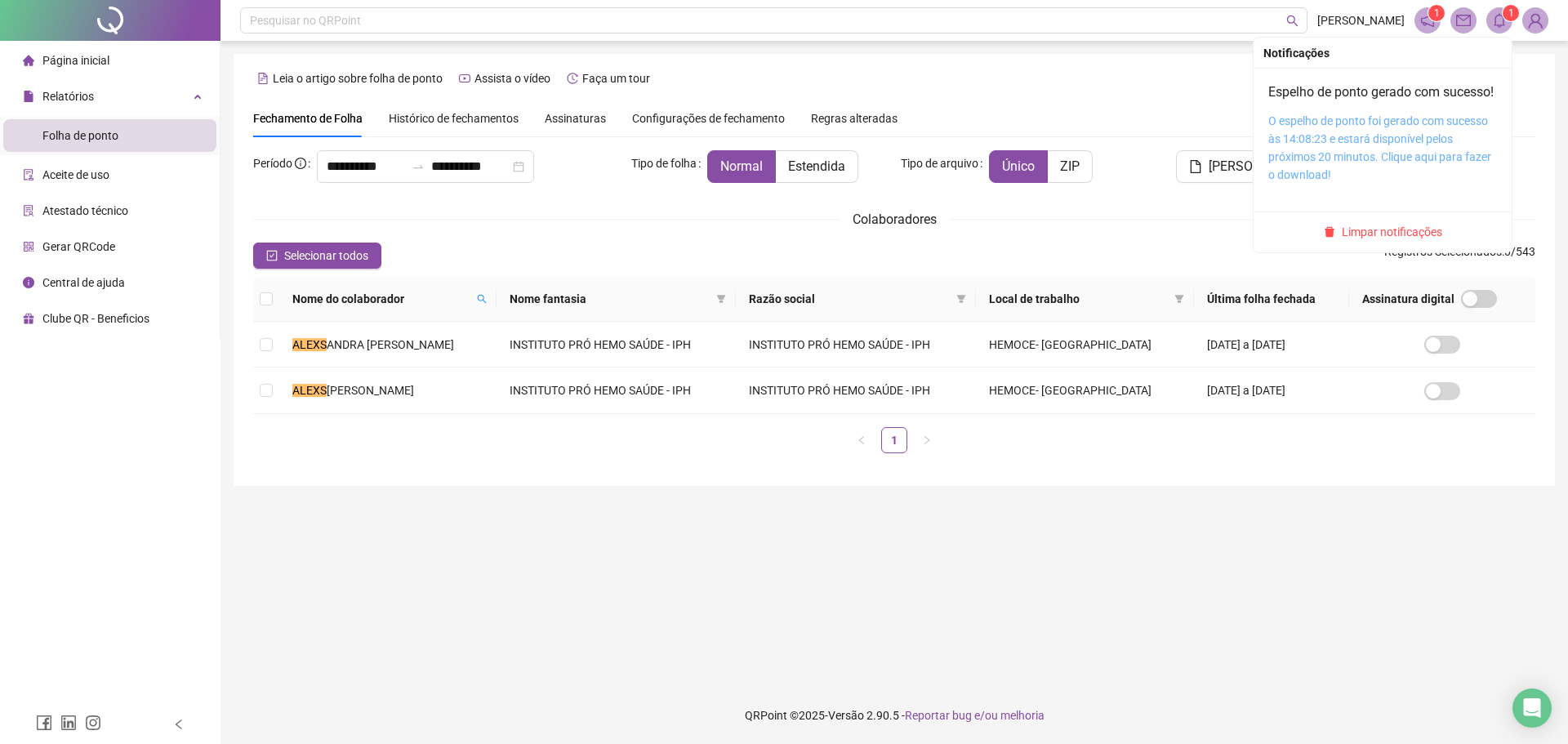
click at [1422, 139] on link "O espelho de ponto foi gerado com sucesso às 14:08:23 e estará disponível pelos…" at bounding box center [1379, 147] width 223 height 67
